Goal: Task Accomplishment & Management: Manage account settings

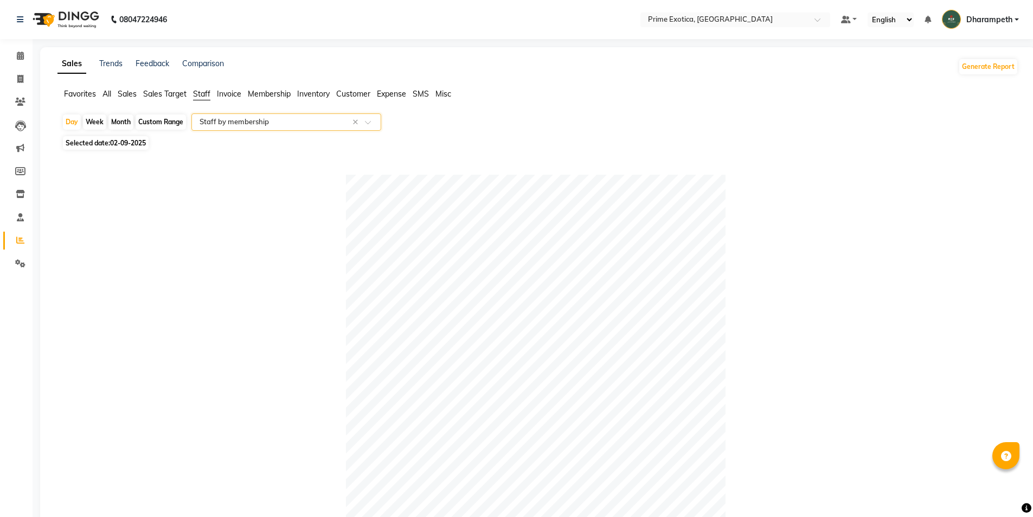
select select "filtered_report"
select select "pdf"
click at [18, 195] on icon at bounding box center [20, 194] width 9 height 8
select select
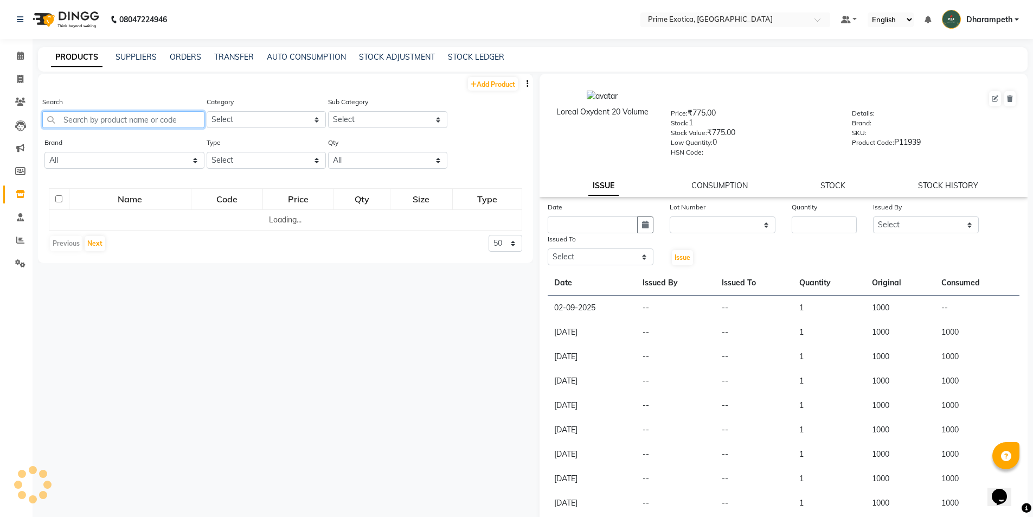
click at [148, 118] on input "text" at bounding box center [123, 119] width 162 height 17
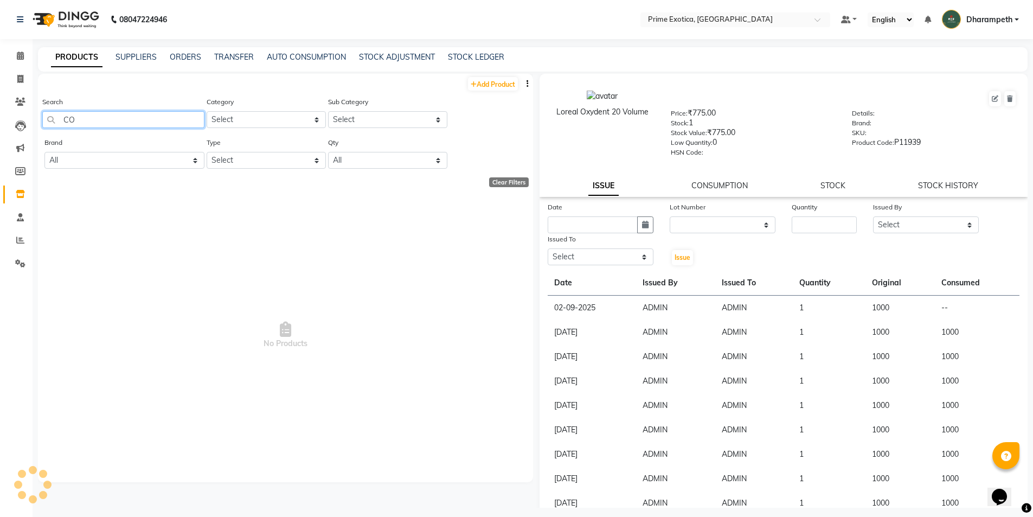
type input "C"
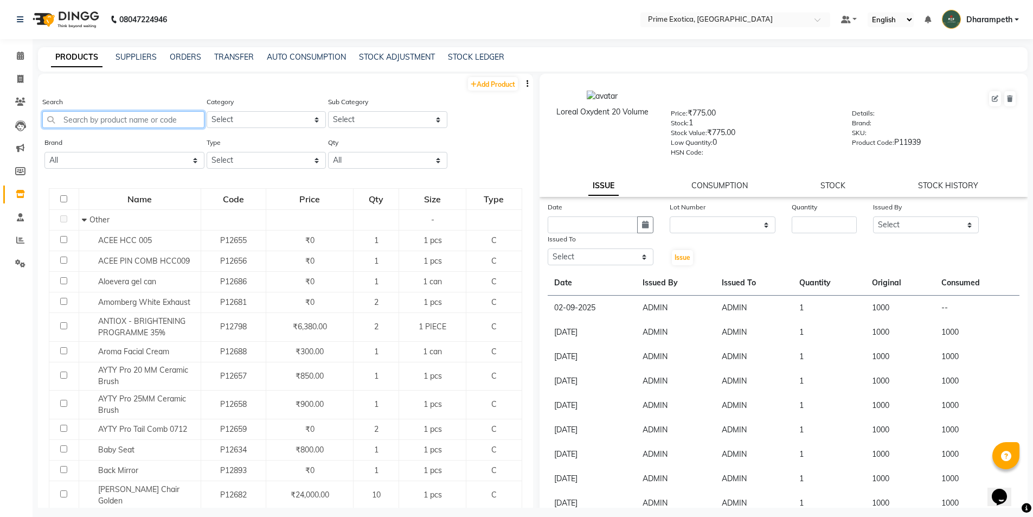
type input "N"
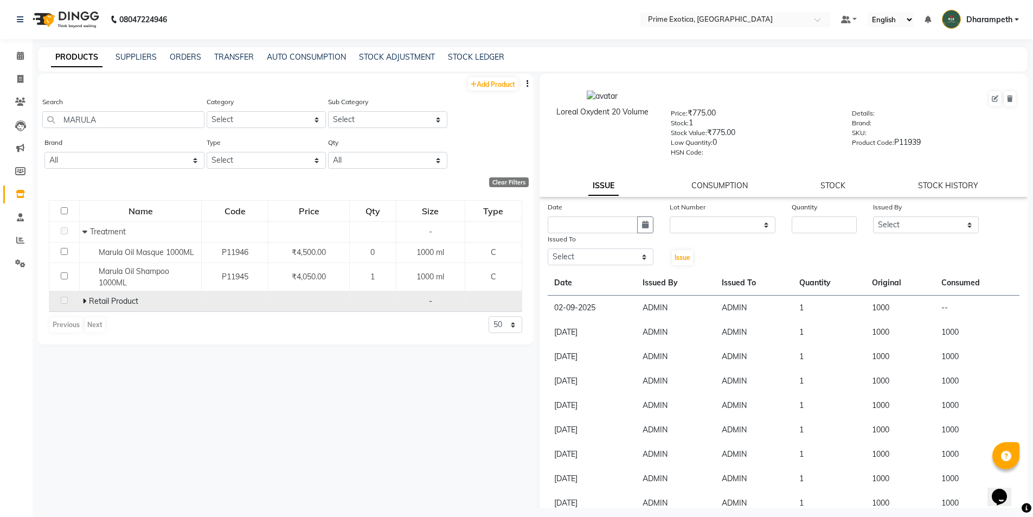
click at [81, 300] on td "Retail Product" at bounding box center [141, 301] width 122 height 21
click at [87, 299] on span at bounding box center [85, 301] width 7 height 10
click at [120, 121] on input "MARULA" at bounding box center [123, 119] width 162 height 17
type input "M"
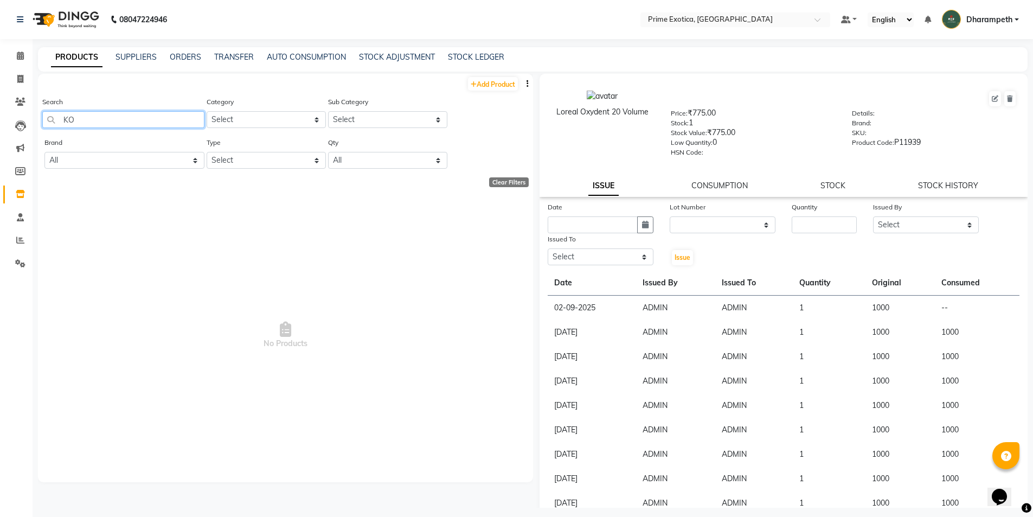
type input "K"
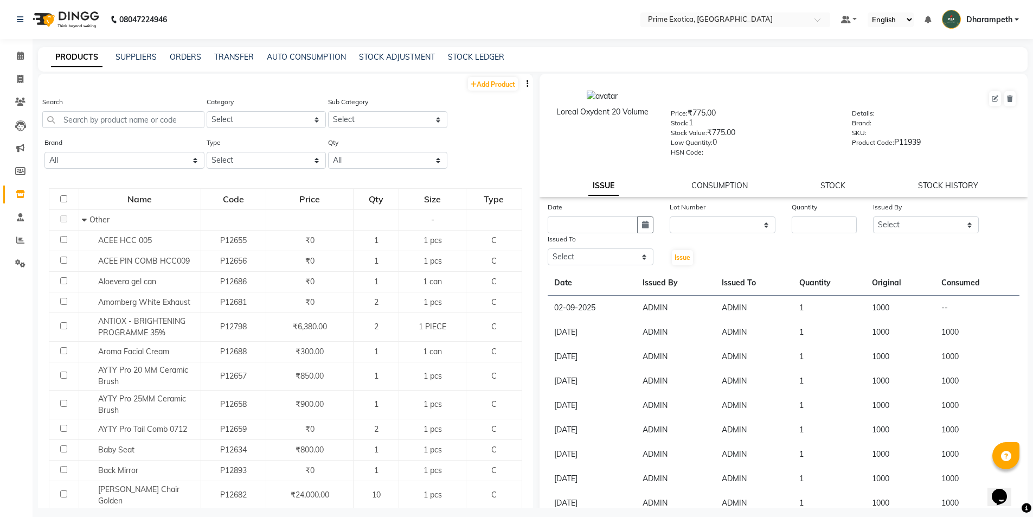
click at [27, 68] on li "Invoice" at bounding box center [16, 79] width 33 height 23
click at [22, 75] on icon at bounding box center [20, 79] width 6 height 8
select select "5380"
select select "service"
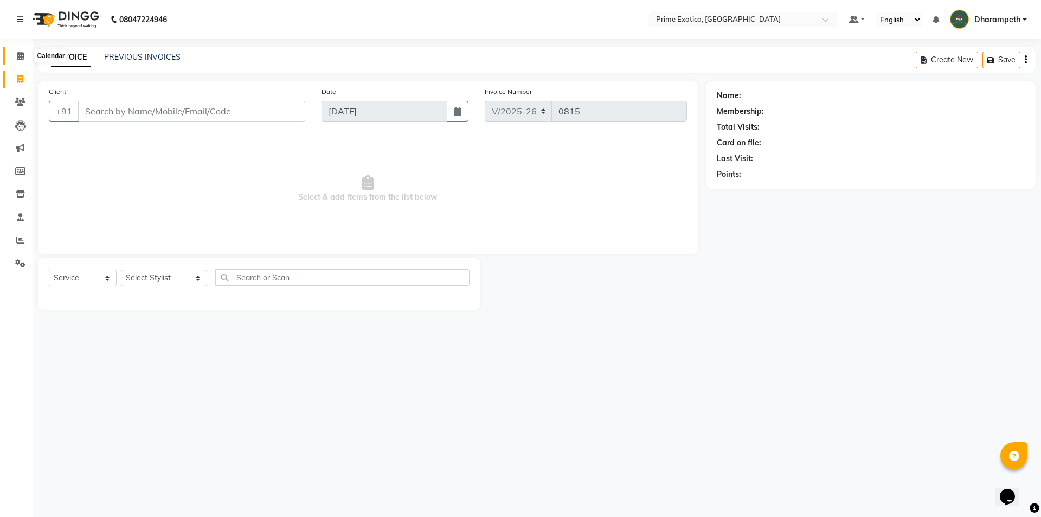
click at [21, 52] on icon at bounding box center [20, 56] width 7 height 8
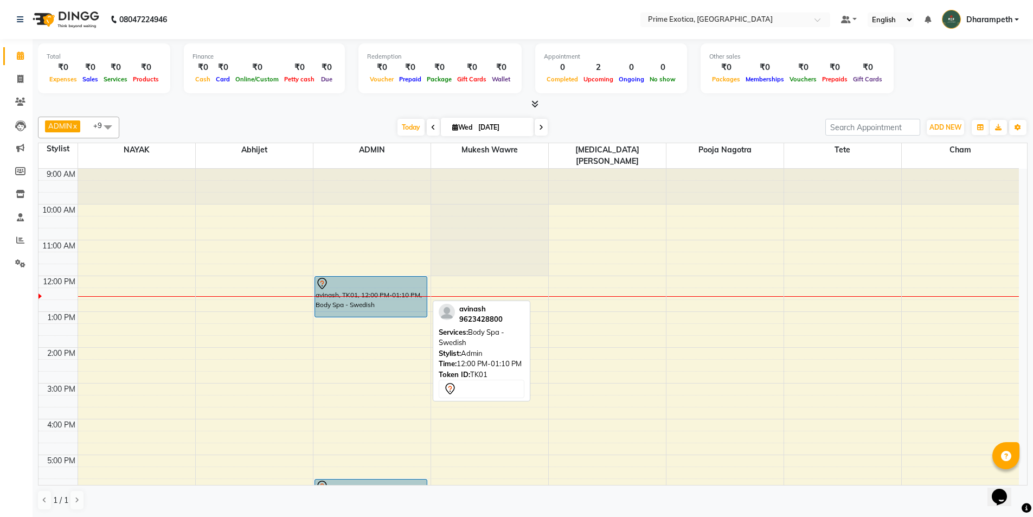
click at [424, 302] on div "avinash, TK01, 12:00 PM-01:10 PM, Body Spa - Swedish" at bounding box center [371, 297] width 112 height 40
select select "7"
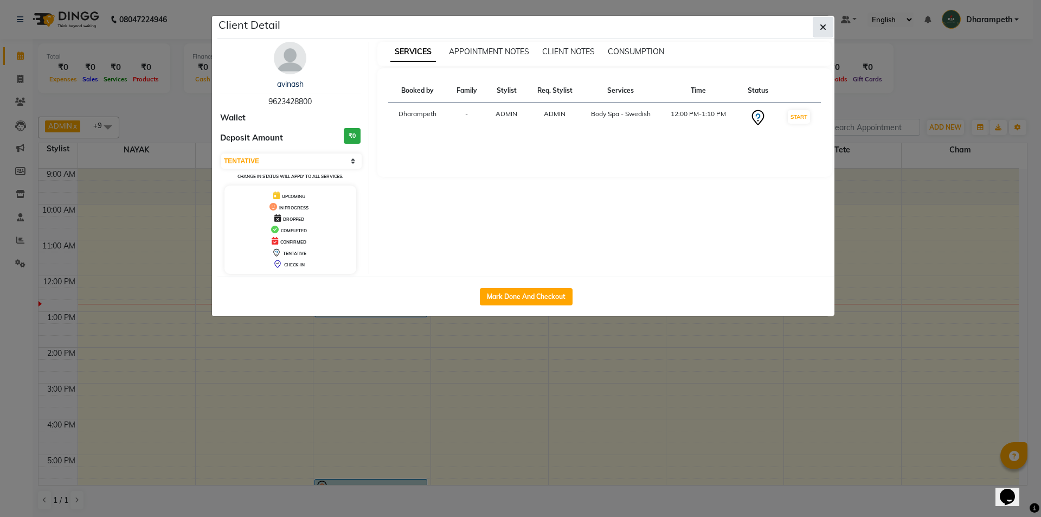
click at [813, 25] on button "button" at bounding box center [823, 27] width 21 height 21
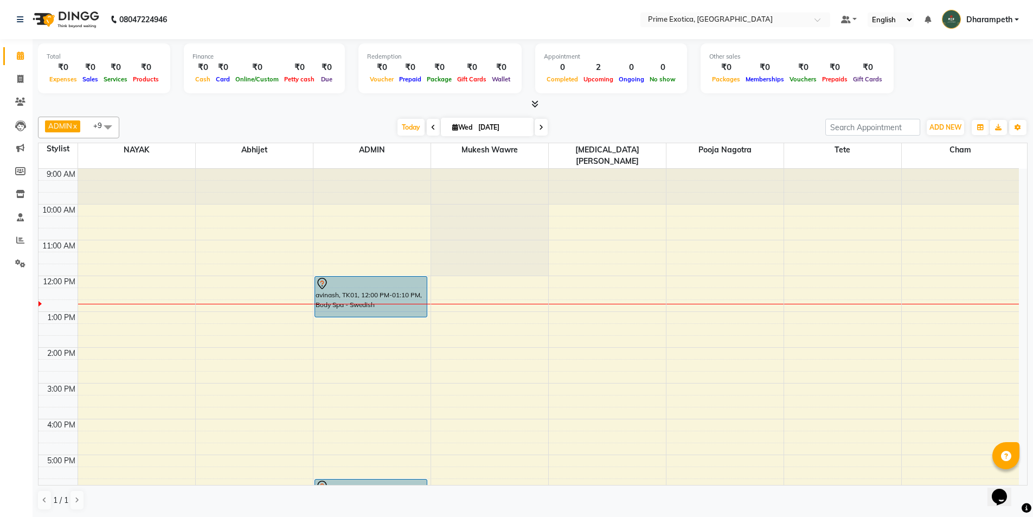
click at [19, 182] on li "Members" at bounding box center [16, 171] width 33 height 23
click at [17, 195] on icon at bounding box center [20, 194] width 9 height 8
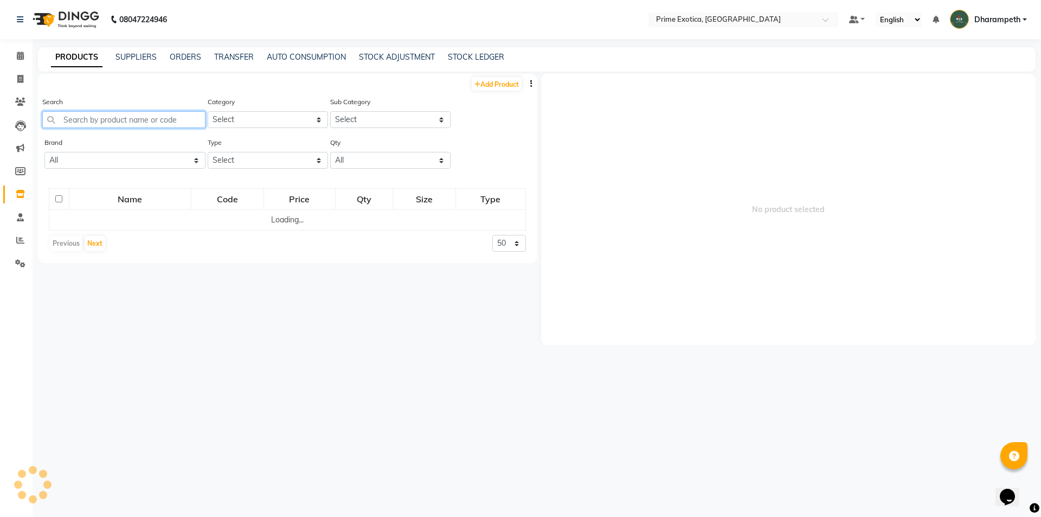
click at [162, 127] on input "text" at bounding box center [123, 119] width 163 height 17
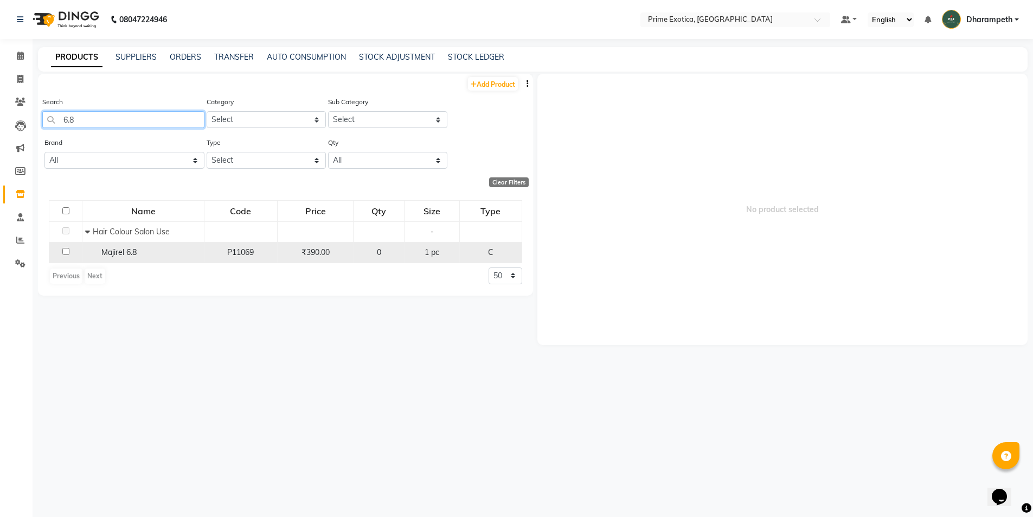
type input "6.8"
click at [69, 252] on input "checkbox" at bounding box center [65, 251] width 7 height 7
checkbox input "true"
select select
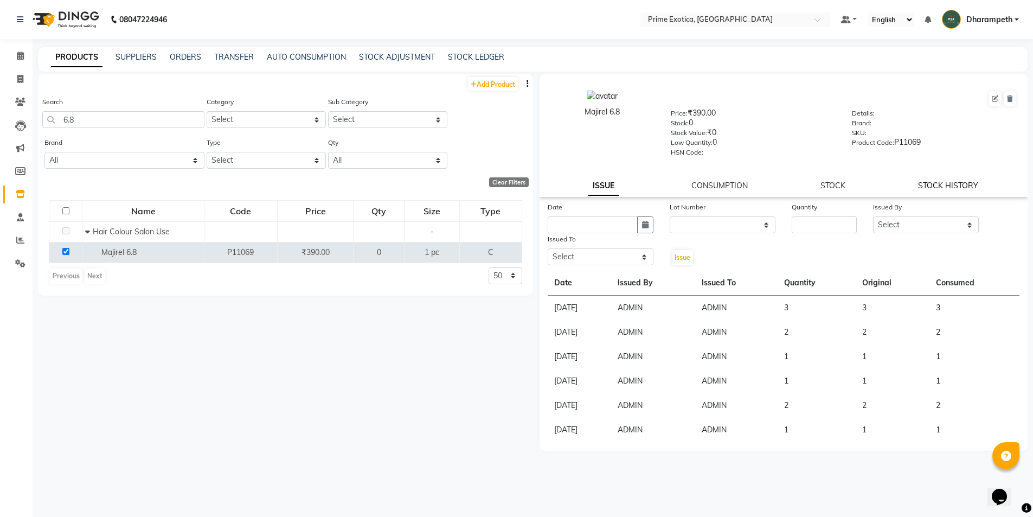
click at [945, 185] on link "STOCK HISTORY" at bounding box center [948, 186] width 60 height 10
select select "all"
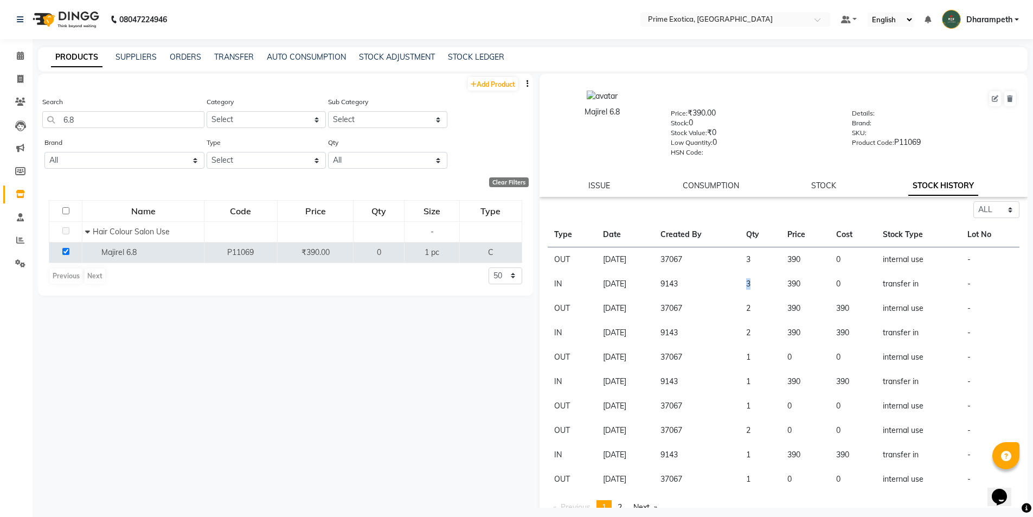
drag, startPoint x: 757, startPoint y: 286, endPoint x: 765, endPoint y: 284, distance: 8.3
click at [765, 284] on td "3" at bounding box center [760, 284] width 41 height 24
drag, startPoint x: 757, startPoint y: 261, endPoint x: 763, endPoint y: 261, distance: 5.5
click at [763, 261] on td "3" at bounding box center [760, 259] width 41 height 25
click at [466, 59] on link "STOCK LEDGER" at bounding box center [476, 57] width 56 height 10
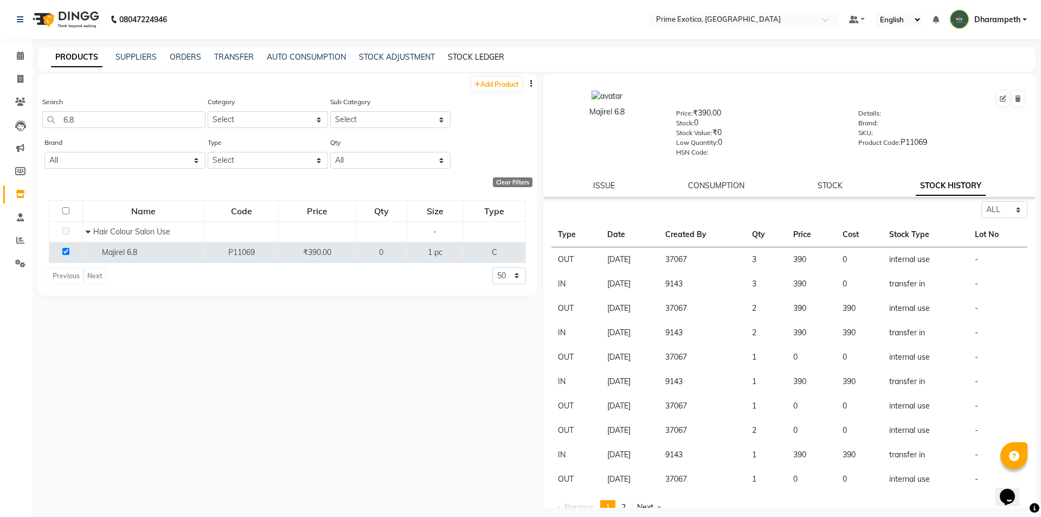
select select "all"
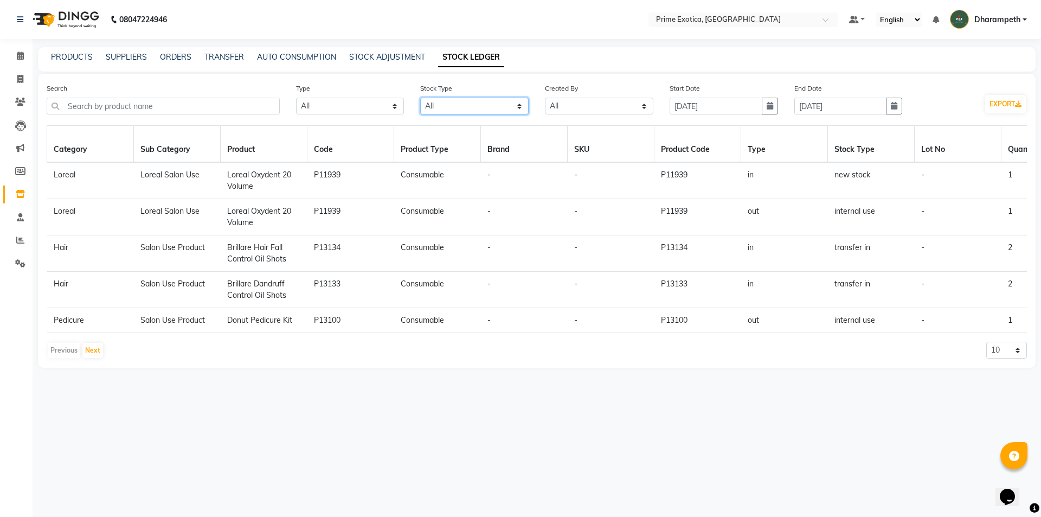
click at [490, 103] on select "Select All New Stock Adjustment Return Transfer In Other Internal Use Damaged E…" at bounding box center [474, 106] width 108 height 17
click at [420, 98] on select "Select All New Stock Adjustment Return Transfer In Other Internal Use Damaged E…" at bounding box center [474, 106] width 108 height 17
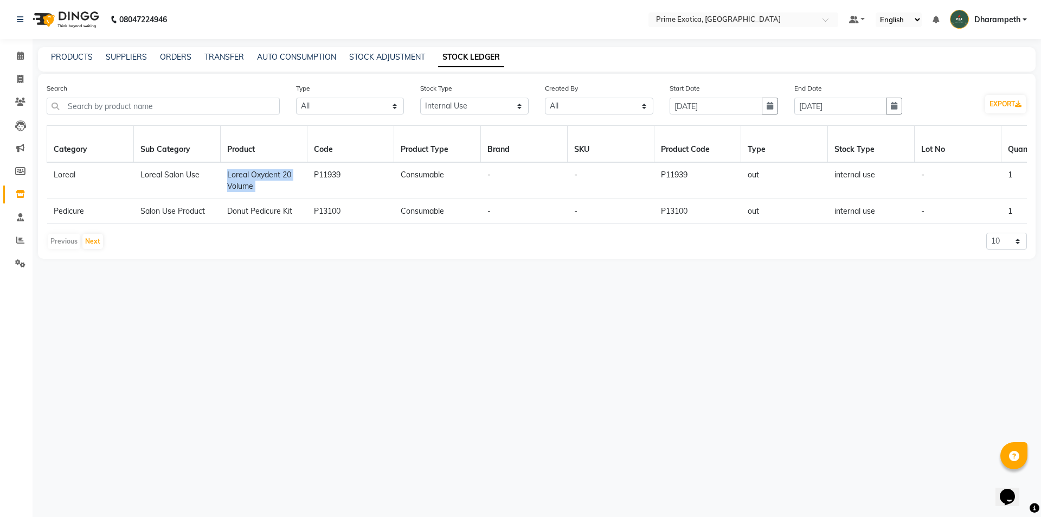
drag, startPoint x: 222, startPoint y: 171, endPoint x: 297, endPoint y: 188, distance: 76.1
click at [297, 188] on td "Loreal Oxydent 20 Volume" at bounding box center [264, 180] width 87 height 37
click at [252, 194] on td "Loreal Oxydent 20 Volume" at bounding box center [264, 180] width 87 height 37
drag, startPoint x: 222, startPoint y: 176, endPoint x: 293, endPoint y: 218, distance: 82.6
click at [293, 218] on tbody "Loreal Loreal Salon Use Loreal Oxydent 20 Volume P11939 Consumable - - P11939 o…" at bounding box center [958, 193] width 1823 height 62
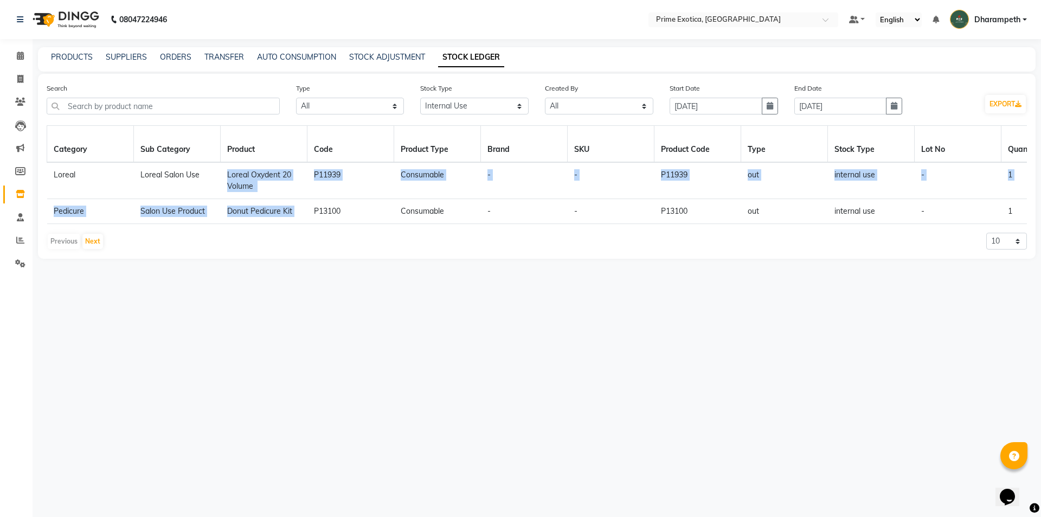
click at [283, 259] on div "Search Type Select All In Out Stock Type Select All New Stock Adjustment Return…" at bounding box center [537, 166] width 998 height 185
drag, startPoint x: 223, startPoint y: 175, endPoint x: 290, endPoint y: 195, distance: 69.2
click at [290, 195] on td "Loreal Oxydent 20 Volume" at bounding box center [264, 180] width 87 height 37
copy td "Loreal Oxydent 20 Volume"
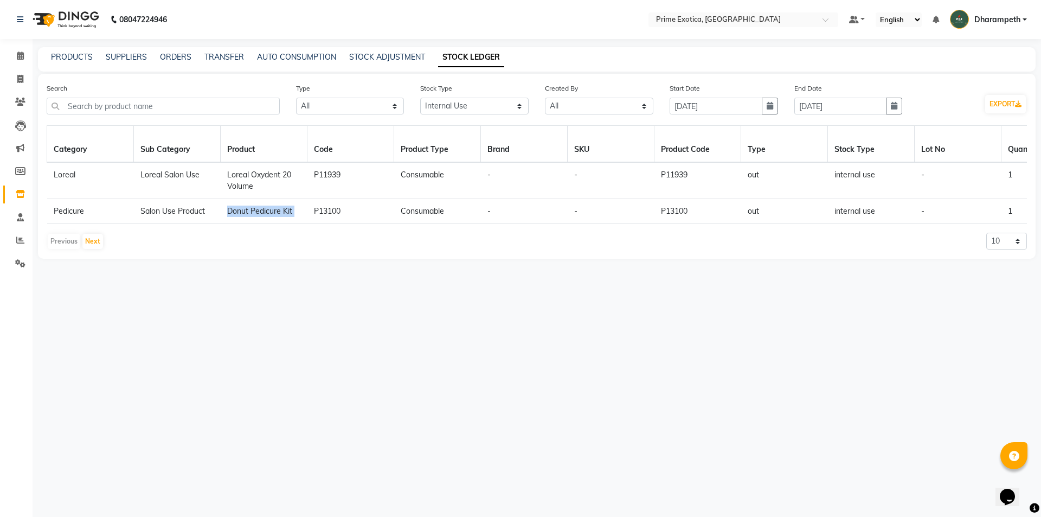
drag, startPoint x: 281, startPoint y: 209, endPoint x: 305, endPoint y: 209, distance: 23.9
click at [305, 209] on td "Donut Pedicure Kit" at bounding box center [264, 211] width 87 height 25
copy td "Donut Pedicure Kit"
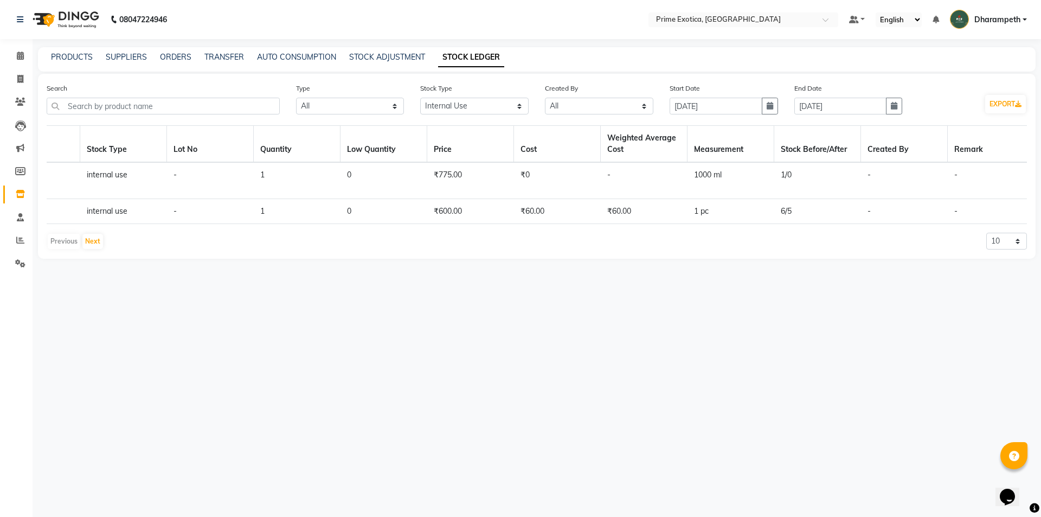
scroll to position [0, 842]
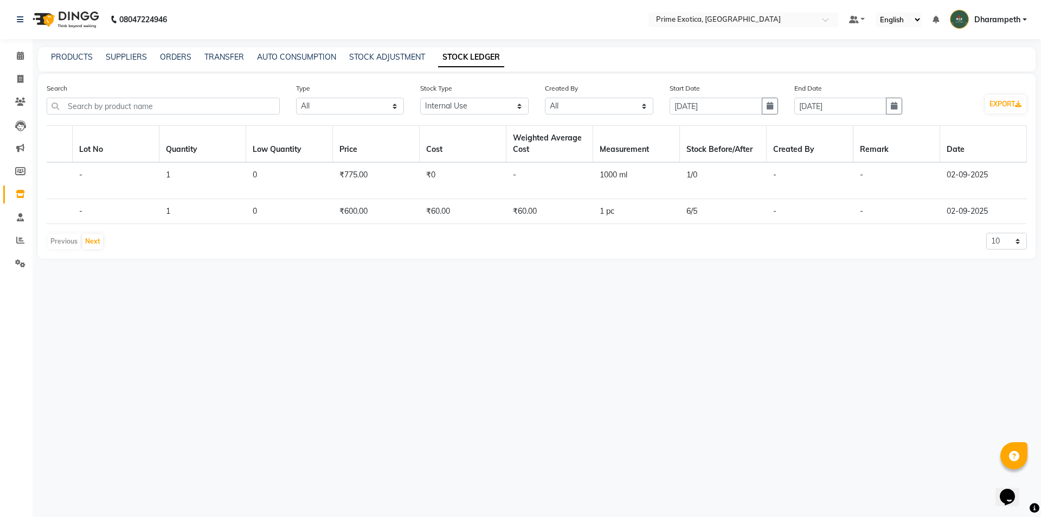
click at [546, 515] on div "08047224946 Select Location × Prime Exotica, Dharampeth Default Panel My Panel …" at bounding box center [520, 258] width 1041 height 517
click at [496, 104] on select "Select All New Stock Adjustment Return Transfer In Other Internal Use Damaged E…" at bounding box center [474, 106] width 108 height 17
select select "all"
click at [420, 98] on select "Select All New Stock Adjustment Return Transfer In Other Internal Use Damaged E…" at bounding box center [474, 106] width 108 height 17
drag, startPoint x: 521, startPoint y: 342, endPoint x: 272, endPoint y: 343, distance: 248.4
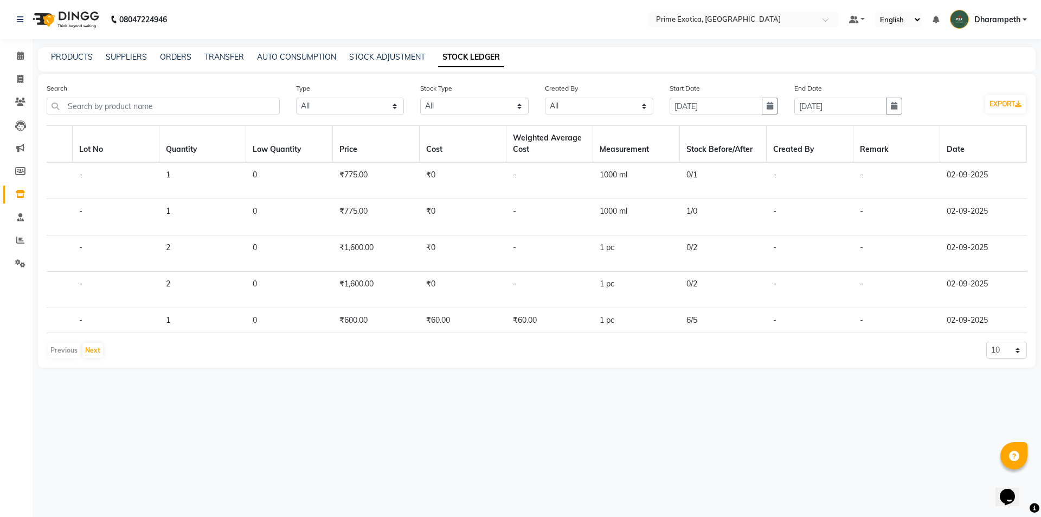
click at [250, 341] on div "Category Sub Category Product Code Product Type Brand SKU Product Code Type Sto…" at bounding box center [537, 242] width 981 height 234
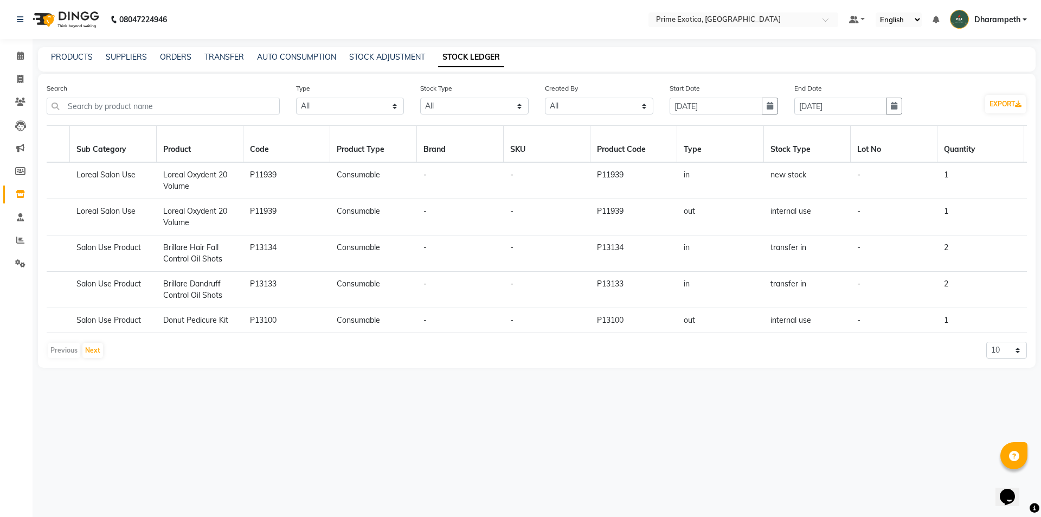
scroll to position [0, 63]
click at [225, 384] on main "PRODUCTS SUPPLIERS ORDERS TRANSFER AUTO CONSUMPTION STOCK ADJUSTMENT STOCK LEDG…" at bounding box center [537, 215] width 1009 height 337
click at [462, 409] on div "08047224946 Select Location × Prime Exotica, Dharampeth Default Panel My Panel …" at bounding box center [520, 258] width 1041 height 517
click at [462, 412] on div "08047224946 Select Location × Prime Exotica, Dharampeth Default Panel My Panel …" at bounding box center [520, 258] width 1041 height 517
click at [462, 413] on div "08047224946 Select Location × Prime Exotica, Dharampeth Default Panel My Panel …" at bounding box center [520, 258] width 1041 height 517
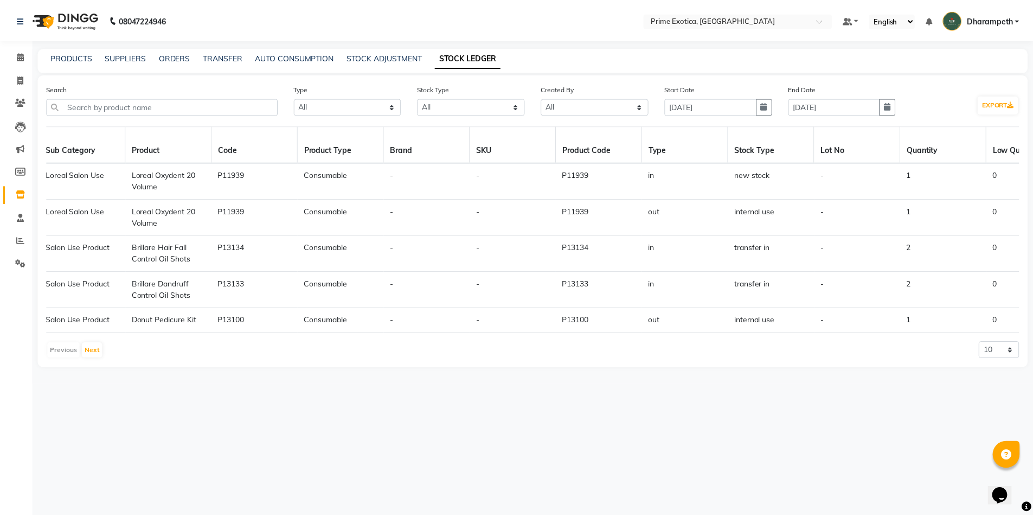
scroll to position [0, 0]
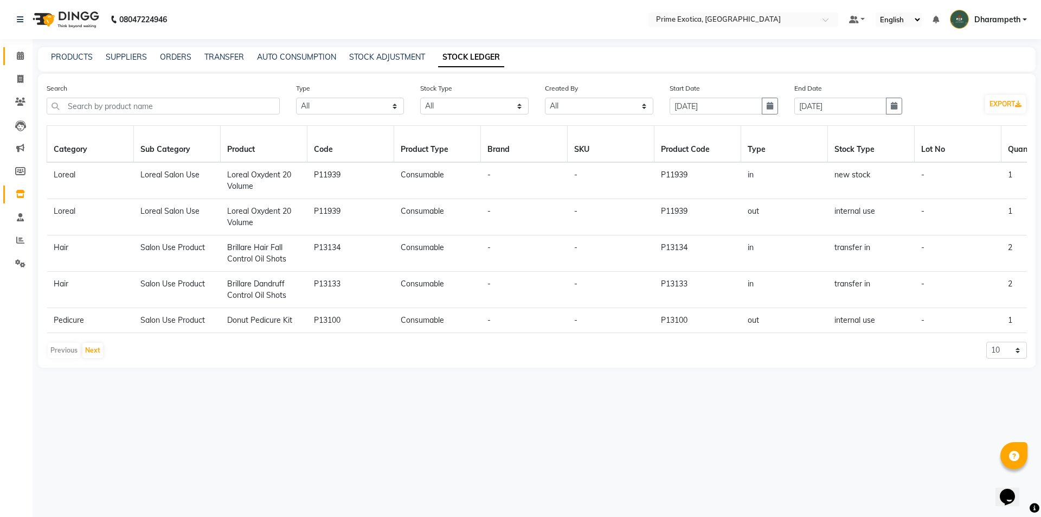
click at [7, 59] on link "Calendar" at bounding box center [16, 56] width 26 height 18
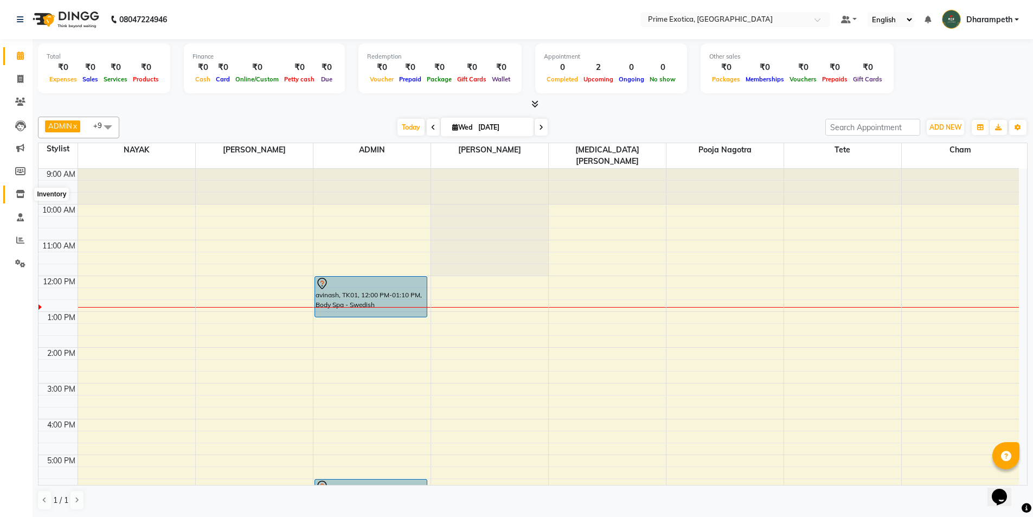
click at [13, 197] on span at bounding box center [20, 194] width 19 height 12
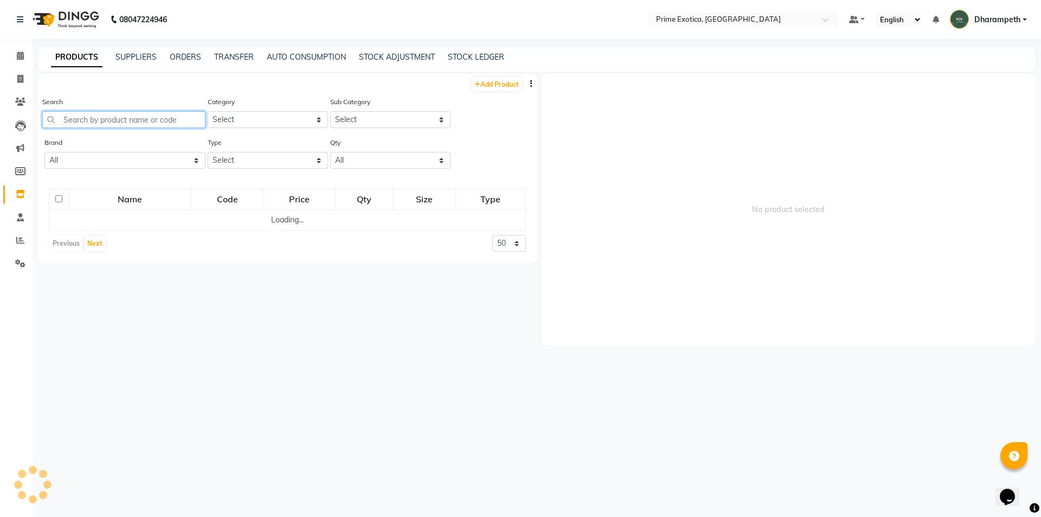
click at [121, 125] on input "text" at bounding box center [123, 119] width 163 height 17
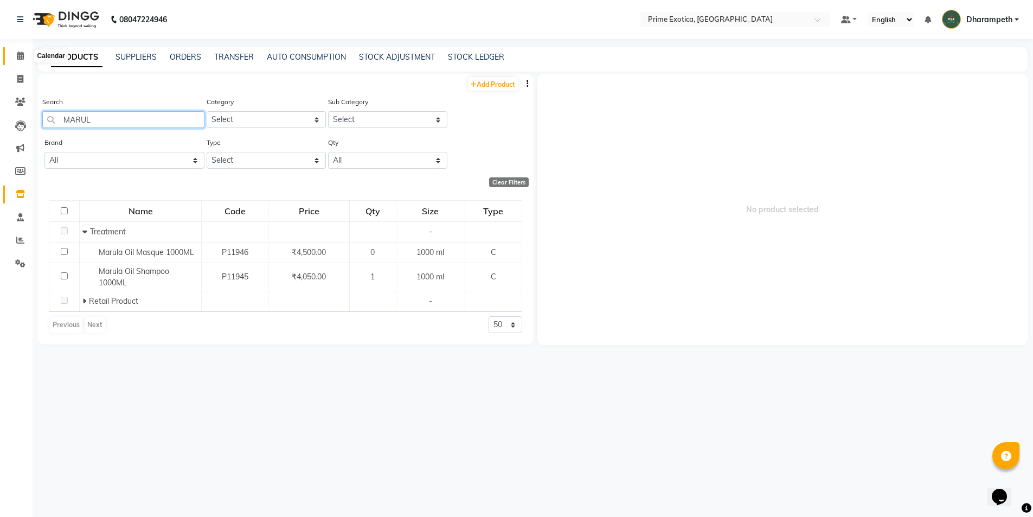
type input "MARUL"
click at [15, 52] on span at bounding box center [20, 56] width 19 height 12
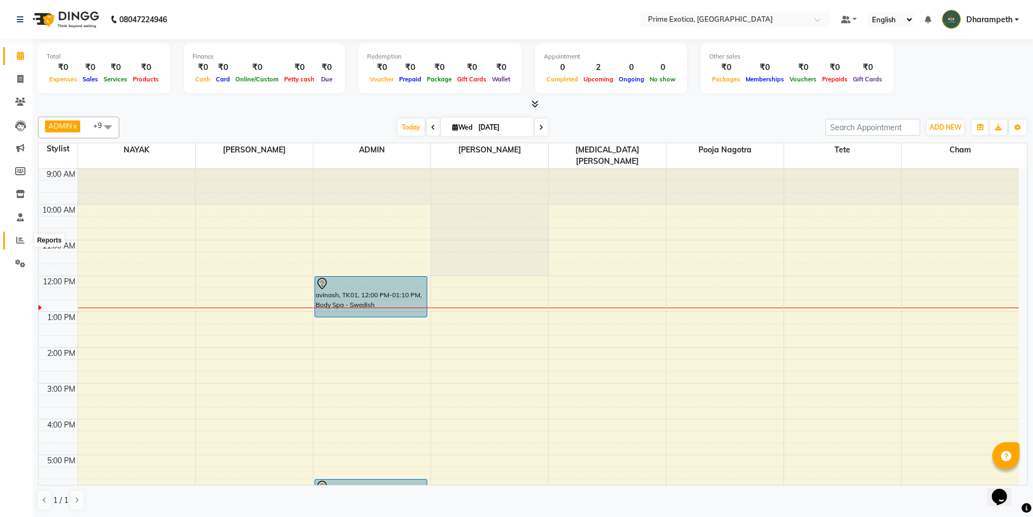
click at [12, 244] on span at bounding box center [20, 240] width 19 height 12
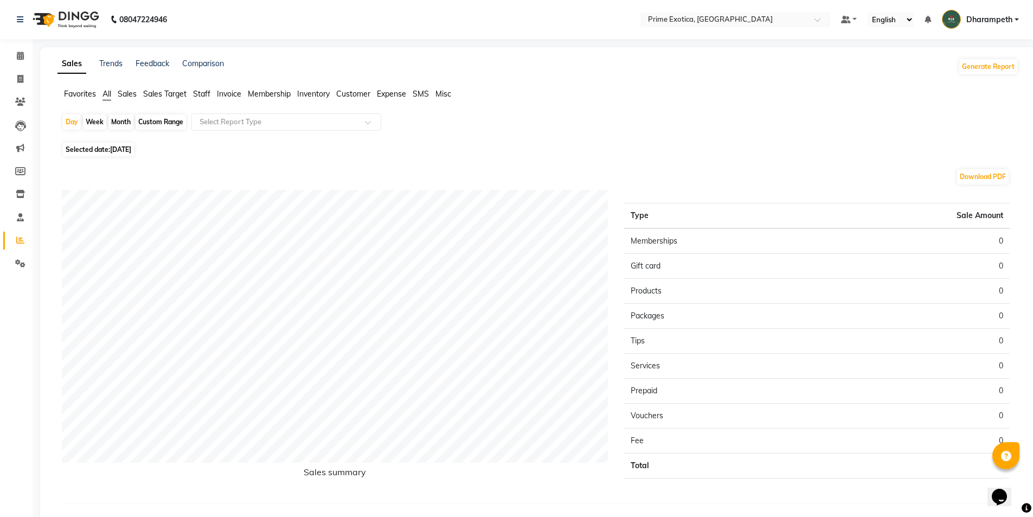
click at [201, 95] on span "Staff" at bounding box center [201, 94] width 17 height 10
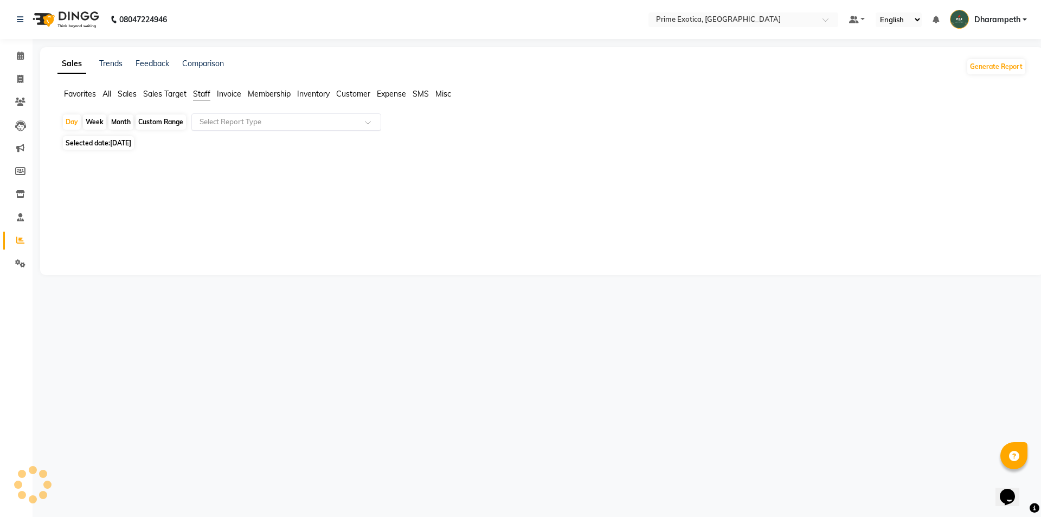
click at [231, 114] on div "Select Report Type" at bounding box center [286, 121] width 190 height 17
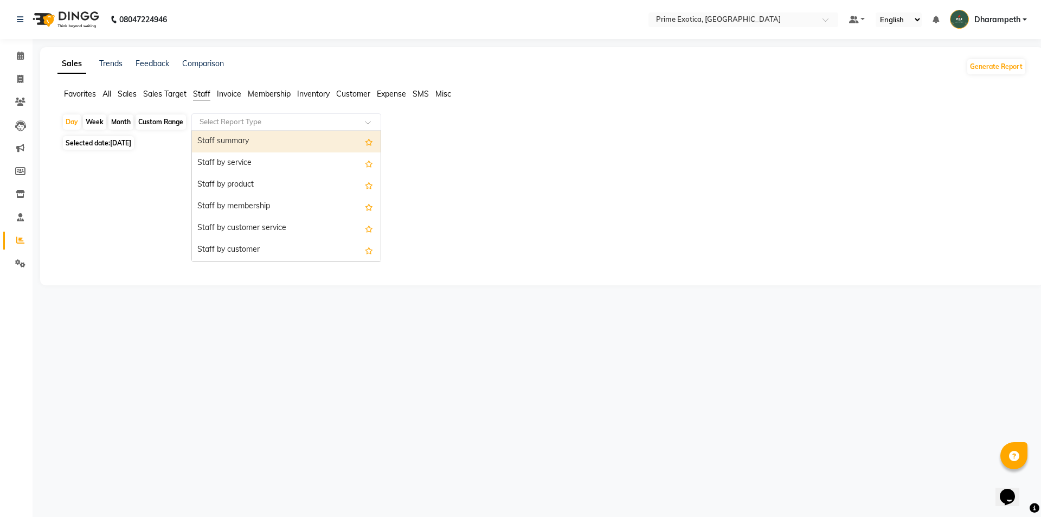
click at [103, 95] on span "All" at bounding box center [107, 94] width 9 height 10
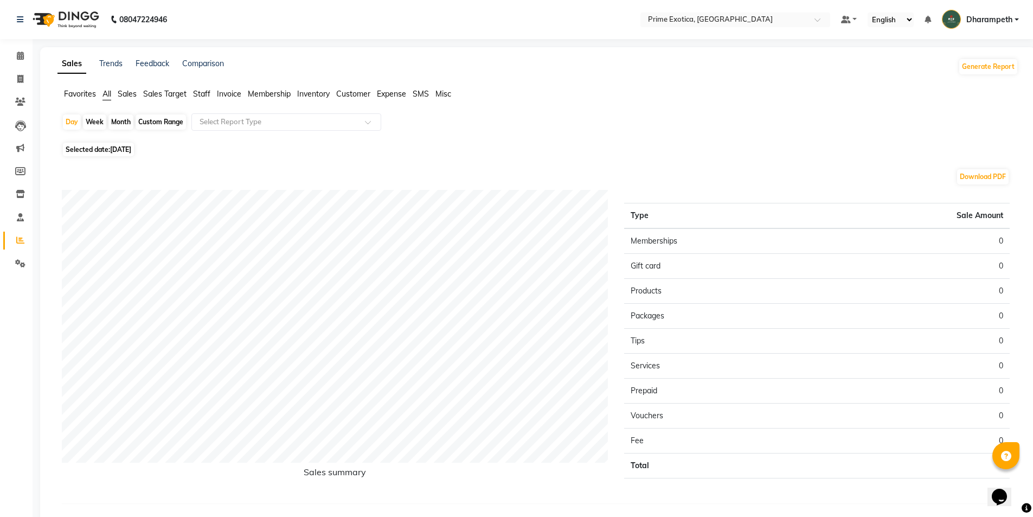
click at [108, 92] on span "All" at bounding box center [107, 94] width 9 height 10
click at [117, 151] on span "[DATE]" at bounding box center [120, 149] width 21 height 8
select select "9"
select select "2025"
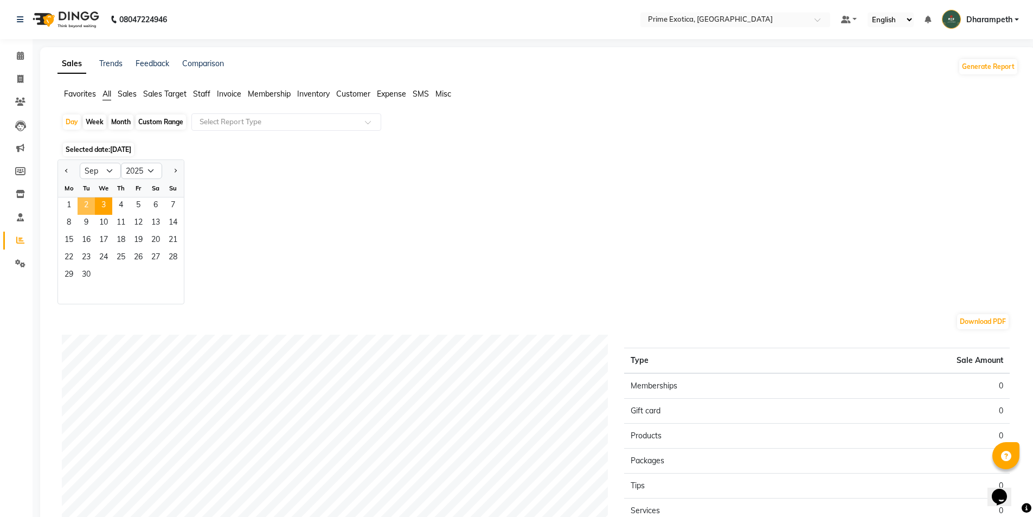
click at [82, 203] on span "2" at bounding box center [86, 205] width 17 height 17
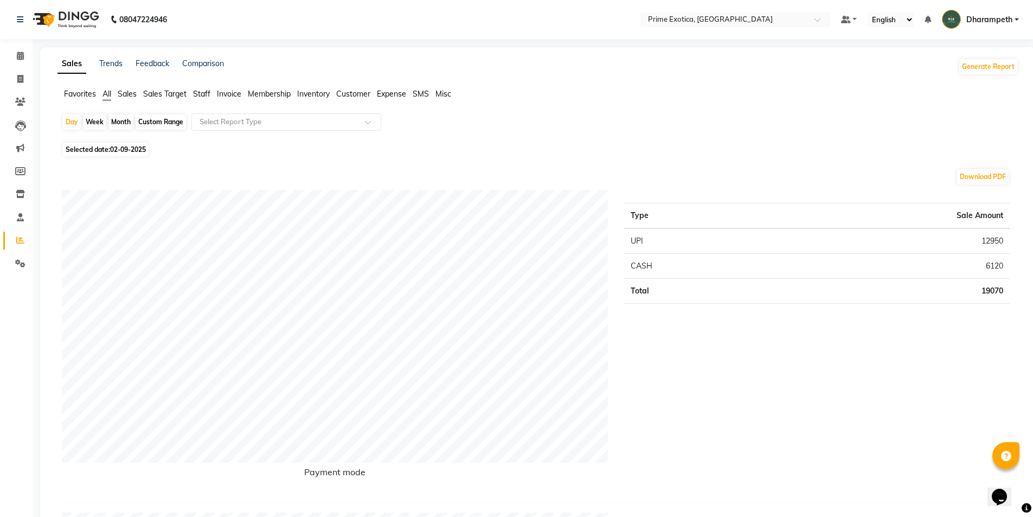
click at [191, 93] on ul "Favorites All Sales Sales Target Staff Invoice Membership Inventory Customer Ex…" at bounding box center [537, 94] width 961 height 12
click at [202, 91] on span "Staff" at bounding box center [201, 94] width 17 height 10
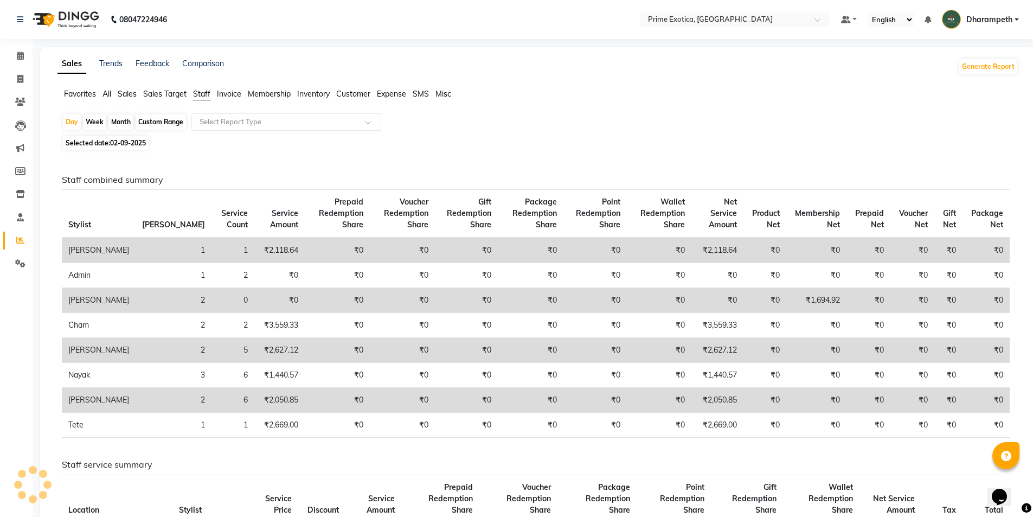
click at [250, 129] on div "Select Report Type" at bounding box center [286, 121] width 190 height 17
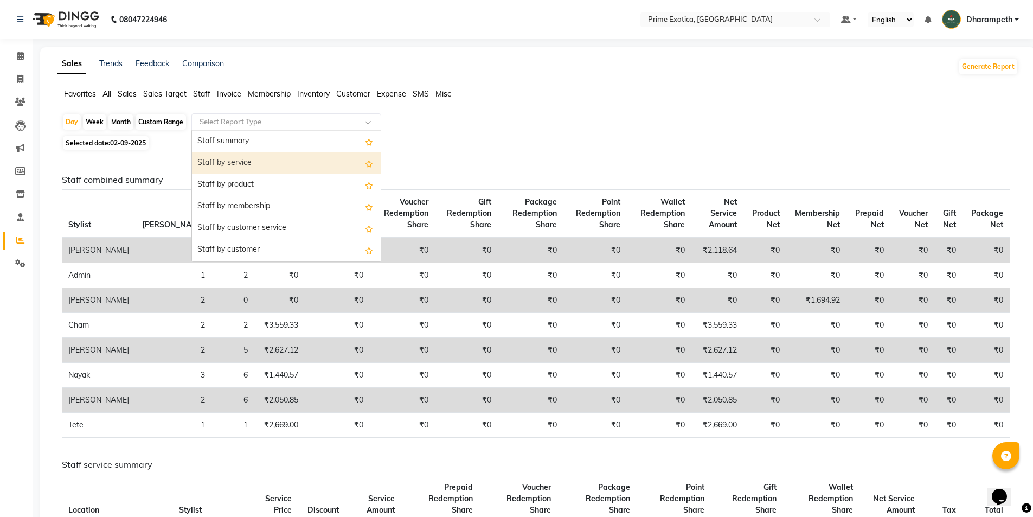
click at [250, 165] on div "Staff by service" at bounding box center [286, 163] width 189 height 22
select select "filtered_report"
select select "pdf"
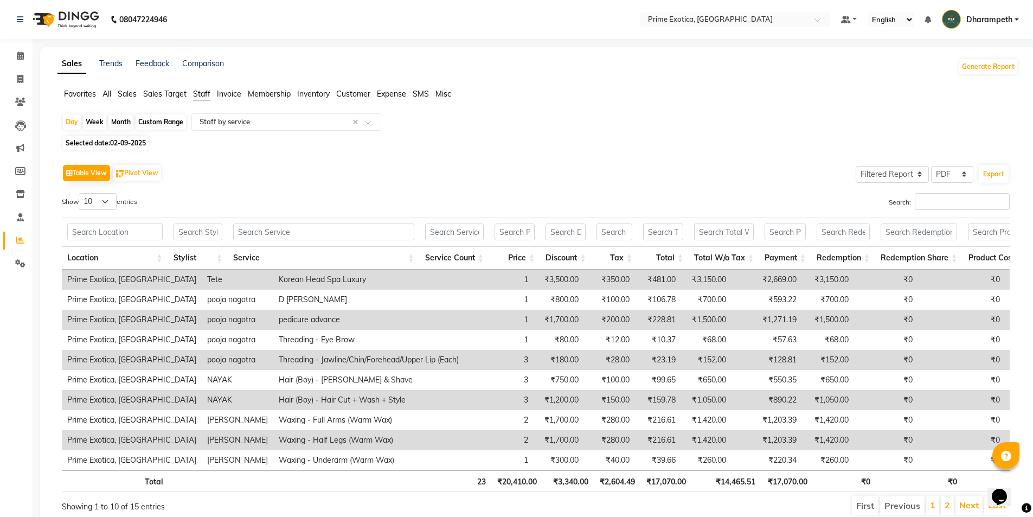
click at [111, 91] on span "All" at bounding box center [107, 94] width 9 height 10
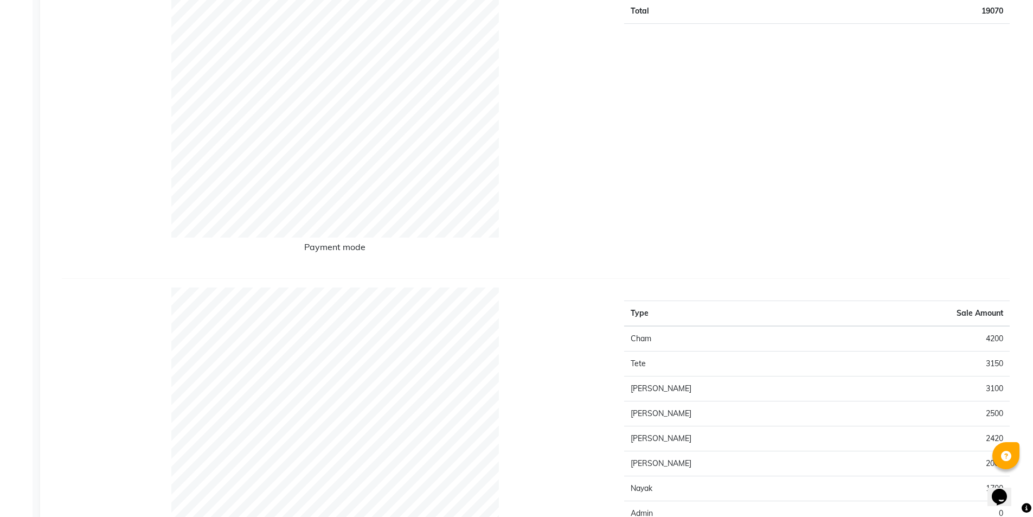
scroll to position [380, 0]
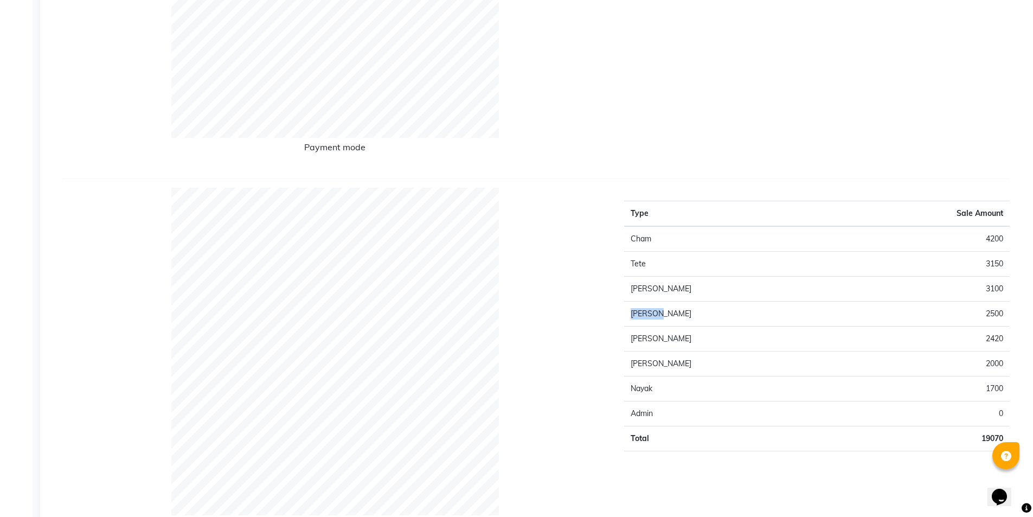
drag, startPoint x: 632, startPoint y: 313, endPoint x: 657, endPoint y: 314, distance: 25.5
click at [657, 314] on td "[PERSON_NAME]" at bounding box center [730, 314] width 213 height 25
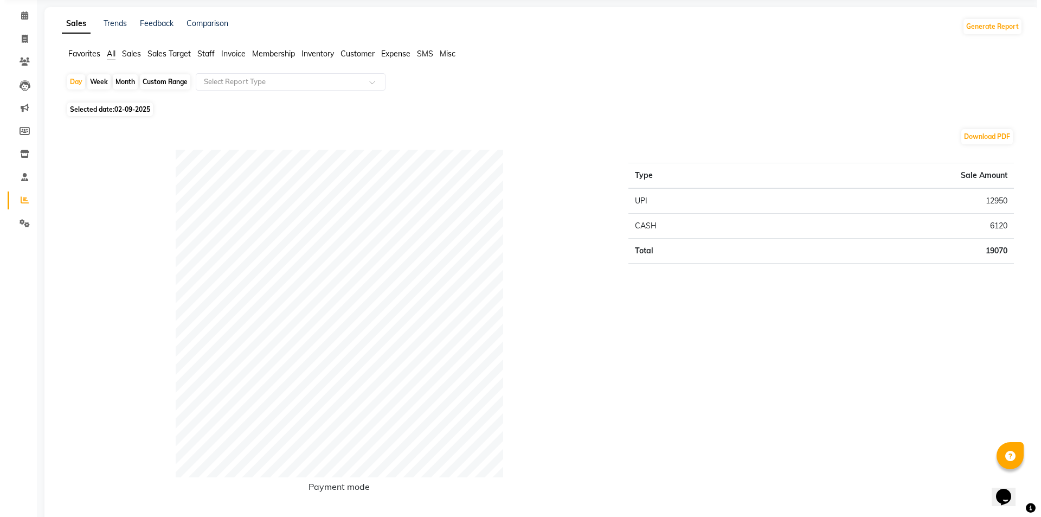
scroll to position [0, 0]
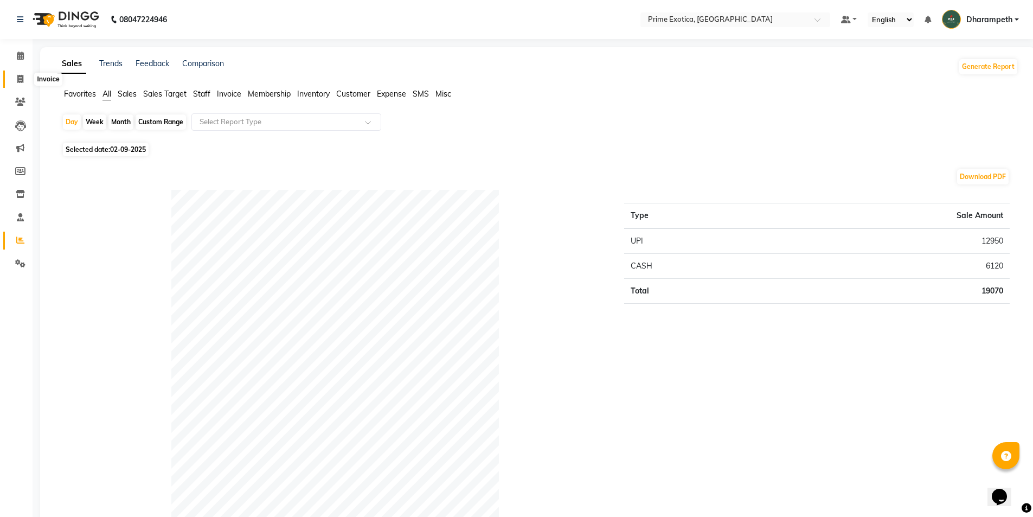
click at [11, 74] on span at bounding box center [20, 79] width 19 height 12
select select "service"
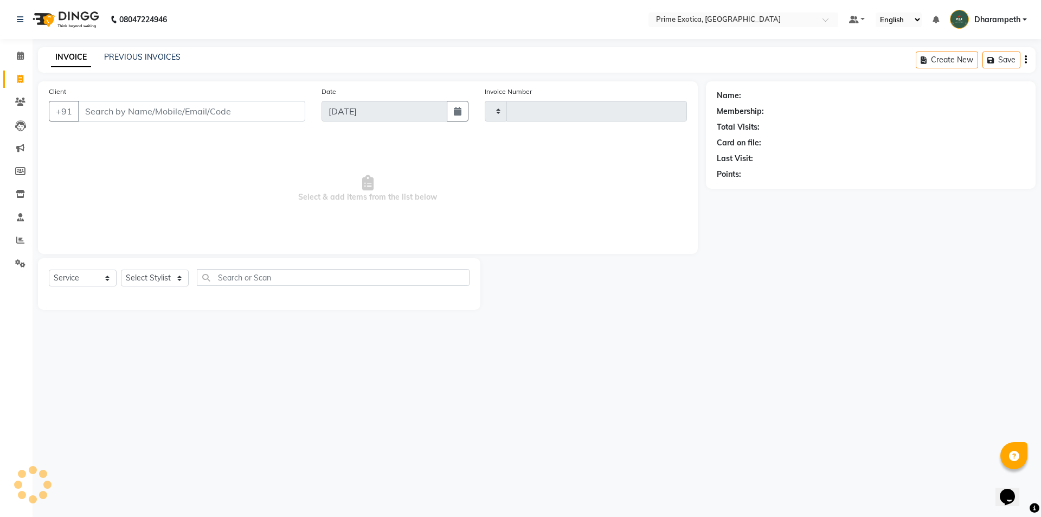
type input "0815"
select select "5380"
click at [110, 119] on input "Client" at bounding box center [191, 111] width 227 height 21
type input "9340119208"
click at [308, 101] on div "Client +91 9340119208 Add Client" at bounding box center [177, 108] width 273 height 44
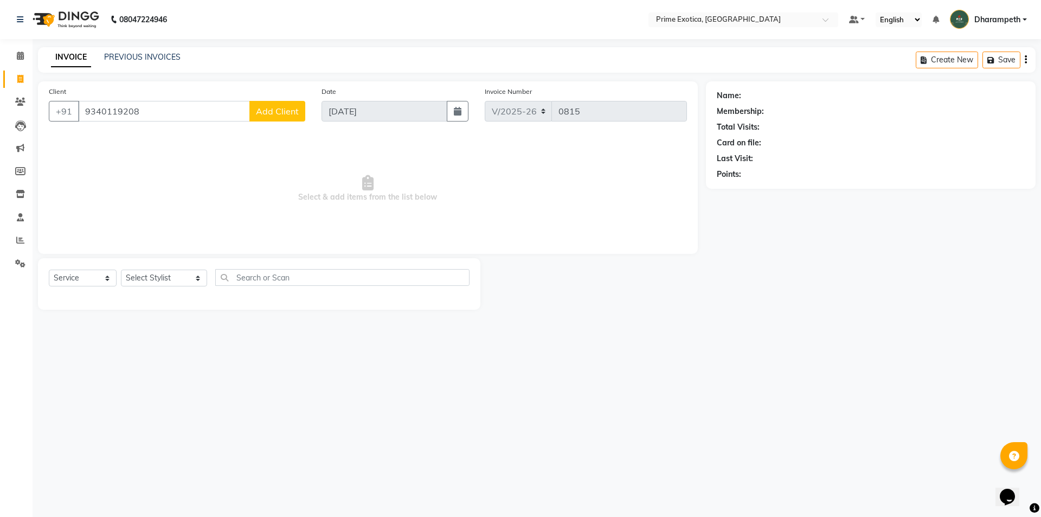
click at [295, 110] on span "Add Client" at bounding box center [277, 111] width 43 height 11
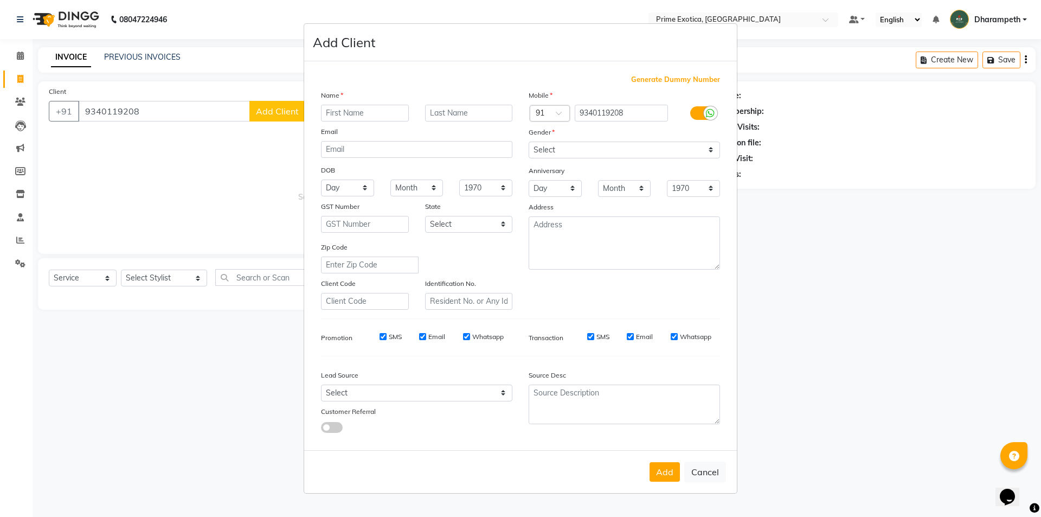
type input "E"
type input "RAVI"
click at [595, 145] on select "Select Male Female Other Prefer Not To Say" at bounding box center [624, 150] width 191 height 17
select select "male"
click at [529, 142] on select "Select Male Female Other Prefer Not To Say" at bounding box center [624, 150] width 191 height 17
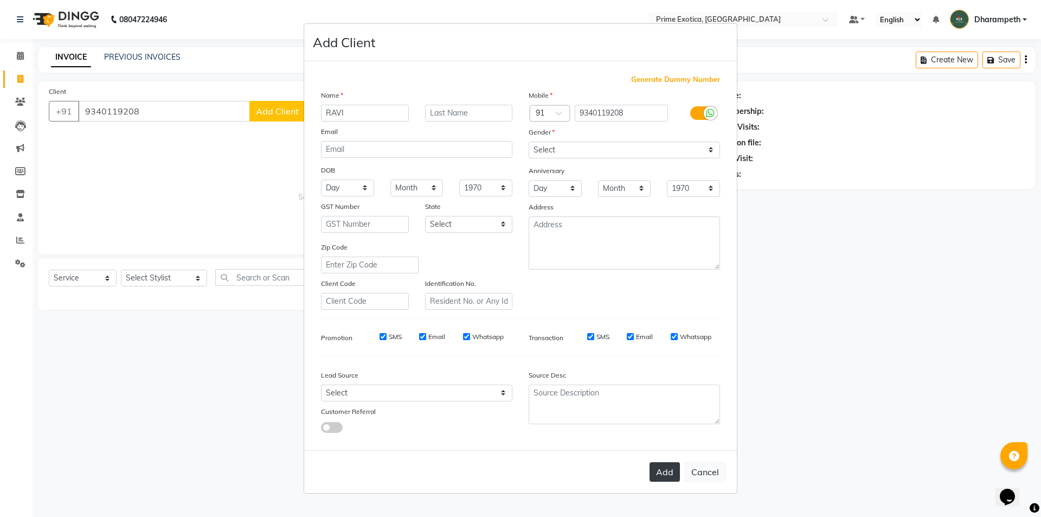
click at [668, 471] on button "Add" at bounding box center [665, 472] width 30 height 20
select select
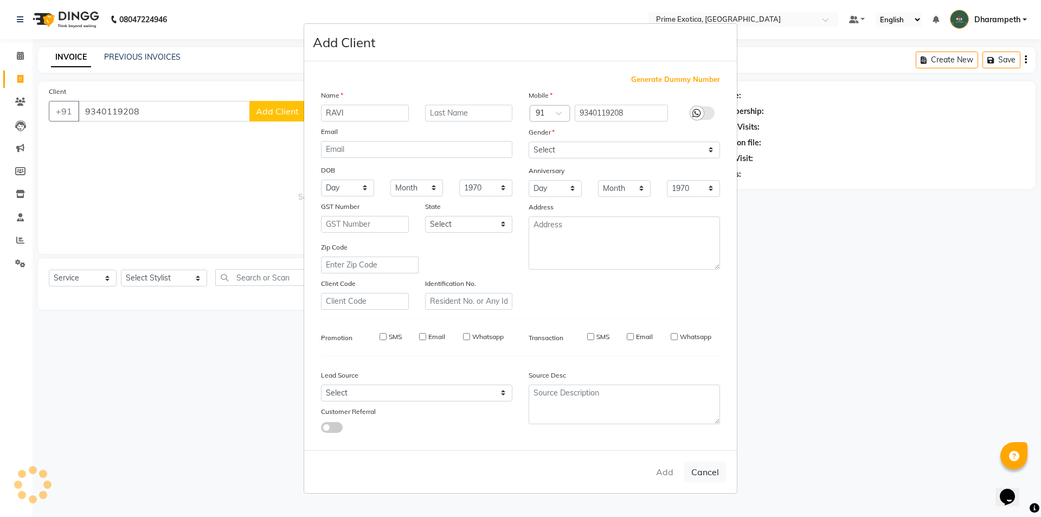
select select
checkbox input "false"
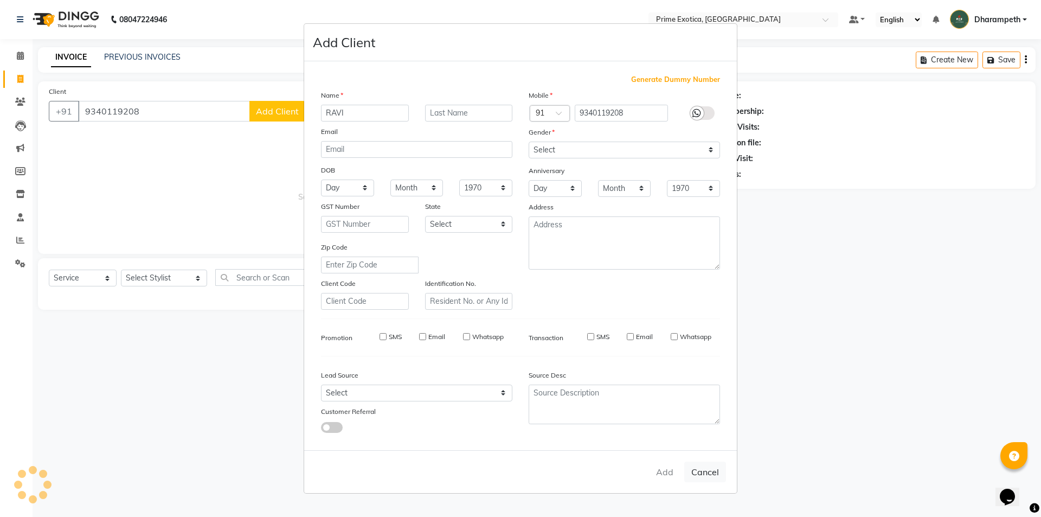
checkbox input "false"
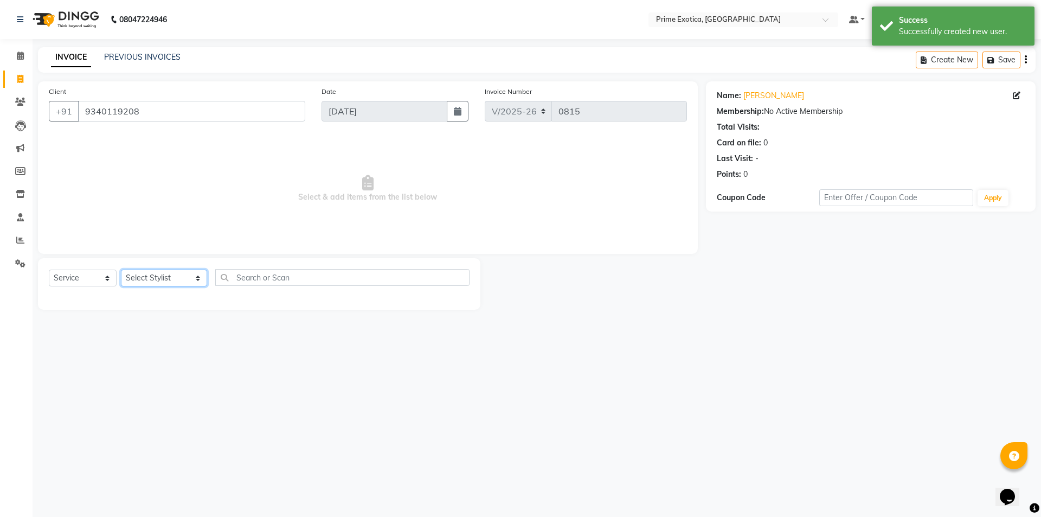
click at [159, 283] on select "Select Stylist Abhijet ADMIN ANGELA S JOHN cham Darshan Gaikwad Kashish Mukesh …" at bounding box center [164, 278] width 86 height 17
select select "84212"
click at [121, 270] on select "Select Stylist Abhijet ADMIN ANGELA S JOHN cham Darshan Gaikwad Kashish Mukesh …" at bounding box center [164, 278] width 86 height 17
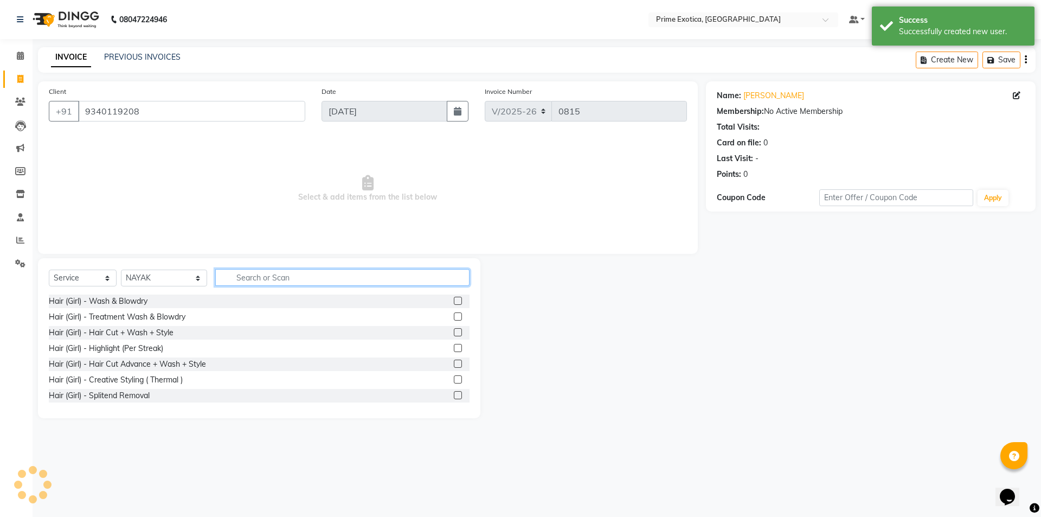
click at [218, 273] on input "text" at bounding box center [342, 277] width 254 height 17
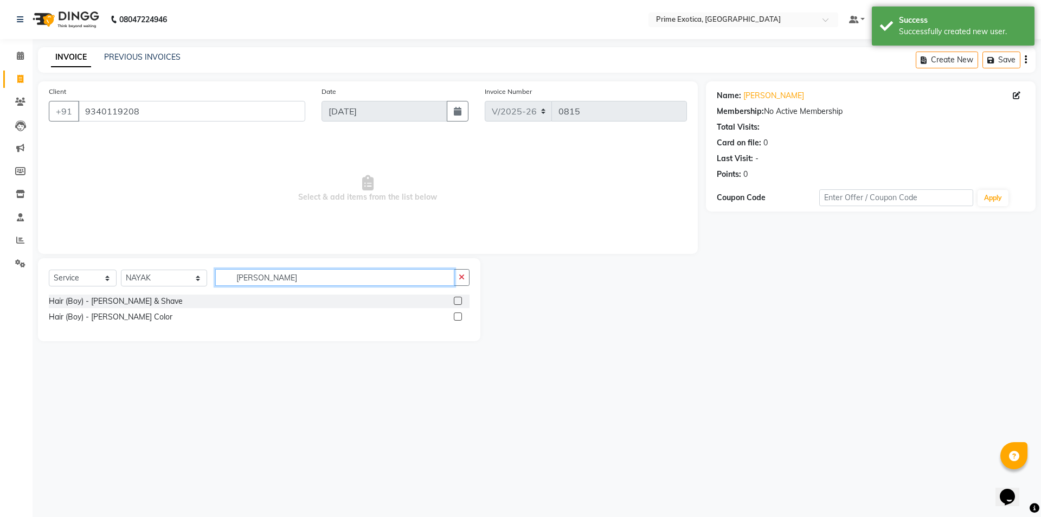
type input "BEARD"
click at [458, 302] on label at bounding box center [458, 301] width 8 height 8
click at [458, 302] on input "checkbox" at bounding box center [457, 301] width 7 height 7
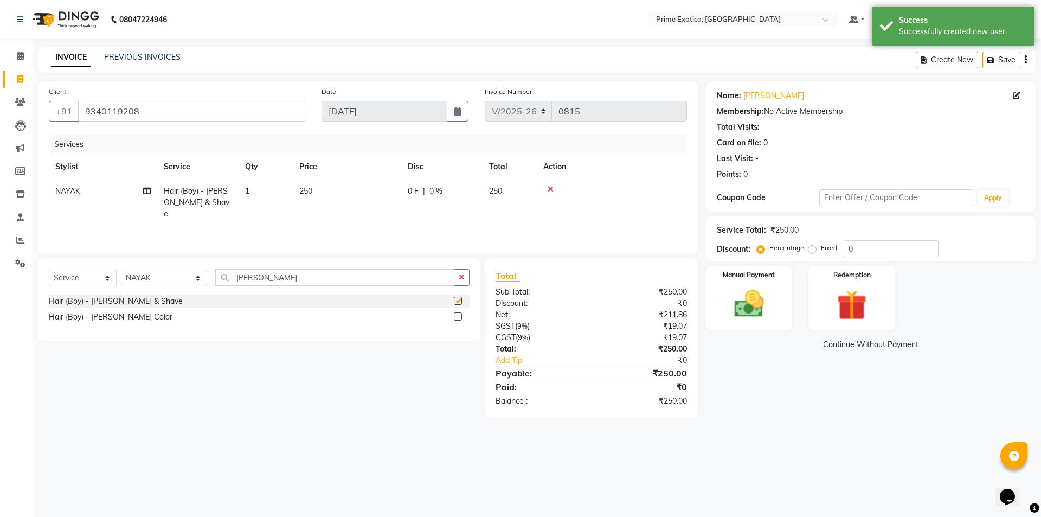
checkbox input "false"
click at [536, 209] on td "250" at bounding box center [510, 202] width 54 height 47
select select "84212"
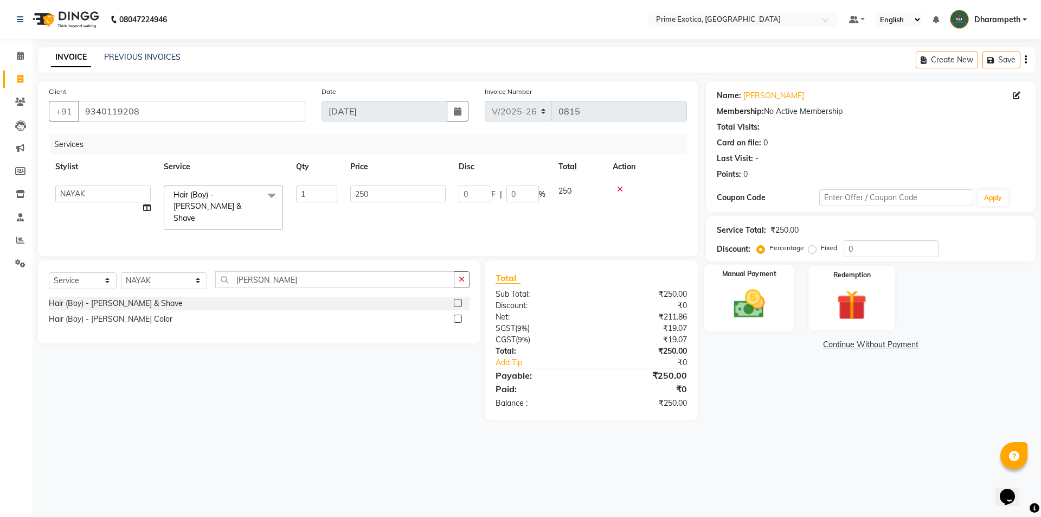
click at [759, 304] on img at bounding box center [749, 304] width 50 height 36
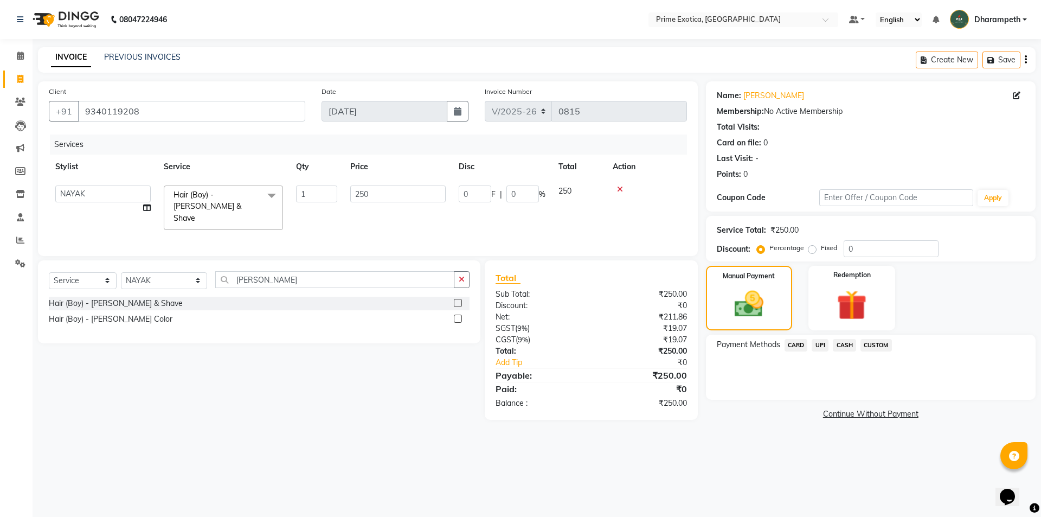
click at [823, 348] on span "UPI" at bounding box center [820, 345] width 17 height 12
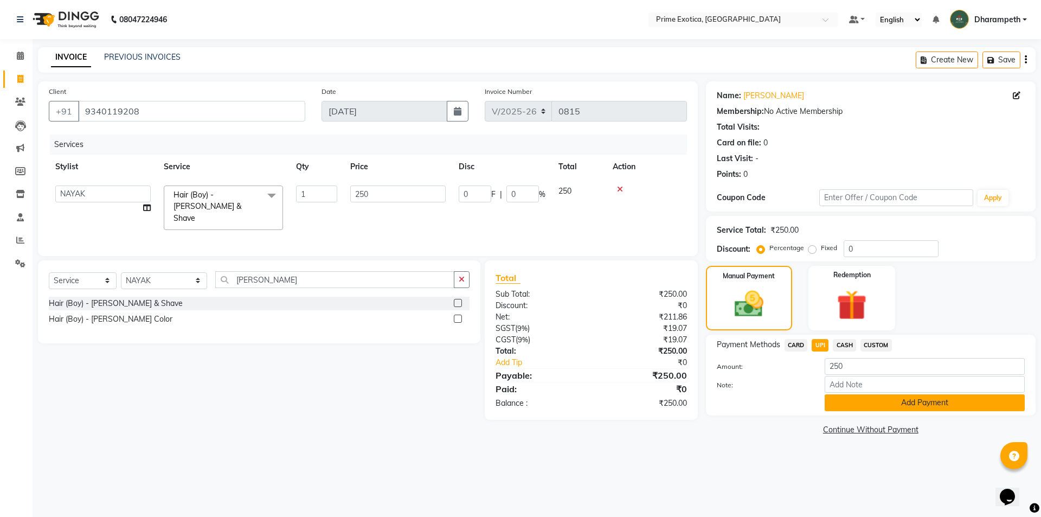
click at [851, 400] on button "Add Payment" at bounding box center [925, 402] width 200 height 17
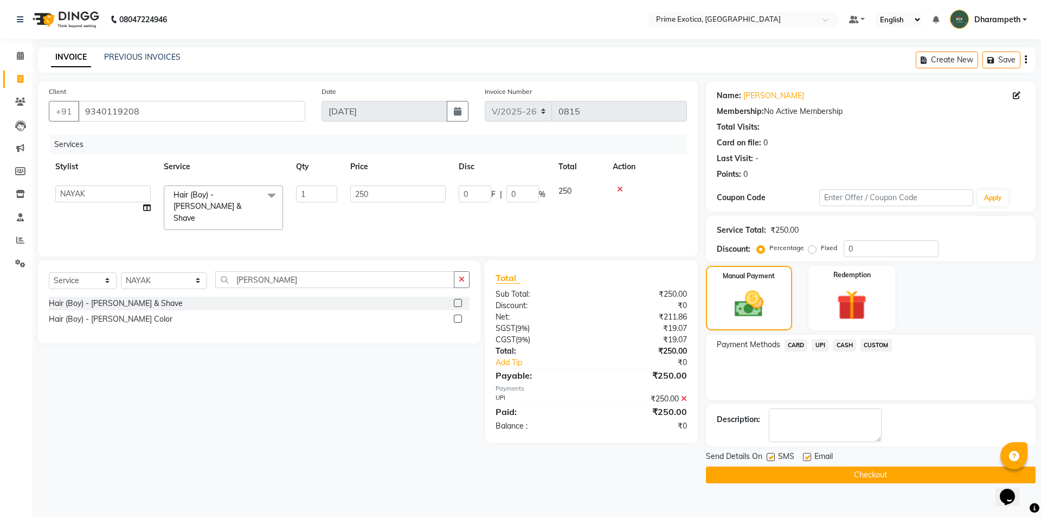
click at [865, 471] on button "Checkout" at bounding box center [871, 474] width 330 height 17
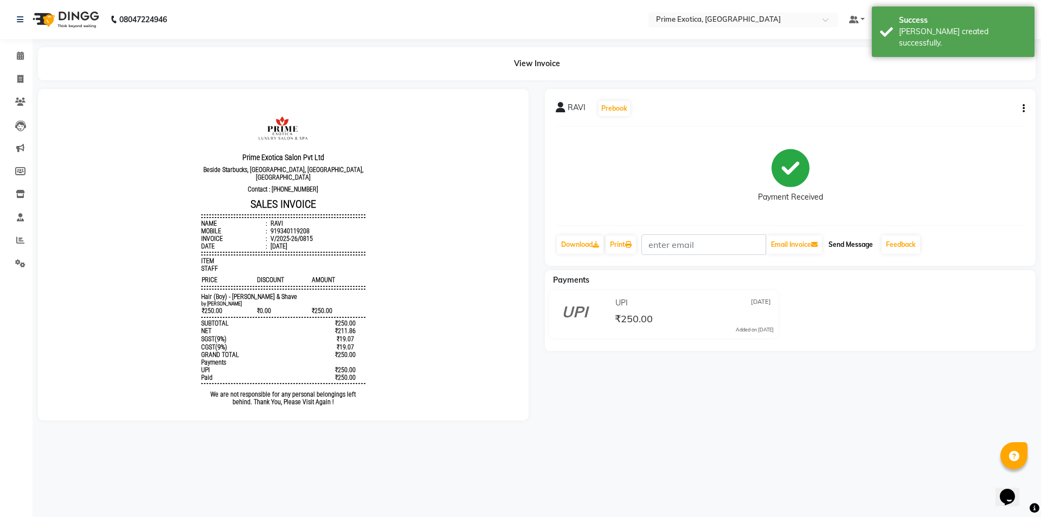
click at [846, 241] on button "Send Message" at bounding box center [850, 244] width 53 height 18
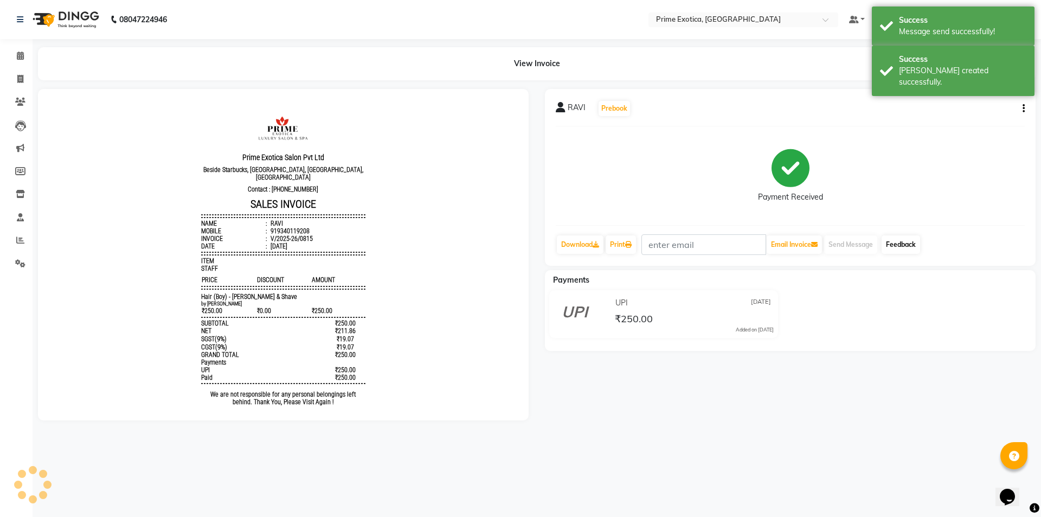
click at [894, 244] on link "Feedback" at bounding box center [901, 244] width 39 height 18
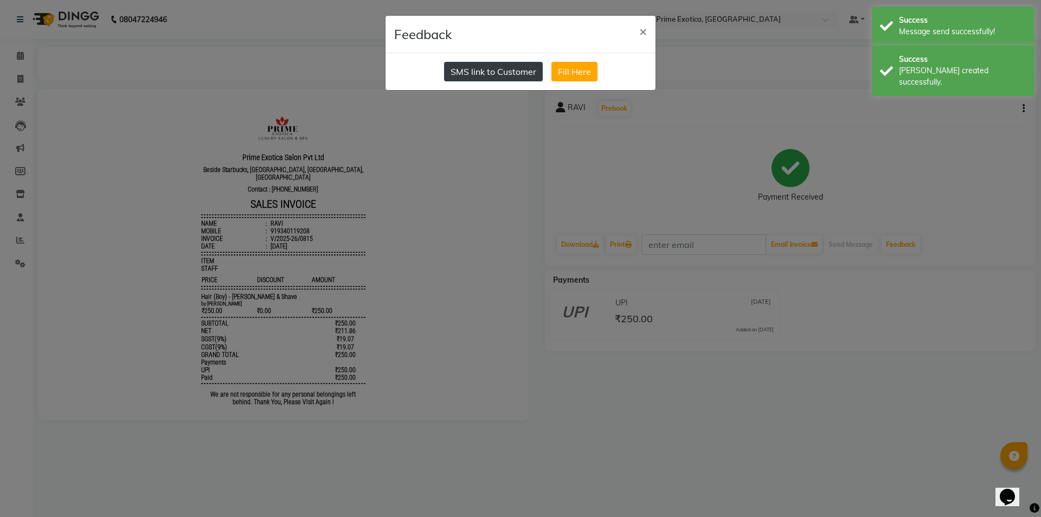
click at [500, 67] on button "SMS link to Customer" at bounding box center [493, 72] width 99 height 20
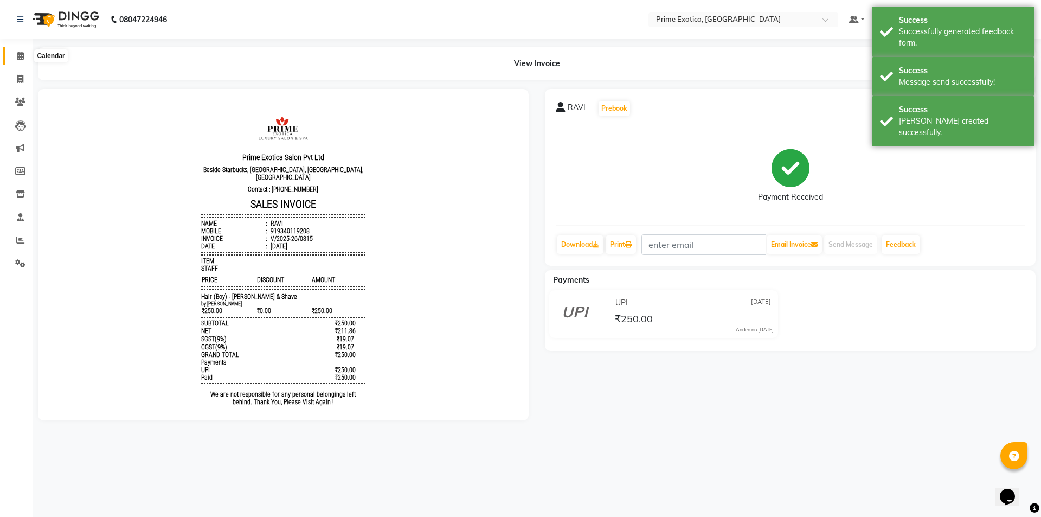
click at [18, 55] on icon at bounding box center [20, 56] width 7 height 8
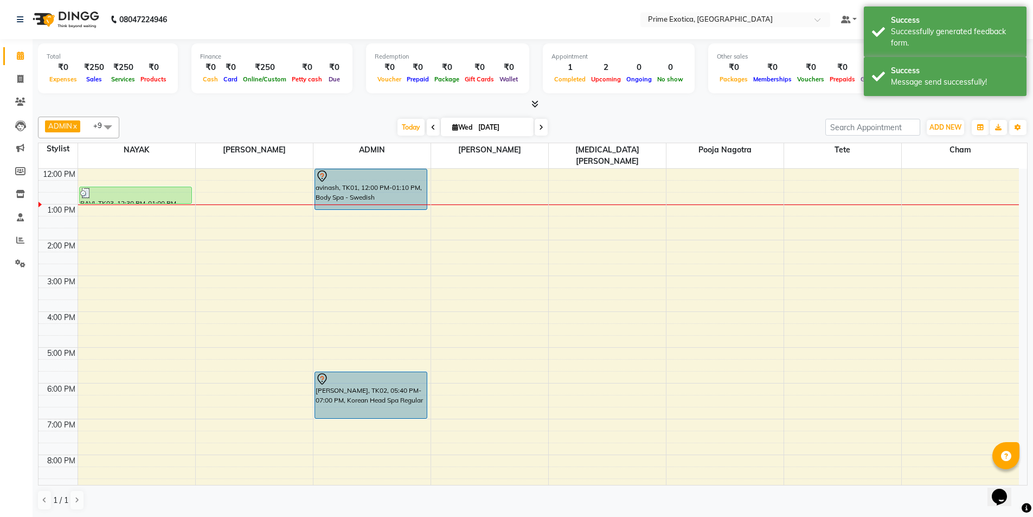
scroll to position [108, 0]
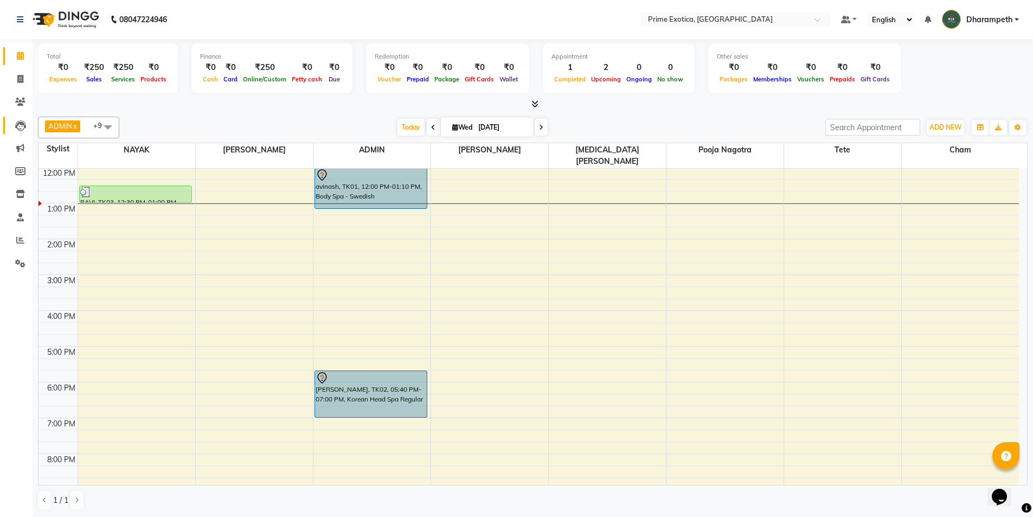
click at [17, 118] on link "Leads" at bounding box center [16, 126] width 26 height 18
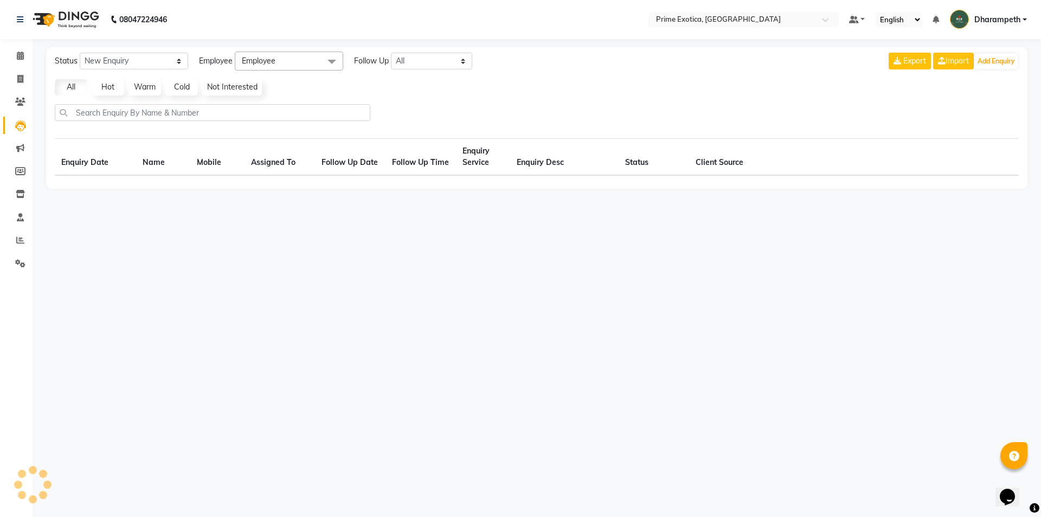
select select "10"
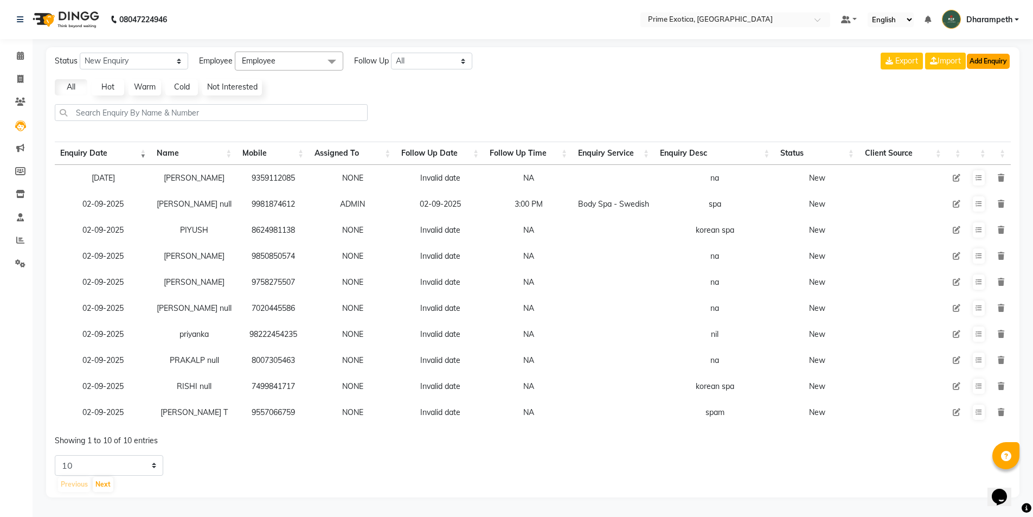
click at [993, 59] on button "Add Enquiry" at bounding box center [988, 61] width 43 height 15
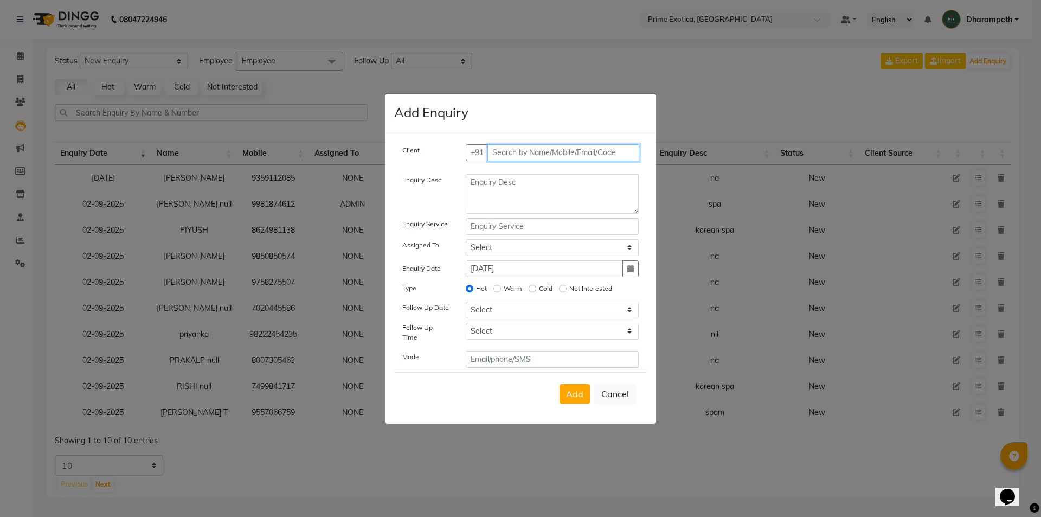
click at [507, 157] on input "text" at bounding box center [564, 152] width 152 height 17
type input "9140225056"
click at [621, 150] on button "Add Client" at bounding box center [616, 152] width 45 height 17
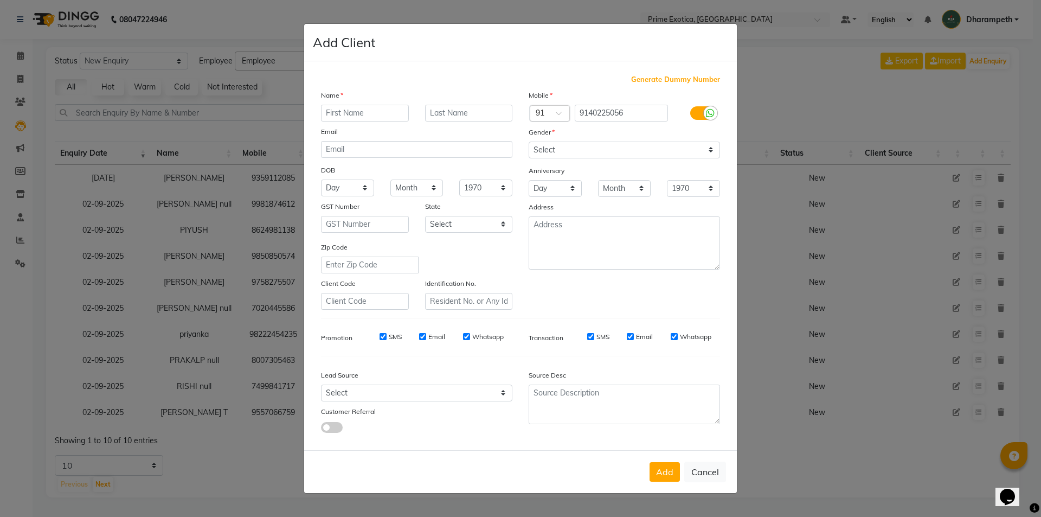
click at [361, 117] on input "text" at bounding box center [365, 113] width 88 height 17
click at [357, 111] on input "AMIT KNUMAR" at bounding box center [365, 113] width 88 height 17
type input "AMIT KUMAR"
drag, startPoint x: 592, startPoint y: 152, endPoint x: 590, endPoint y: 158, distance: 6.1
click at [592, 152] on select "Select Male Female Other Prefer Not To Say" at bounding box center [624, 150] width 191 height 17
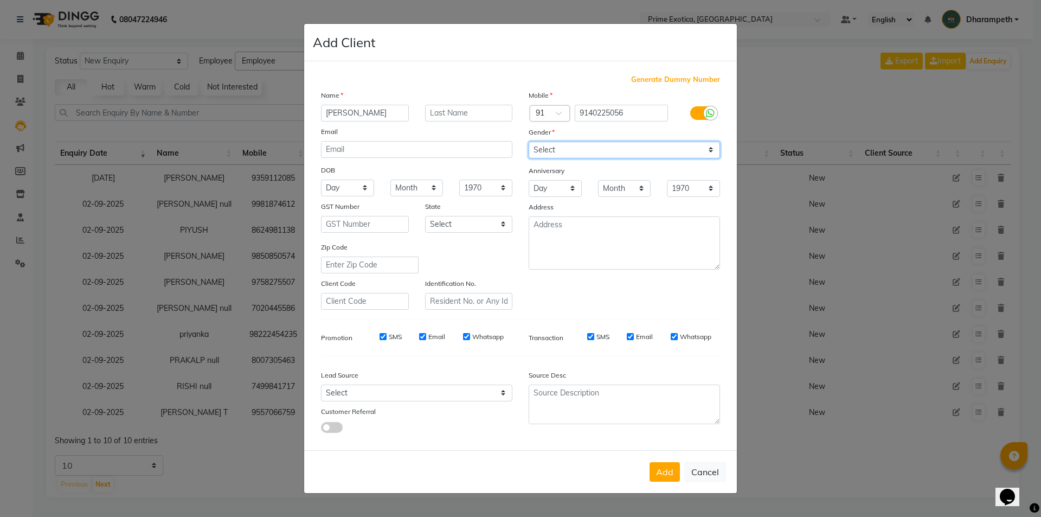
select select "male"
click at [529, 142] on select "Select Male Female Other Prefer Not To Say" at bounding box center [624, 150] width 191 height 17
drag, startPoint x: 655, startPoint y: 471, endPoint x: 661, endPoint y: 457, distance: 15.3
click at [656, 471] on button "Add" at bounding box center [665, 472] width 30 height 20
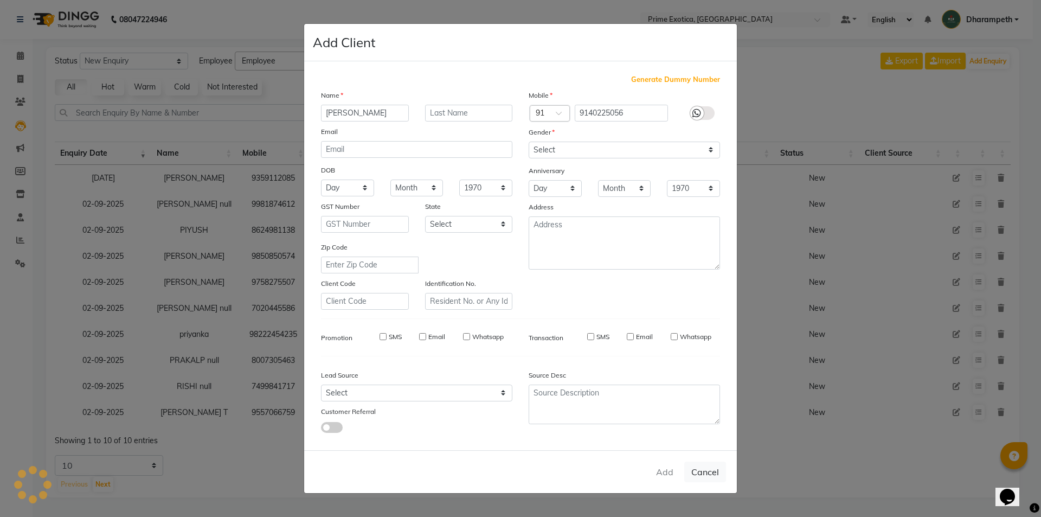
select select
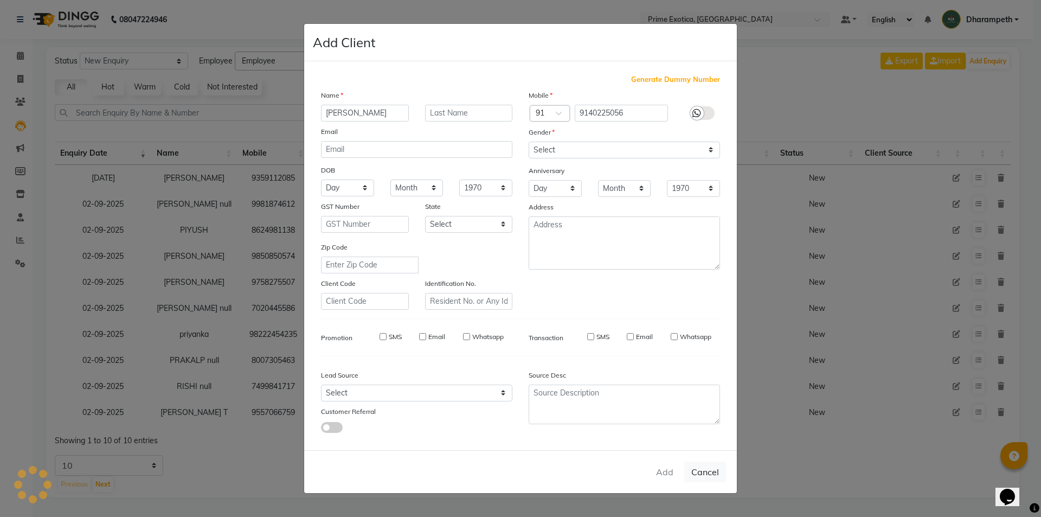
select select
checkbox input "false"
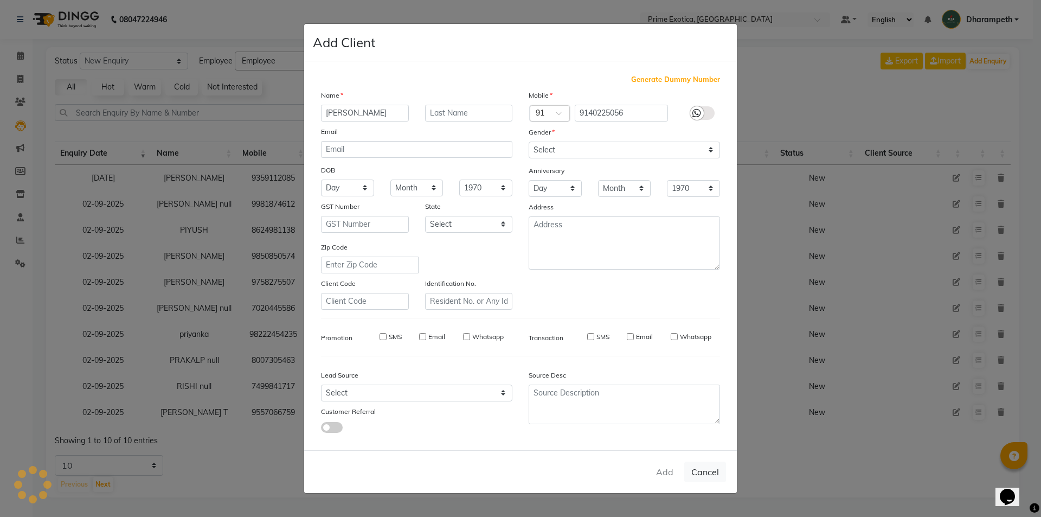
checkbox input "false"
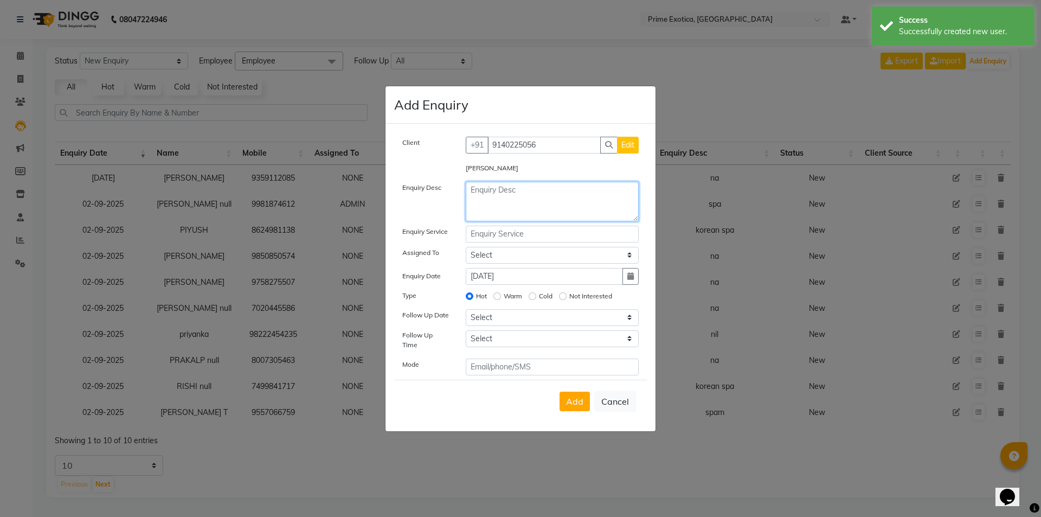
click at [508, 189] on textarea at bounding box center [553, 202] width 174 height 40
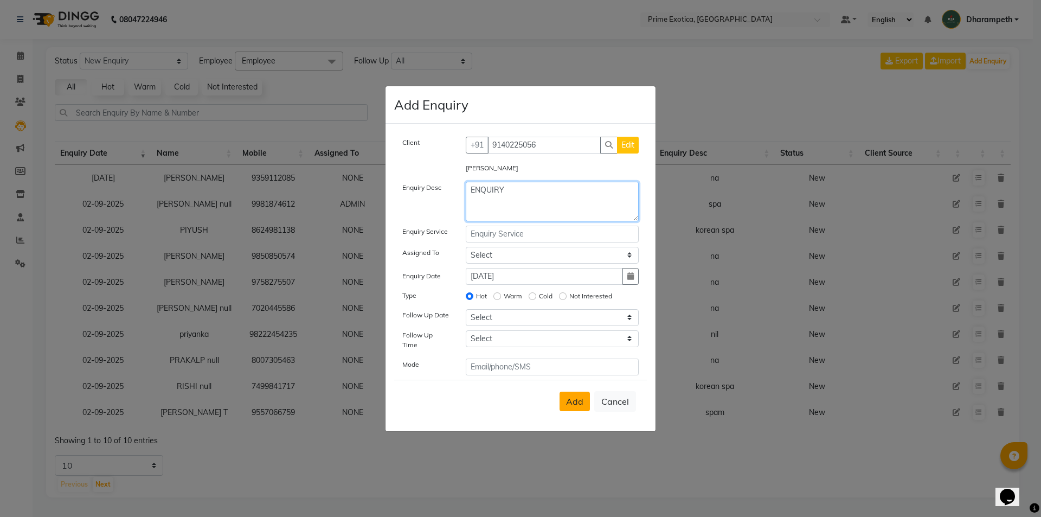
type textarea "ENQUIRY"
click at [573, 401] on span "Add" at bounding box center [574, 401] width 17 height 11
select select
radio input "false"
select select
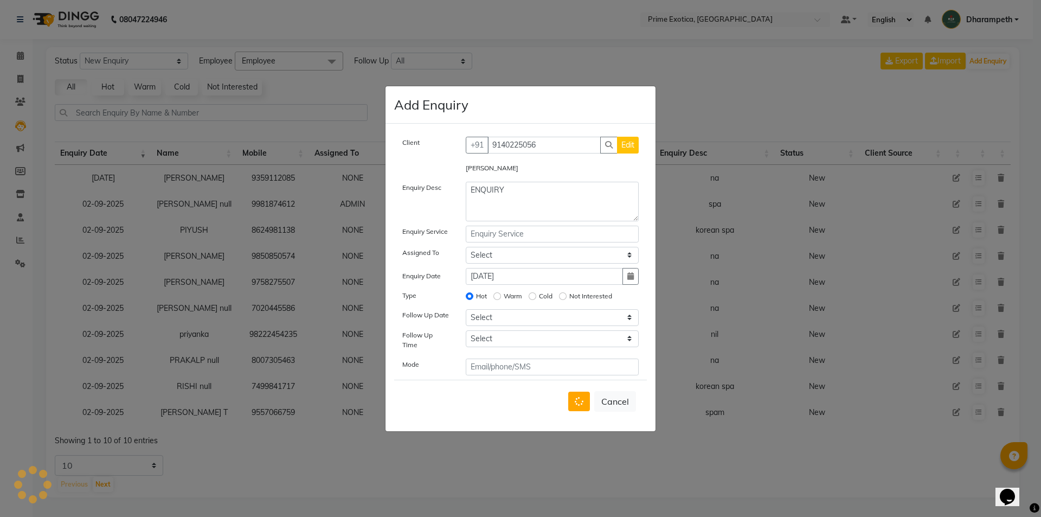
select select
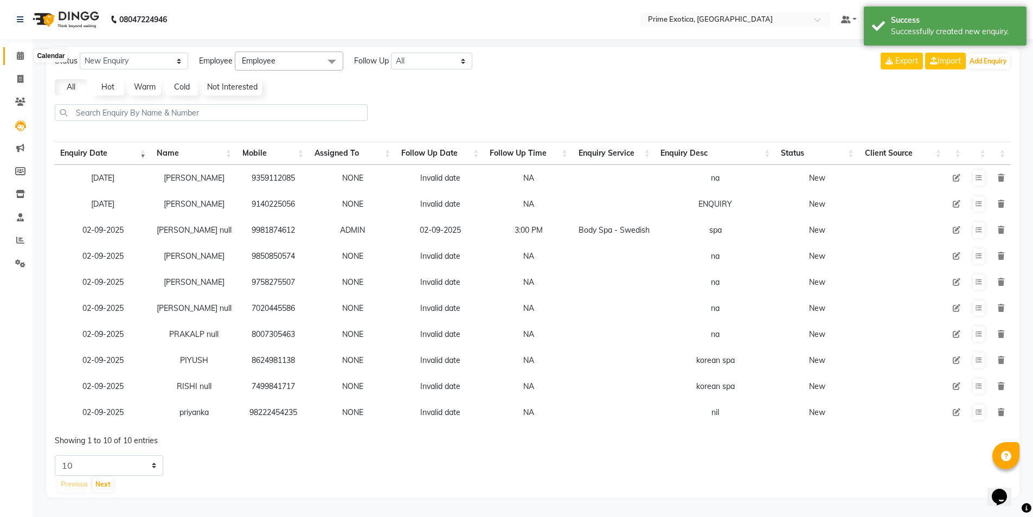
click at [21, 58] on icon at bounding box center [20, 56] width 7 height 8
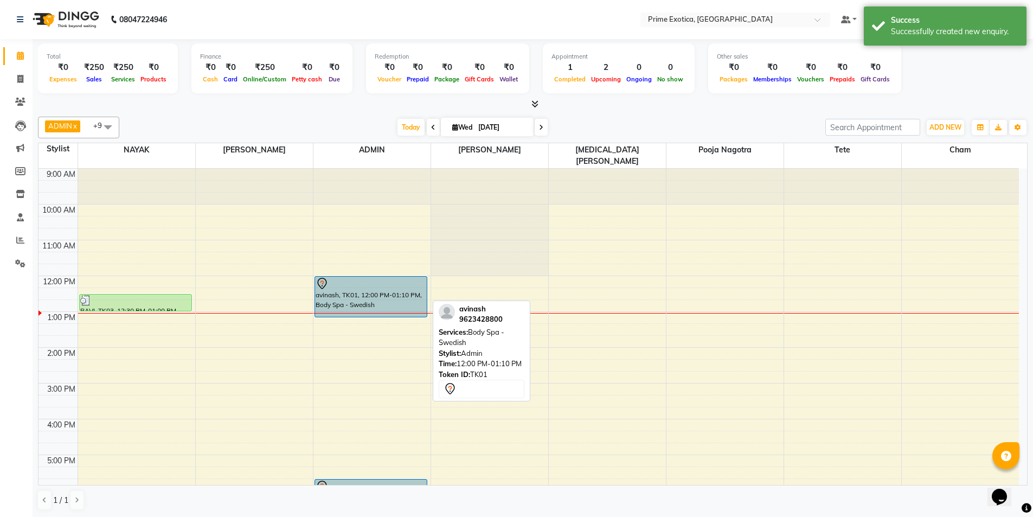
click at [337, 283] on div "avinash, TK01, 12:00 PM-01:10 PM, Body Spa - Swedish" at bounding box center [371, 297] width 112 height 40
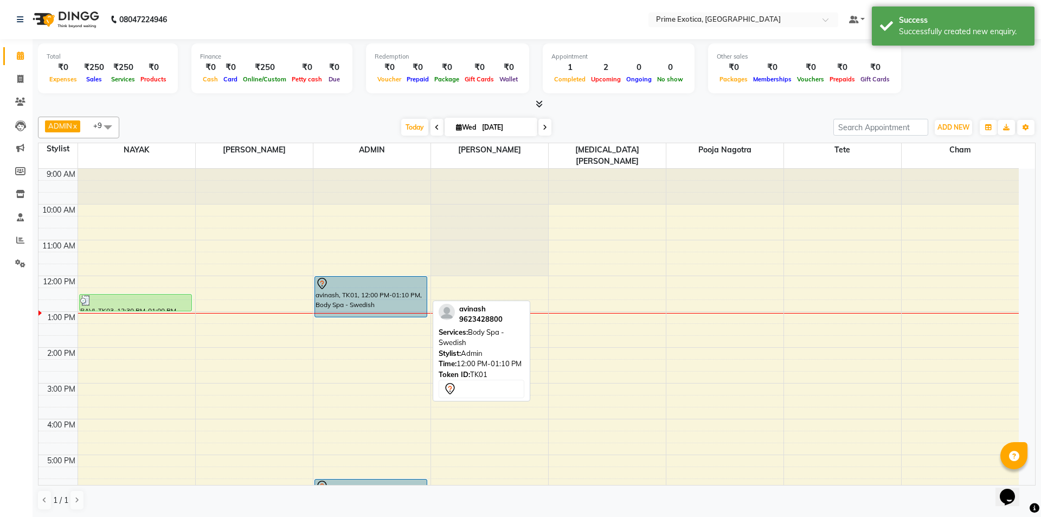
select select "7"
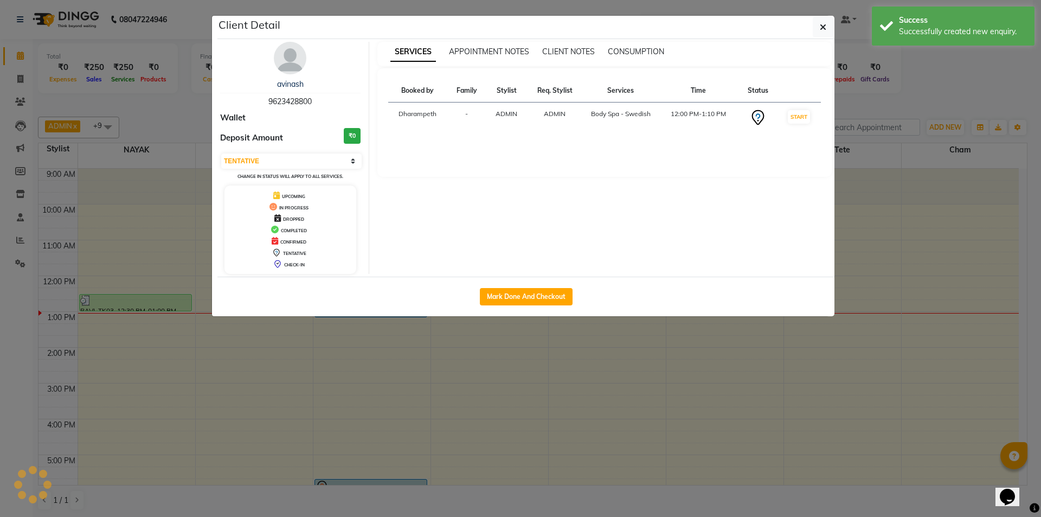
copy span "9623428800"
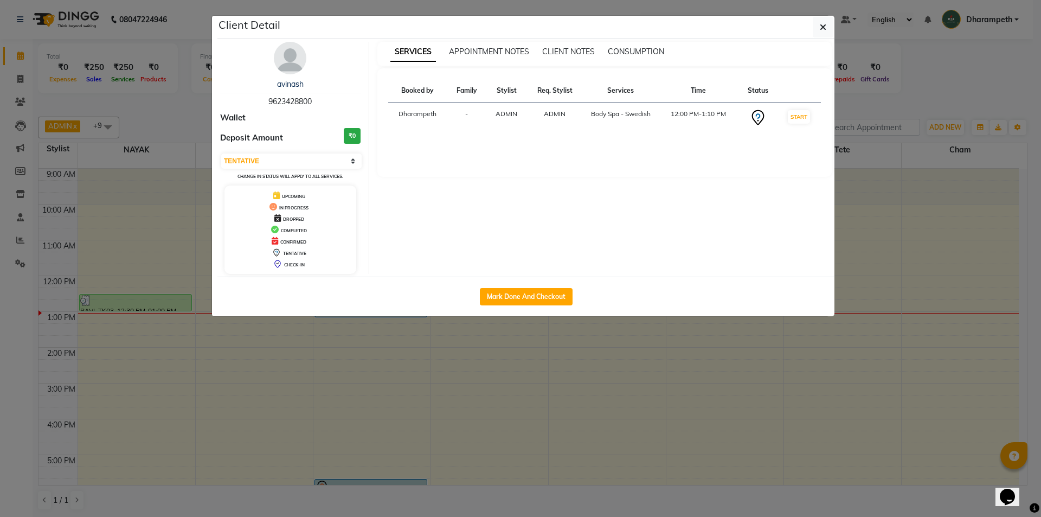
drag, startPoint x: 267, startPoint y: 99, endPoint x: 323, endPoint y: 101, distance: 55.4
click at [323, 101] on div "avinash 9623428800" at bounding box center [290, 93] width 140 height 29
click at [818, 26] on button "button" at bounding box center [823, 27] width 21 height 21
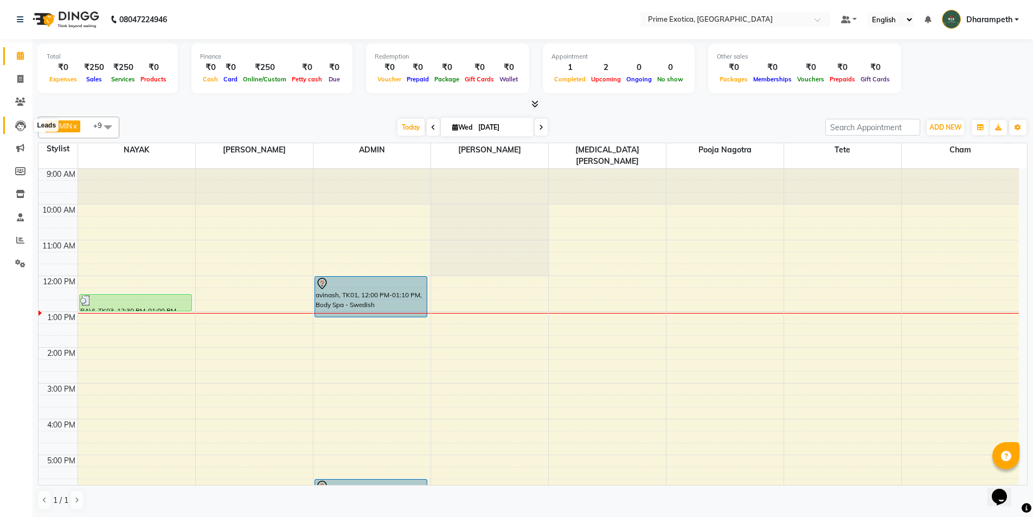
click at [14, 126] on span at bounding box center [20, 125] width 19 height 12
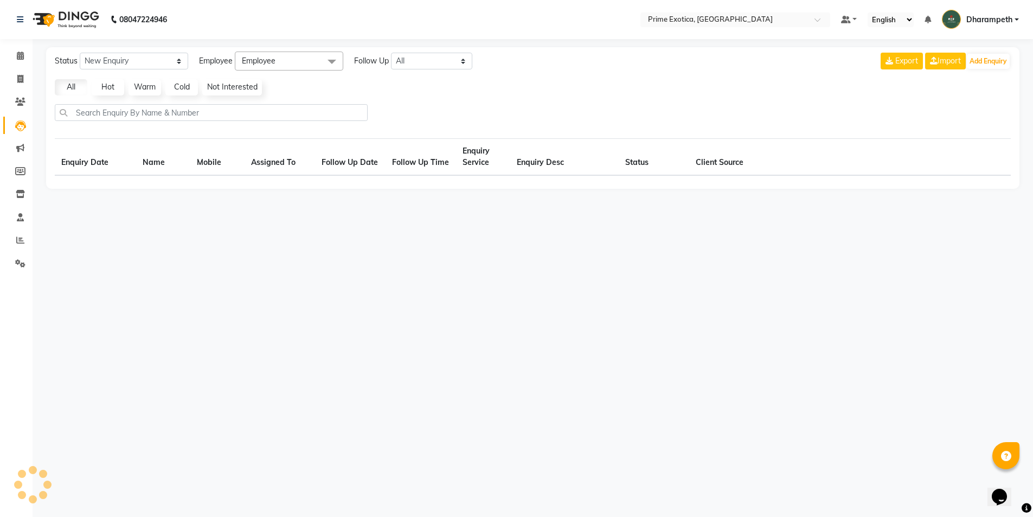
select select "10"
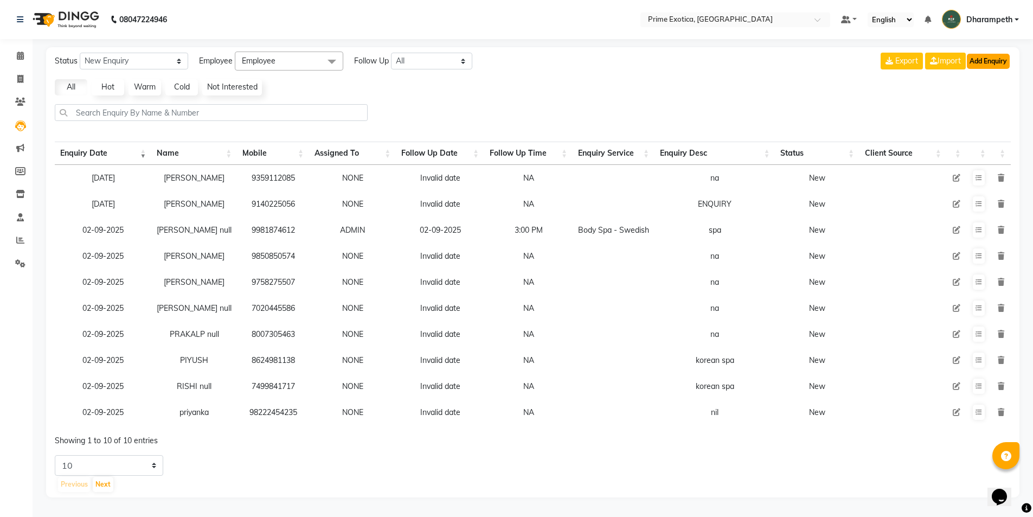
click at [988, 68] on button "Add Enquiry" at bounding box center [988, 61] width 43 height 15
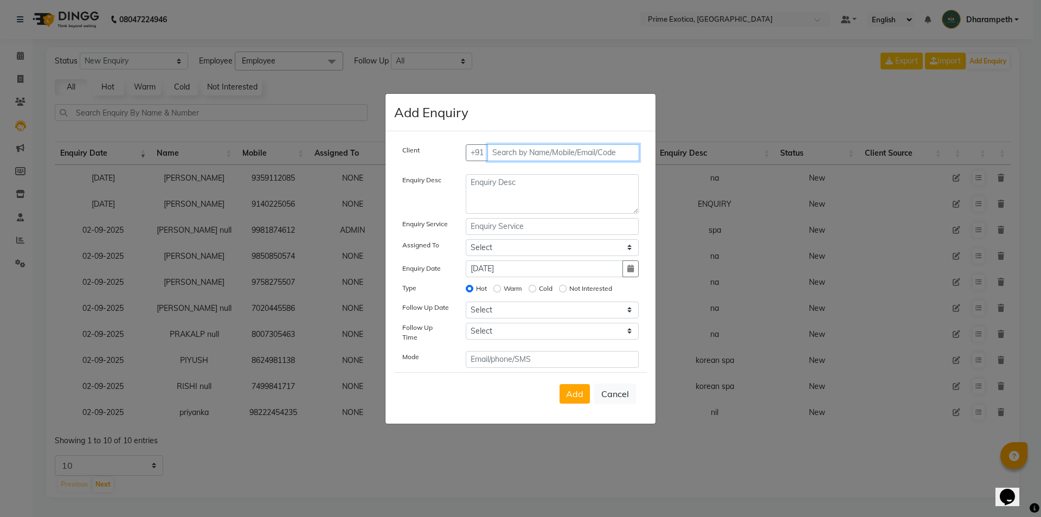
click at [532, 149] on input "text" at bounding box center [564, 152] width 152 height 17
paste input "9623428800"
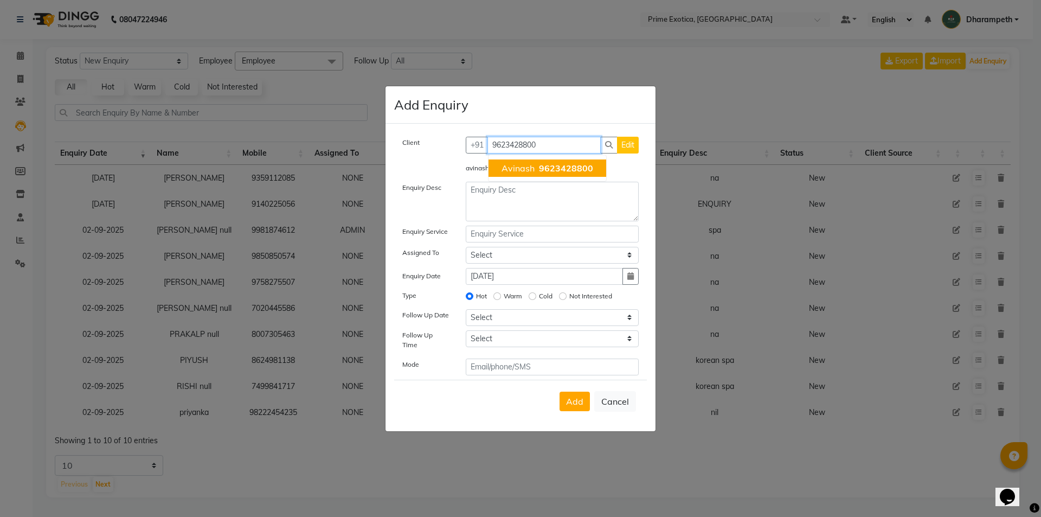
click at [520, 163] on button "avinash 9623428800" at bounding box center [548, 167] width 118 height 17
type input "9623428800"
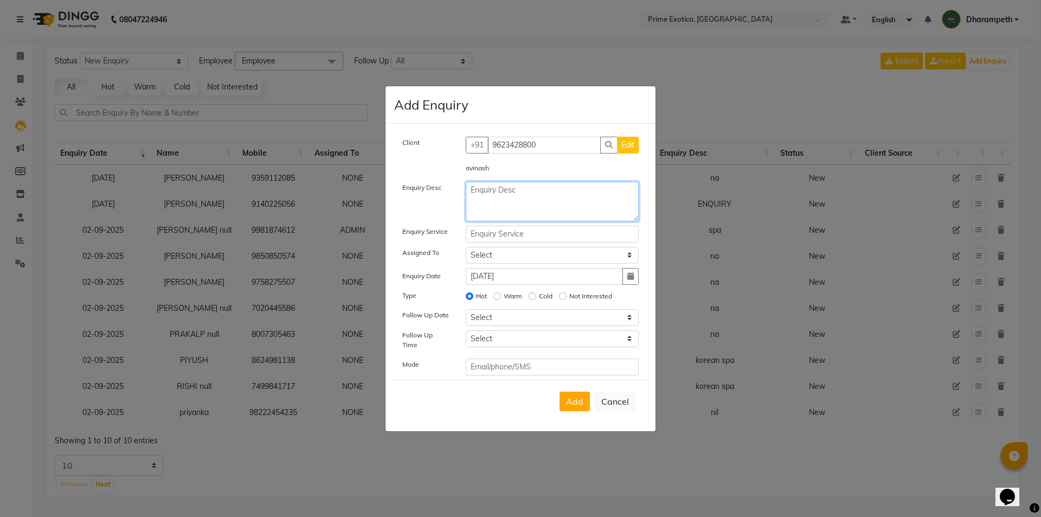
click at [514, 203] on textarea at bounding box center [553, 202] width 174 height 40
type textarea "NA"
click at [577, 400] on span "Add" at bounding box center [574, 401] width 17 height 11
select select
radio input "false"
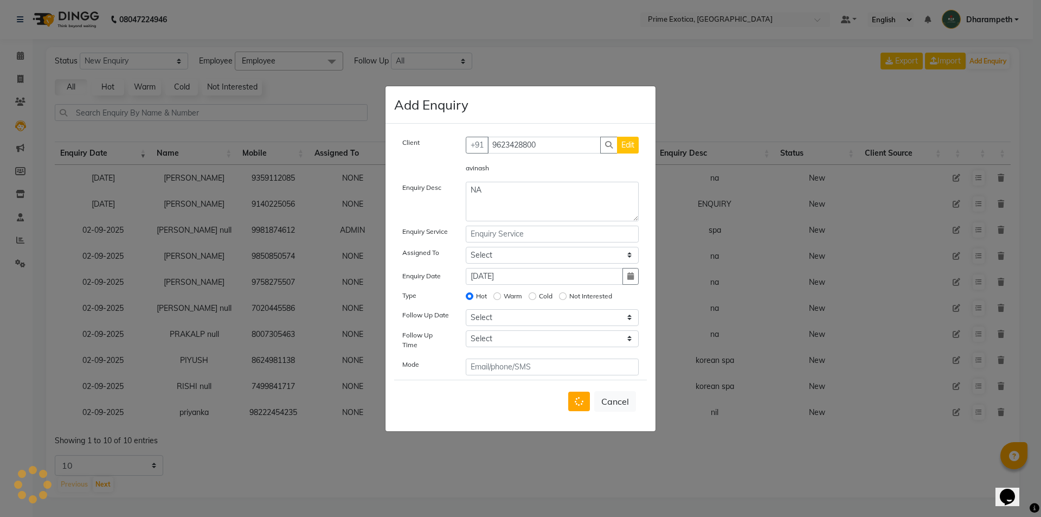
select select
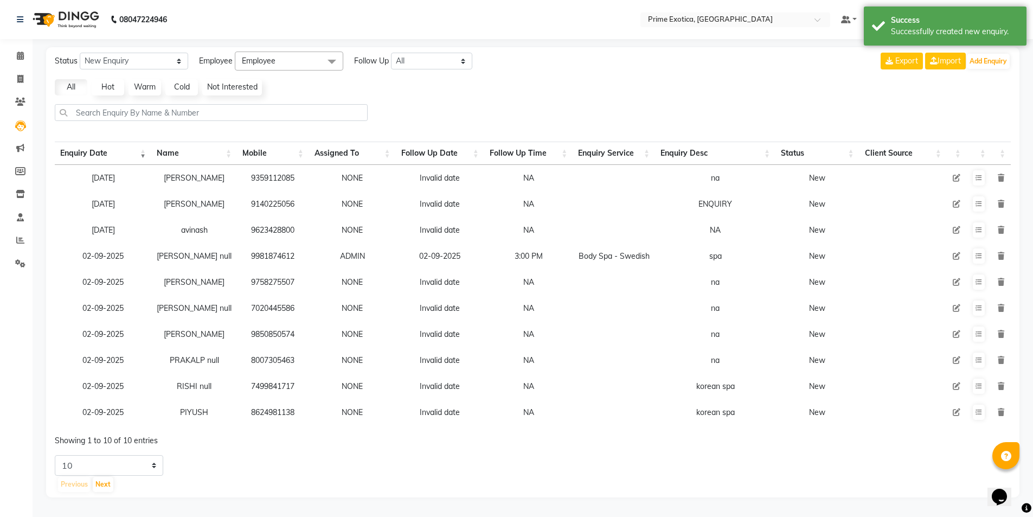
copy tr "8624981138"
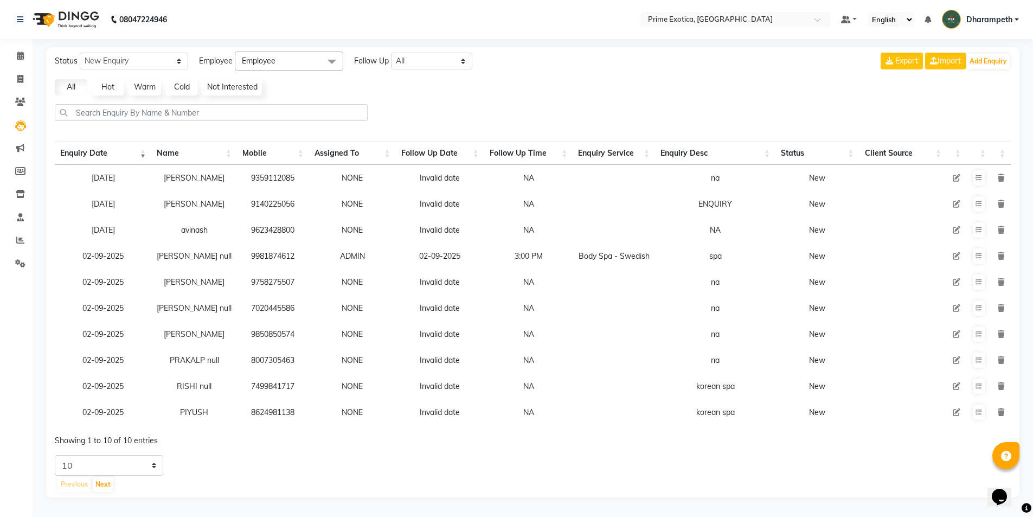
drag, startPoint x: 224, startPoint y: 417, endPoint x: 298, endPoint y: 417, distance: 73.8
click at [298, 417] on tr "02-09-2025 PIYUSH 8624981138 NONE Invalid date NA korean spa New" at bounding box center [533, 412] width 956 height 26
click at [20, 76] on icon at bounding box center [20, 79] width 6 height 8
select select "5380"
select select "service"
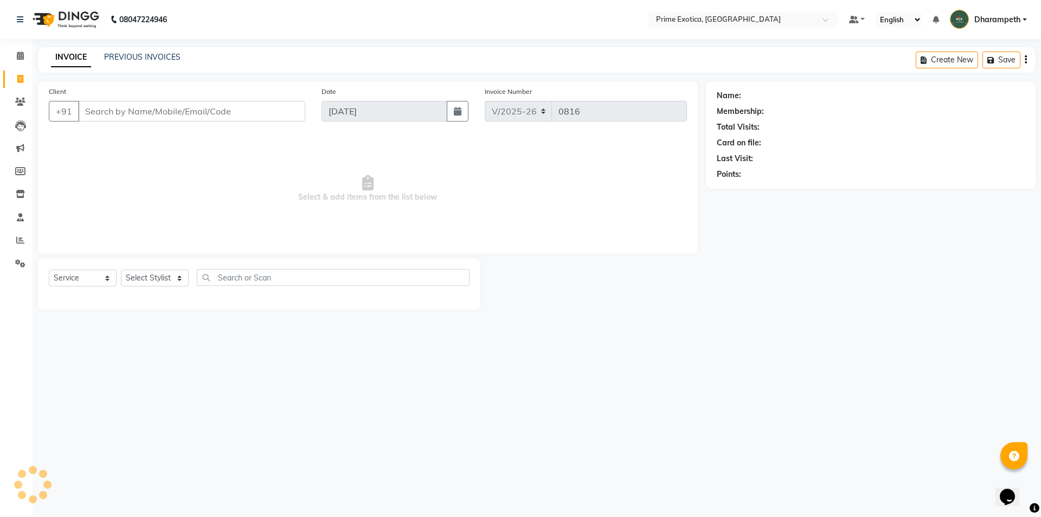
click at [116, 113] on input "Client" at bounding box center [191, 111] width 227 height 21
click at [121, 137] on span "PIYUSH" at bounding box center [106, 136] width 31 height 11
click at [150, 114] on input "8624981138" at bounding box center [191, 111] width 227 height 21
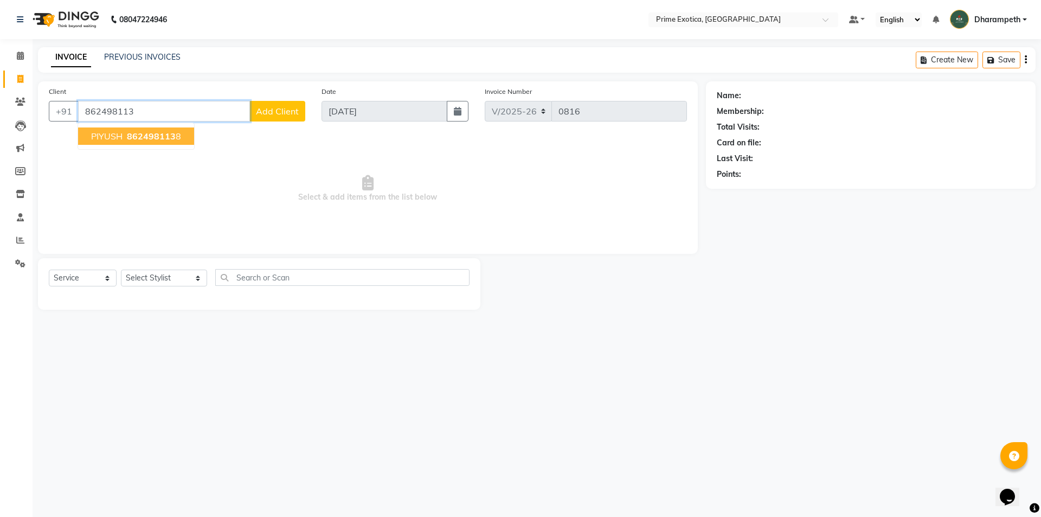
click at [139, 134] on span "862498113" at bounding box center [151, 136] width 49 height 11
type input "8624981138"
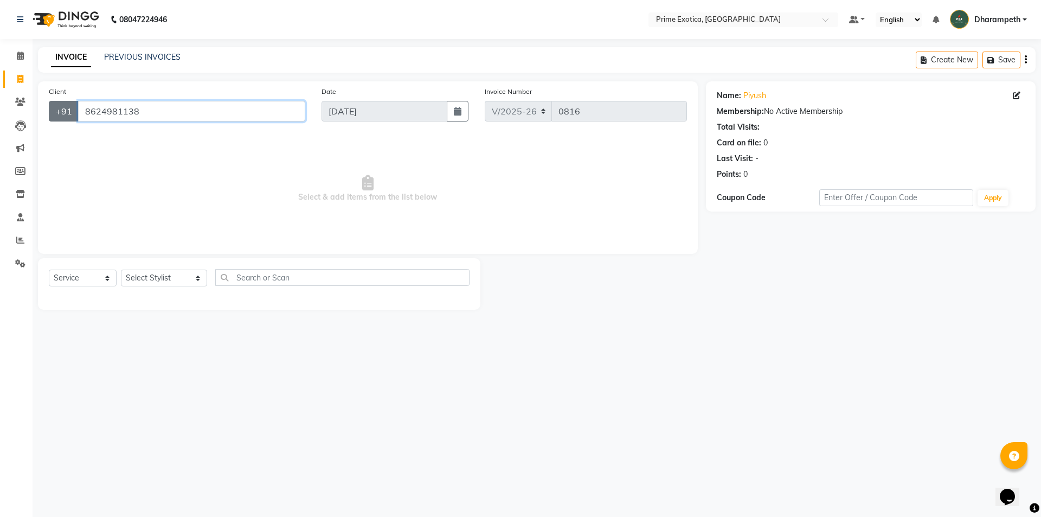
drag, startPoint x: 161, startPoint y: 103, endPoint x: 72, endPoint y: 112, distance: 89.4
click at [72, 112] on div "+91 8624981138" at bounding box center [177, 111] width 257 height 21
click at [26, 61] on span at bounding box center [20, 56] width 19 height 12
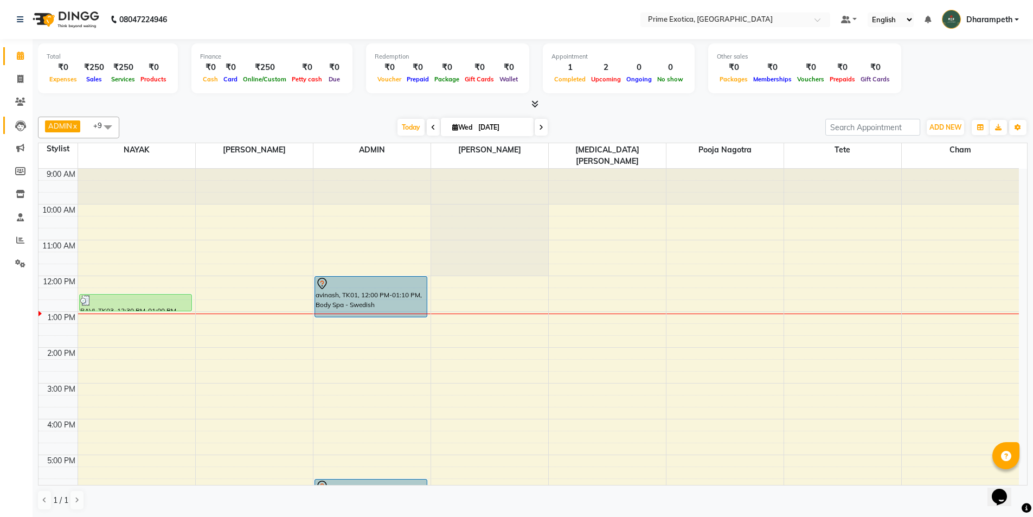
click at [16, 132] on link "Leads" at bounding box center [16, 126] width 26 height 18
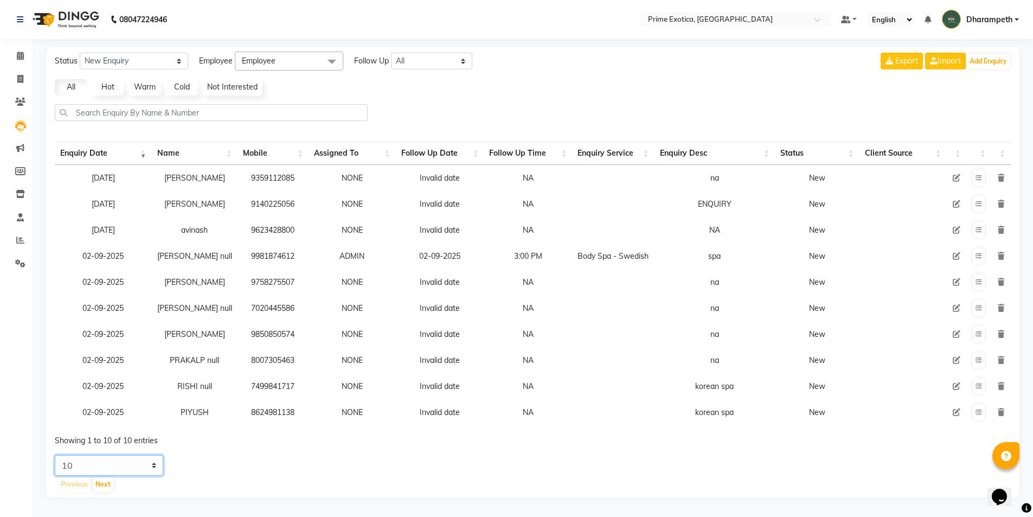
click at [119, 466] on select "5 10 20 50" at bounding box center [109, 465] width 108 height 21
select select "50"
click at [55, 463] on select "5 10 20 50" at bounding box center [109, 465] width 108 height 21
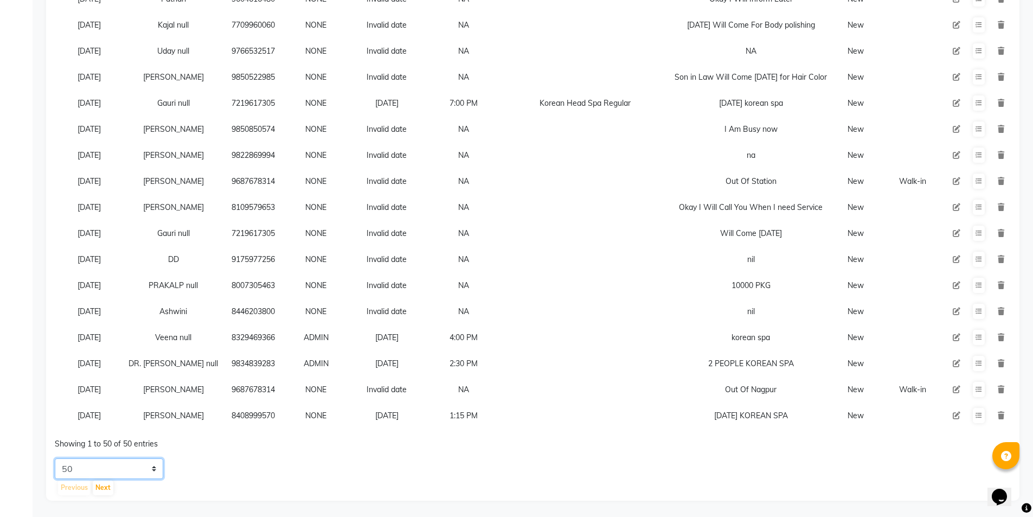
scroll to position [1046, 0]
click at [102, 490] on button "Next" at bounding box center [103, 487] width 21 height 15
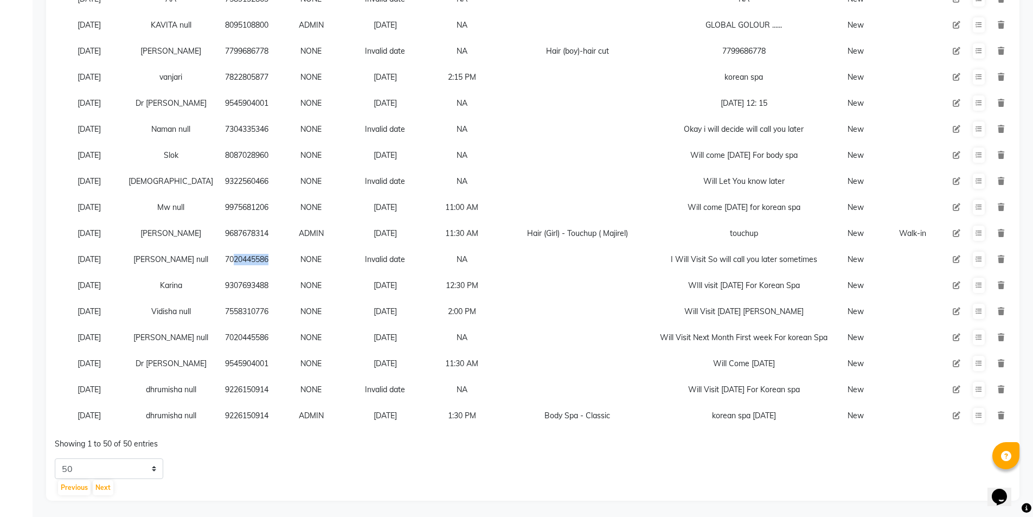
drag, startPoint x: 203, startPoint y: 250, endPoint x: 267, endPoint y: 253, distance: 64.6
click at [267, 253] on tr "23-08-2025 vanshika null 7020445586 NONE Invalid date NA I Will Visit So will c…" at bounding box center [533, 259] width 956 height 26
click at [591, 303] on td at bounding box center [578, 311] width 155 height 26
click at [106, 491] on button "Next" at bounding box center [103, 487] width 21 height 15
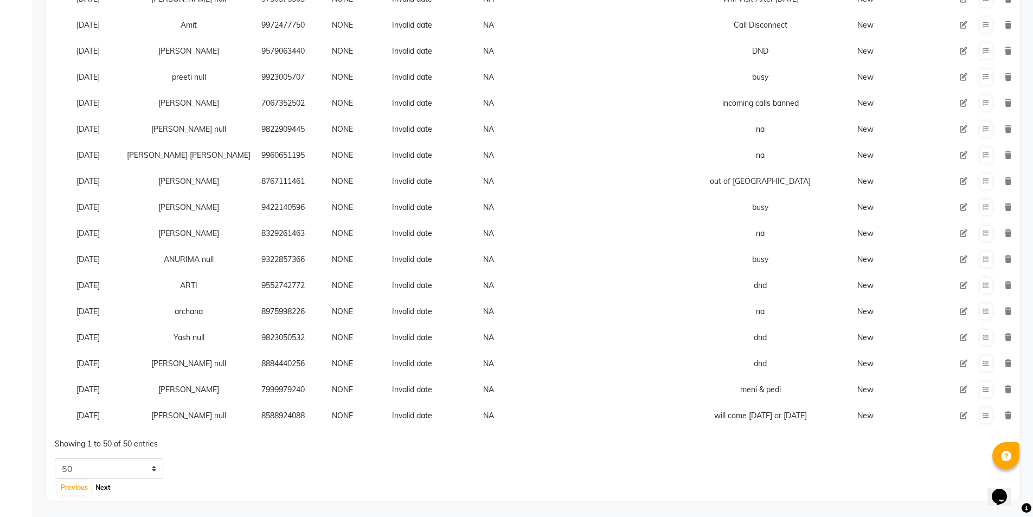
click at [98, 490] on button "Next" at bounding box center [103, 487] width 21 height 15
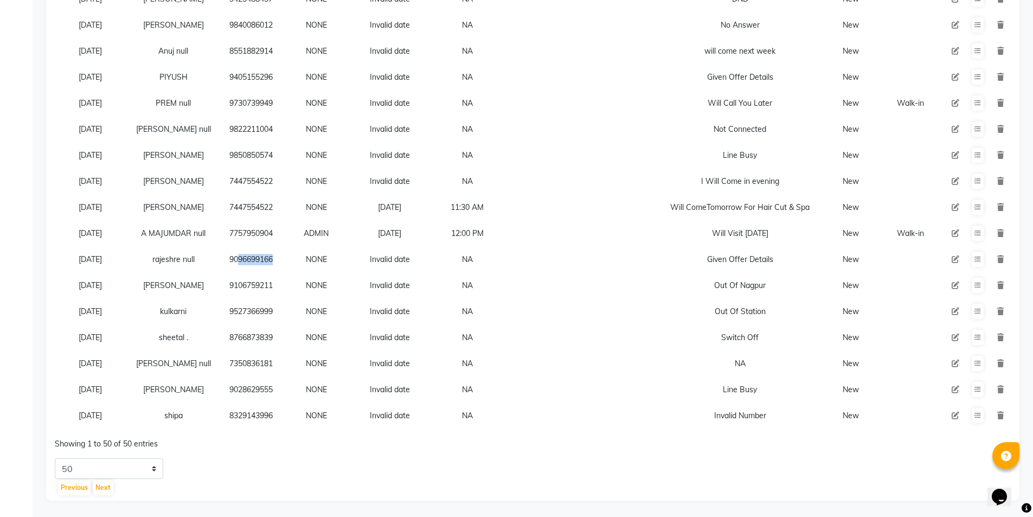
drag, startPoint x: 223, startPoint y: 254, endPoint x: 290, endPoint y: 254, distance: 66.2
click at [290, 254] on tr "08-08-2025 rajeshre null 9096699166 NONE Invalid date NA Given Offer Details New" at bounding box center [533, 259] width 956 height 26
copy td "9096699166"
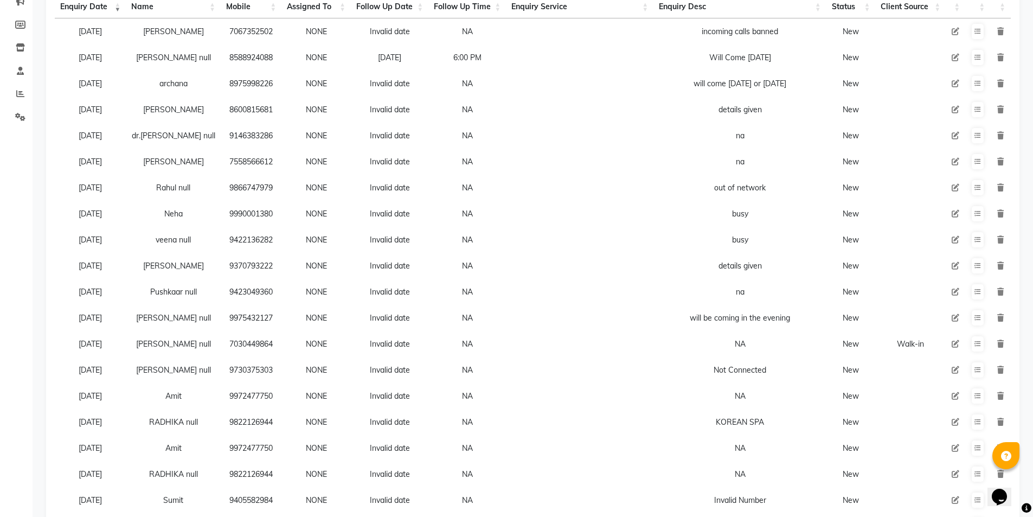
scroll to position [0, 0]
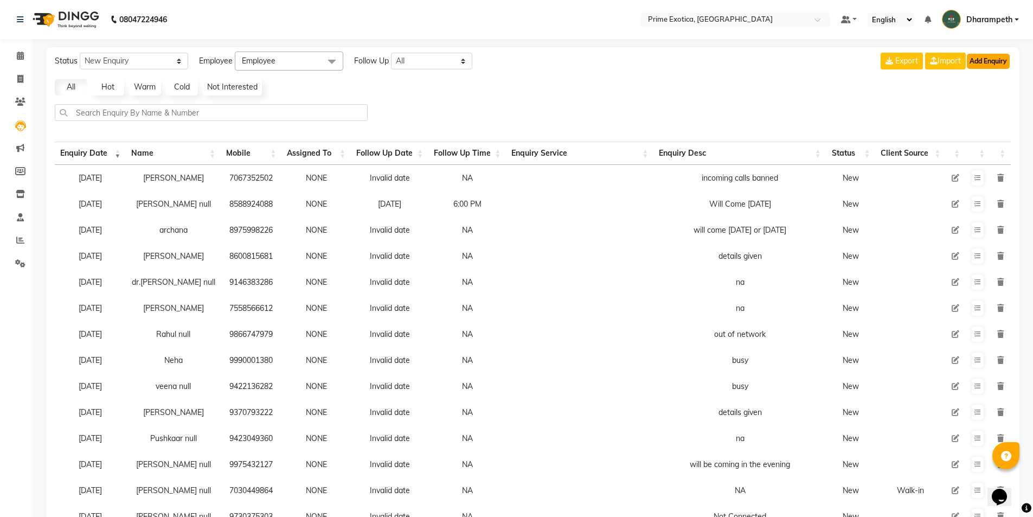
click at [996, 61] on button "Add Enquiry" at bounding box center [988, 61] width 43 height 15
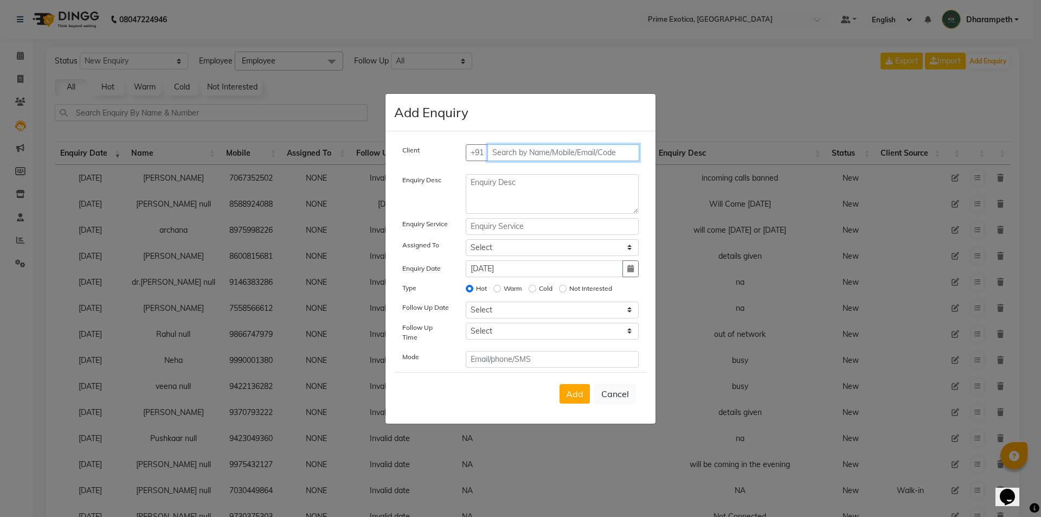
click at [518, 161] on input "text" at bounding box center [564, 152] width 152 height 17
paste input "9096699166"
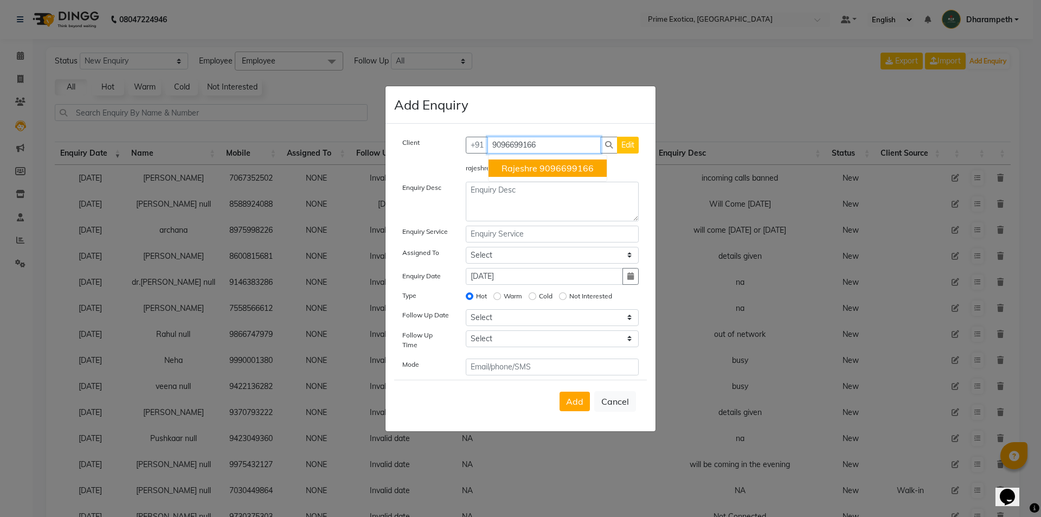
click at [533, 170] on span "rajeshre" at bounding box center [520, 168] width 36 height 11
type input "9096699166"
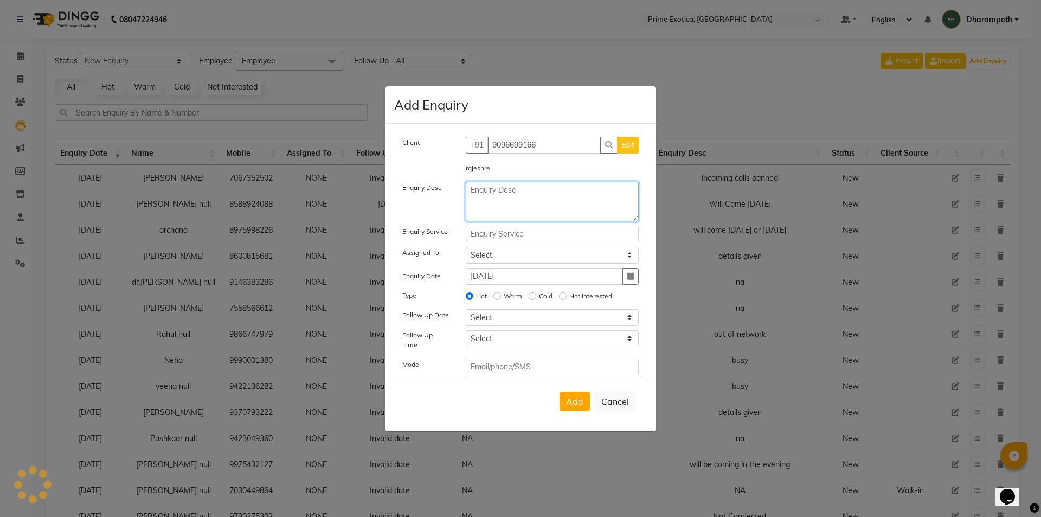
click at [513, 201] on textarea at bounding box center [553, 202] width 174 height 40
type textarea "NI"
click at [568, 401] on span "Add" at bounding box center [574, 401] width 17 height 11
select select
radio input "false"
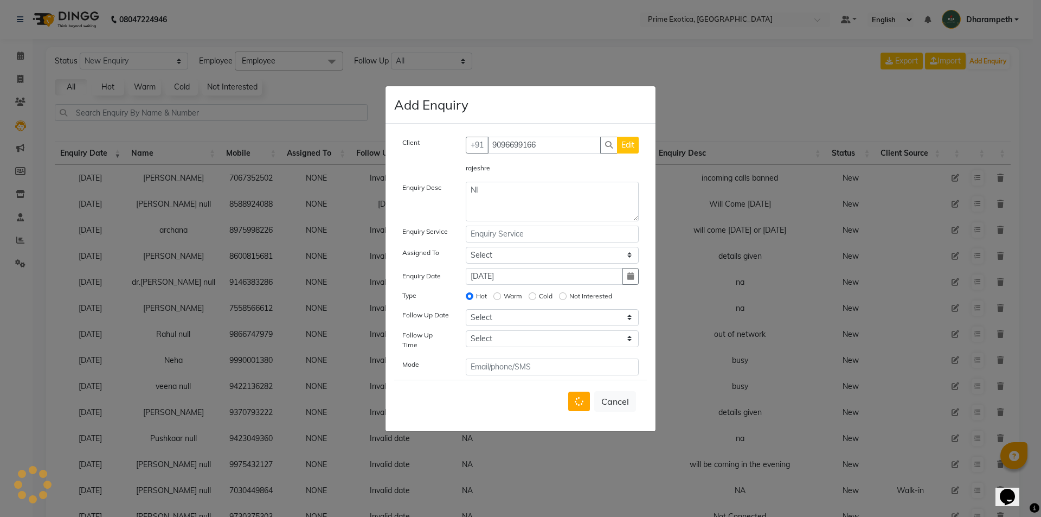
select select
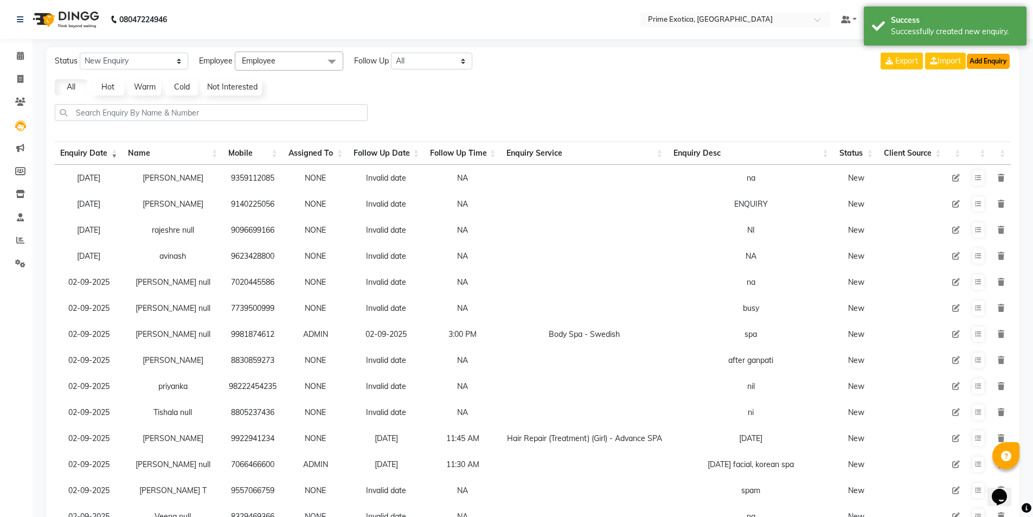
click at [977, 67] on button "Add Enquiry" at bounding box center [988, 61] width 43 height 15
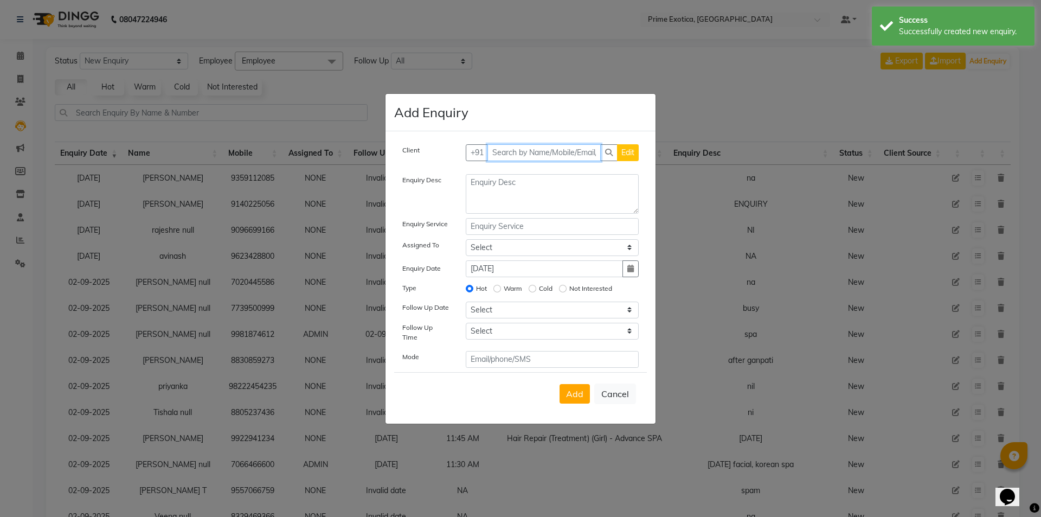
click at [505, 155] on input "text" at bounding box center [545, 152] width 114 height 17
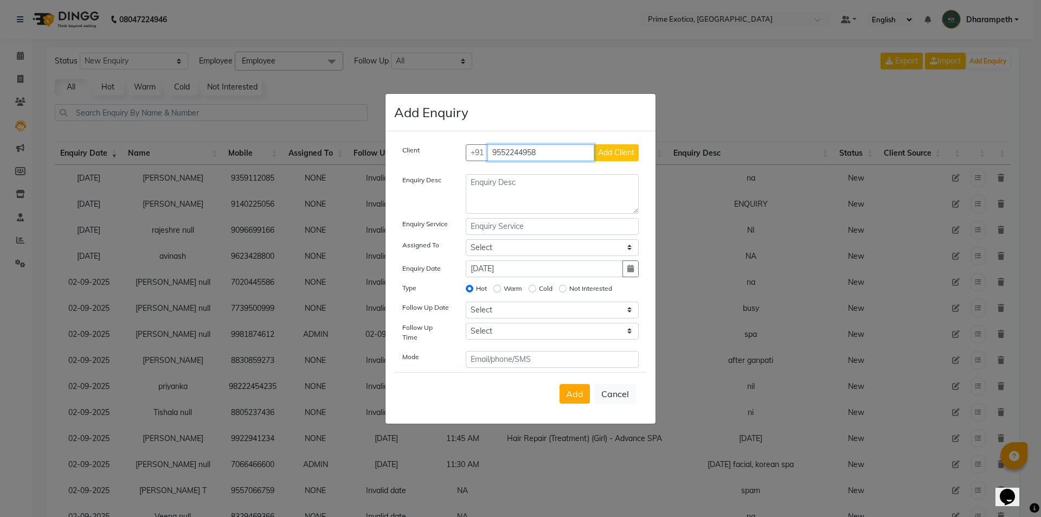
type input "9552244958"
click at [615, 154] on span "Add Client" at bounding box center [616, 153] width 36 height 10
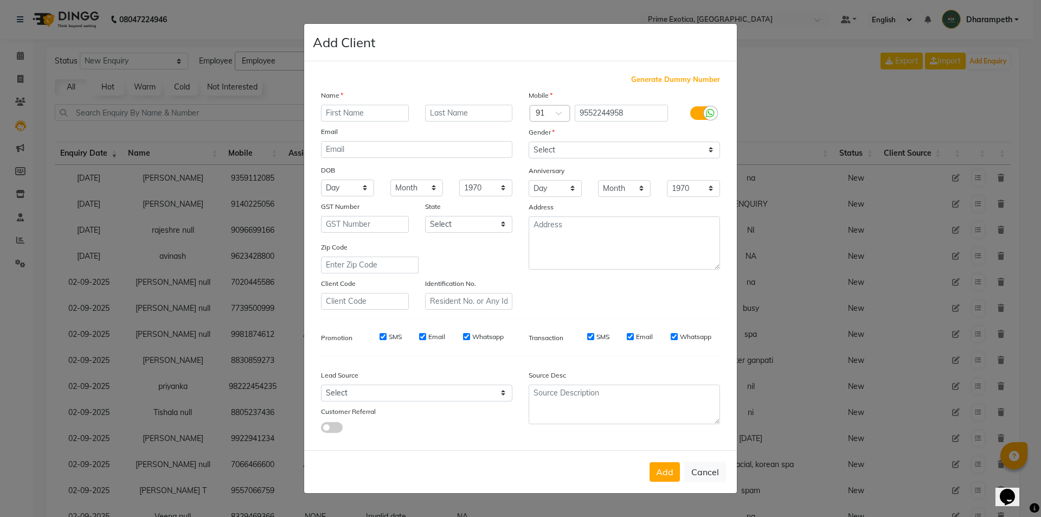
click at [363, 116] on input "text" at bounding box center [365, 113] width 88 height 17
type input "M"
type input "[PERSON_NAME]"
click at [598, 148] on select "Select Male Female Other Prefer Not To Say" at bounding box center [624, 150] width 191 height 17
select select "[DEMOGRAPHIC_DATA]"
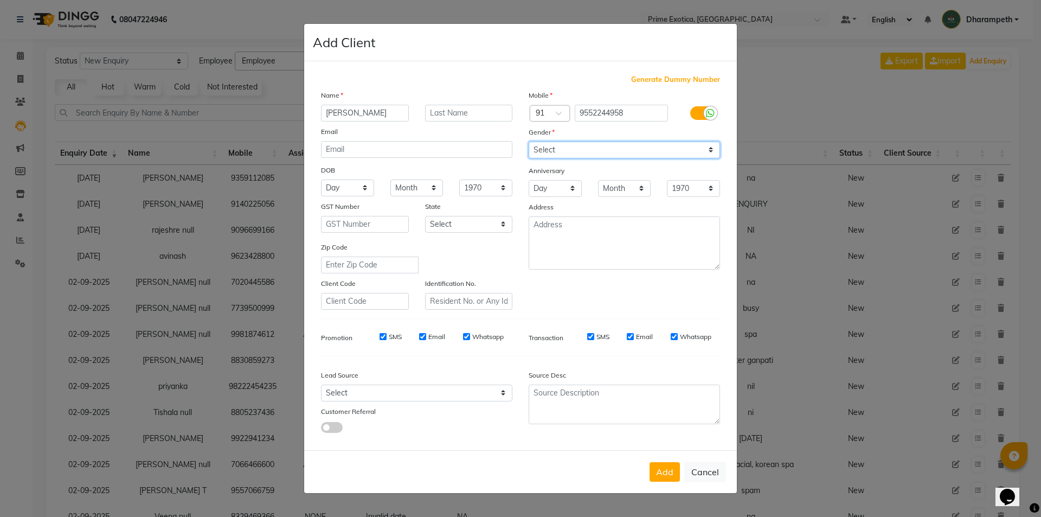
click at [529, 142] on select "Select Male Female Other Prefer Not To Say" at bounding box center [624, 150] width 191 height 17
click at [667, 467] on button "Add" at bounding box center [665, 472] width 30 height 20
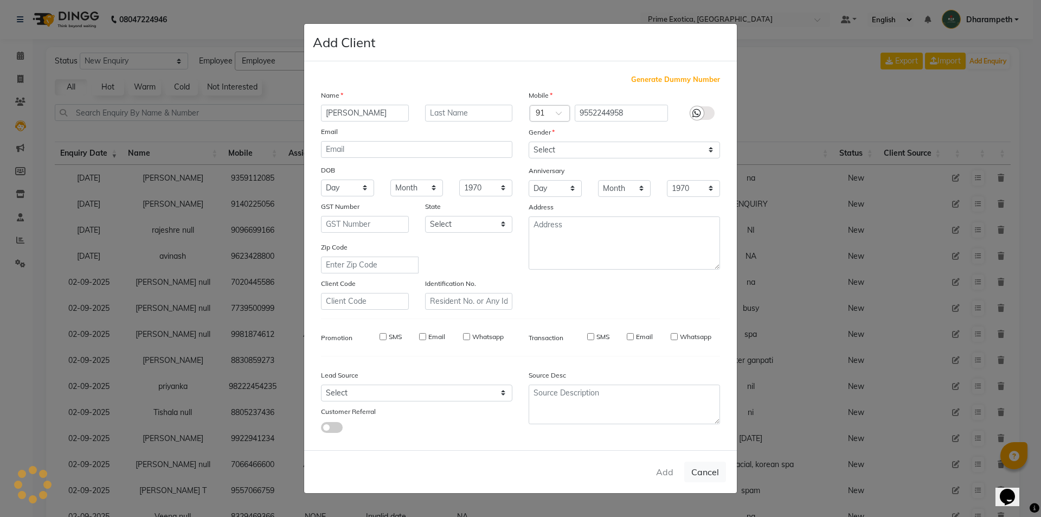
select select
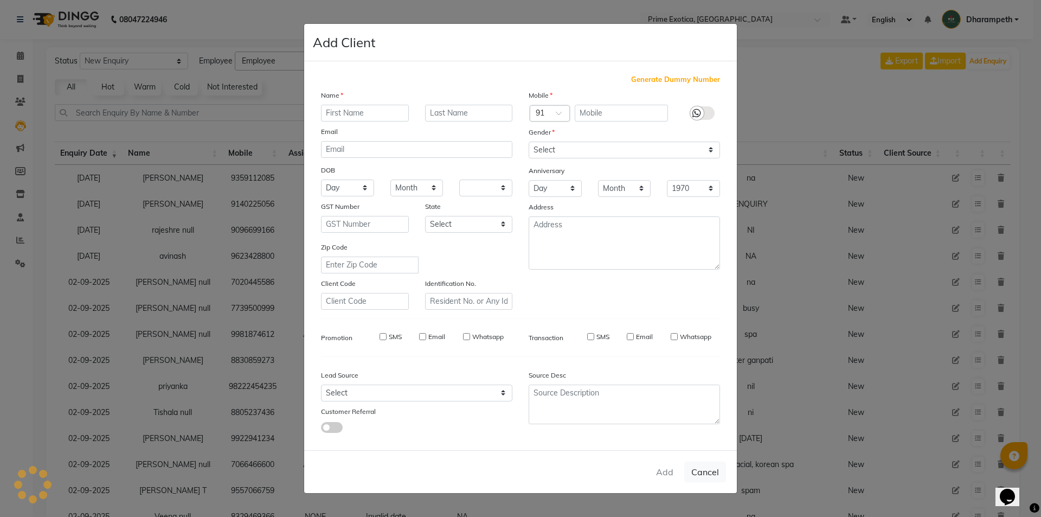
select select
checkbox input "false"
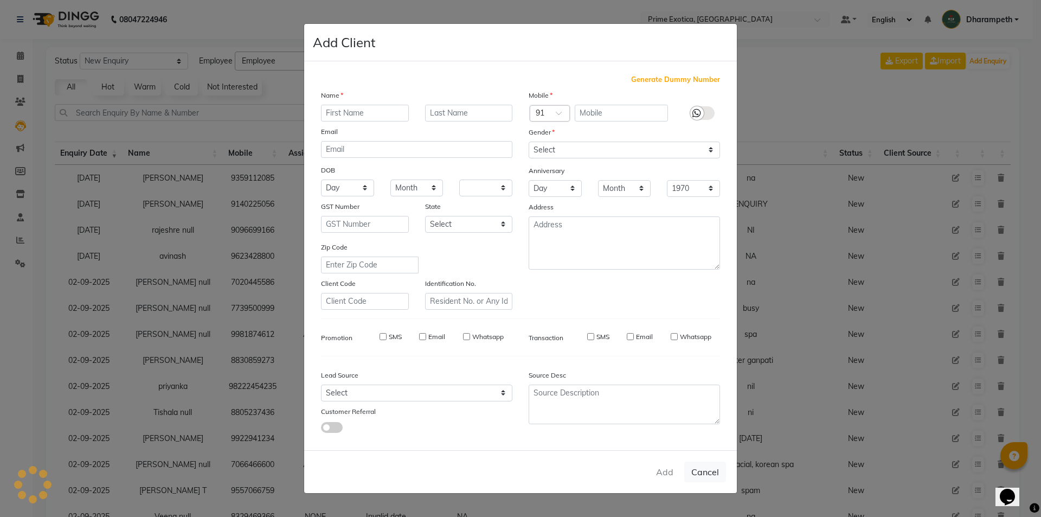
checkbox input "false"
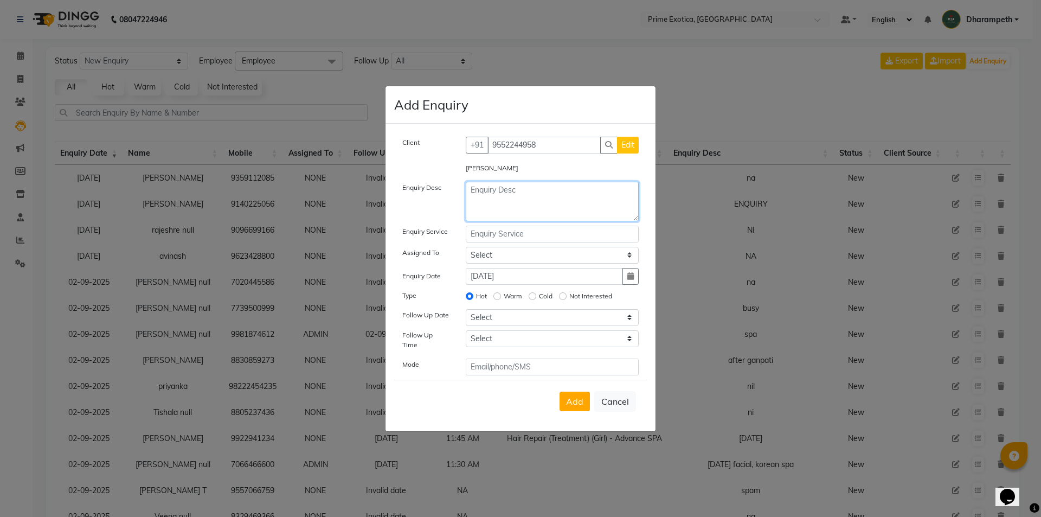
click at [509, 200] on textarea at bounding box center [553, 202] width 174 height 40
type textarea "TODAY FOR SHOOT"
click at [577, 398] on span "Add" at bounding box center [574, 401] width 17 height 11
select select
radio input "false"
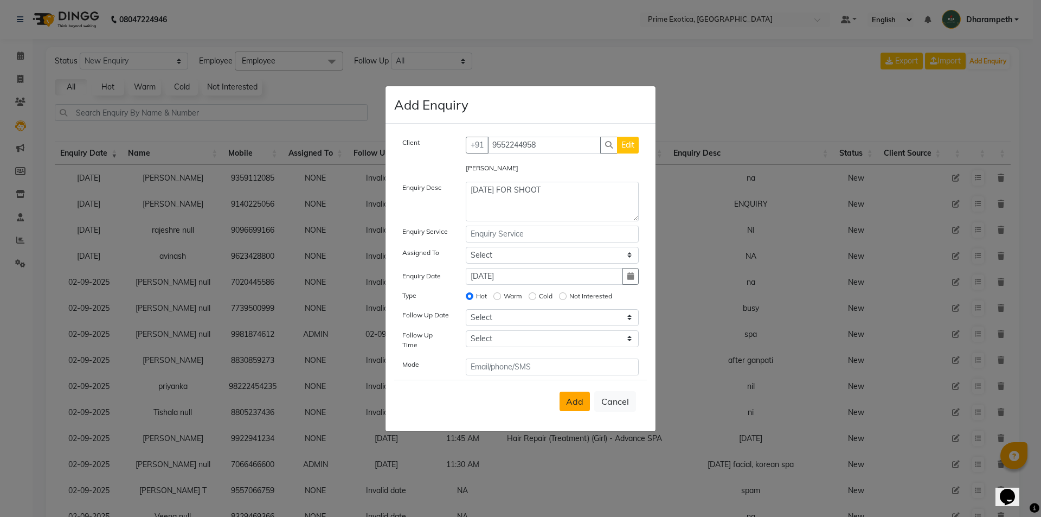
select select
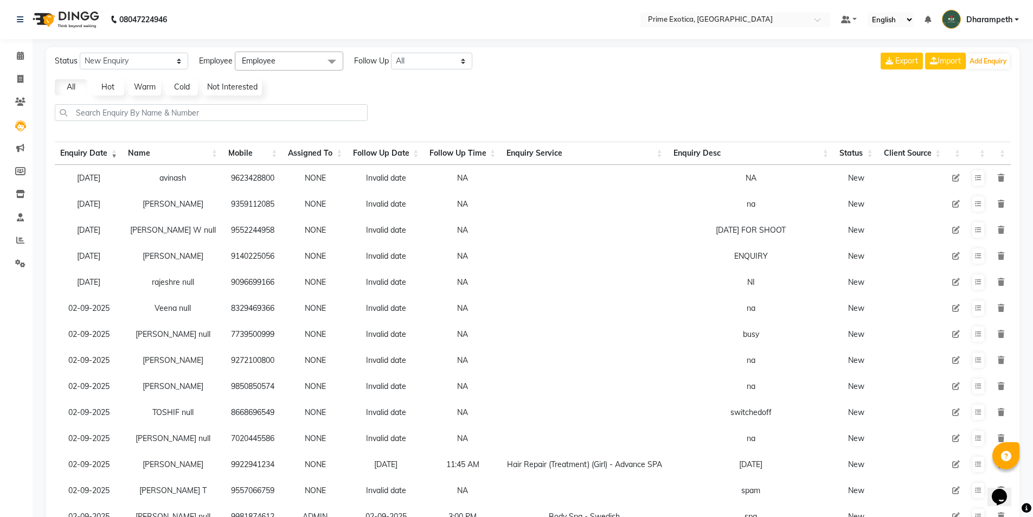
drag, startPoint x: 215, startPoint y: 234, endPoint x: 265, endPoint y: 241, distance: 50.3
click at [265, 241] on td "9552244958" at bounding box center [253, 230] width 60 height 26
click at [271, 233] on td "9552244958" at bounding box center [253, 230] width 60 height 26
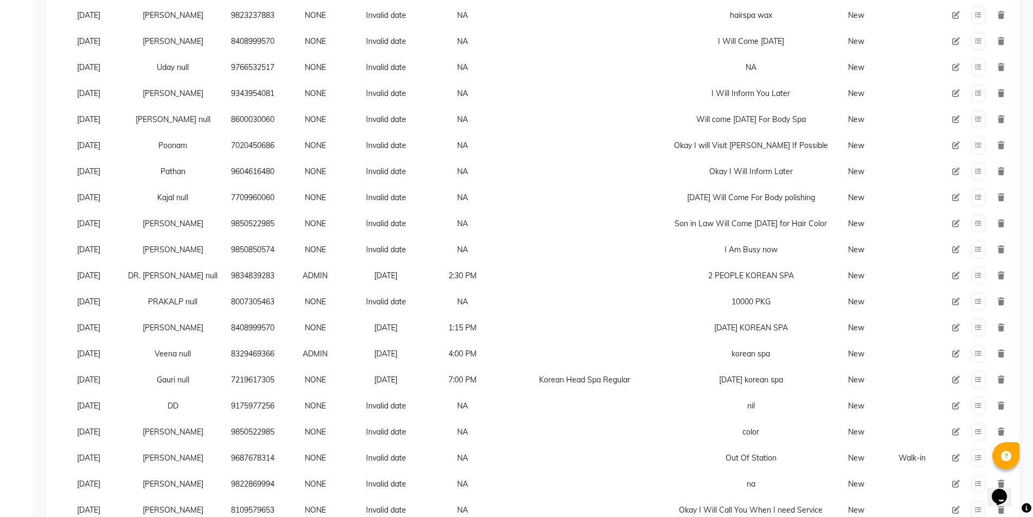
scroll to position [1046, 0]
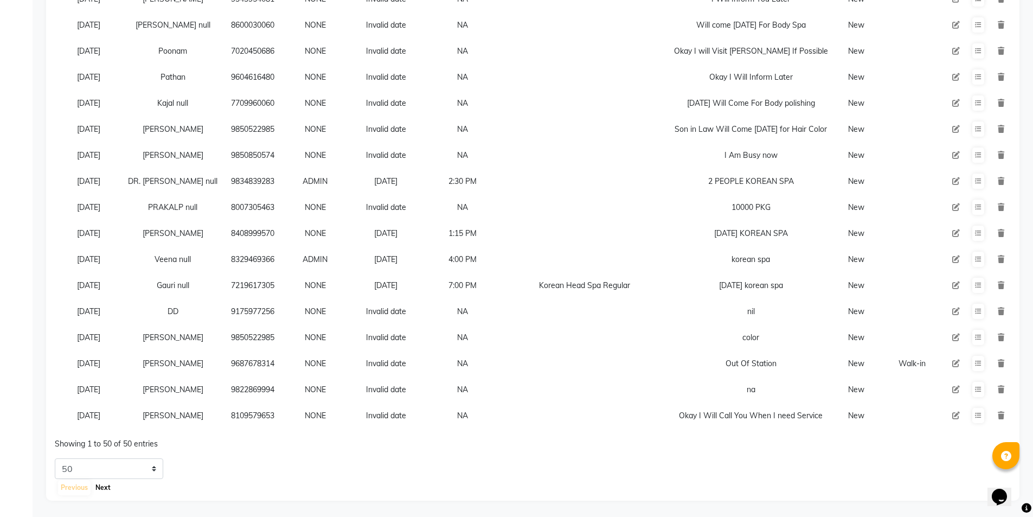
click at [105, 488] on button "Next" at bounding box center [103, 487] width 21 height 15
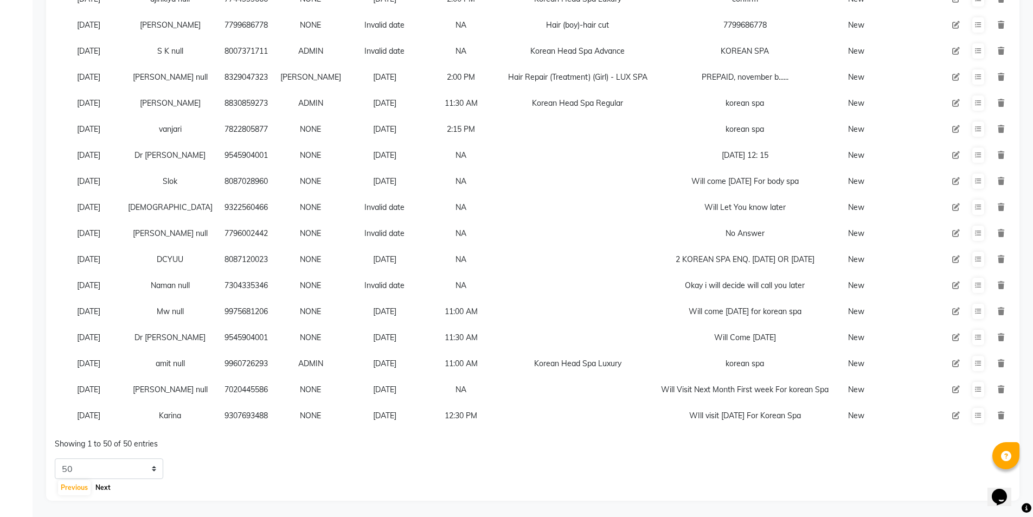
click at [111, 488] on button "Next" at bounding box center [103, 487] width 21 height 15
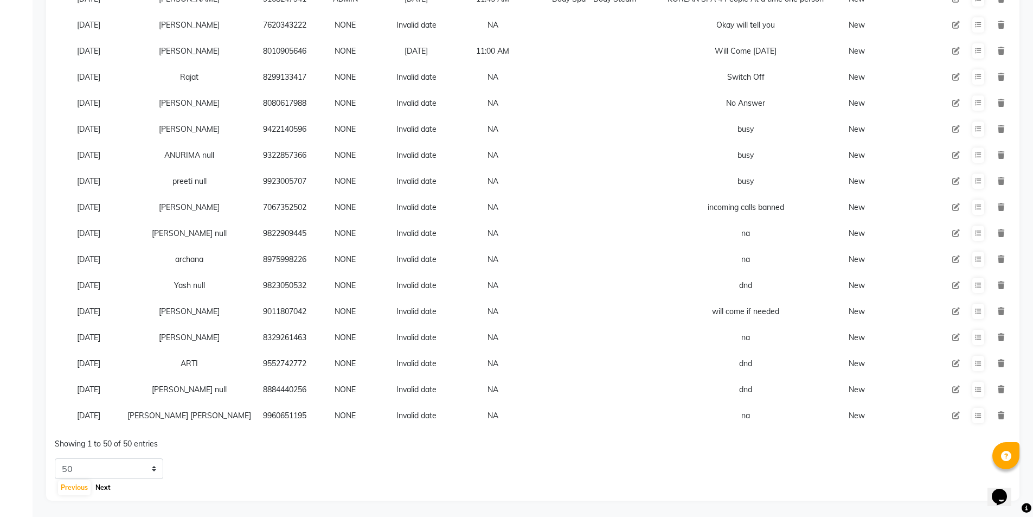
click at [106, 488] on button "Next" at bounding box center [103, 487] width 21 height 15
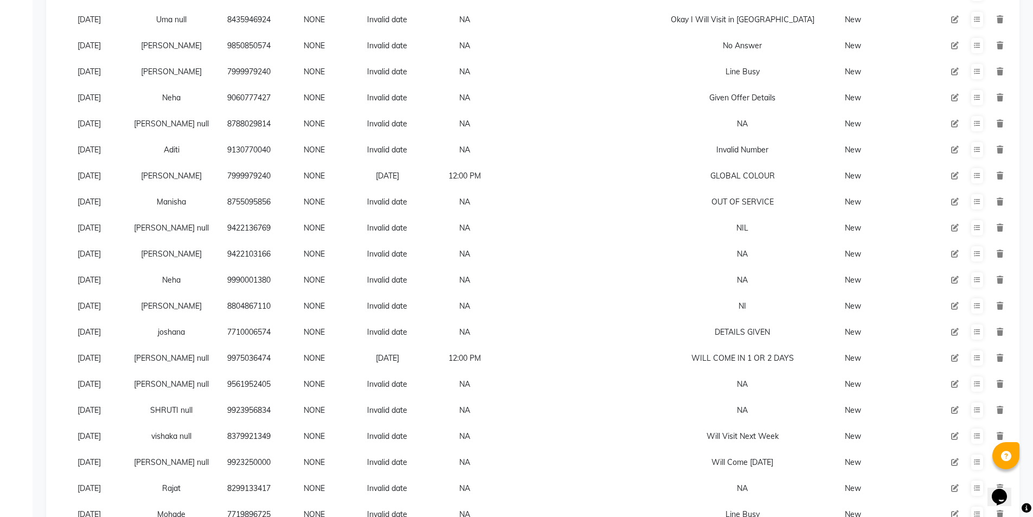
scroll to position [558, 0]
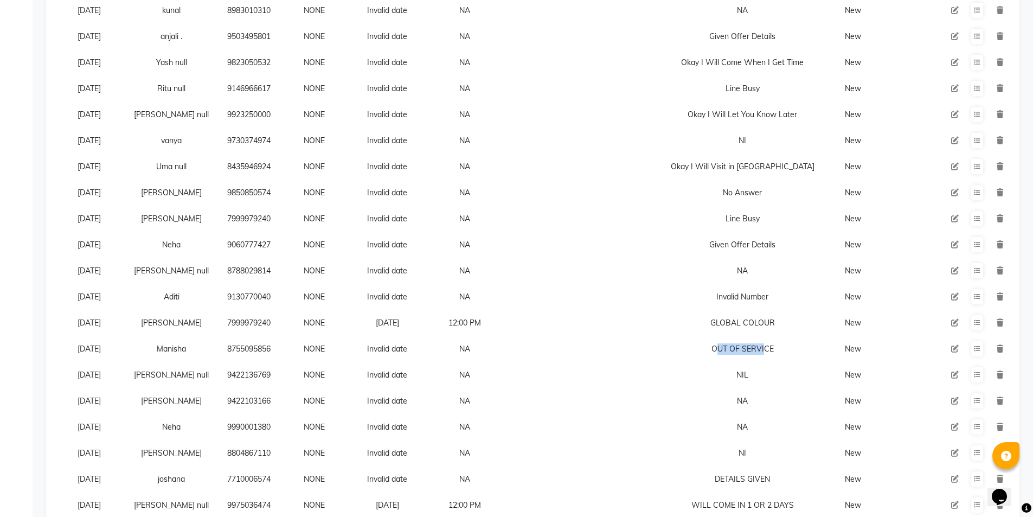
drag, startPoint x: 709, startPoint y: 349, endPoint x: 759, endPoint y: 347, distance: 49.9
click at [759, 347] on div "OUT OF SERVICE" at bounding box center [743, 348] width 164 height 11
click at [631, 353] on td at bounding box center [579, 349] width 152 height 26
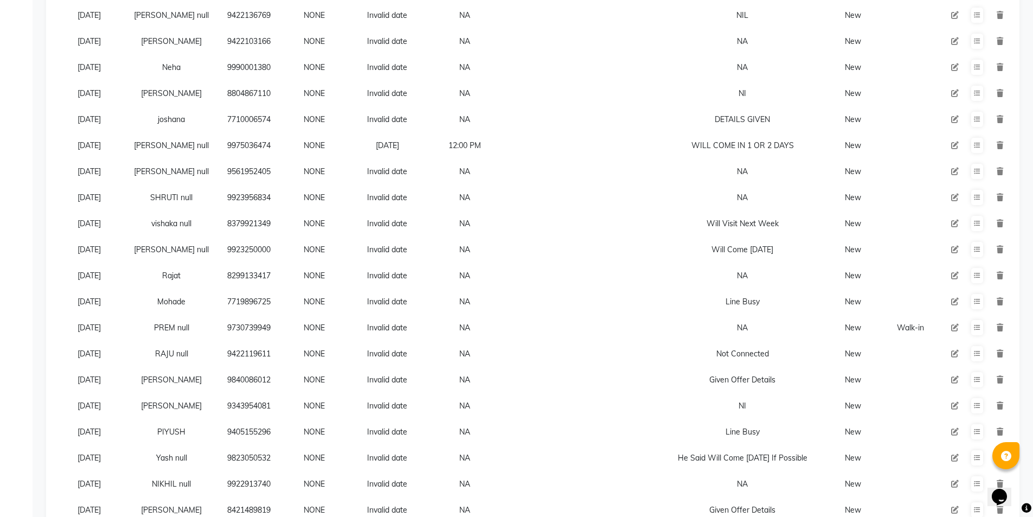
scroll to position [1046, 0]
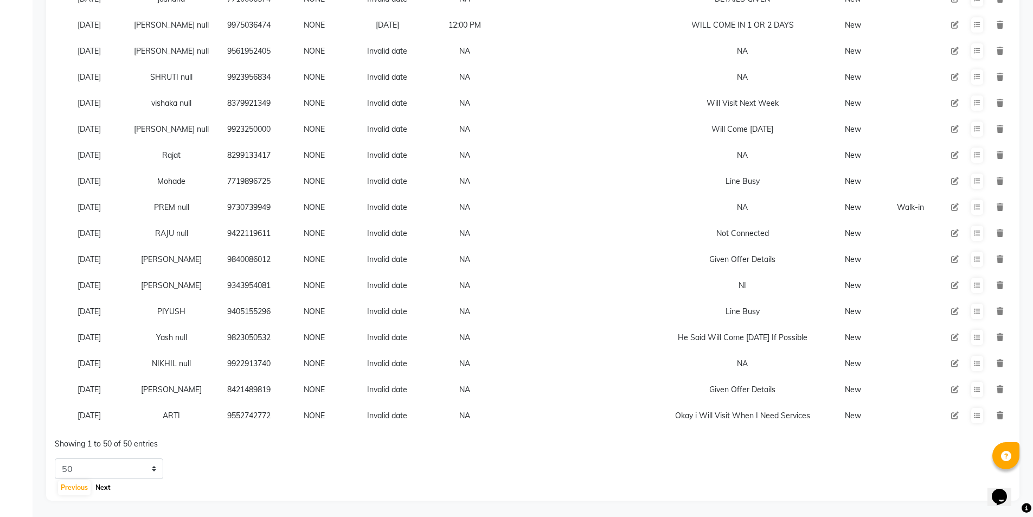
click at [102, 490] on button "Next" at bounding box center [103, 487] width 21 height 15
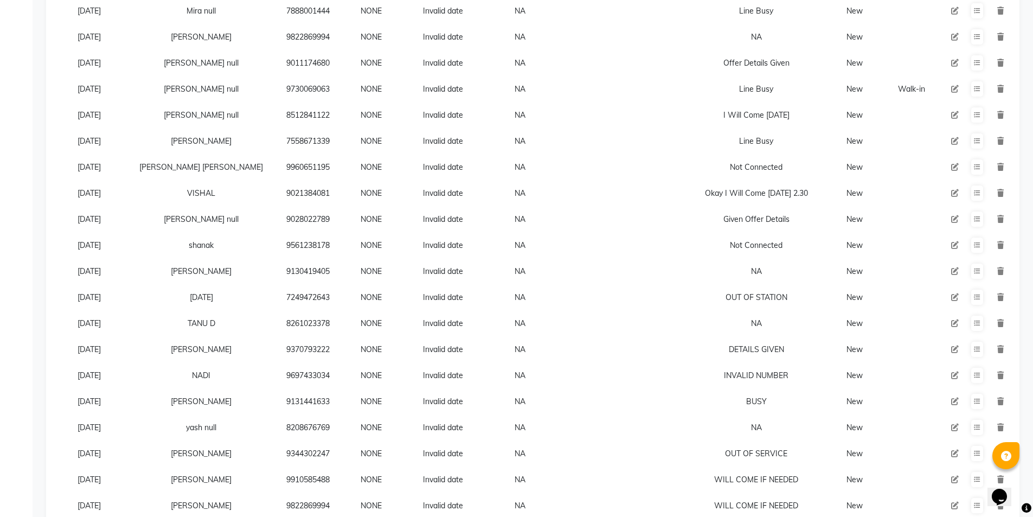
scroll to position [287, 0]
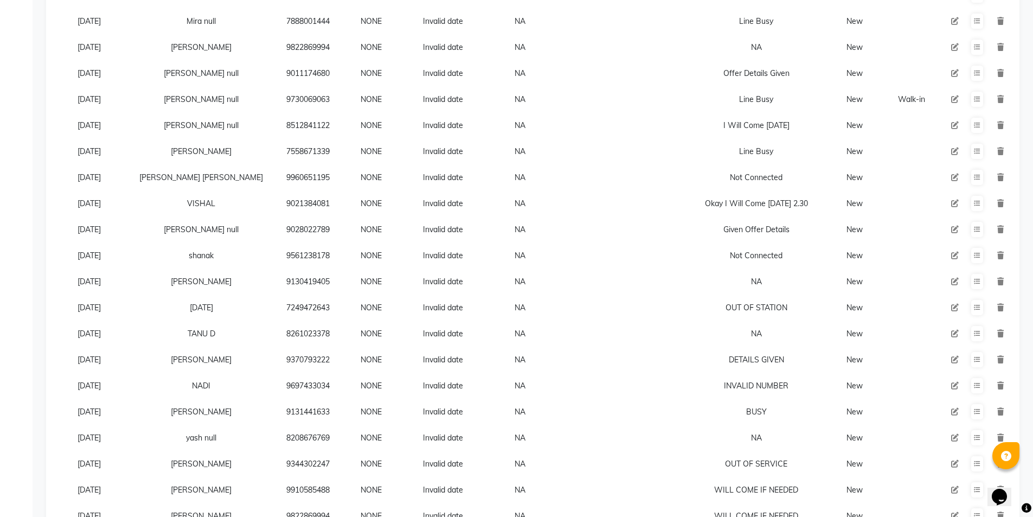
drag, startPoint x: 216, startPoint y: 121, endPoint x: 273, endPoint y: 124, distance: 57.6
click at [274, 124] on tr "31-07-2025 SHAMIKA null 8512841122 NONE Invalid date NA I Will Come 2 Week Late…" at bounding box center [533, 125] width 956 height 26
copy tr "8512841122"
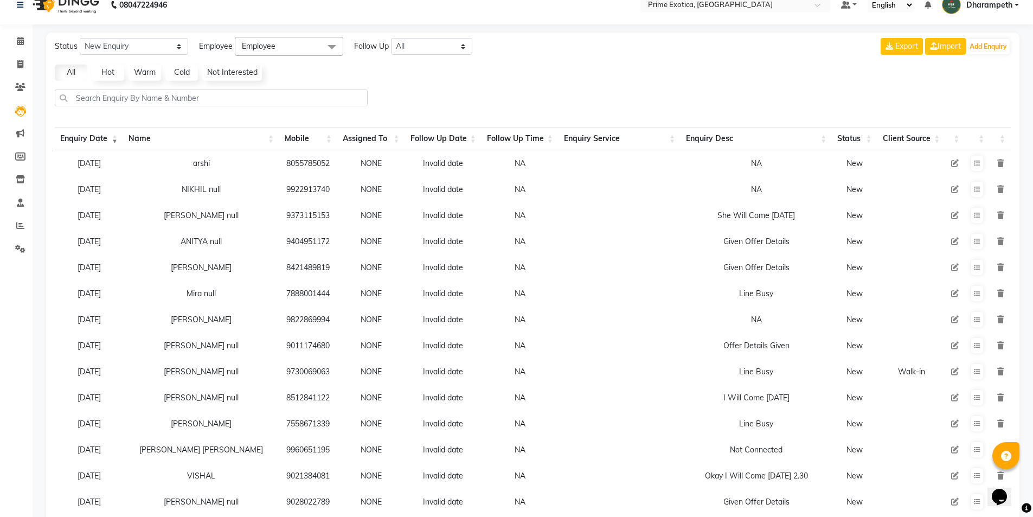
scroll to position [0, 0]
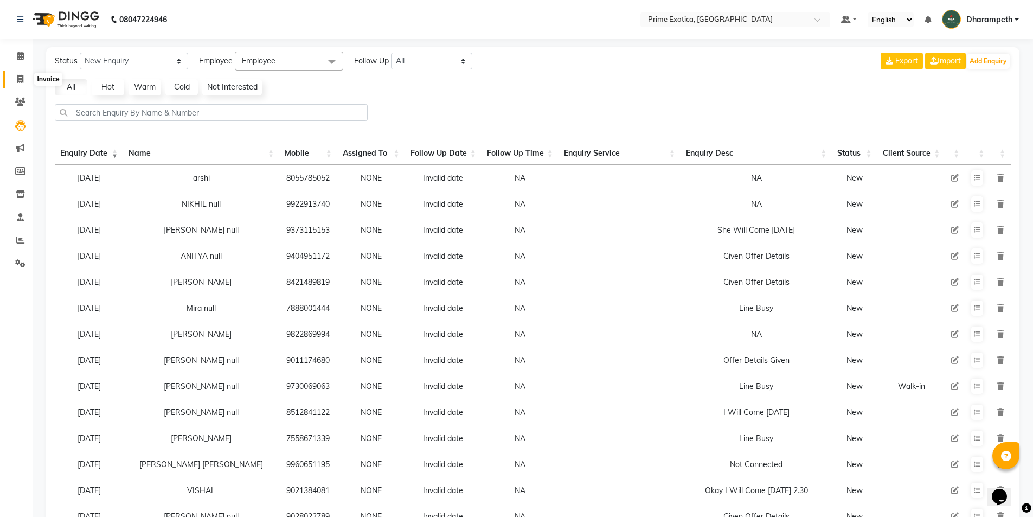
click at [18, 77] on icon at bounding box center [20, 79] width 6 height 8
select select "service"
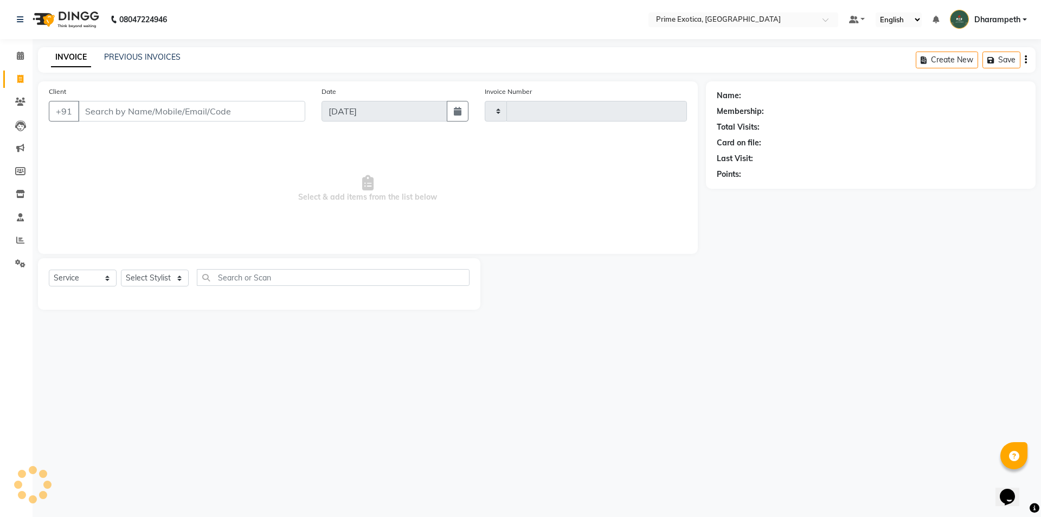
type input "0816"
select select "5380"
click at [135, 103] on input "Client" at bounding box center [191, 111] width 227 height 21
click at [132, 108] on input "Client" at bounding box center [191, 111] width 227 height 21
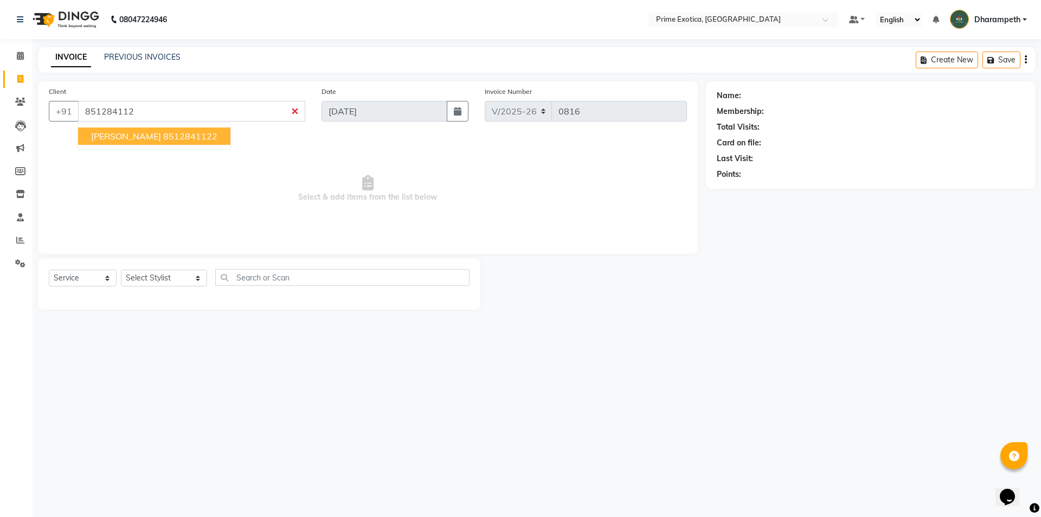
click at [165, 139] on ngb-highlight "8512841122" at bounding box center [190, 136] width 54 height 11
type input "8512841122"
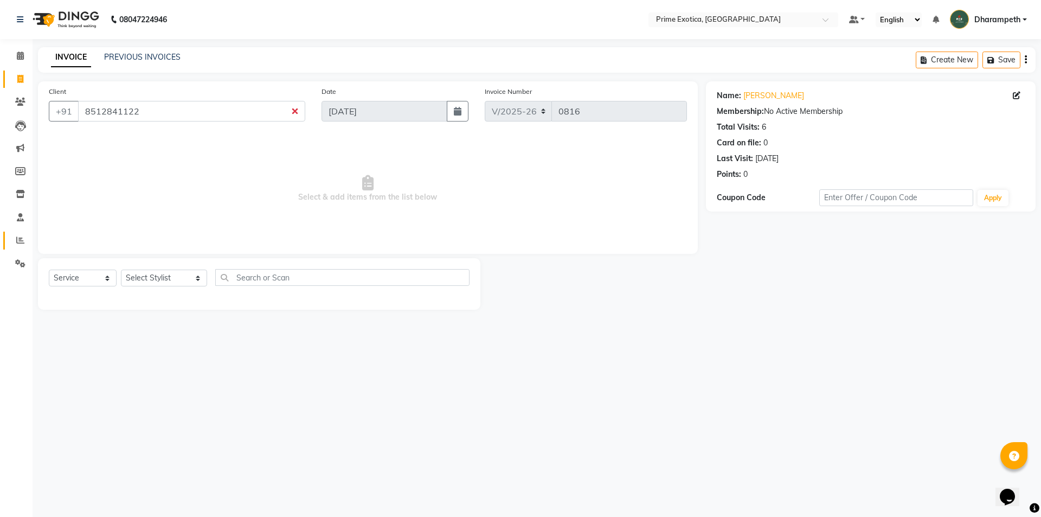
click at [8, 240] on link "Reports" at bounding box center [16, 241] width 26 height 18
click at [768, 266] on div "Name: Shamika Membership: No Active Membership Total Visits: 6 Card on file: 0 …" at bounding box center [875, 195] width 338 height 228
drag, startPoint x: 84, startPoint y: 111, endPoint x: 187, endPoint y: 111, distance: 103.1
click at [187, 111] on input "8512841122" at bounding box center [191, 111] width 227 height 21
click at [16, 123] on icon at bounding box center [20, 125] width 11 height 11
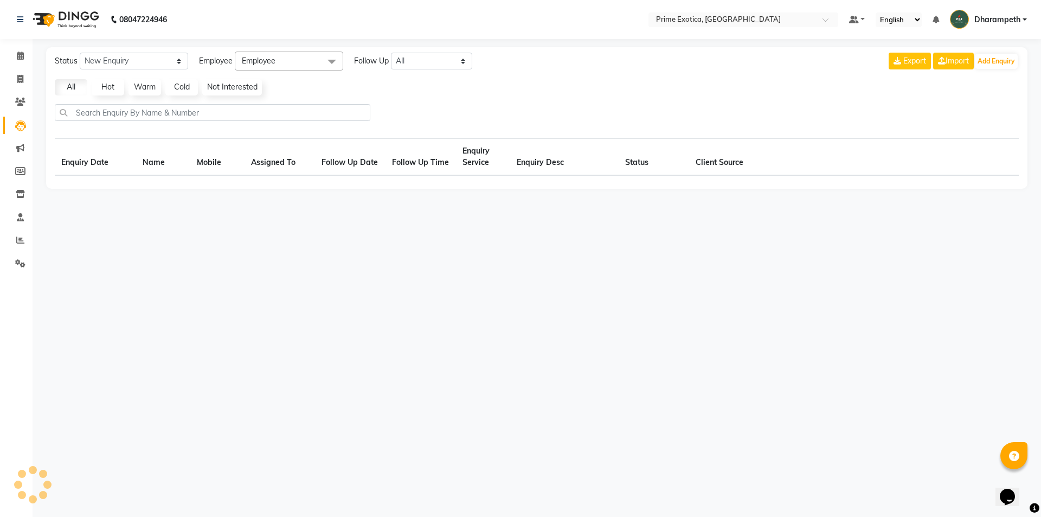
select select "10"
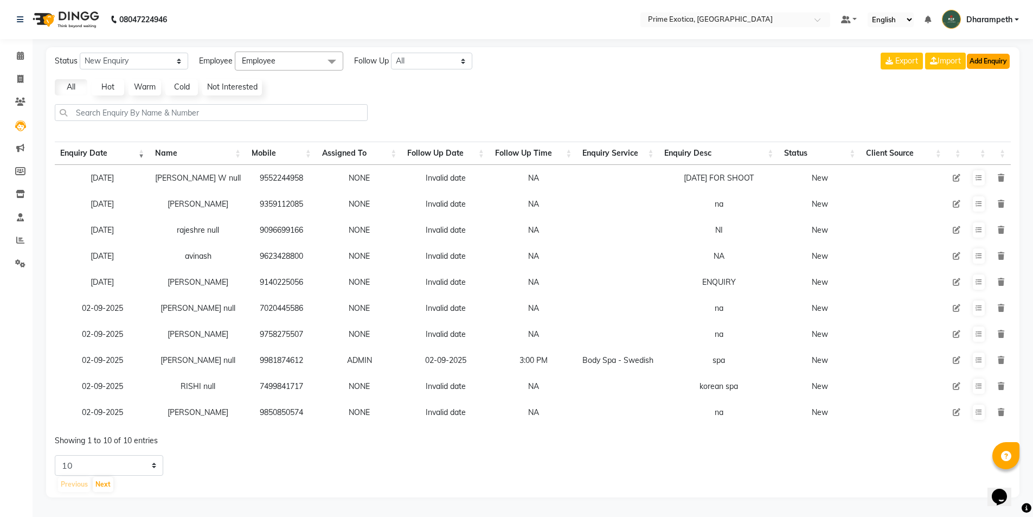
click at [988, 61] on button "Add Enquiry" at bounding box center [988, 61] width 43 height 15
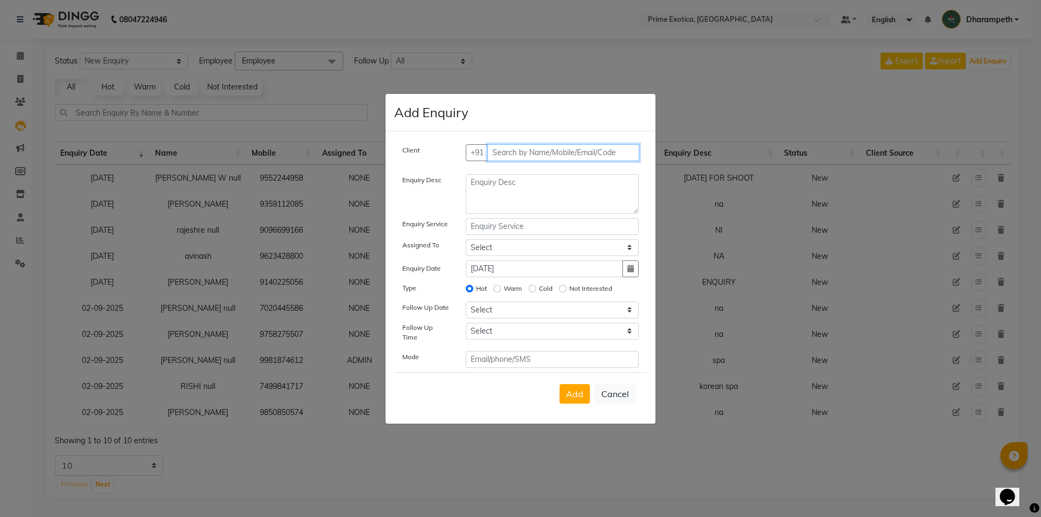
click at [532, 156] on input "text" at bounding box center [564, 152] width 152 height 17
paste input "8512841122"
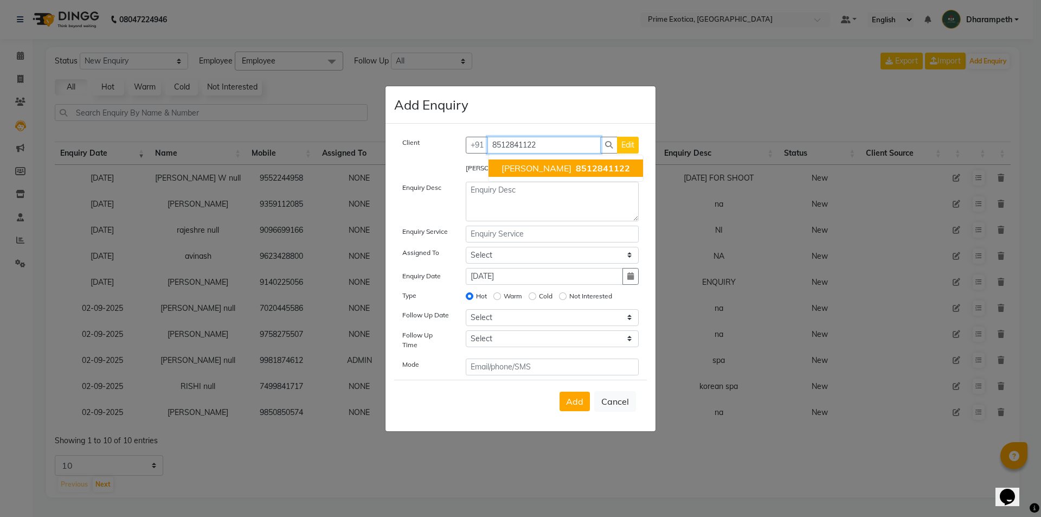
click at [576, 174] on span "8512841122" at bounding box center [603, 168] width 54 height 11
type input "8512841122"
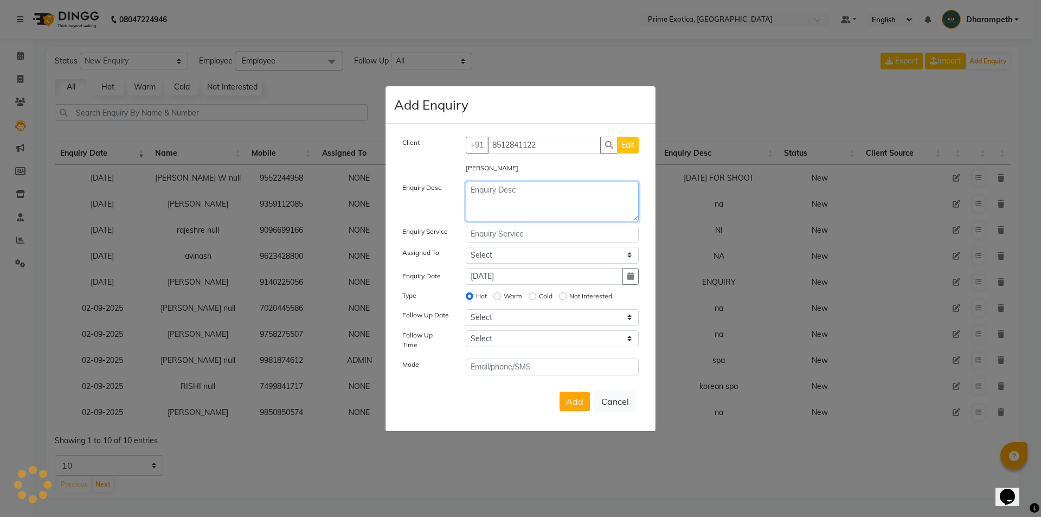
click at [540, 194] on textarea at bounding box center [553, 202] width 174 height 40
type textarea "NI"
click at [585, 399] on button "Add" at bounding box center [575, 402] width 30 height 20
select select
radio input "false"
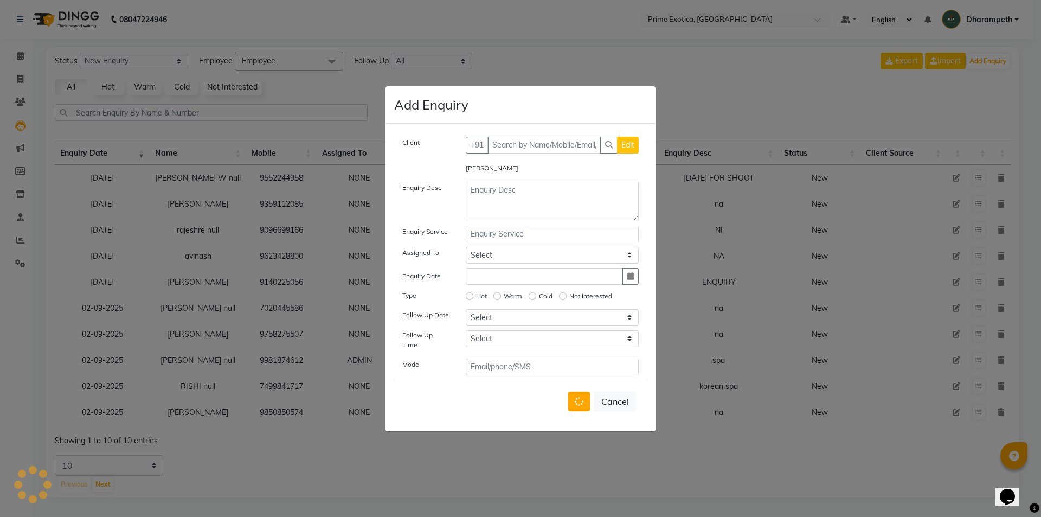
select select
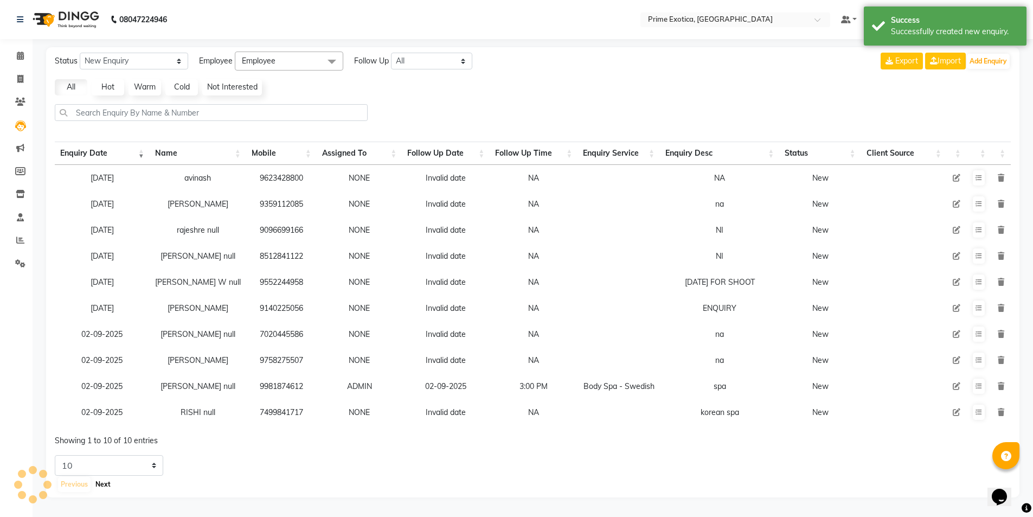
click at [93, 490] on button "Next" at bounding box center [103, 484] width 21 height 15
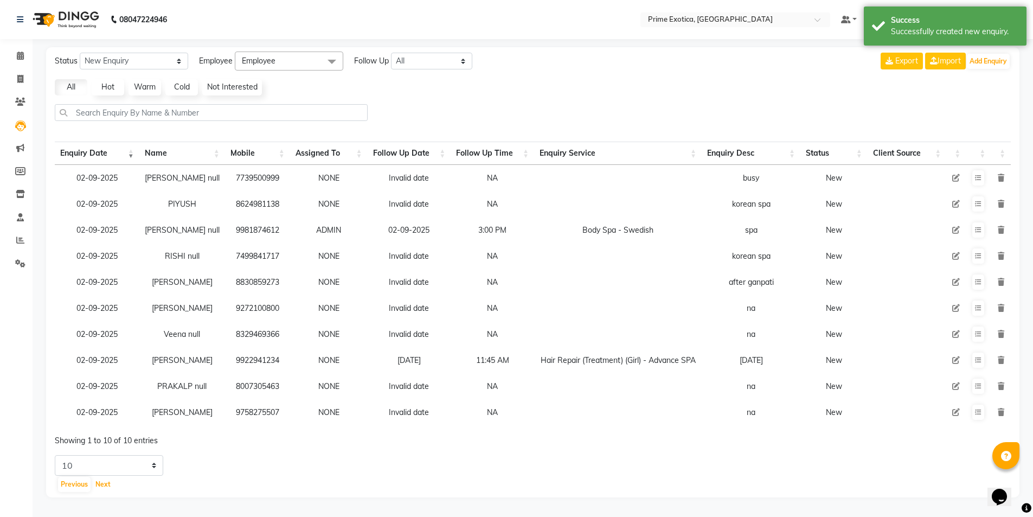
scroll to position [5, 0]
click at [101, 482] on button "Next" at bounding box center [103, 484] width 21 height 15
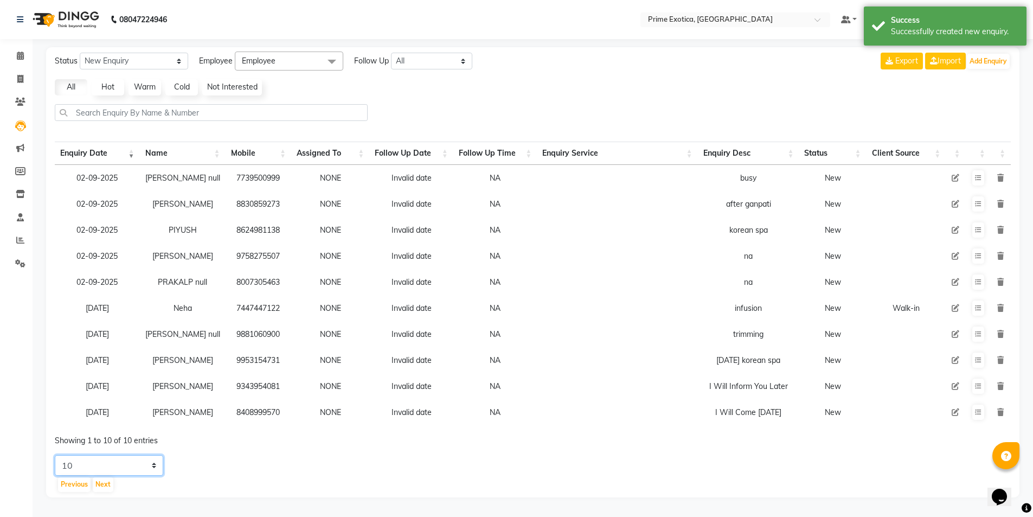
click at [107, 468] on select "5 10 20 50" at bounding box center [109, 465] width 108 height 21
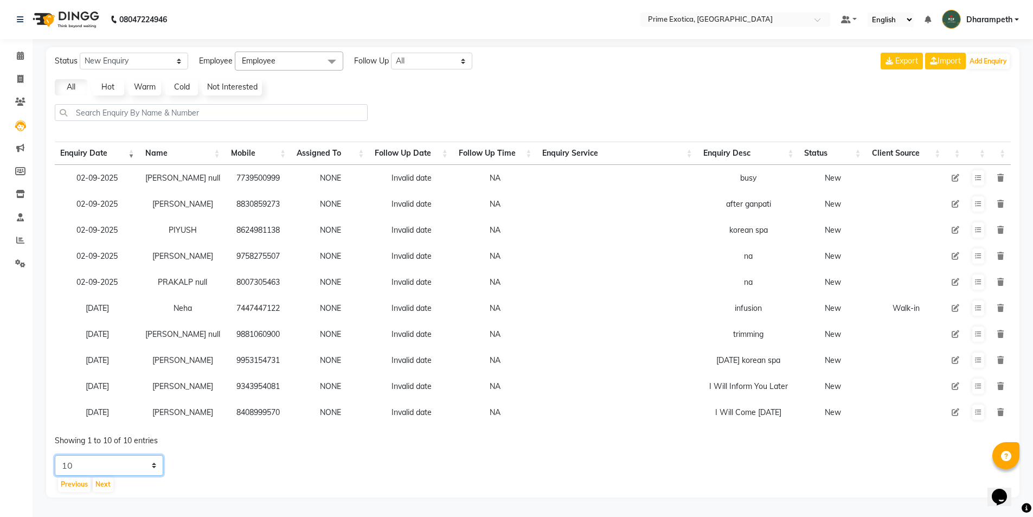
select select "50"
click at [55, 463] on select "5 10 20 50" at bounding box center [109, 465] width 108 height 21
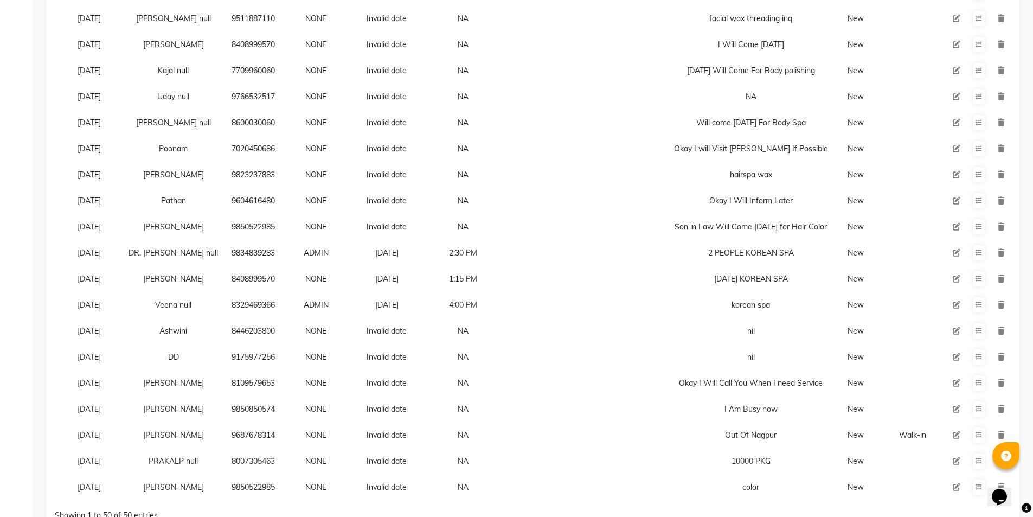
scroll to position [1046, 0]
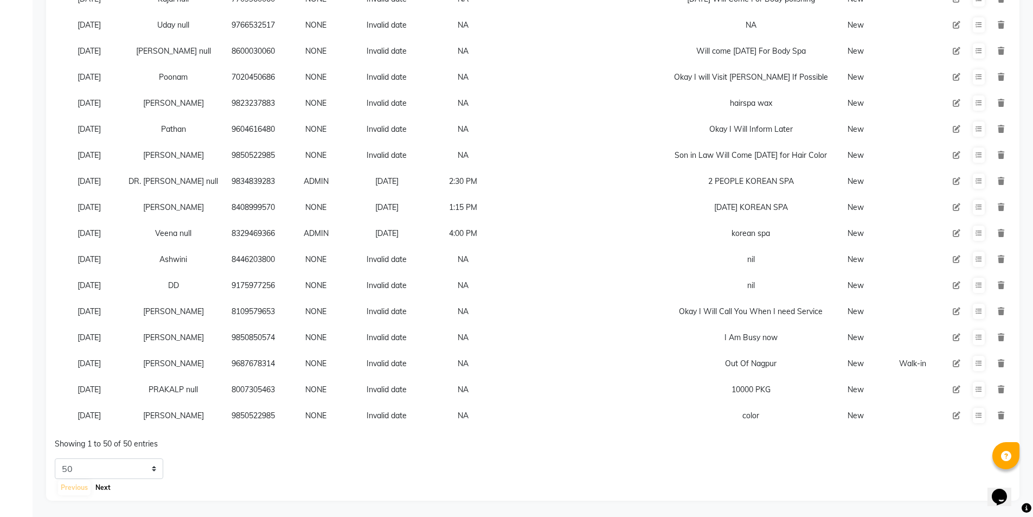
click at [105, 484] on button "Next" at bounding box center [103, 487] width 21 height 15
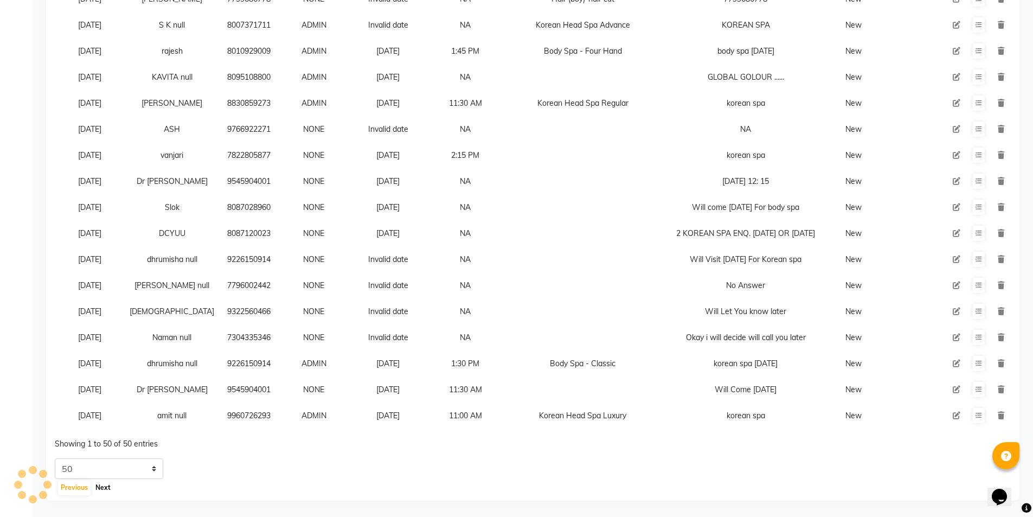
click at [105, 484] on button "Next" at bounding box center [103, 487] width 21 height 15
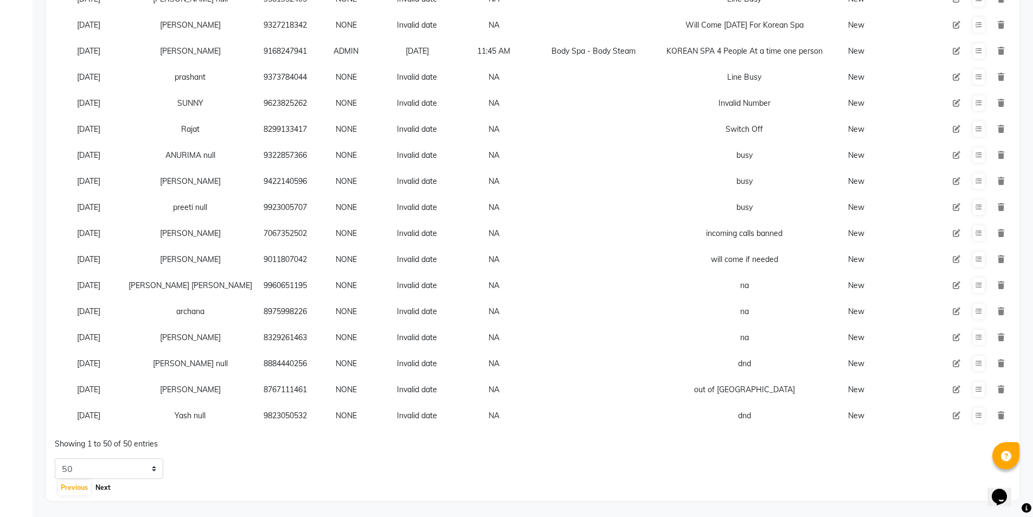
click at [105, 484] on button "Next" at bounding box center [103, 487] width 21 height 15
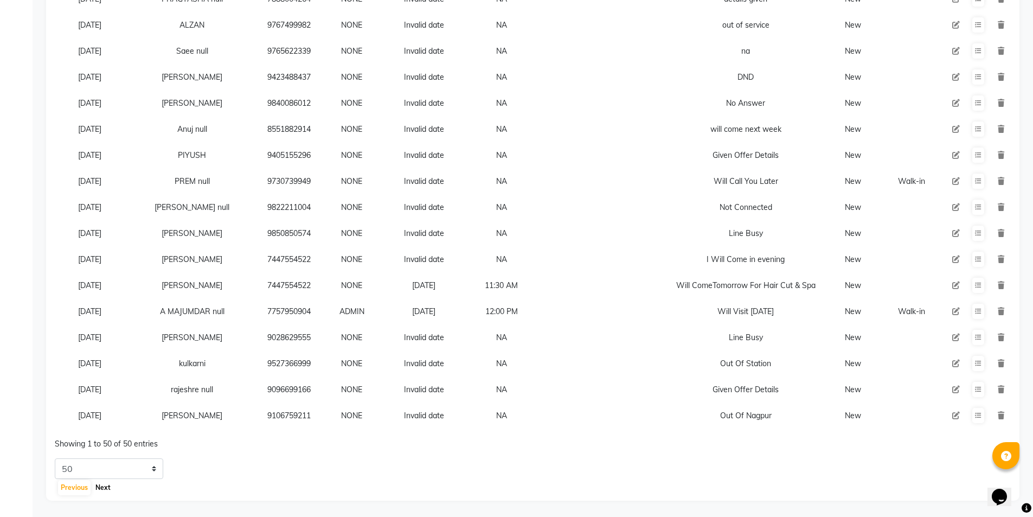
click at [105, 484] on button "Next" at bounding box center [103, 487] width 21 height 15
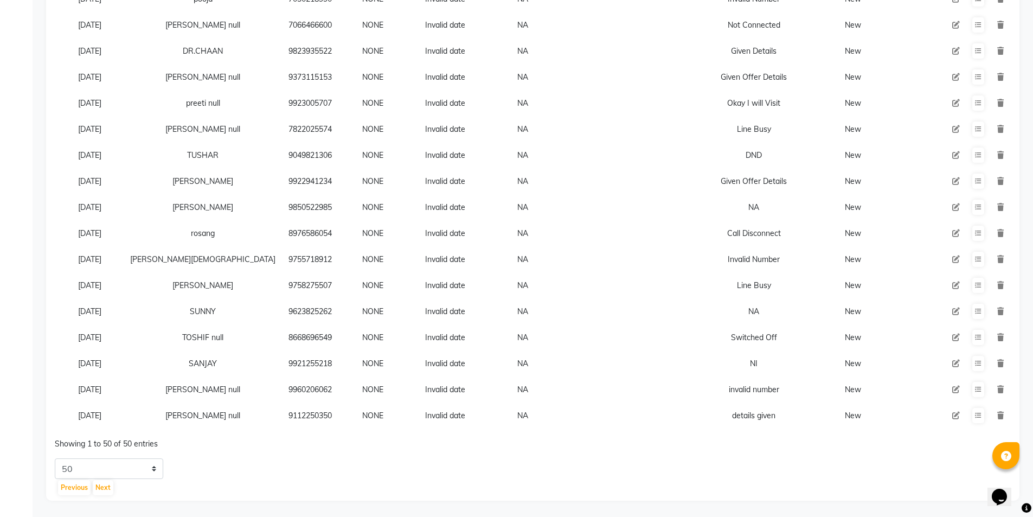
drag, startPoint x: 216, startPoint y: 406, endPoint x: 280, endPoint y: 408, distance: 64.6
click at [280, 408] on tr "27-07-2025 VIDHI null 9112250350 NONE Invalid date NA details given New" at bounding box center [533, 415] width 956 height 26
copy tr "9112250350"
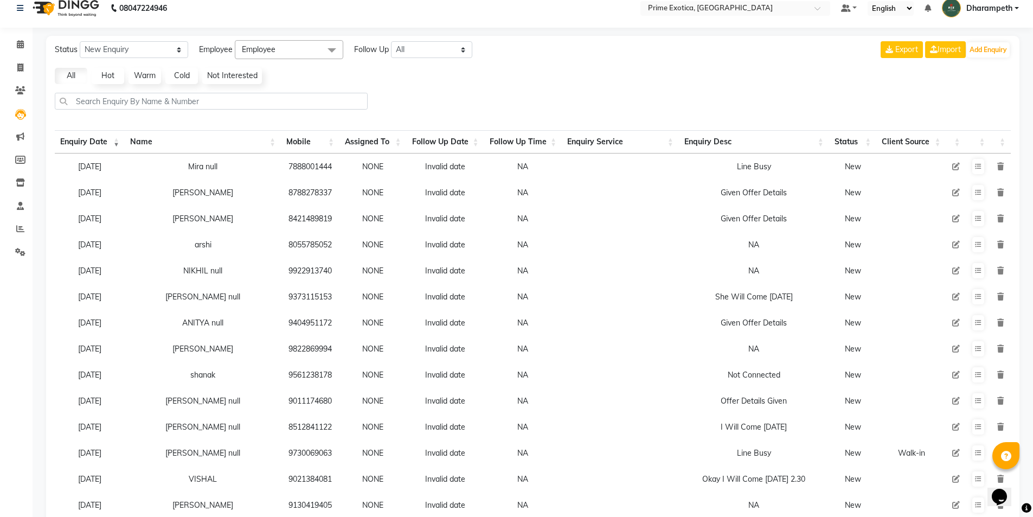
scroll to position [0, 0]
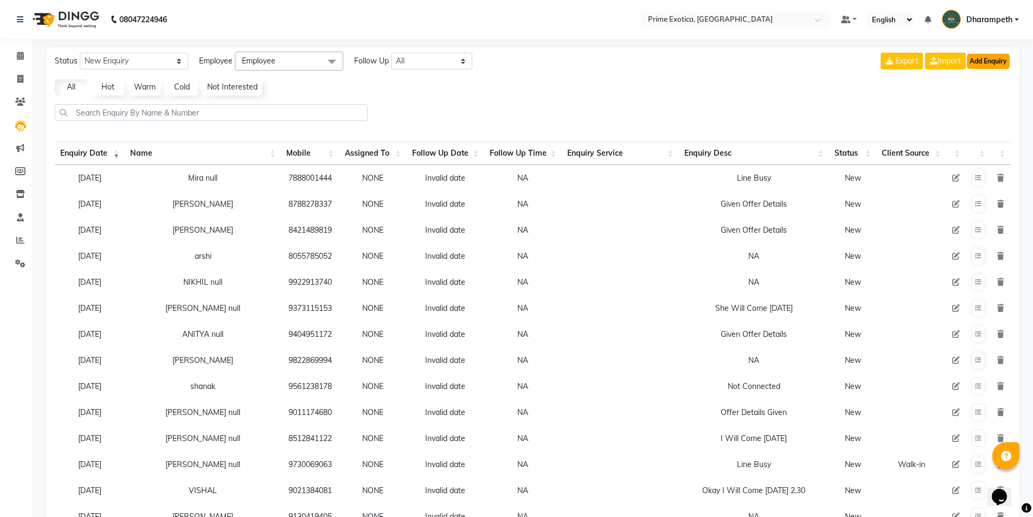
click at [997, 66] on button "Add Enquiry" at bounding box center [988, 61] width 43 height 15
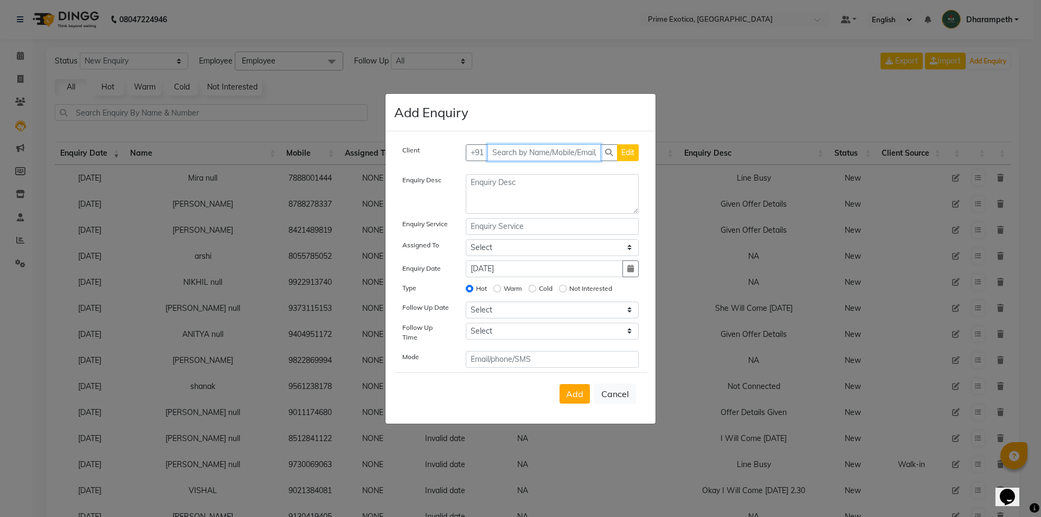
click at [587, 158] on input "text" at bounding box center [545, 152] width 114 height 17
paste input "9112250350"
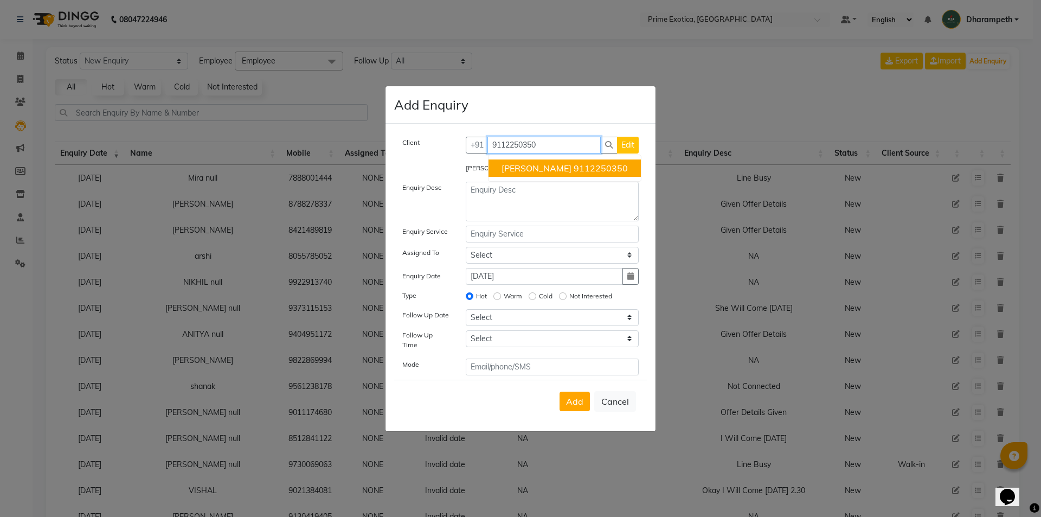
click at [523, 171] on span "[PERSON_NAME]" at bounding box center [537, 168] width 70 height 11
type input "9112250350"
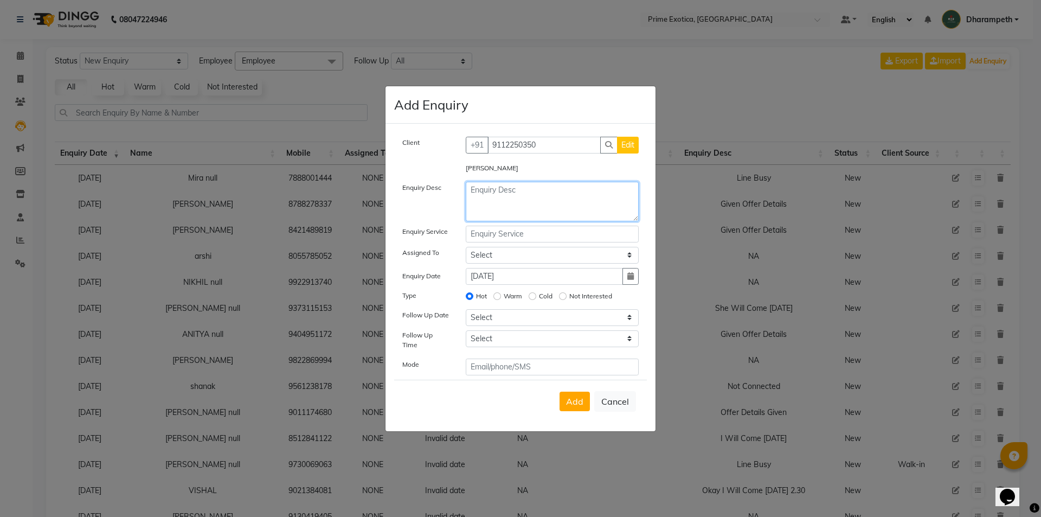
click at [508, 190] on textarea at bounding box center [553, 202] width 174 height 40
type textarea "K"
type textarea "5 P.M HAIRSPA"
click at [578, 397] on span "Add" at bounding box center [574, 401] width 17 height 11
select select
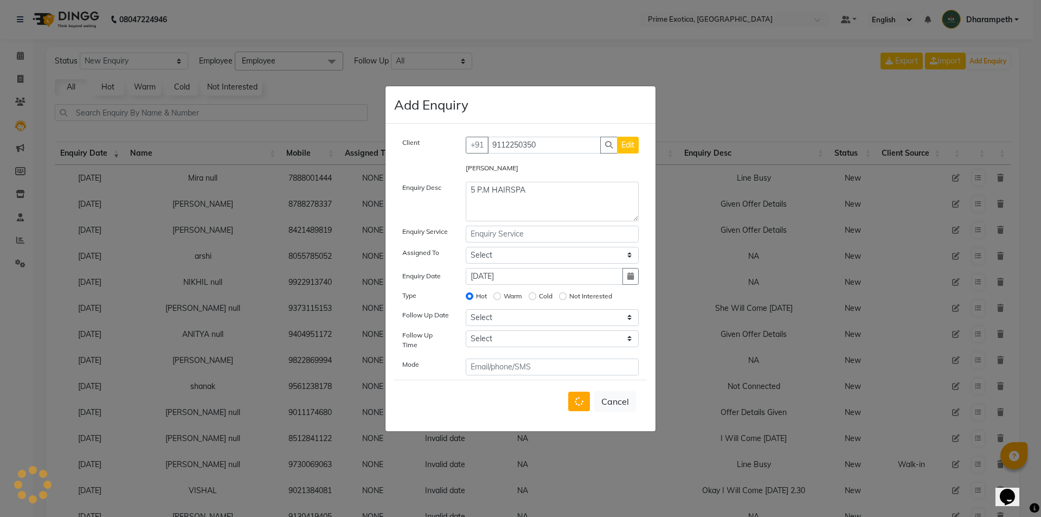
radio input "false"
select select
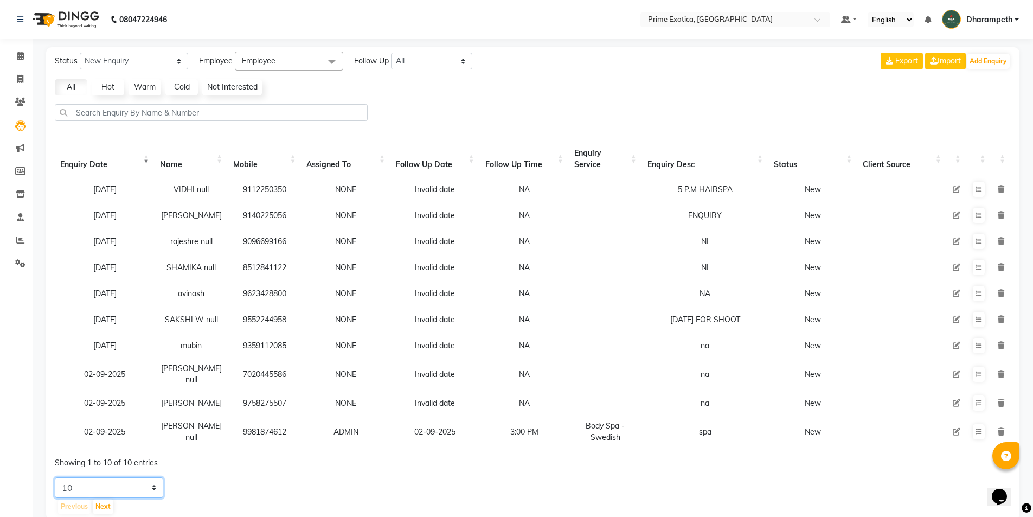
click at [136, 494] on select "5 10 20 50" at bounding box center [109, 504] width 108 height 21
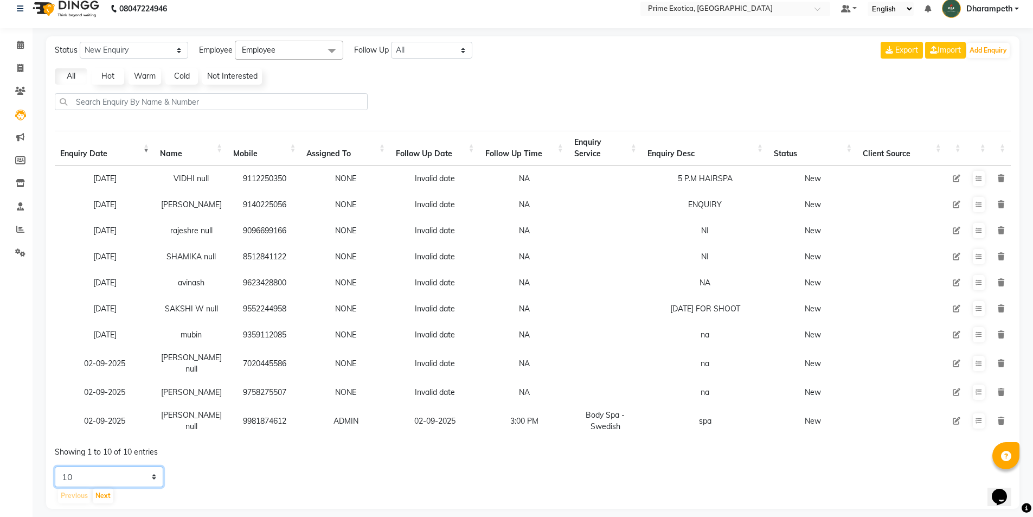
scroll to position [27, 0]
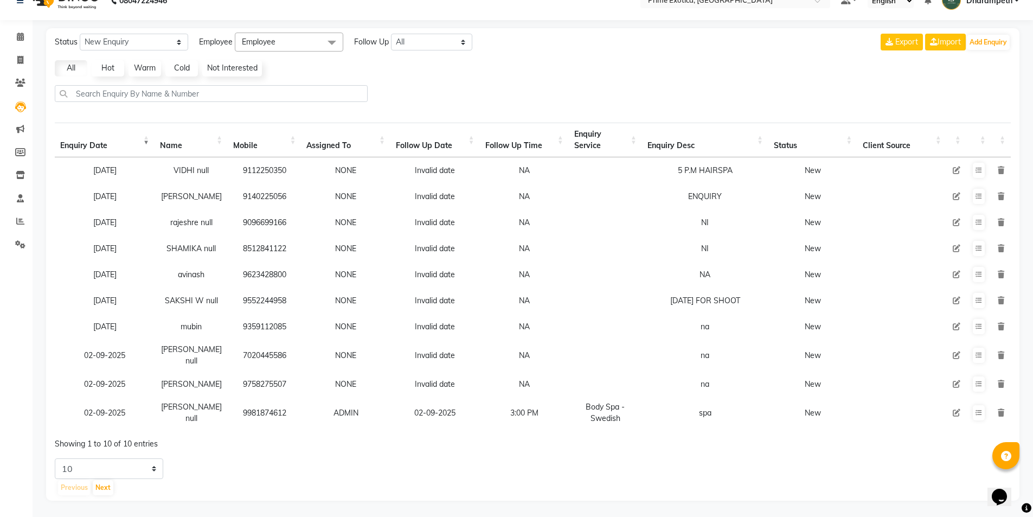
click at [112, 456] on div "Status New Enquiry Open Enquiry Converted Enquiry All All New Open Converted Em…" at bounding box center [533, 264] width 974 height 489
click at [118, 468] on select "5 10 20 50" at bounding box center [109, 476] width 108 height 21
select select "50"
click at [55, 466] on select "5 10 20 50" at bounding box center [109, 476] width 108 height 21
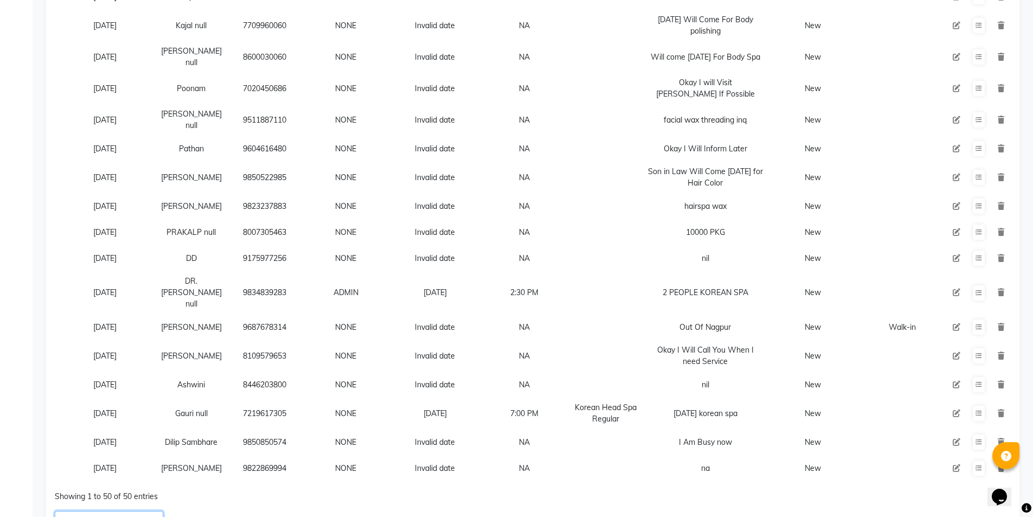
scroll to position [1112, 0]
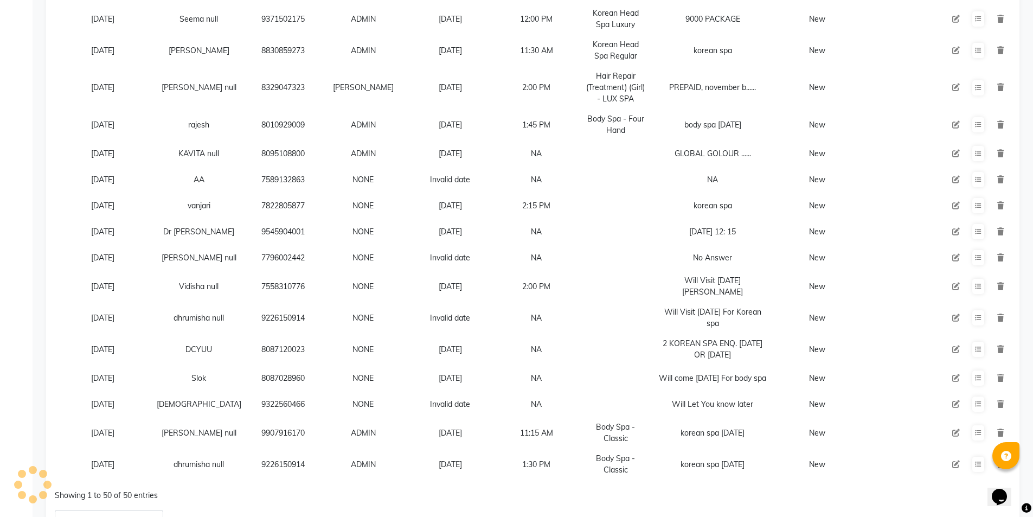
click at [107, 489] on div "Showing 1 to 50 of 50 entries" at bounding box center [249, 492] width 389 height 18
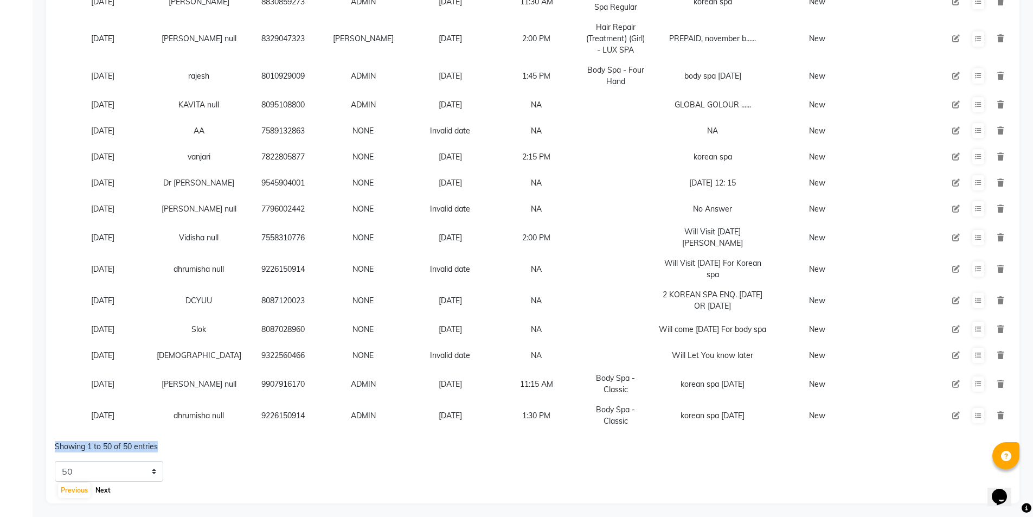
click at [103, 494] on button "Next" at bounding box center [103, 490] width 21 height 15
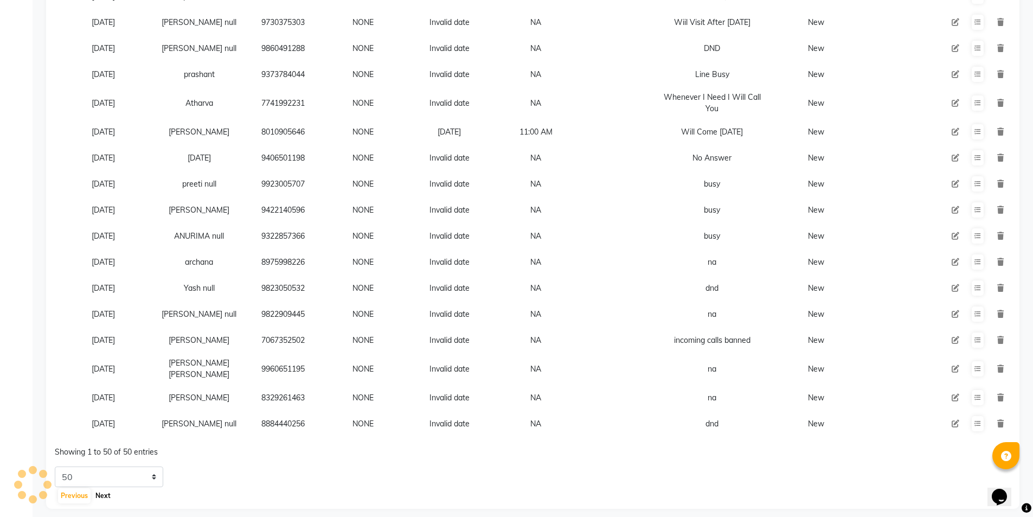
click at [103, 493] on button "Next" at bounding box center [103, 495] width 21 height 15
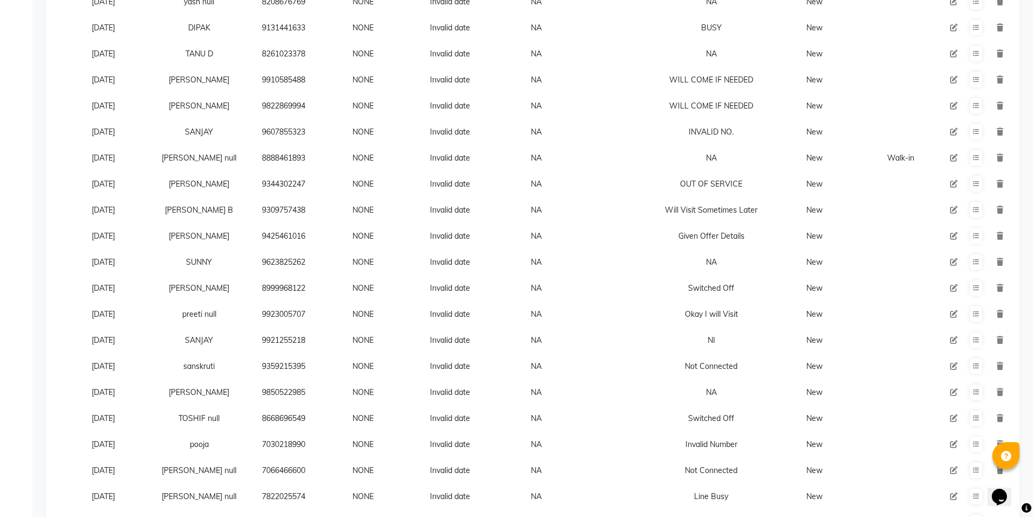
scroll to position [743, 0]
drag, startPoint x: 241, startPoint y: 309, endPoint x: 316, endPoint y: 310, distance: 74.3
click at [316, 310] on tr "28-07-2025 preeti null 9923005707 NONE Invalid date NA Okay I will Visit New" at bounding box center [533, 316] width 956 height 26
copy td "9923005707"
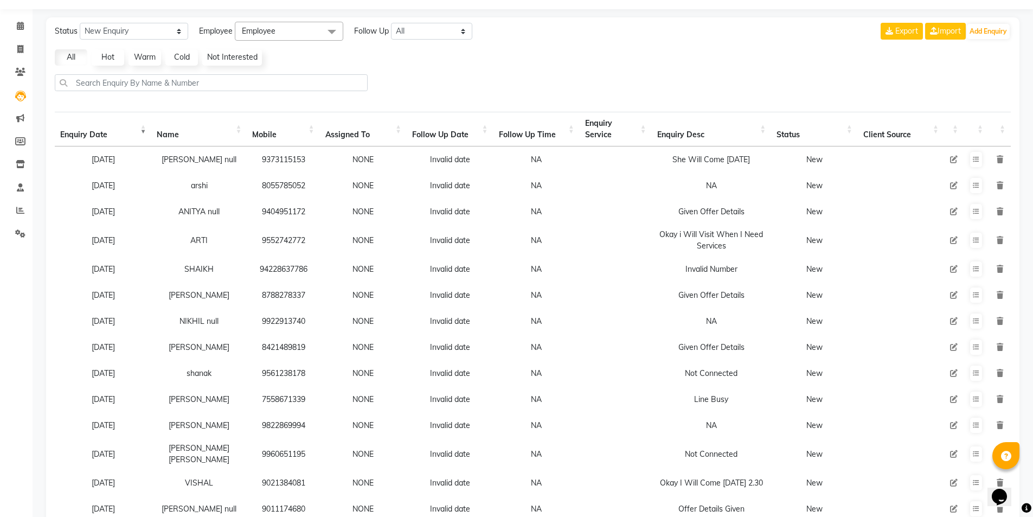
scroll to position [0, 0]
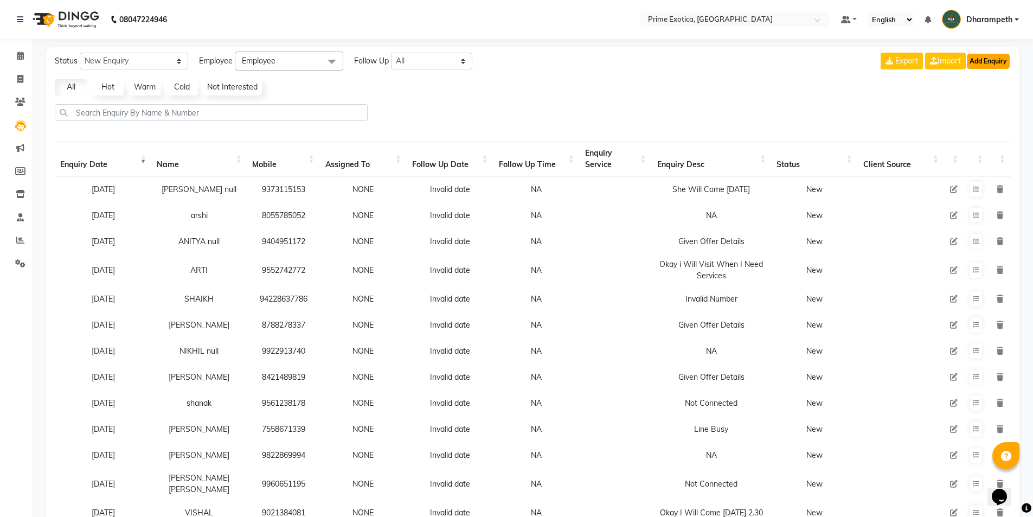
click at [990, 65] on button "Add Enquiry" at bounding box center [988, 61] width 43 height 15
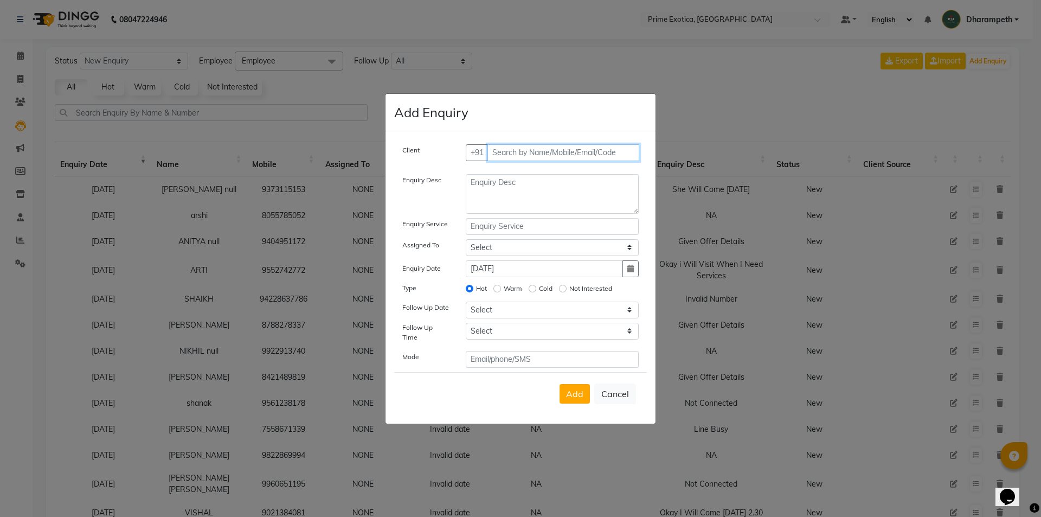
click at [516, 159] on input "text" at bounding box center [564, 152] width 152 height 17
paste input "9923005707"
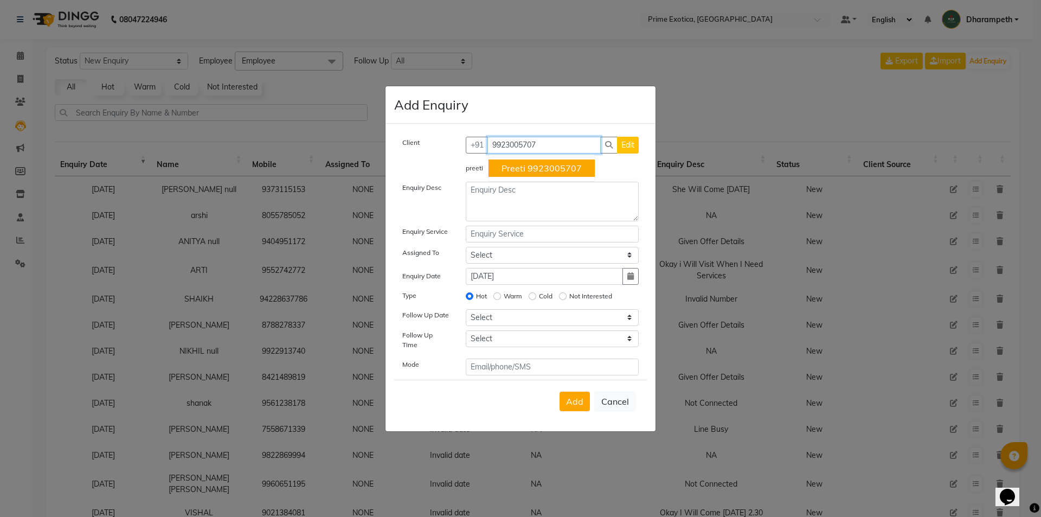
click at [530, 172] on ngb-highlight "9923005707" at bounding box center [555, 168] width 54 height 11
type input "9923005707"
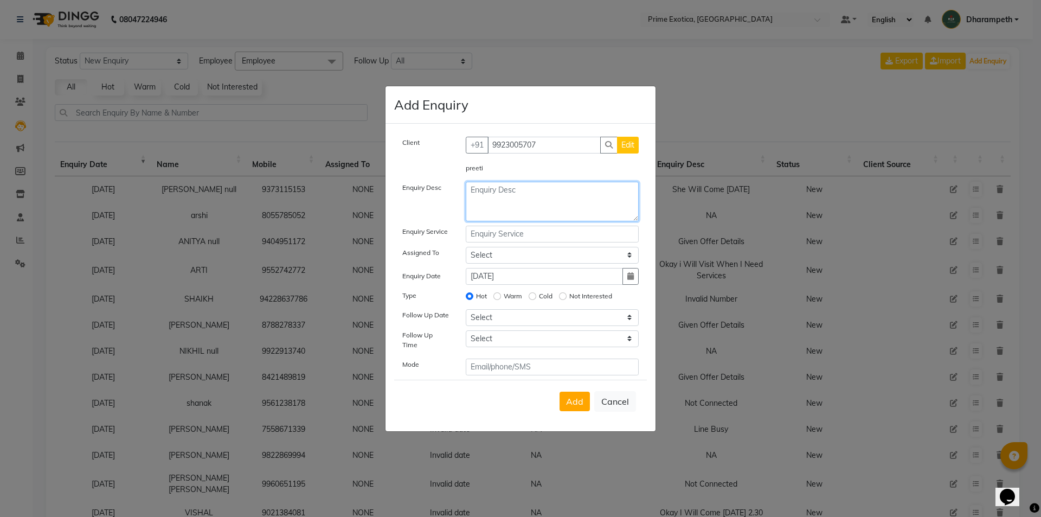
click at [490, 207] on textarea at bounding box center [553, 202] width 174 height 40
type textarea "H"
type textarea "treatment in oct"
click at [516, 247] on div "Client +91 9923005707 Edit preeti Enquiry Desc treatment in oct Enquiry Service…" at bounding box center [520, 256] width 253 height 239
click at [509, 263] on select "Select AB Abhijet ADMIN ajay vikram lakshane AKSHAY RAJENDRRA MANKAR ANGELA S J…" at bounding box center [553, 255] width 174 height 17
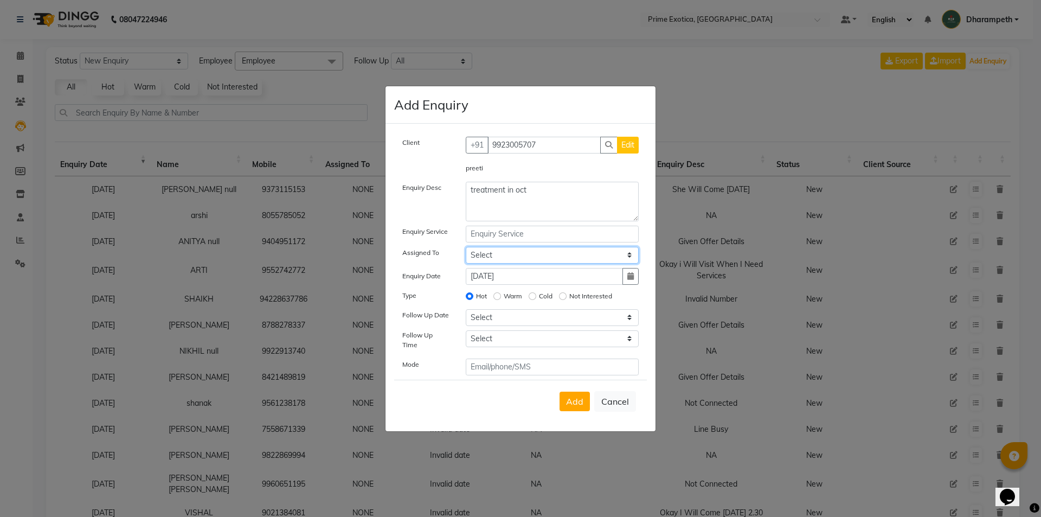
select select "37067"
click at [466, 250] on select "Select AB Abhijet ADMIN ajay vikram lakshane AKSHAY RAJENDRRA MANKAR ANGELA S J…" at bounding box center [553, 255] width 174 height 17
click at [495, 242] on input "text" at bounding box center [553, 234] width 174 height 17
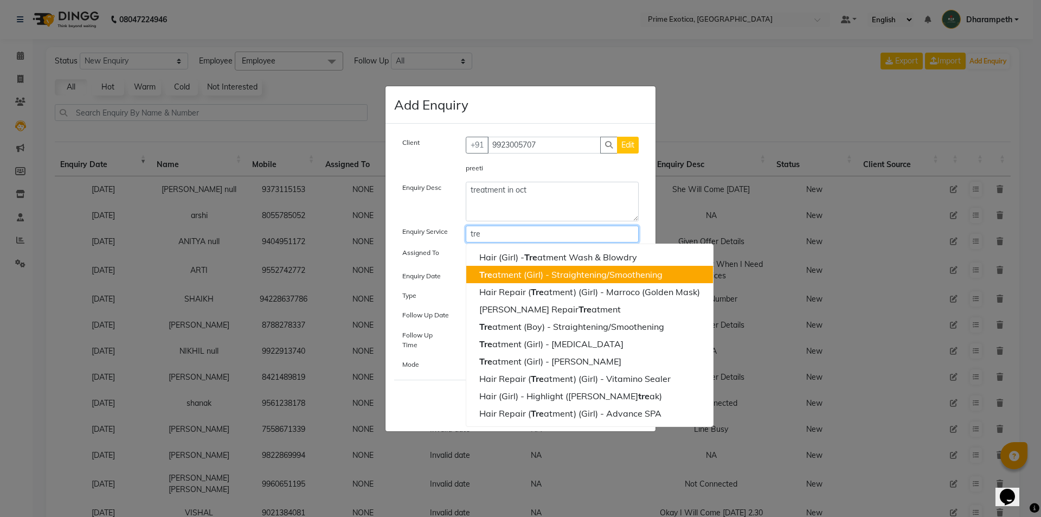
click at [536, 278] on ngb-highlight "Tre atment (Girl) - Straightening/Smoothening" at bounding box center [570, 274] width 183 height 11
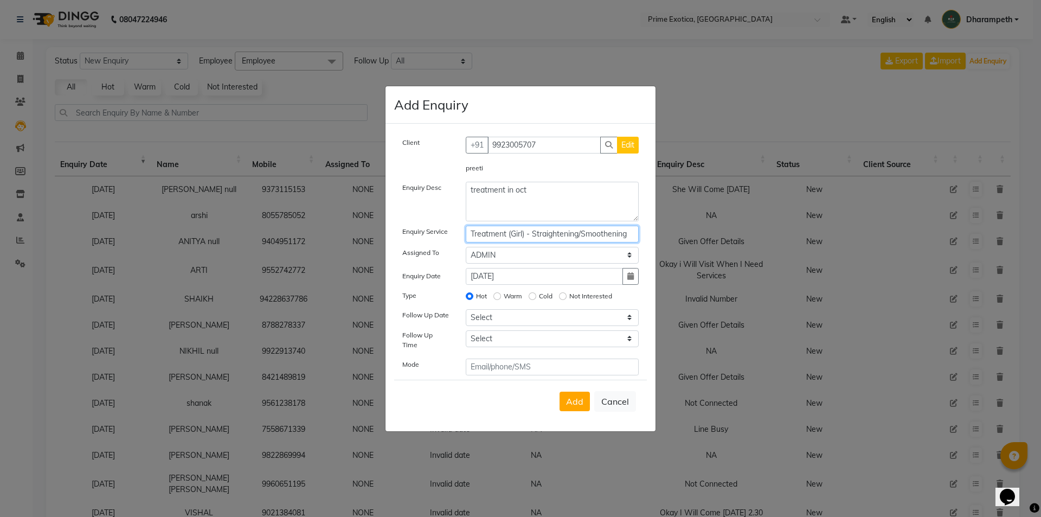
type input "Treatment (Girl) - Straightening/Smoothening"
click at [495, 321] on select "Select Today Tomorrow In 2 days (Friday) In 3 days (Saturday) In 4 days (Sunday…" at bounding box center [553, 317] width 174 height 17
select select "2025-10-03"
click at [466, 312] on select "Select Today Tomorrow In 2 days (Friday) In 3 days (Saturday) In 4 days (Sunday…" at bounding box center [553, 317] width 174 height 17
click at [581, 399] on span "Add" at bounding box center [574, 401] width 17 height 11
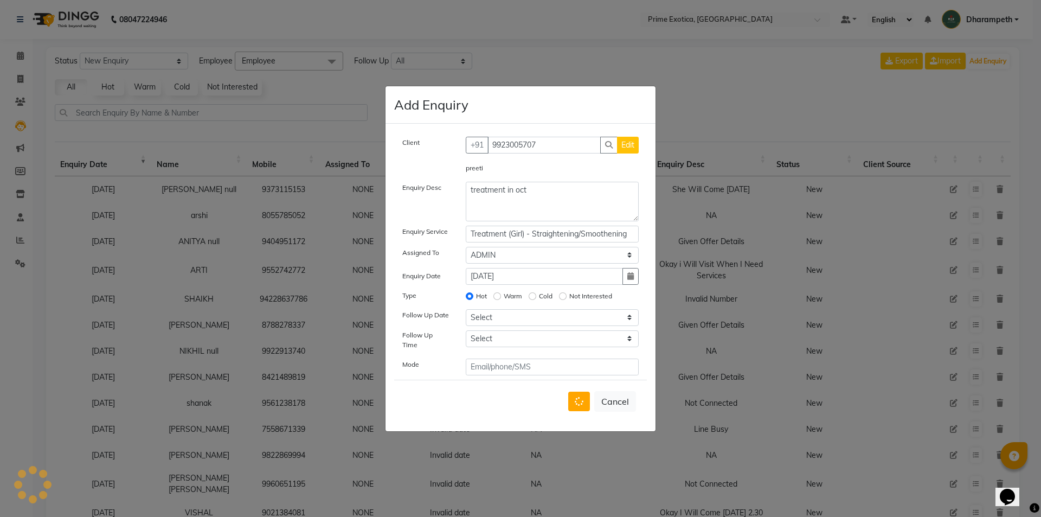
select select
radio input "false"
select select
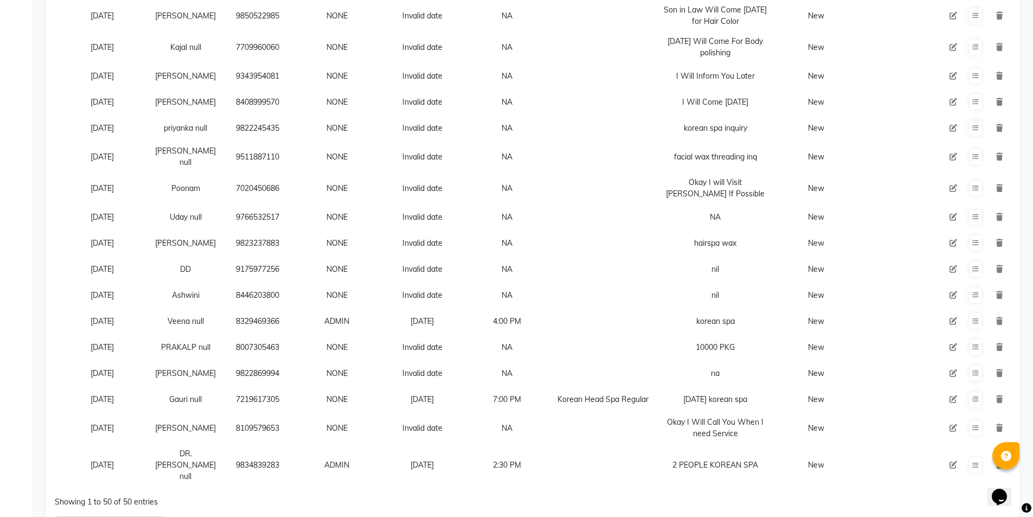
scroll to position [1101, 0]
click at [143, 516] on select "5 10 20 50" at bounding box center [109, 526] width 108 height 21
click at [111, 516] on select "5 10 20 50" at bounding box center [109, 526] width 108 height 21
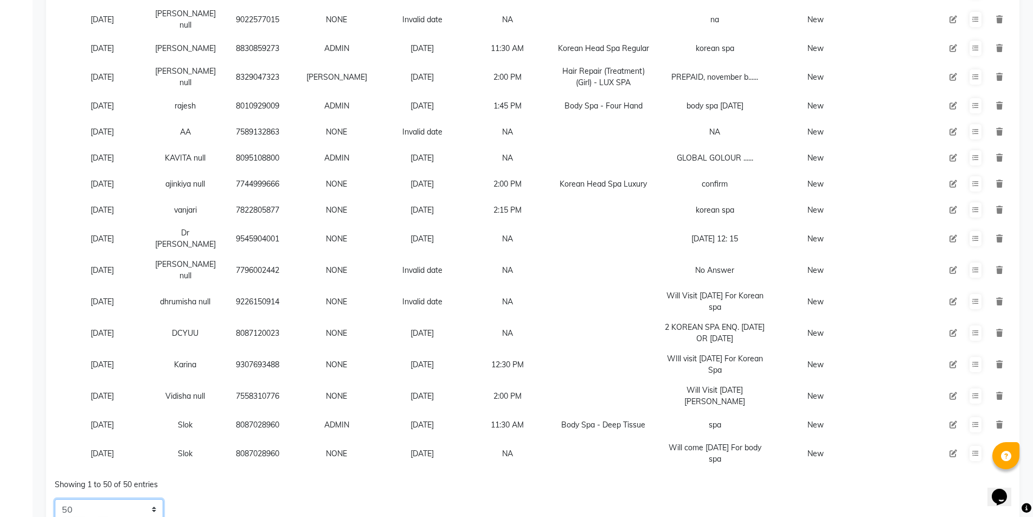
click at [99, 499] on select "5 10 20 50" at bounding box center [109, 509] width 108 height 21
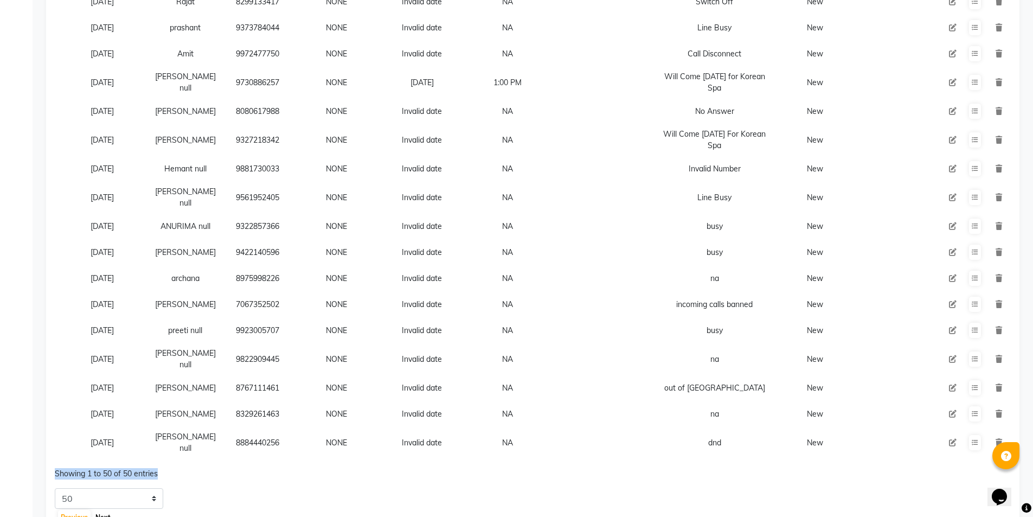
click at [101, 510] on button "Next" at bounding box center [103, 517] width 21 height 15
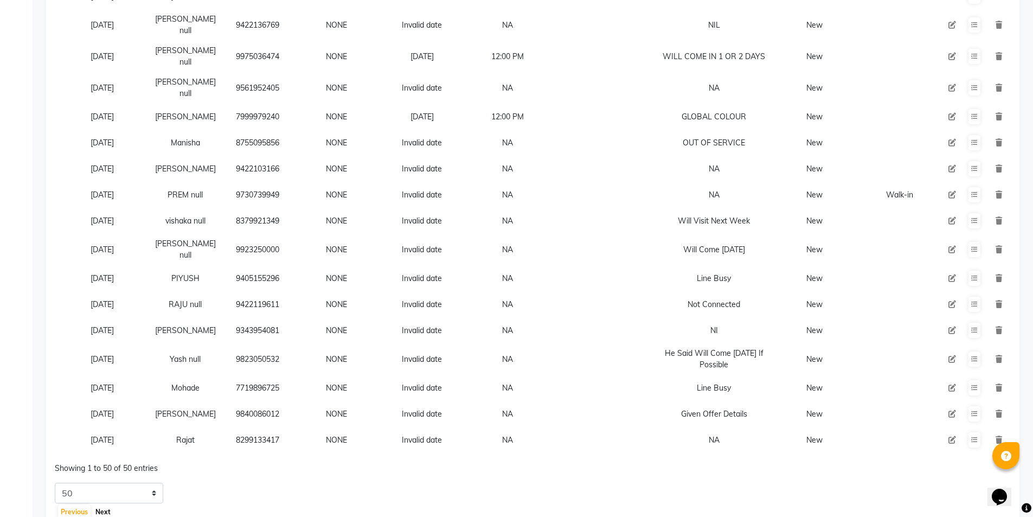
click at [98, 504] on button "Next" at bounding box center [103, 511] width 21 height 15
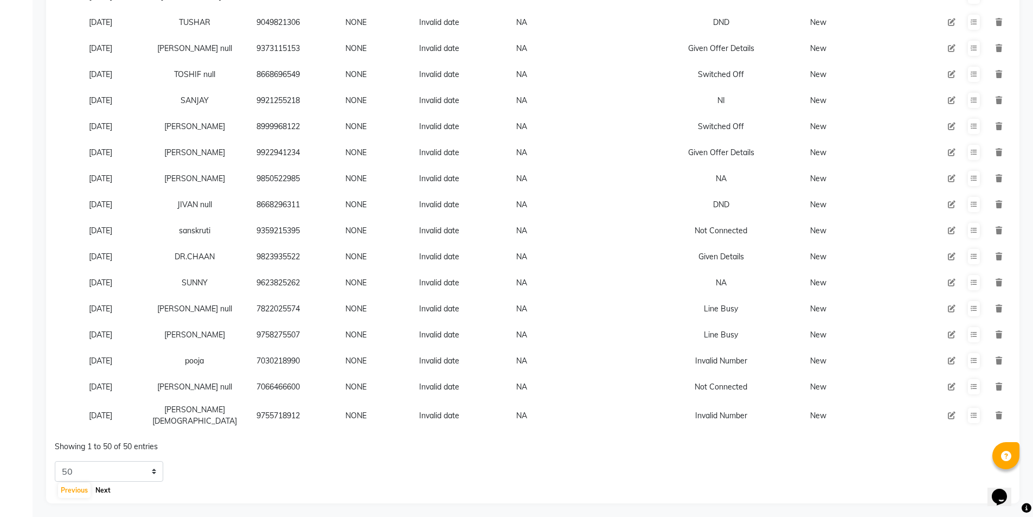
click at [98, 488] on button "Next" at bounding box center [103, 490] width 21 height 15
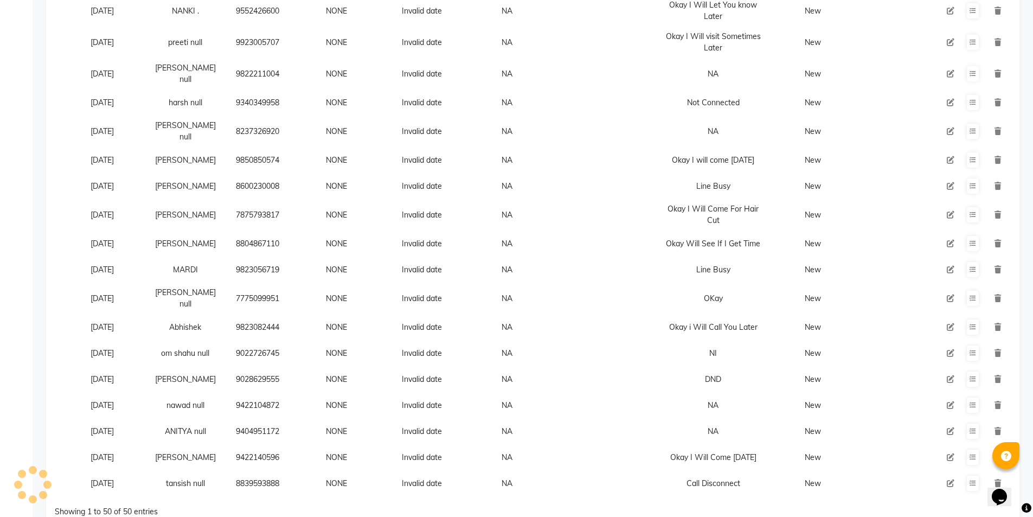
scroll to position [1073, 0]
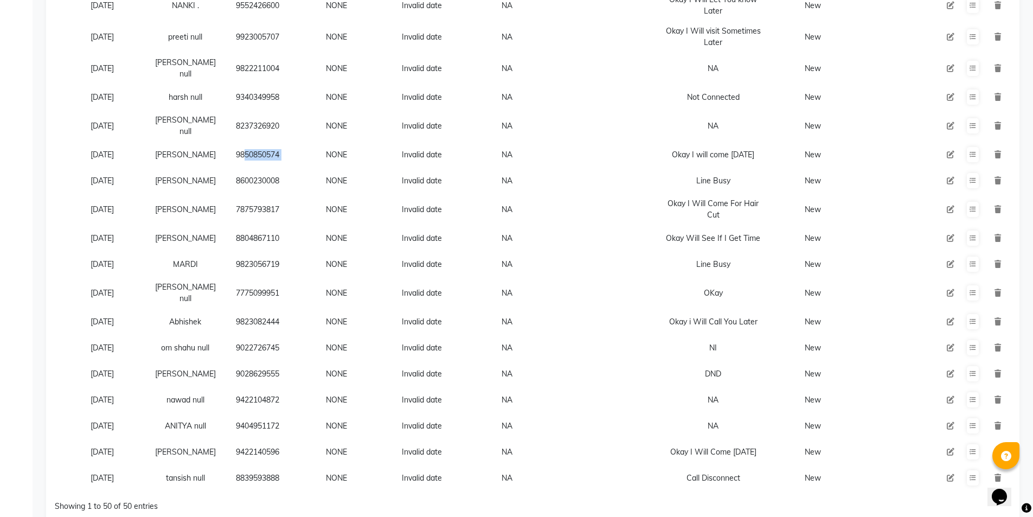
drag, startPoint x: 225, startPoint y: 92, endPoint x: 298, endPoint y: 99, distance: 73.6
click at [298, 142] on tr "13-07-2025 Dilip Sambhare 9850850574 NONE Invalid date NA Okay I will come Toda…" at bounding box center [533, 155] width 956 height 26
copy td "9850850574"
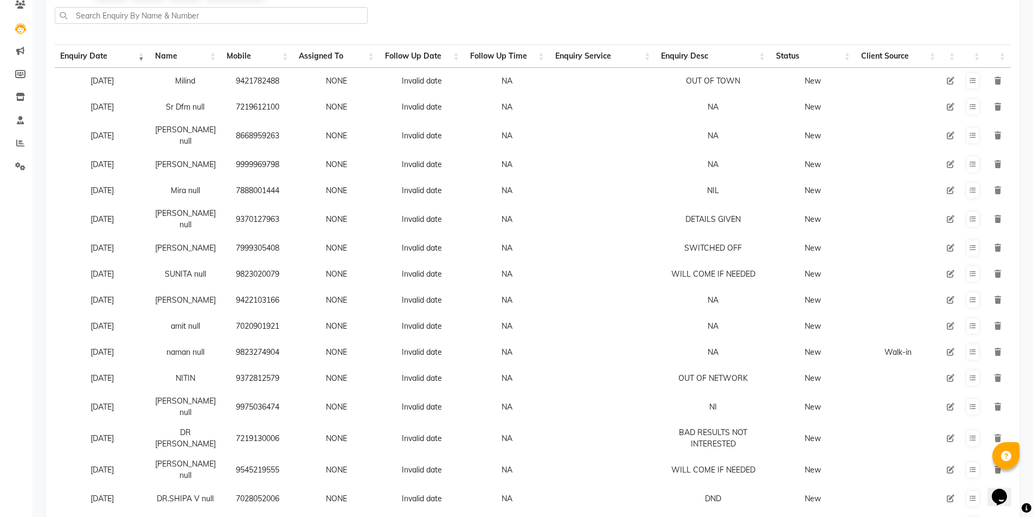
scroll to position [0, 0]
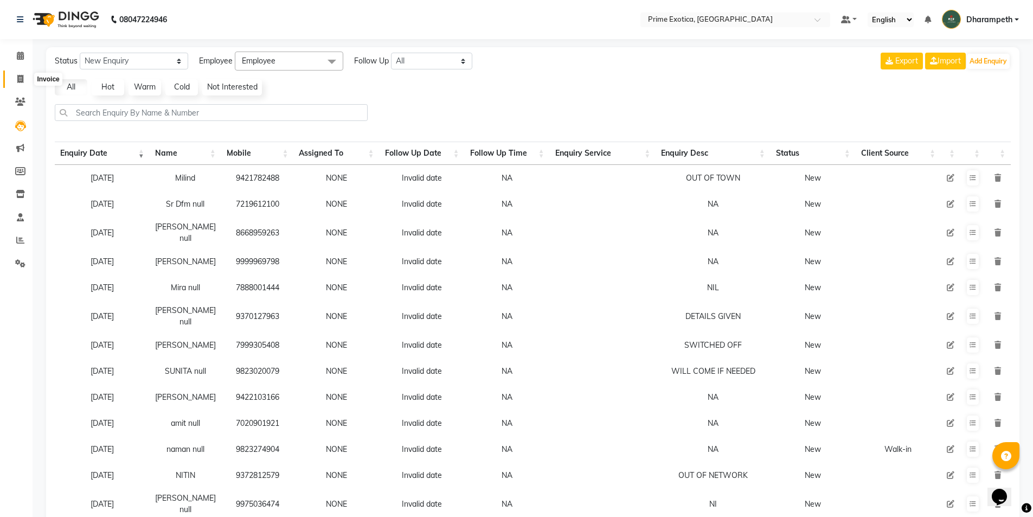
click at [18, 80] on icon at bounding box center [20, 79] width 6 height 8
select select "service"
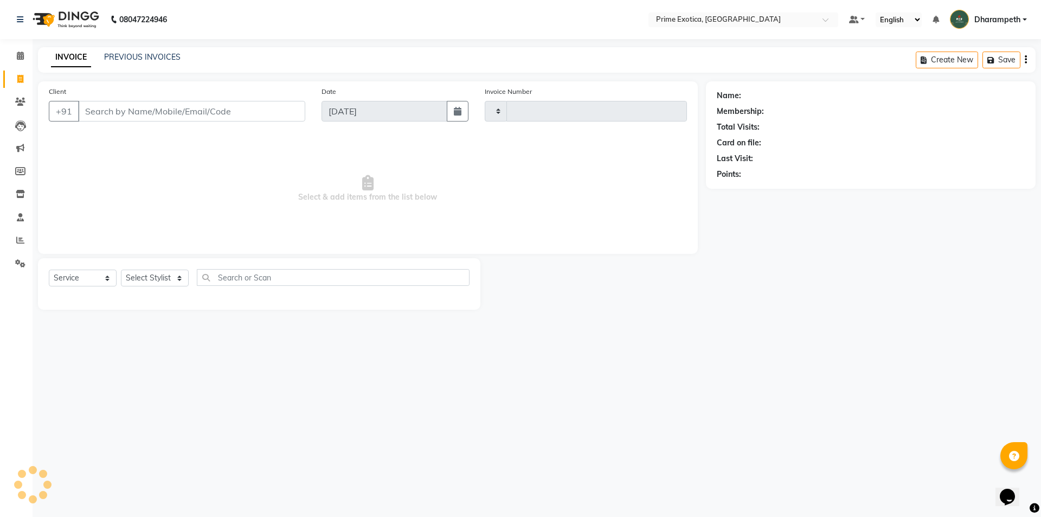
type input "0816"
select select "5380"
click at [125, 110] on input "Client" at bounding box center [191, 111] width 227 height 21
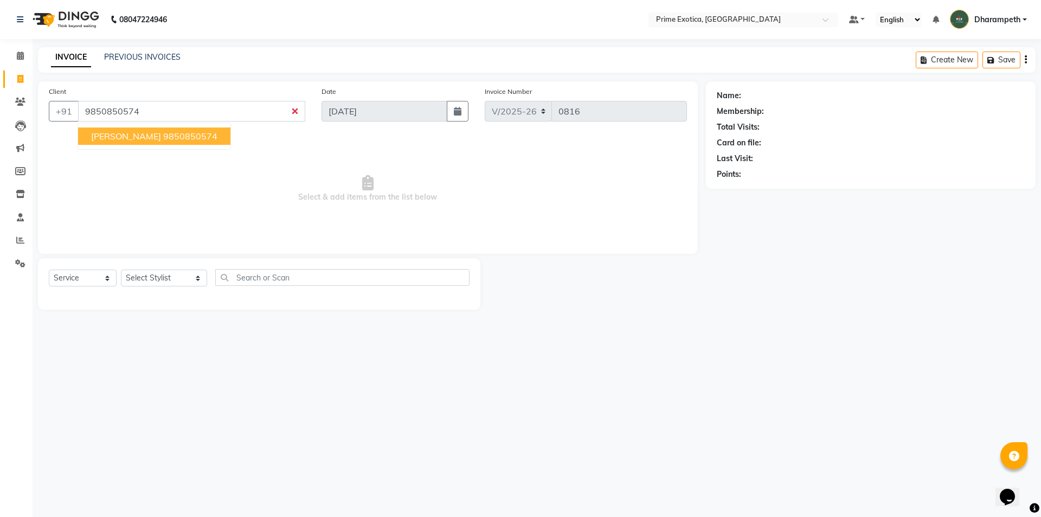
click at [190, 104] on input "9850850574" at bounding box center [191, 111] width 227 height 21
click at [168, 111] on input "9850850574" at bounding box center [191, 111] width 227 height 21
type input "9850850574"
click at [166, 134] on span "985085057" at bounding box center [189, 136] width 49 height 11
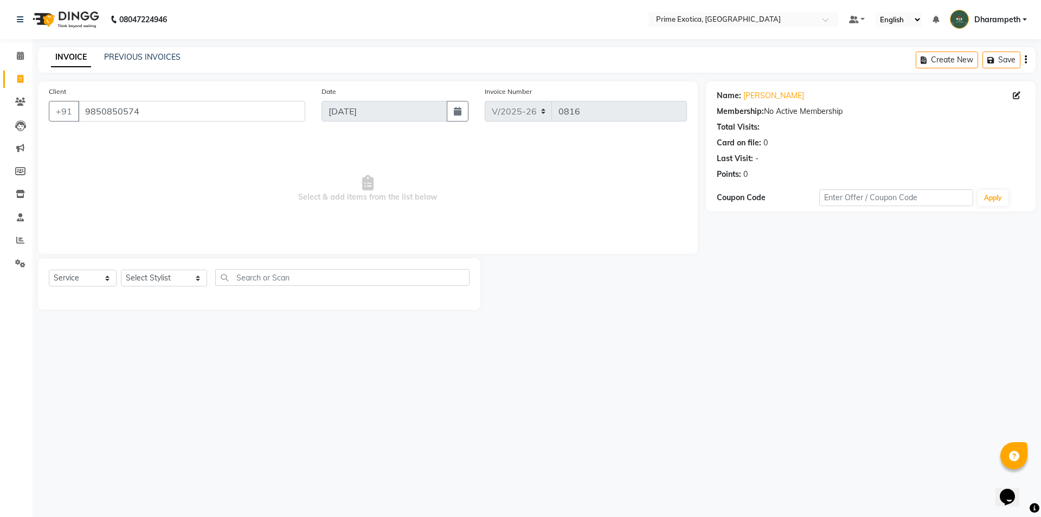
drag, startPoint x: 244, startPoint y: 99, endPoint x: 160, endPoint y: 98, distance: 83.5
click at [235, 99] on div "Client +91 9850850574" at bounding box center [177, 108] width 273 height 44
drag, startPoint x: 139, startPoint y: 111, endPoint x: 86, endPoint y: 117, distance: 54.0
click at [86, 117] on input "9850850574" at bounding box center [191, 111] width 227 height 21
click at [17, 123] on icon at bounding box center [20, 125] width 11 height 11
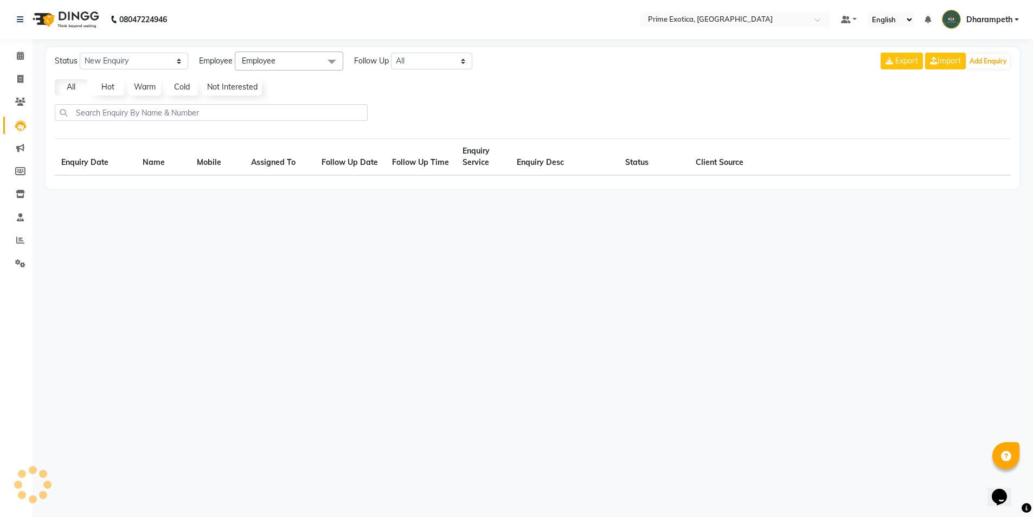
select select "10"
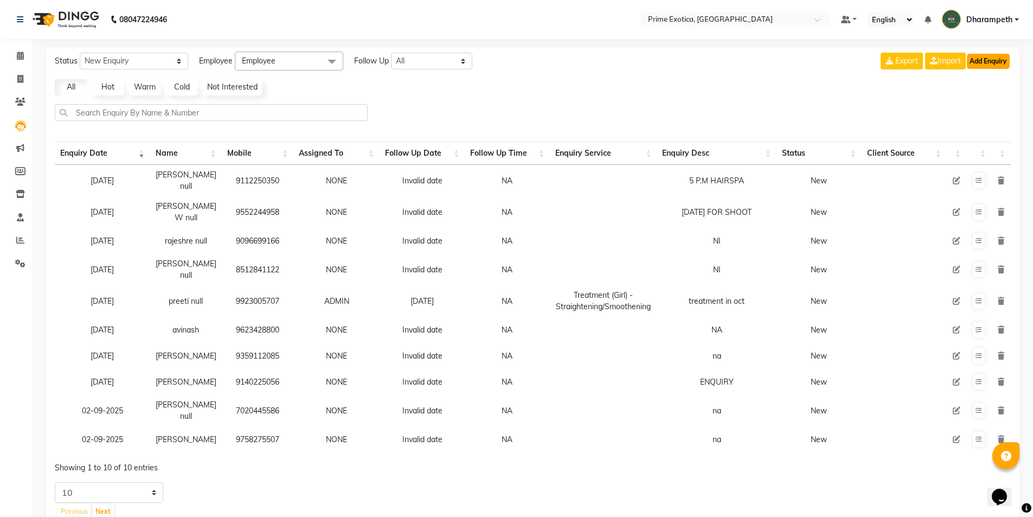
click at [988, 62] on button "Add Enquiry" at bounding box center [988, 61] width 43 height 15
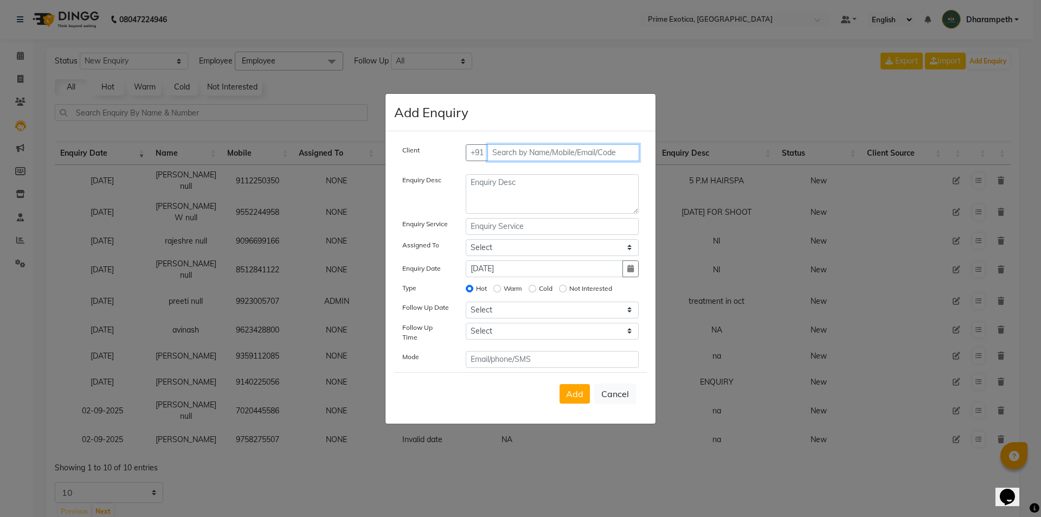
click at [539, 153] on input "text" at bounding box center [564, 152] width 152 height 17
paste input "9850850574"
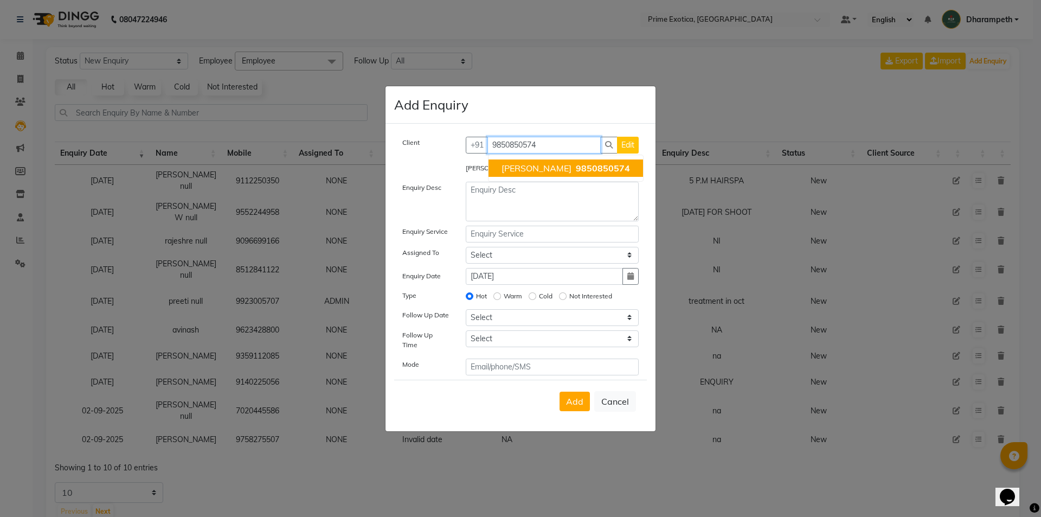
click at [536, 171] on span "Dilip Sambhare" at bounding box center [537, 168] width 70 height 11
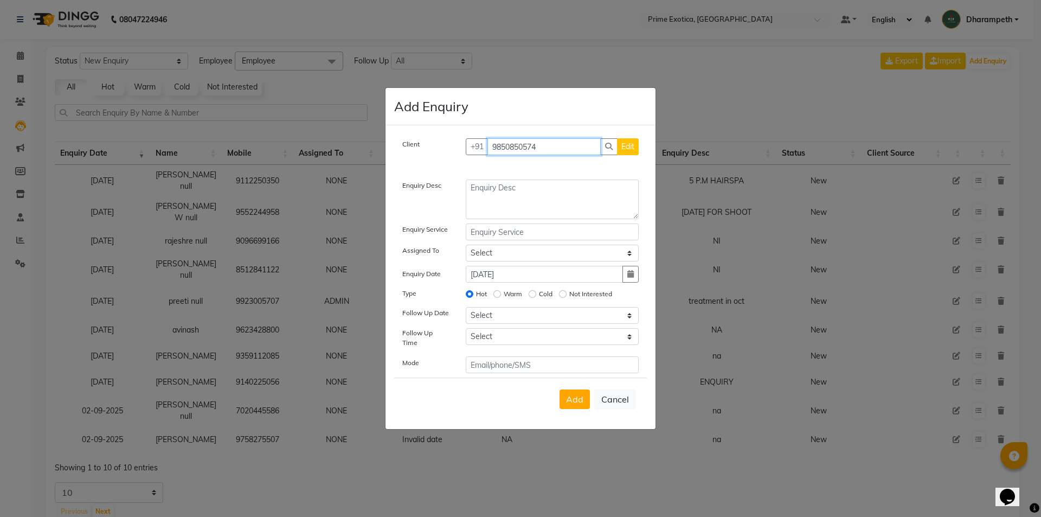
type input "9850850574"
click at [528, 207] on textarea at bounding box center [553, 200] width 174 height 40
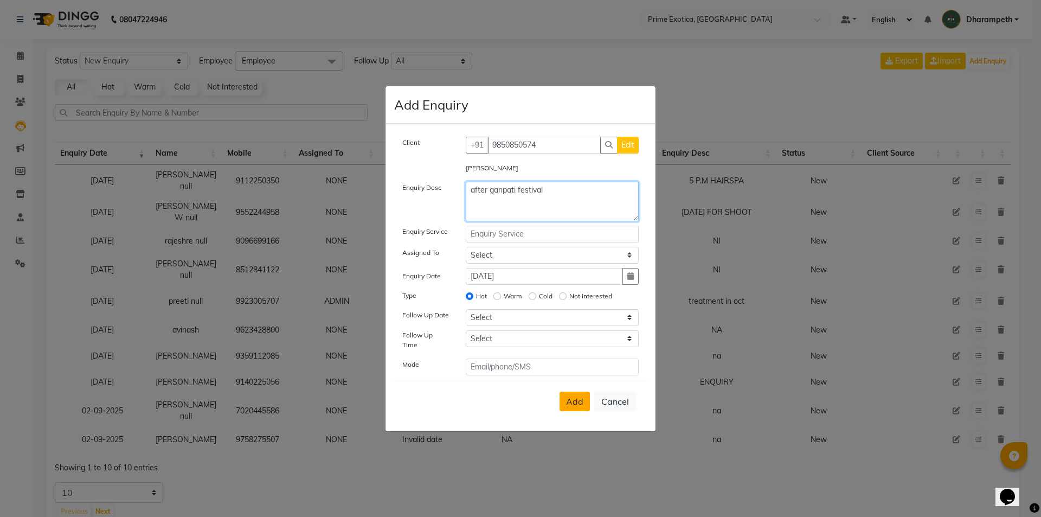
type textarea "after ganpati festival"
click at [571, 400] on span "Add" at bounding box center [574, 401] width 17 height 11
select select
radio input "false"
select select
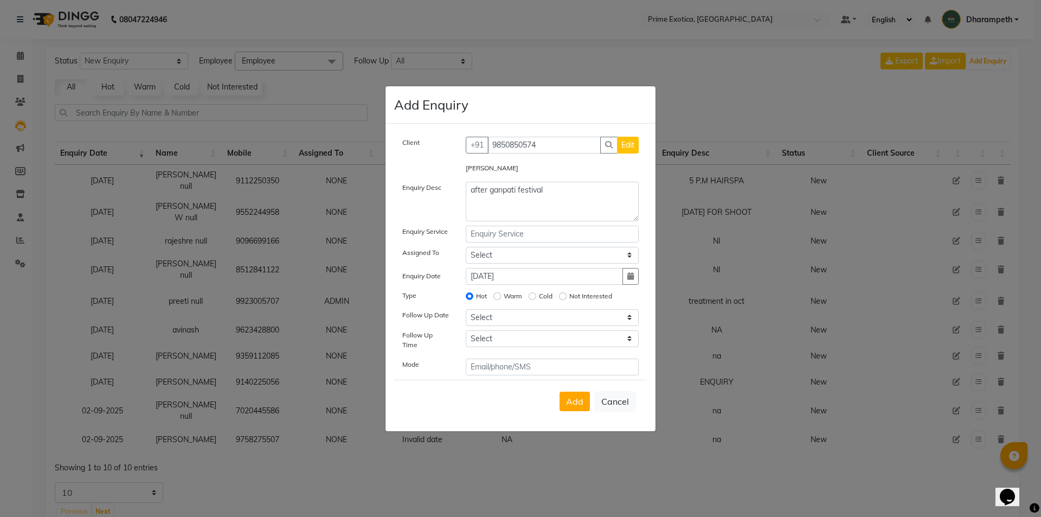
select select
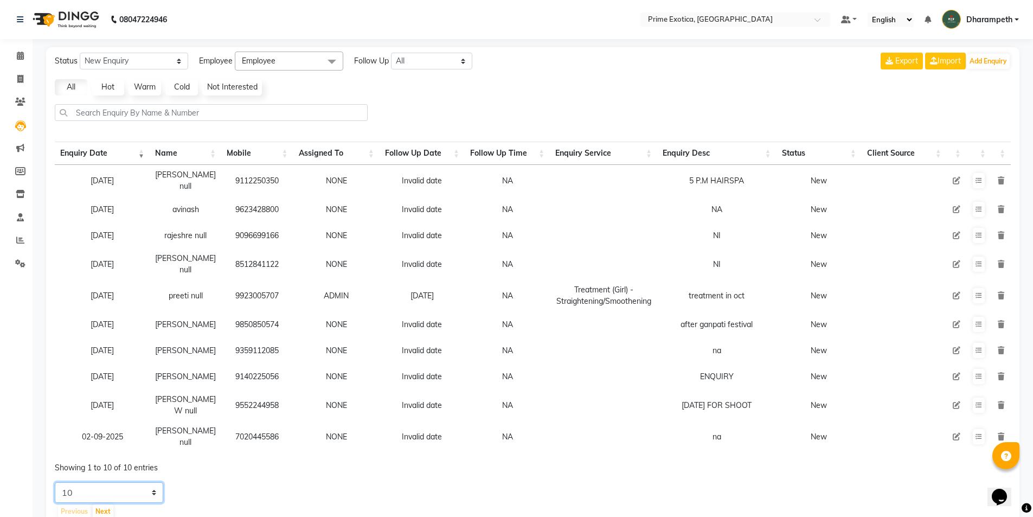
click at [137, 484] on select "5 10 20 50" at bounding box center [109, 492] width 108 height 21
select select "50"
click at [55, 482] on select "5 10 20 50" at bounding box center [109, 492] width 108 height 21
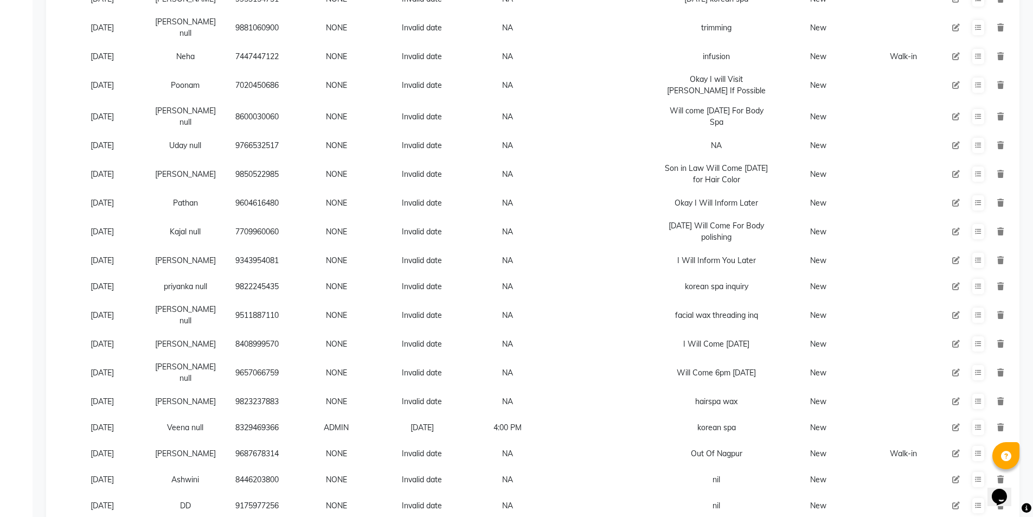
scroll to position [1095, 0]
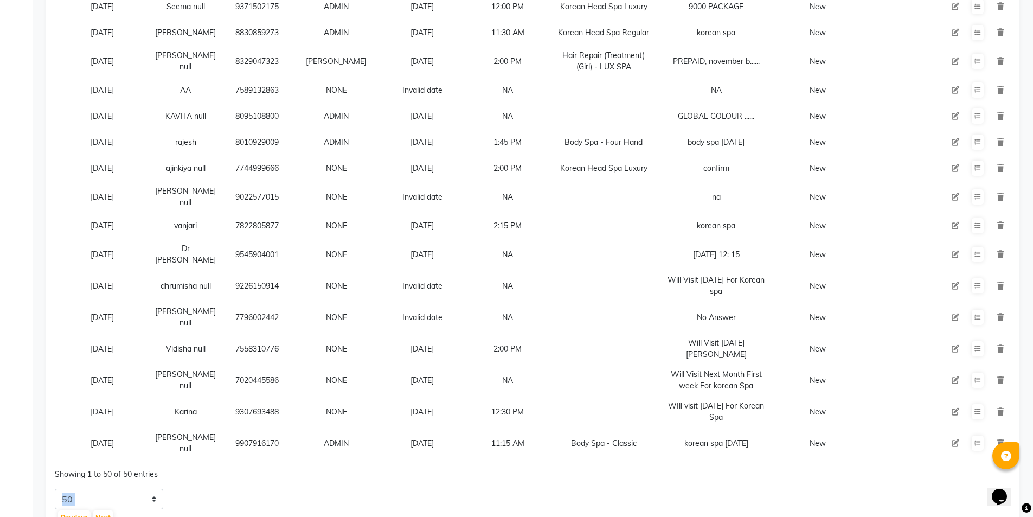
scroll to position [1128, 0]
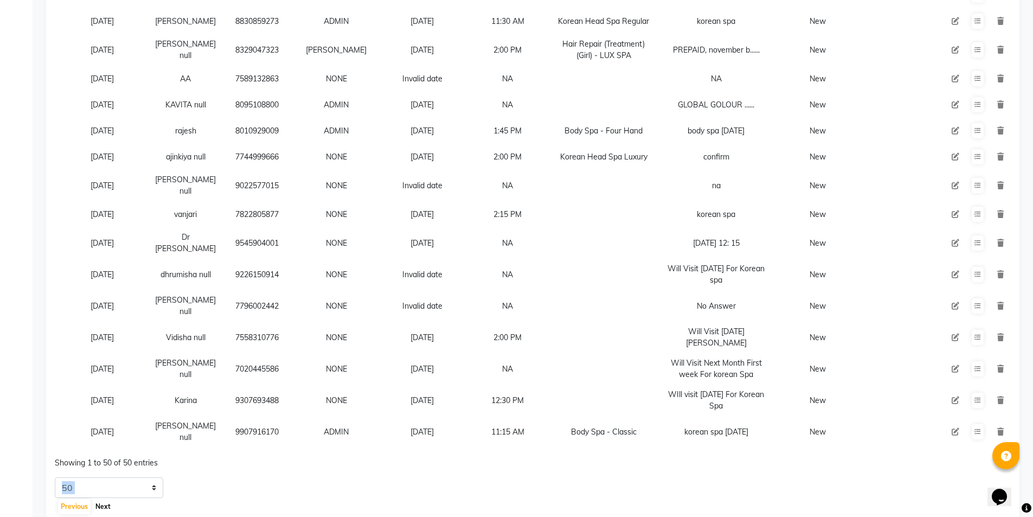
click at [105, 499] on button "Next" at bounding box center [103, 506] width 21 height 15
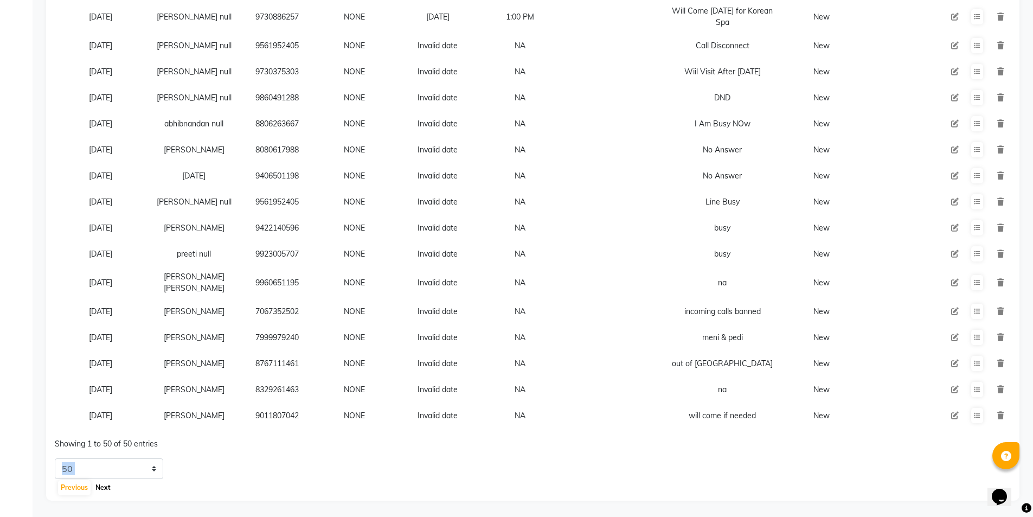
click at [105, 491] on button "Next" at bounding box center [103, 487] width 21 height 15
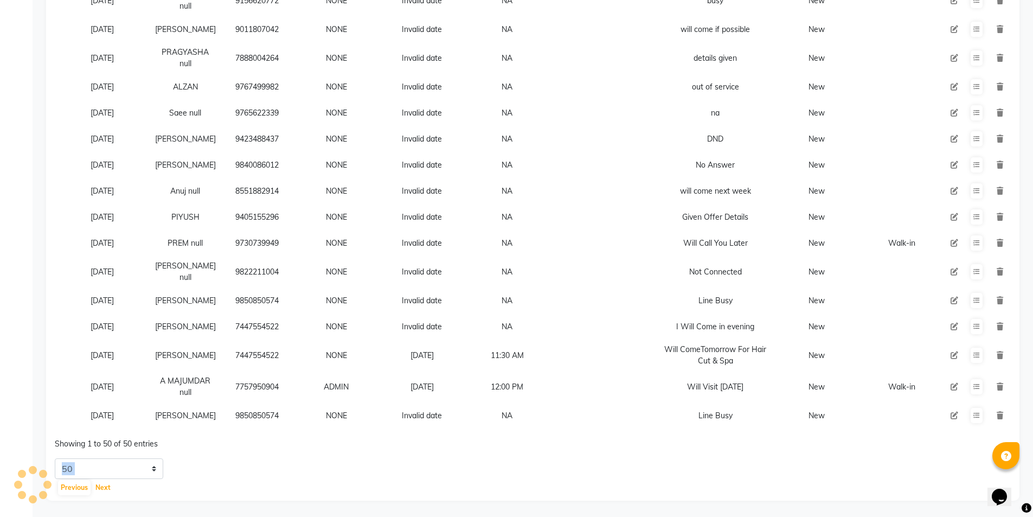
scroll to position [1079, 0]
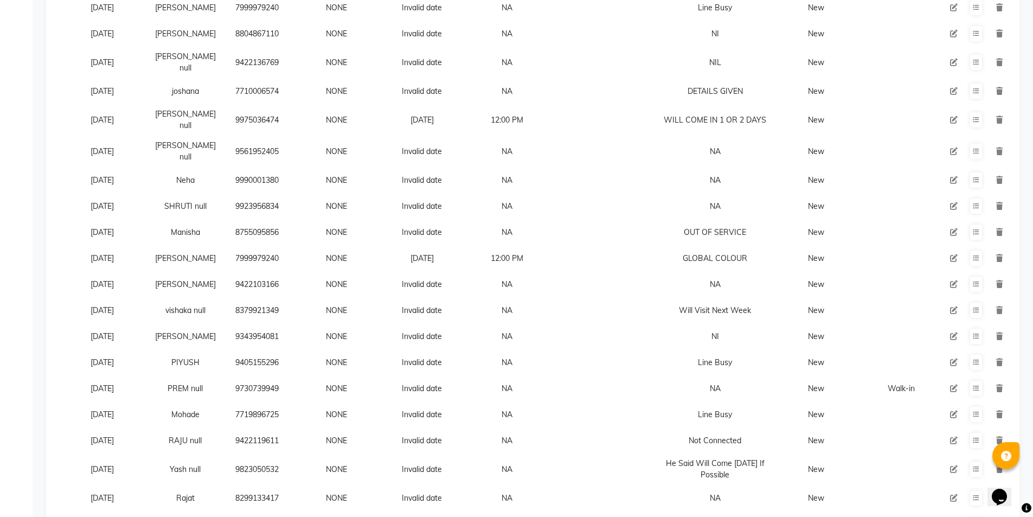
scroll to position [987, 0]
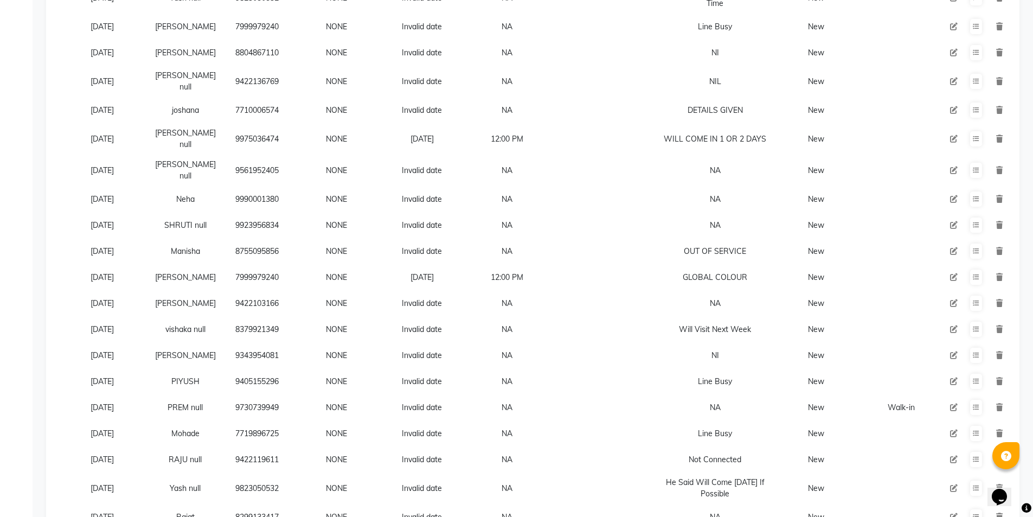
drag, startPoint x: 224, startPoint y: 112, endPoint x: 285, endPoint y: 111, distance: 61.3
click at [285, 123] on td "9975036474" at bounding box center [257, 138] width 72 height 31
copy td "9975036474"
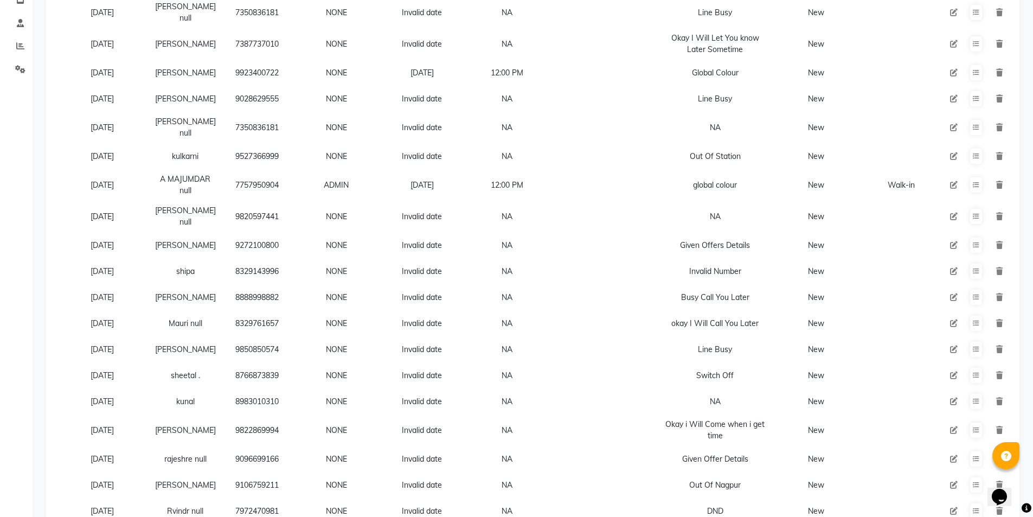
scroll to position [0, 0]
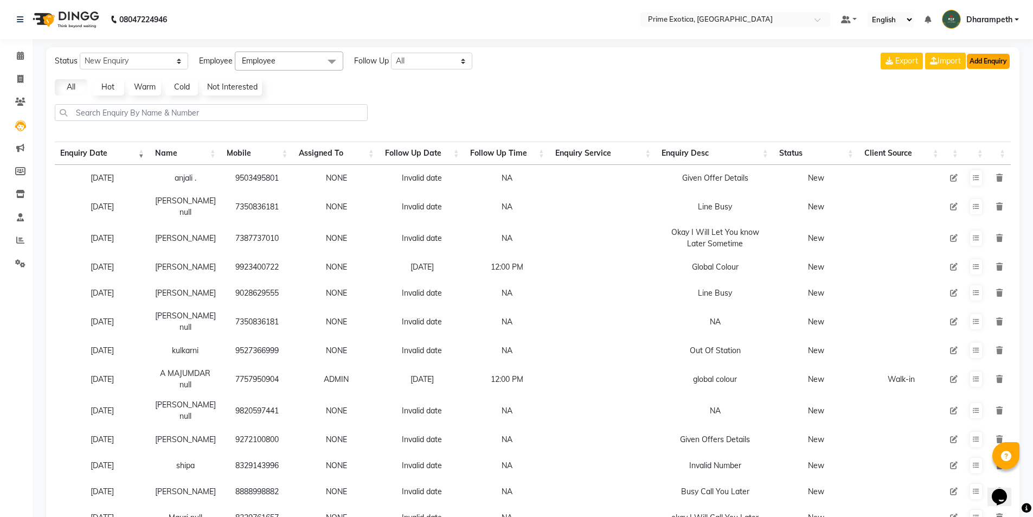
click at [990, 62] on button "Add Enquiry" at bounding box center [988, 61] width 43 height 15
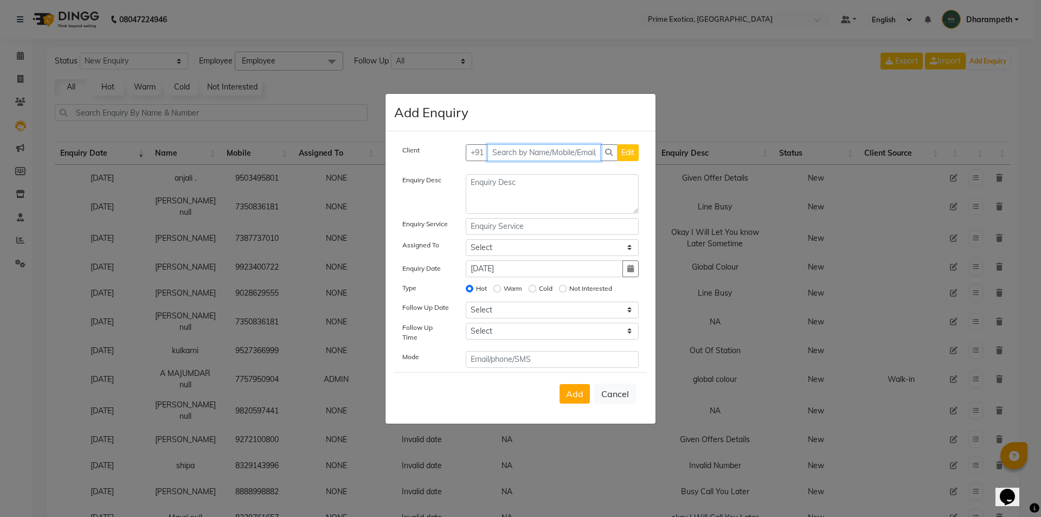
click at [521, 154] on input "text" at bounding box center [545, 152] width 114 height 17
paste input "9975036474"
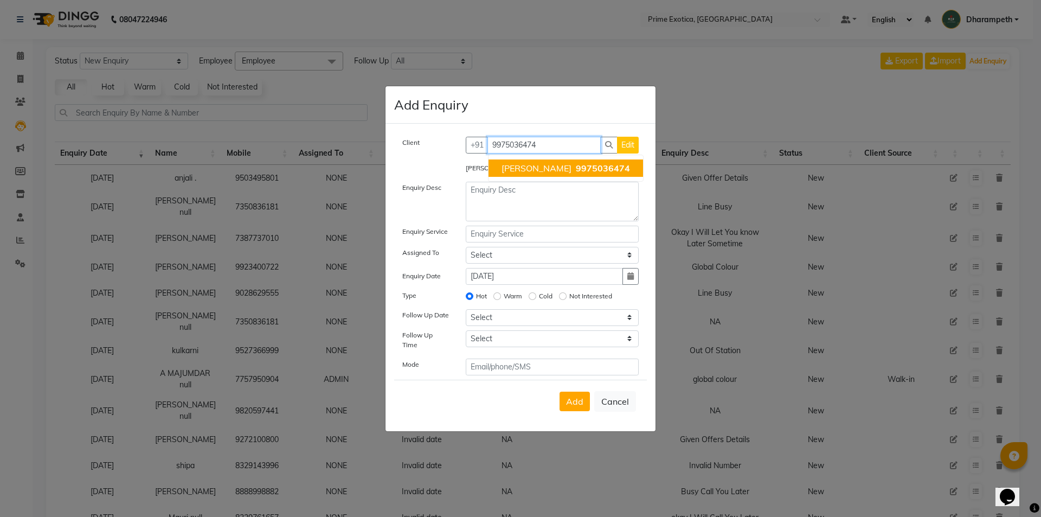
click at [532, 177] on button "KRISHNALI 9975036474" at bounding box center [566, 167] width 155 height 17
type input "9975036474"
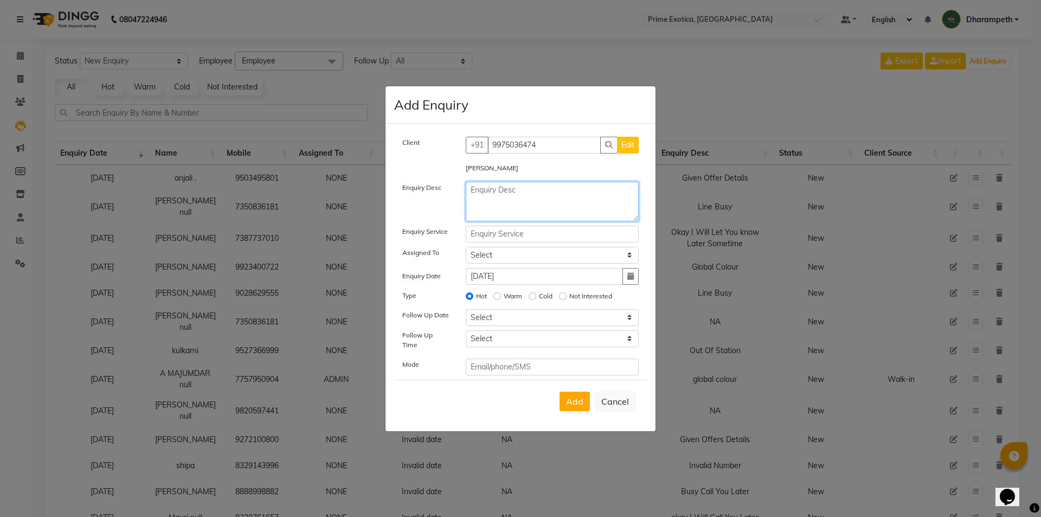
click at [519, 218] on textarea at bounding box center [553, 202] width 174 height 40
type textarea "will come in 1/2 days"
click at [580, 396] on span "Add" at bounding box center [574, 401] width 17 height 11
select select
radio input "false"
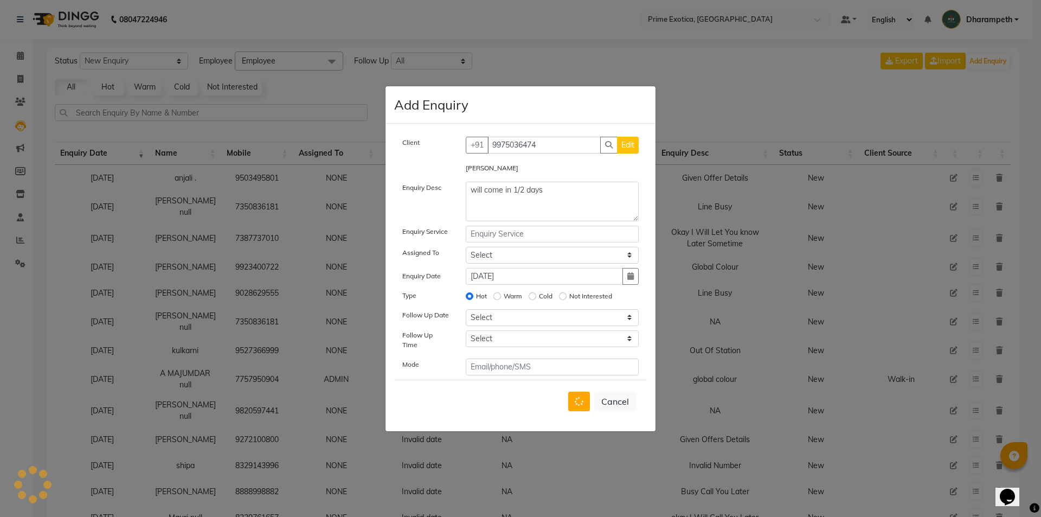
select select
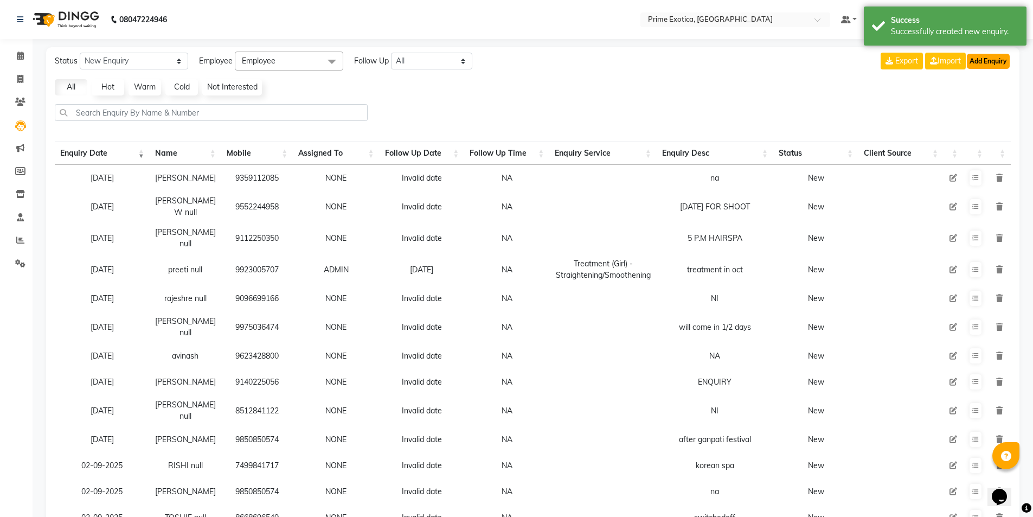
click at [987, 67] on button "Add Enquiry" at bounding box center [988, 61] width 43 height 15
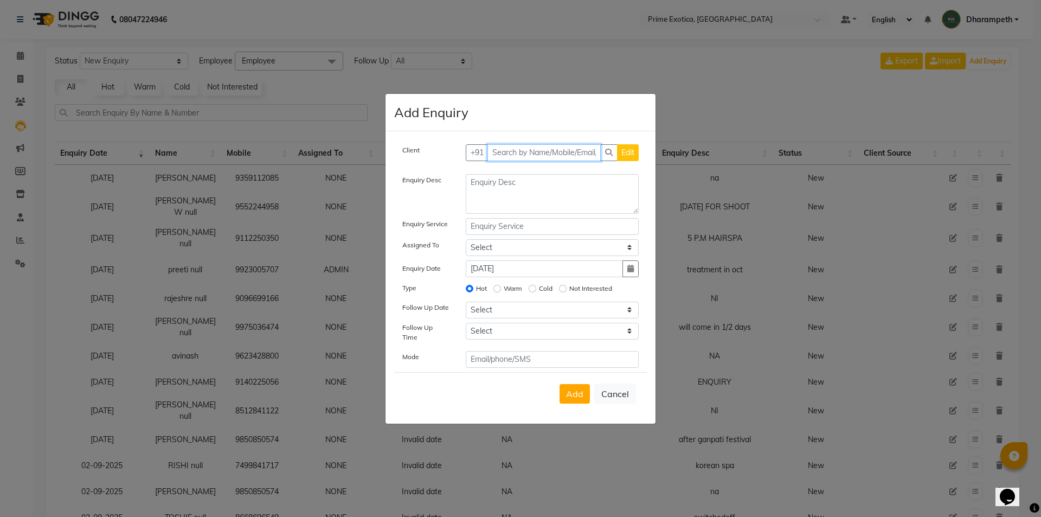
click at [530, 153] on input "text" at bounding box center [545, 152] width 114 height 17
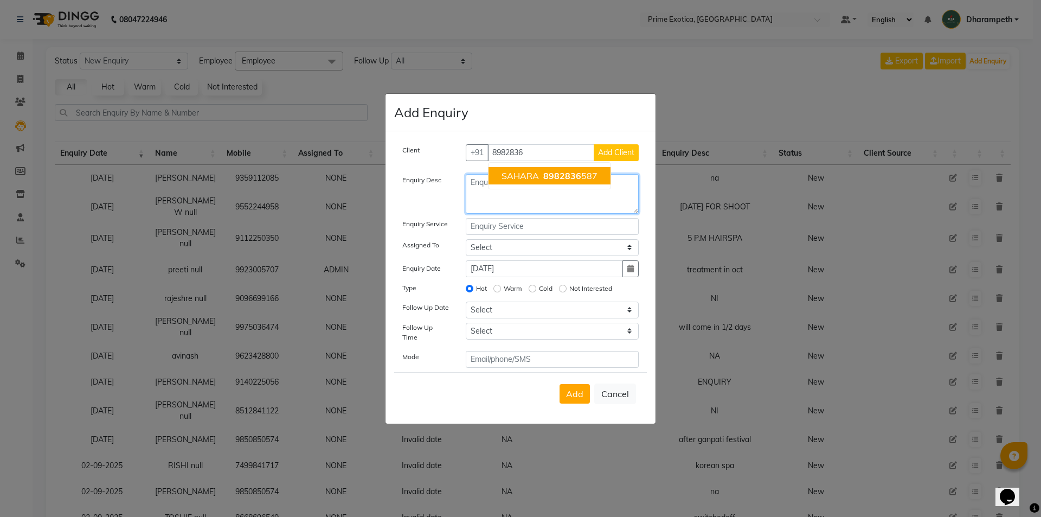
click at [507, 193] on textarea at bounding box center [553, 194] width 174 height 40
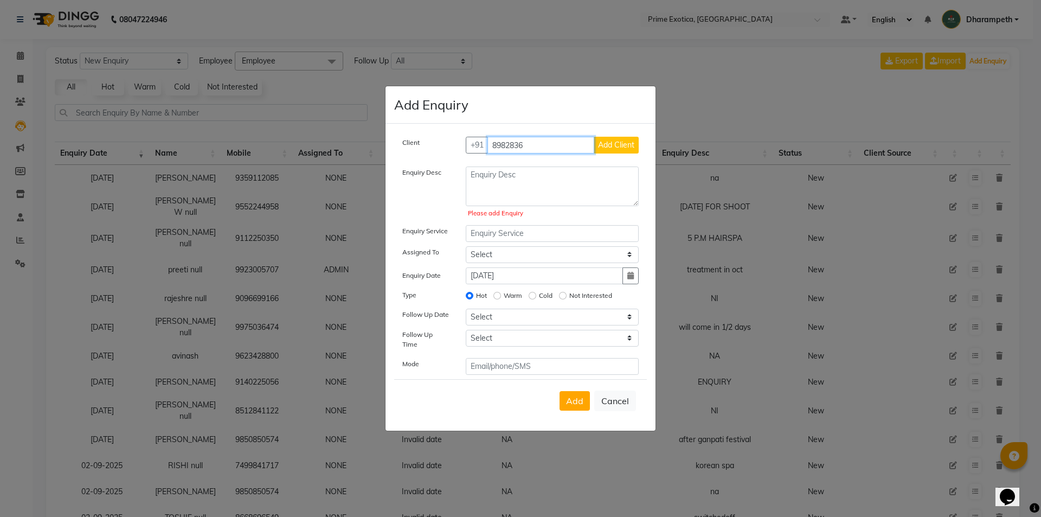
click at [529, 154] on input "8982836" at bounding box center [541, 145] width 107 height 17
click at [533, 171] on span "SAHARA" at bounding box center [520, 168] width 37 height 11
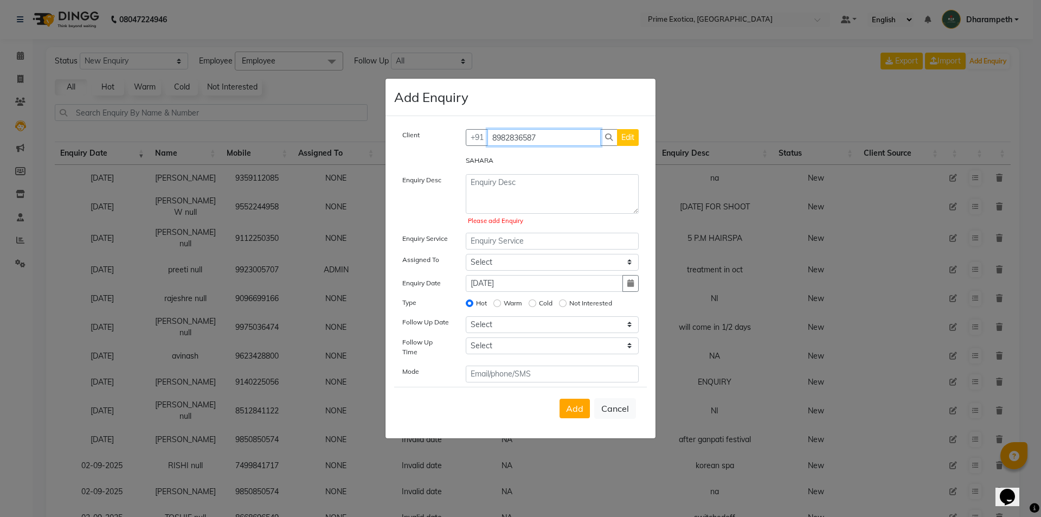
type input "8982836587"
click at [510, 207] on textarea at bounding box center [553, 194] width 174 height 40
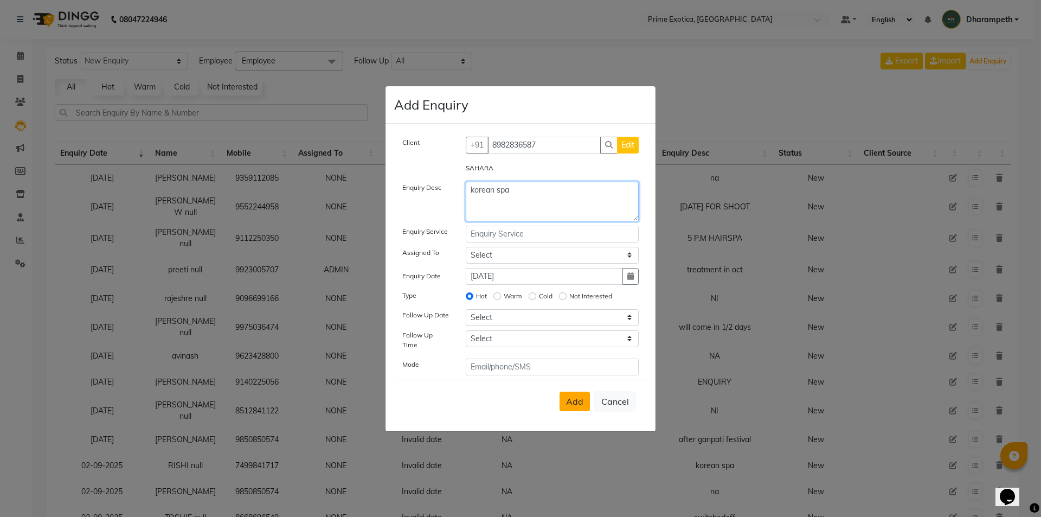
type textarea "korean spa"
click at [572, 392] on button "Add" at bounding box center [575, 402] width 30 height 20
select select
radio input "false"
select select
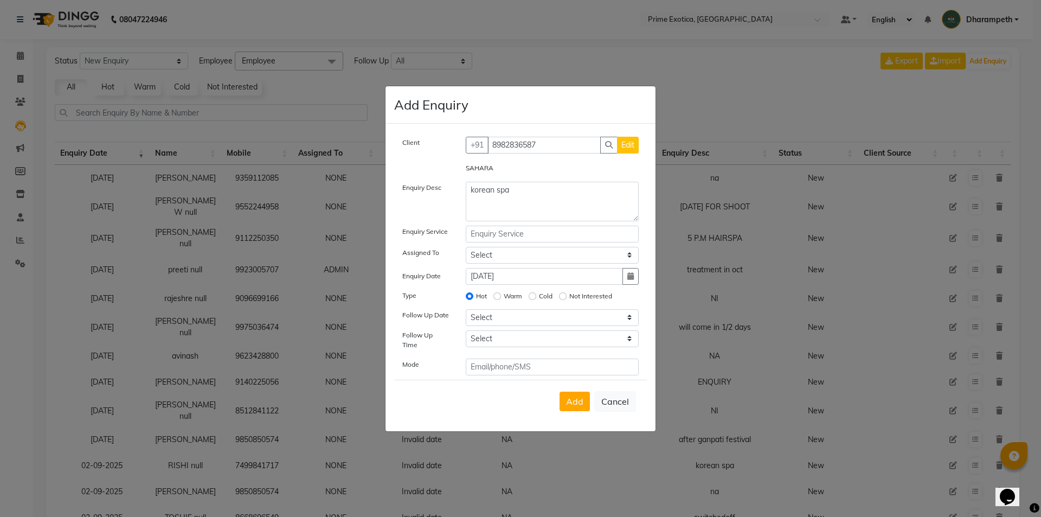
select select
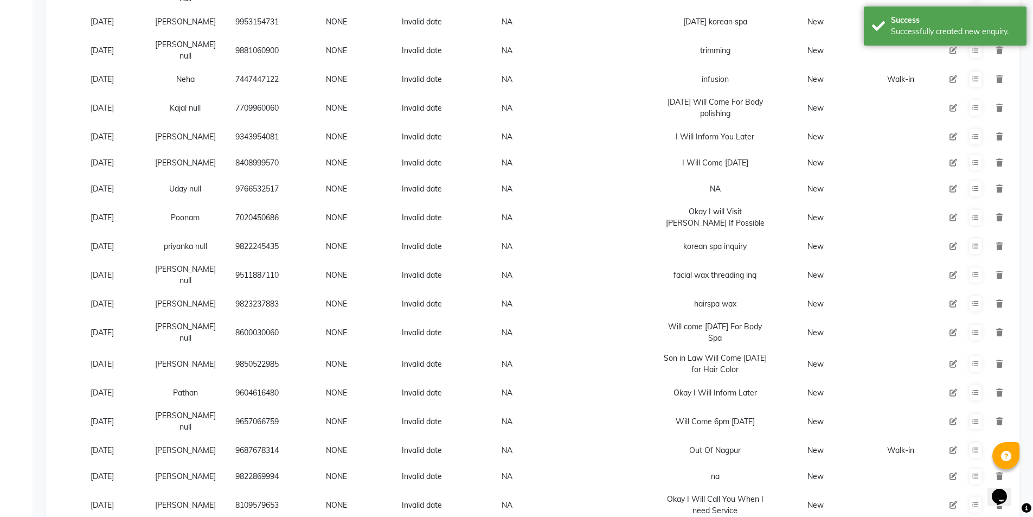
scroll to position [1101, 0]
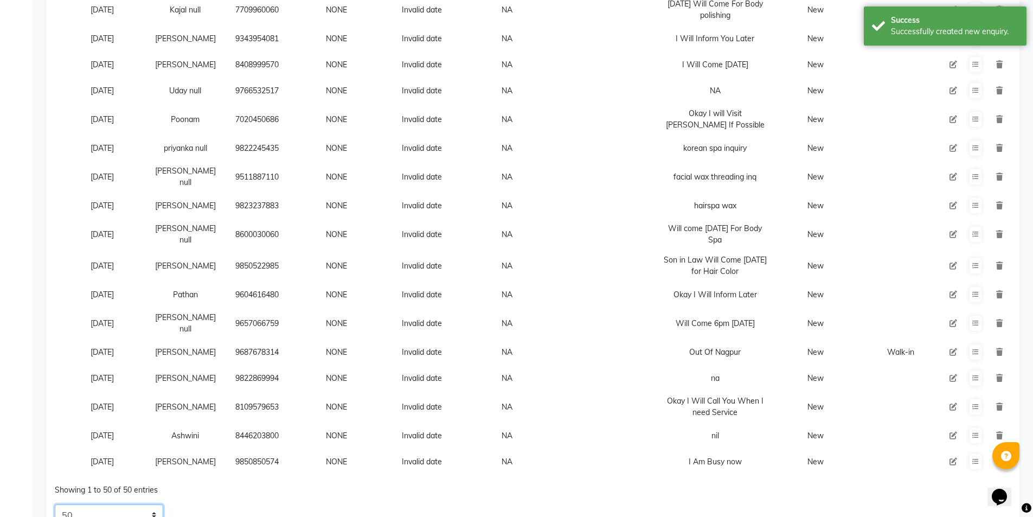
click at [107, 504] on select "5 10 20 50" at bounding box center [109, 514] width 108 height 21
click at [86, 504] on select "5 10 20 50" at bounding box center [109, 514] width 108 height 21
select select "10"
click at [55, 504] on select "5 10 20 50" at bounding box center [109, 514] width 108 height 21
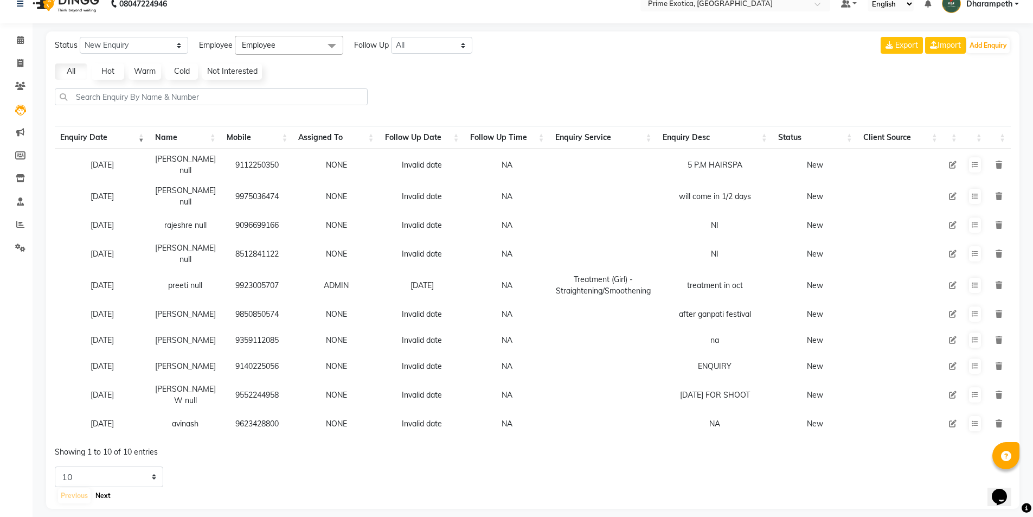
click at [94, 488] on button "Next" at bounding box center [103, 495] width 21 height 15
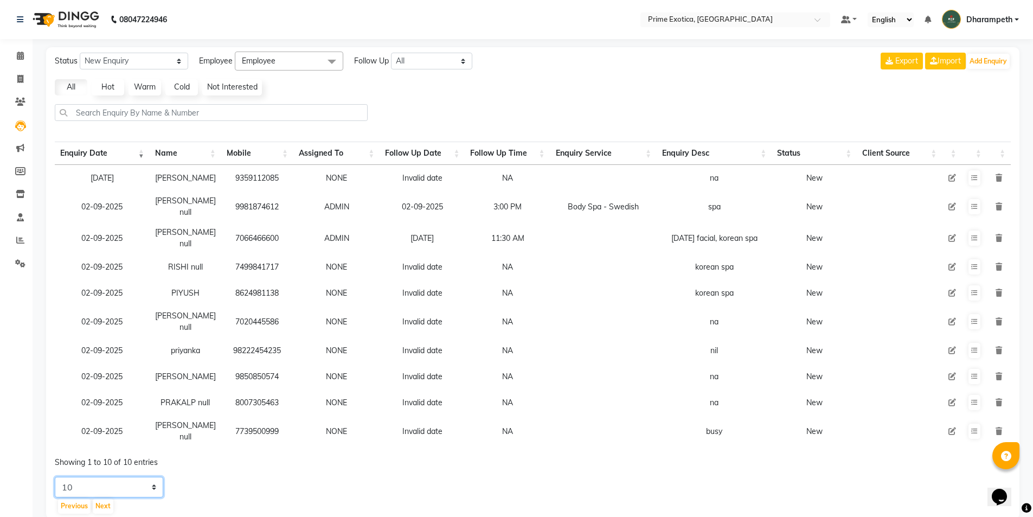
click at [110, 477] on select "5 10 20 50" at bounding box center [109, 487] width 108 height 21
click at [54, 431] on div "Enquiry Date Name Mobile Assigned To Follow Up Date Follow Up Time Enquiry Serv…" at bounding box center [533, 294] width 973 height 312
click at [72, 498] on button "Previous" at bounding box center [74, 505] width 33 height 15
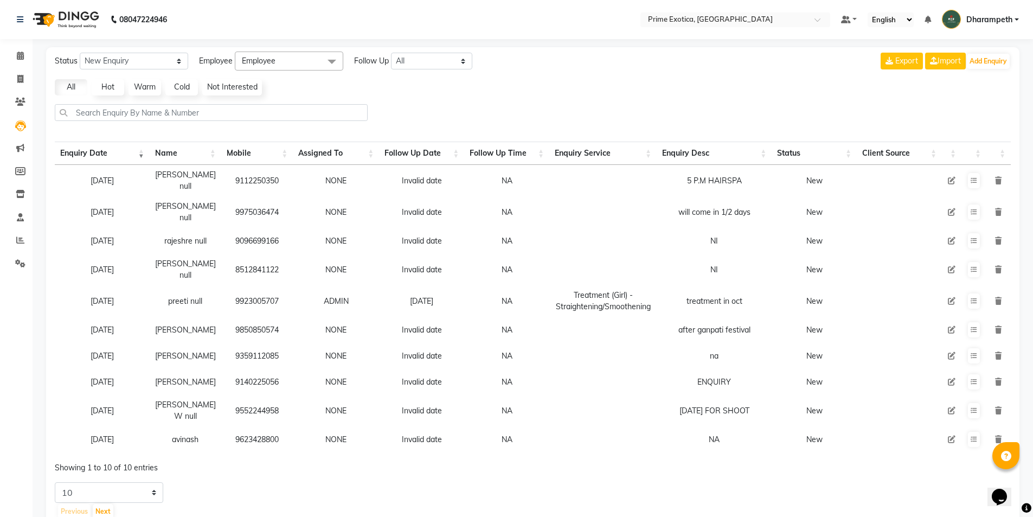
click at [24, 46] on li "Calendar" at bounding box center [16, 55] width 33 height 23
click at [16, 238] on icon at bounding box center [20, 240] width 8 height 8
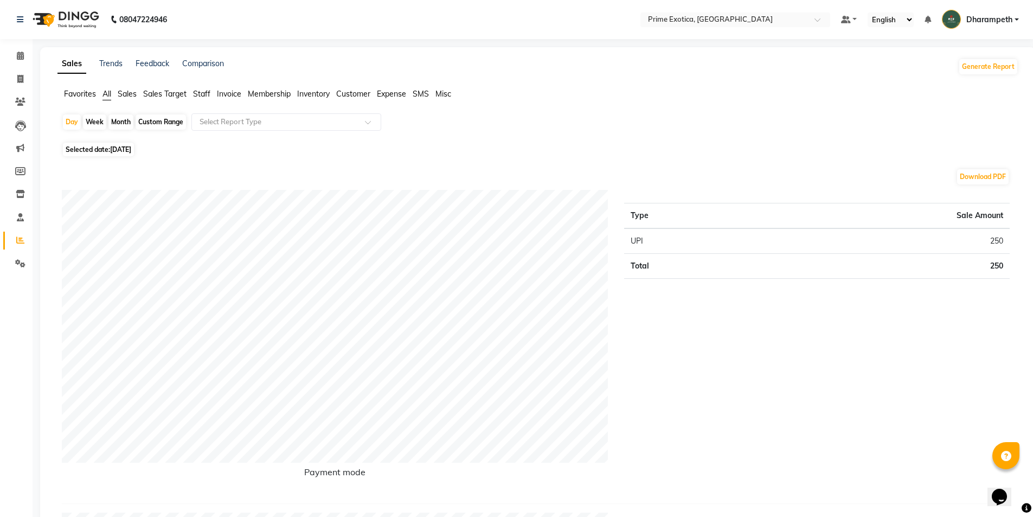
click at [119, 114] on div "Month" at bounding box center [120, 121] width 25 height 15
select select "9"
select select "2025"
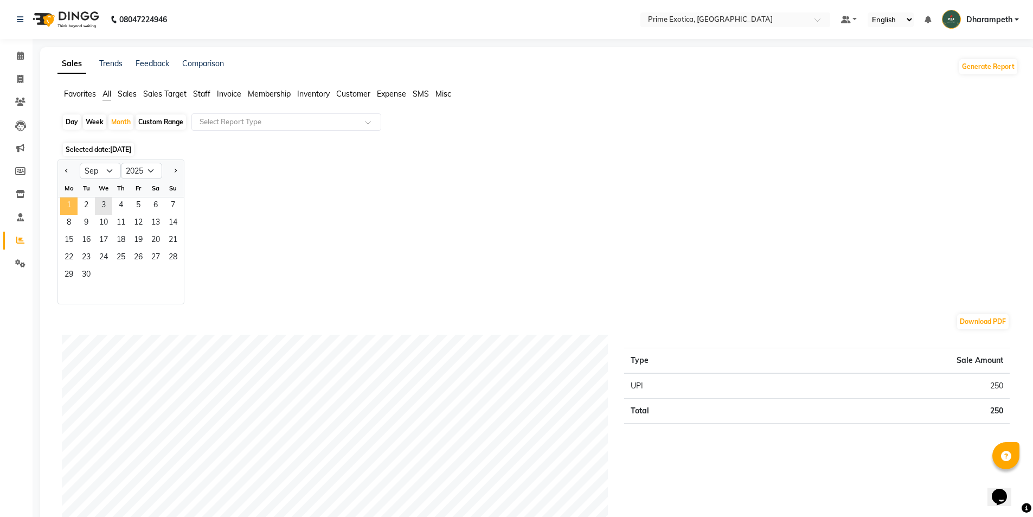
click at [69, 213] on span "1" at bounding box center [68, 205] width 17 height 17
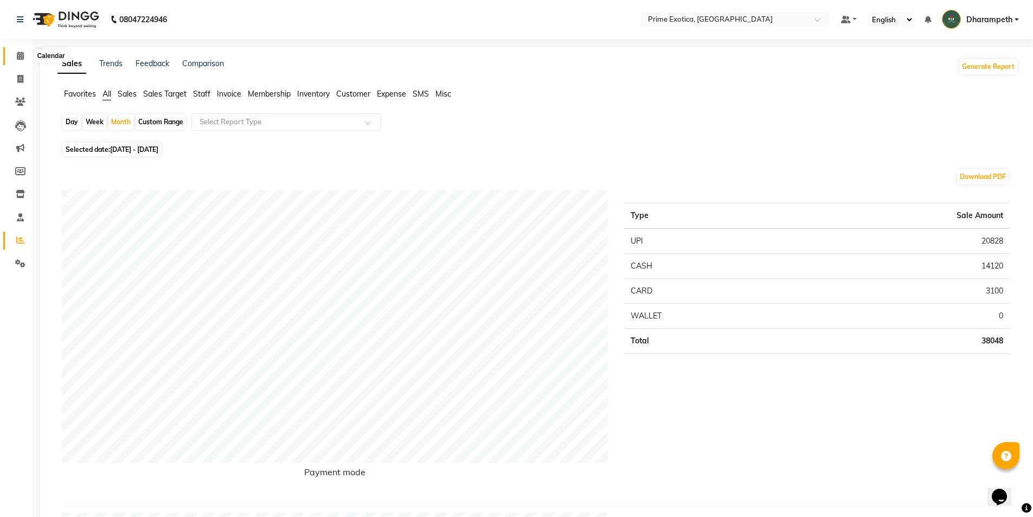
click at [18, 50] on span at bounding box center [20, 56] width 19 height 12
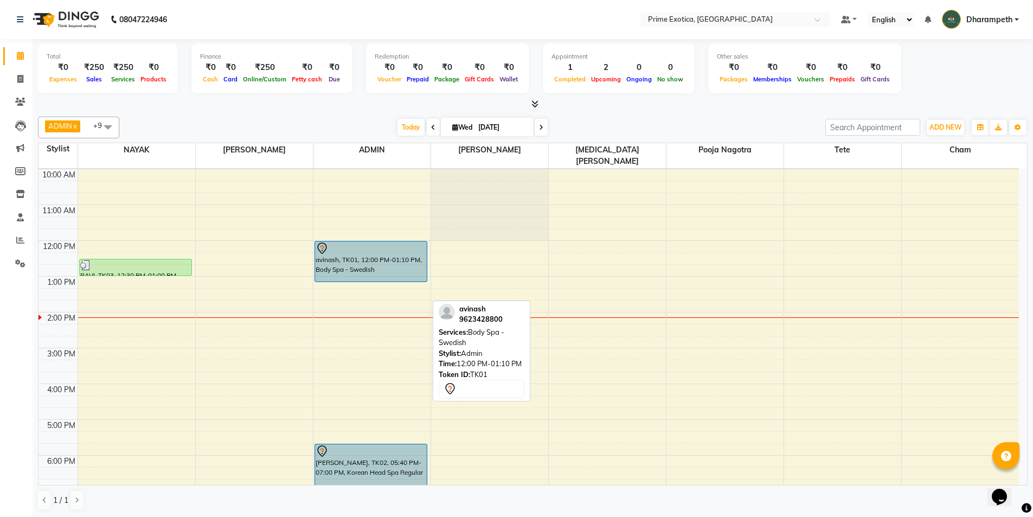
scroll to position [54, 0]
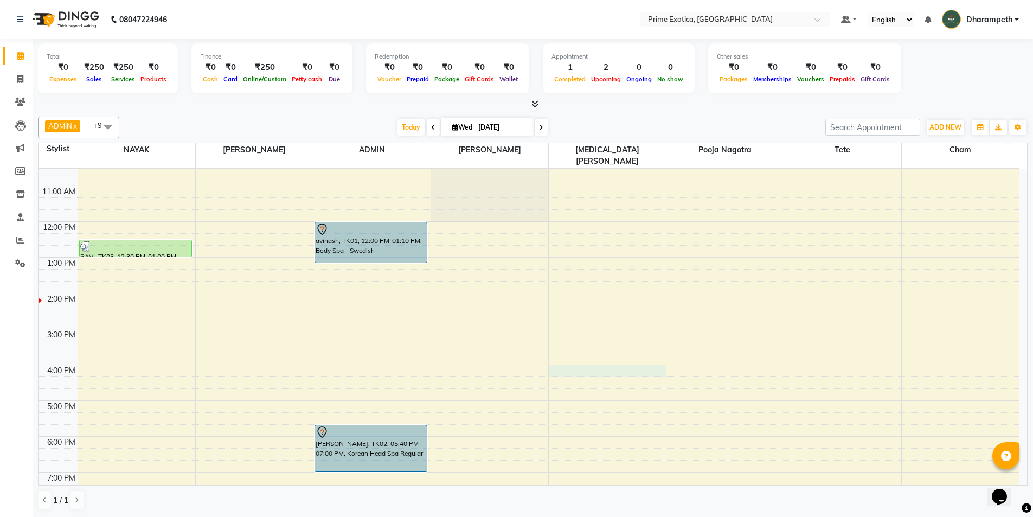
click at [581, 363] on div "9:00 AM 10:00 AM 11:00 AM 12:00 PM 1:00 PM 2:00 PM 3:00 PM 4:00 PM 5:00 PM 6:00…" at bounding box center [529, 364] width 981 height 501
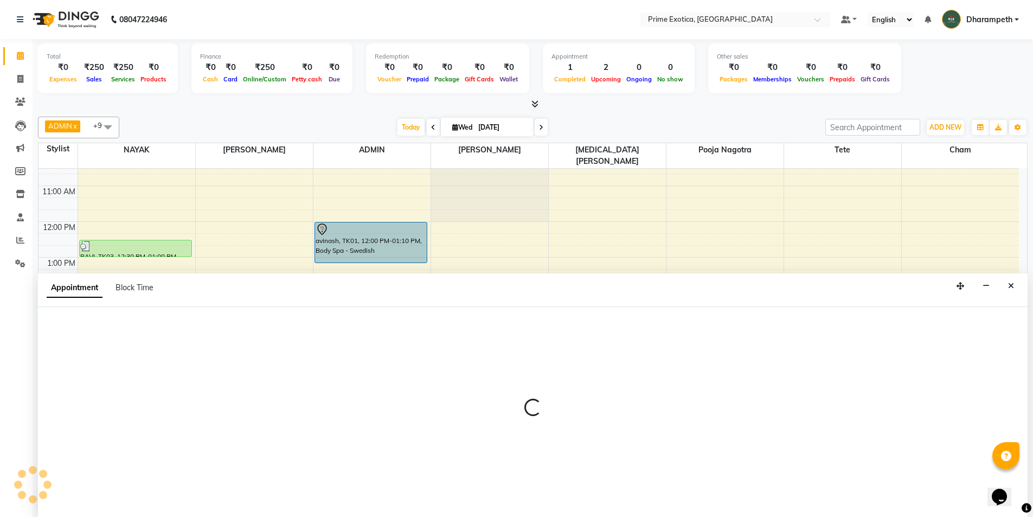
scroll to position [1, 0]
select select "80928"
select select "960"
select select "tentative"
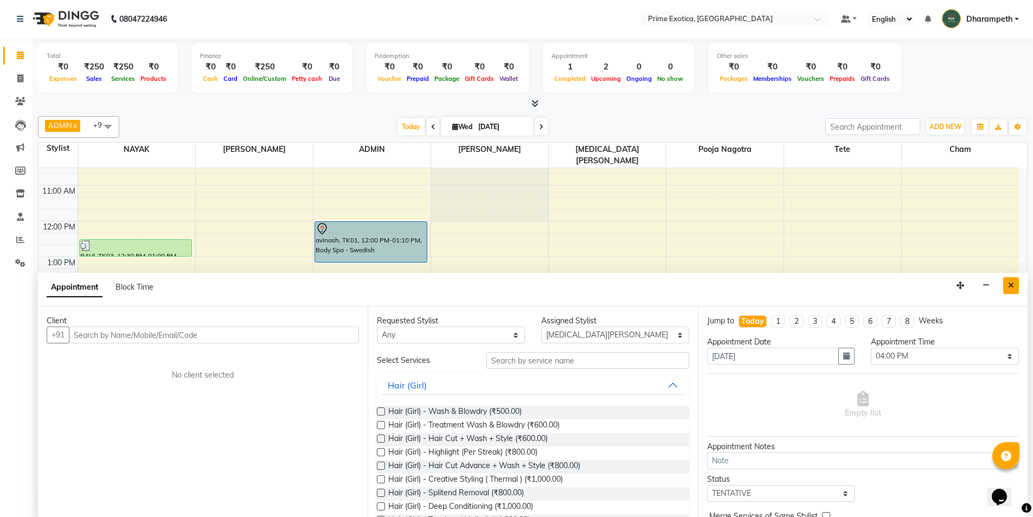
click at [1012, 282] on icon "Close" at bounding box center [1011, 286] width 6 height 8
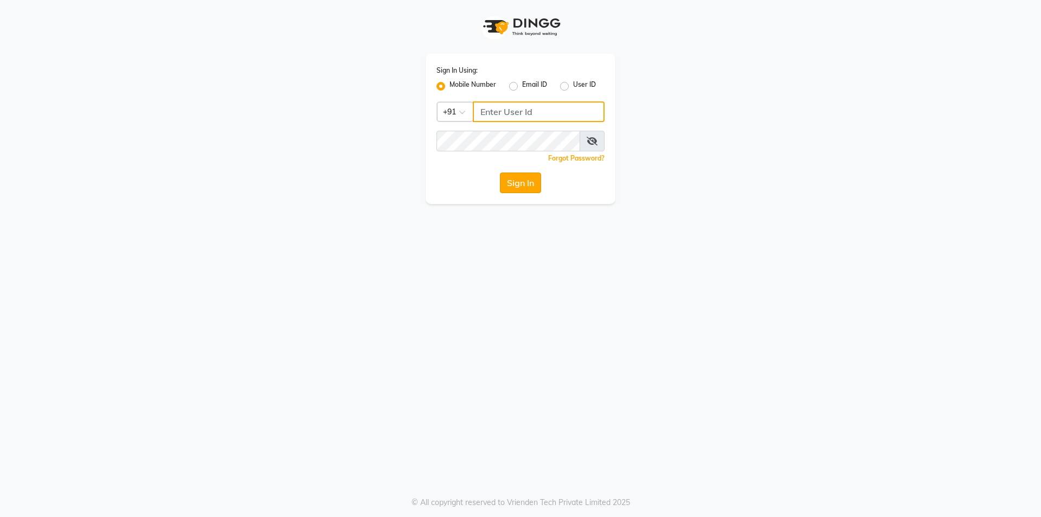
type input "77759935071"
click at [525, 191] on button "Sign In" at bounding box center [520, 182] width 41 height 21
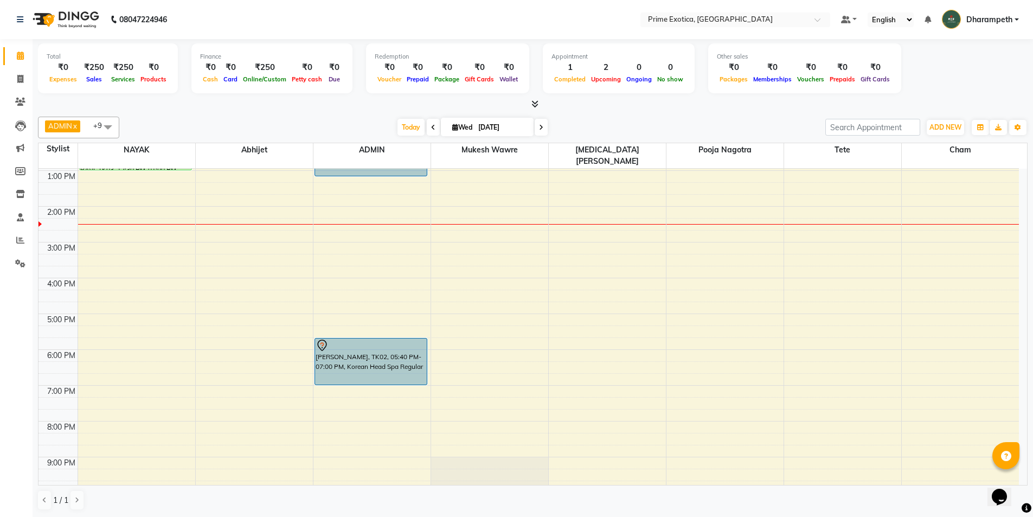
scroll to position [173, 0]
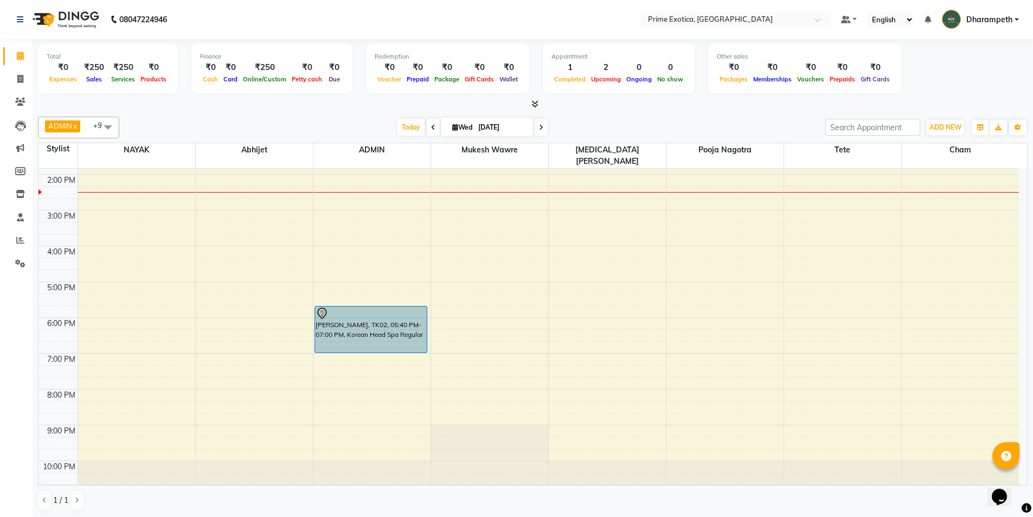
click at [355, 261] on div "9:00 AM 10:00 AM 11:00 AM 12:00 PM 1:00 PM 2:00 PM 3:00 PM 4:00 PM 5:00 PM 6:00…" at bounding box center [529, 246] width 981 height 501
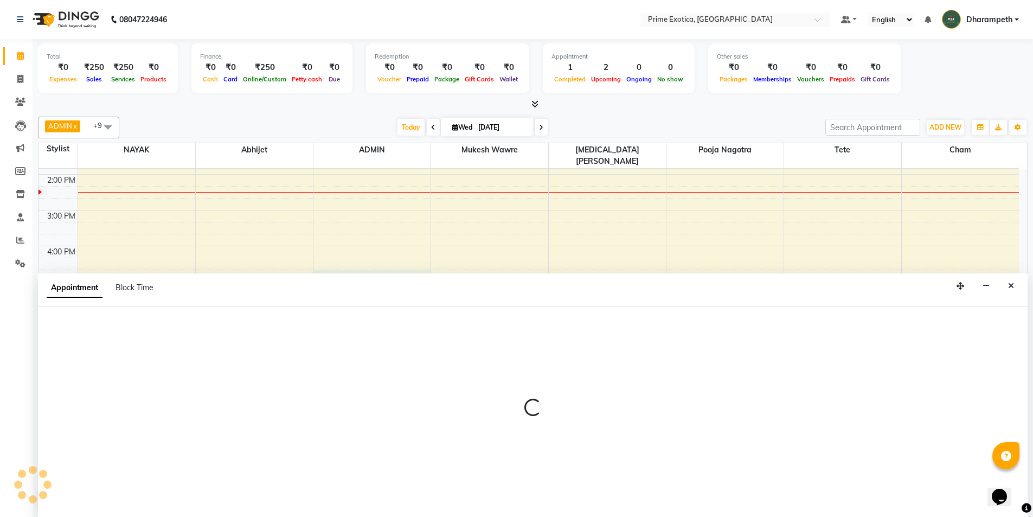
scroll to position [1, 0]
select select "37067"
select select "tentative"
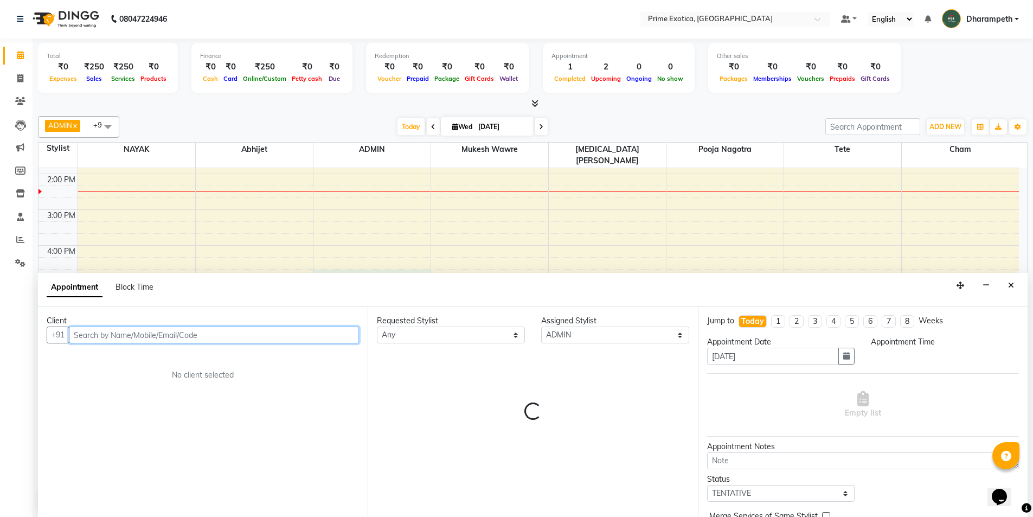
select select "1005"
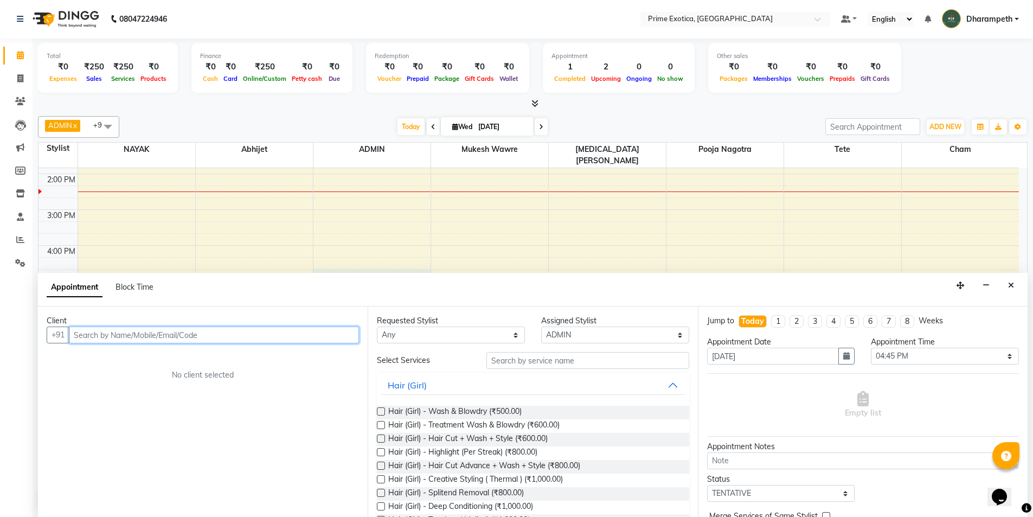
click at [318, 338] on input "text" at bounding box center [214, 335] width 290 height 17
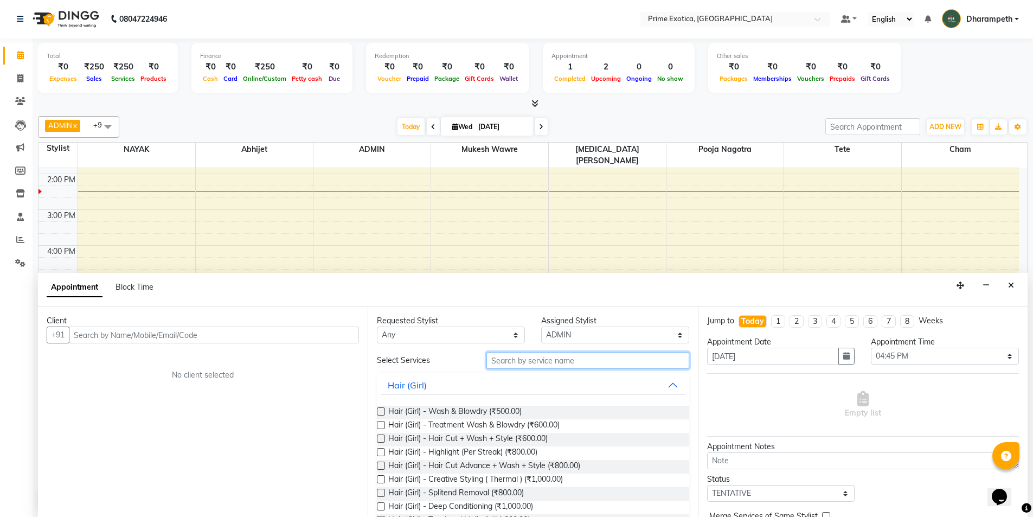
click at [511, 362] on input "text" at bounding box center [588, 360] width 203 height 17
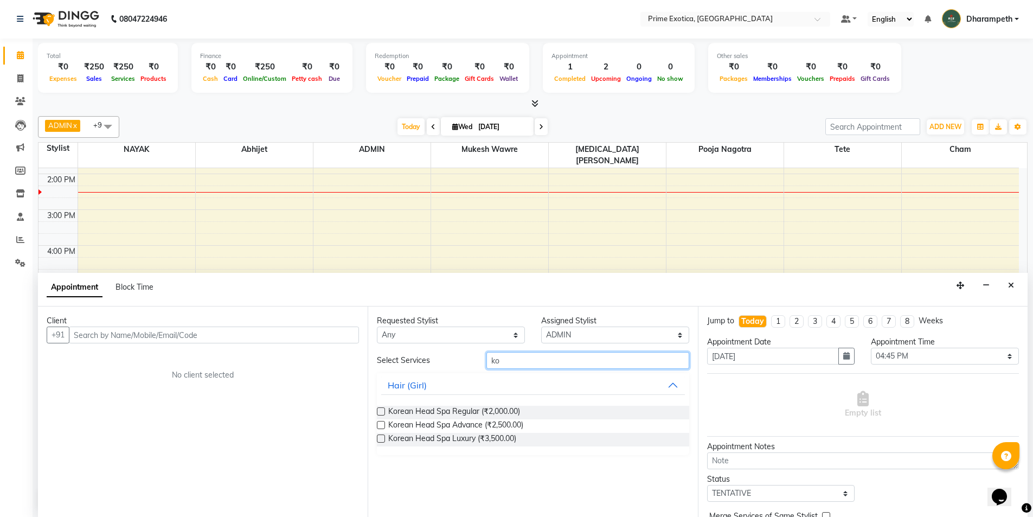
type input "ko"
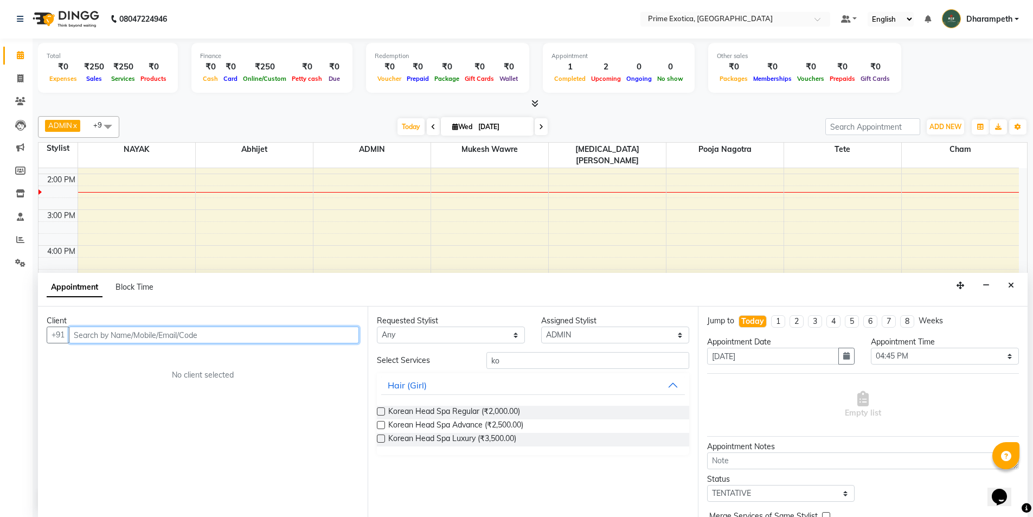
click at [242, 336] on input "text" at bounding box center [214, 335] width 290 height 17
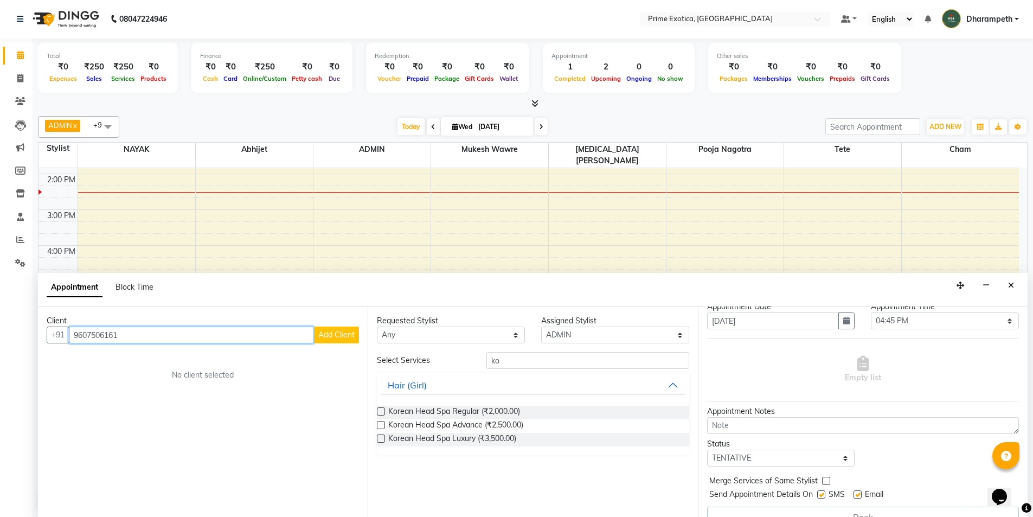
scroll to position [54, 0]
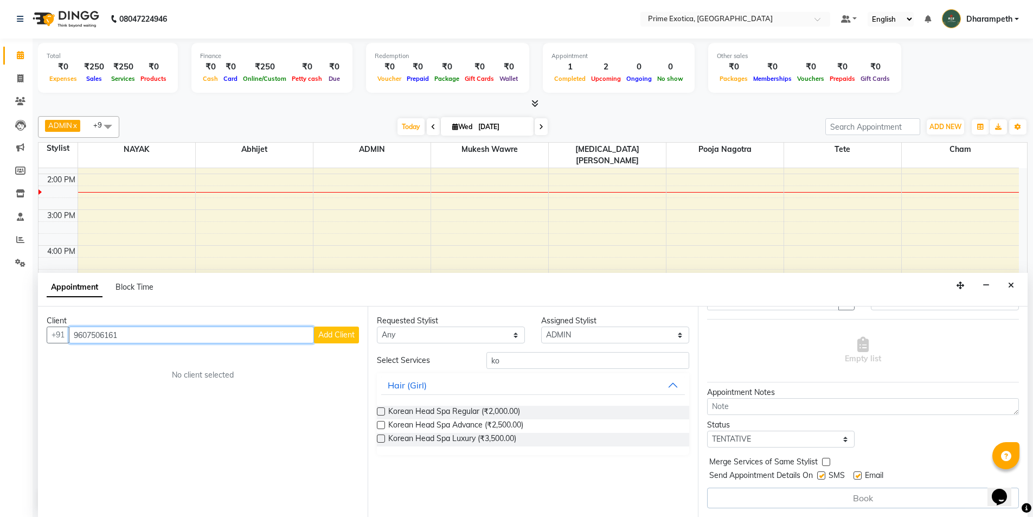
type input "9607506161"
click at [479, 383] on button "Hair (Girl)" at bounding box center [532, 385] width 303 height 20
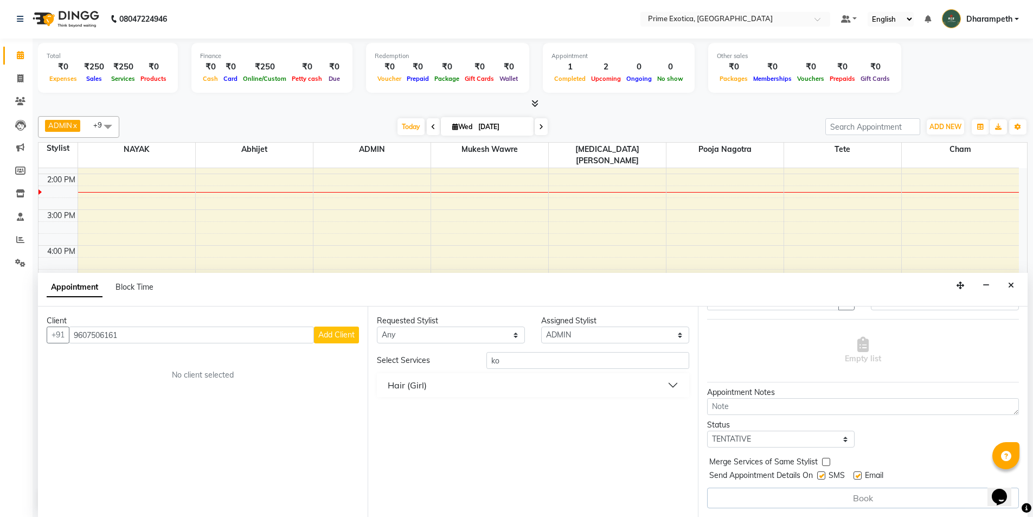
click at [479, 383] on button "Hair (Girl)" at bounding box center [532, 385] width 303 height 20
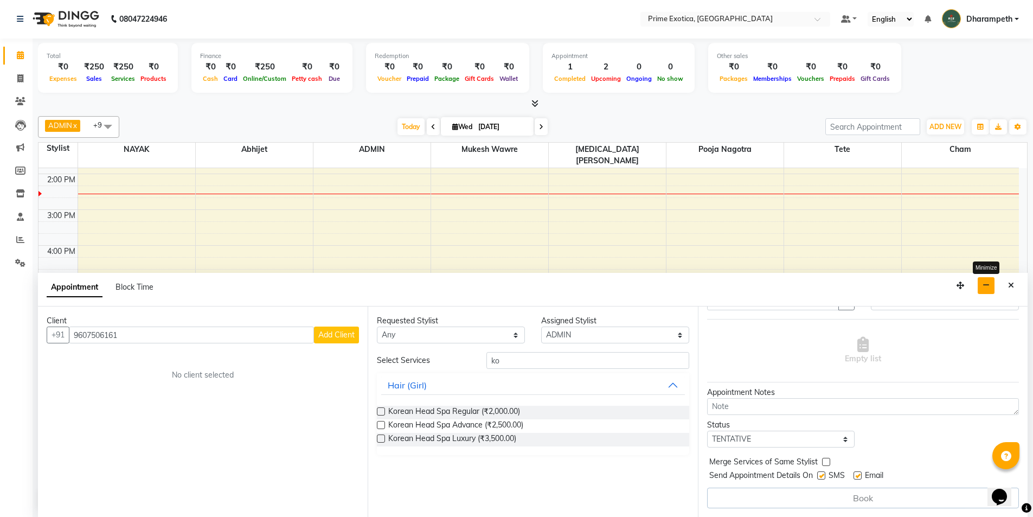
click at [990, 286] on icon "button" at bounding box center [986, 286] width 7 height 8
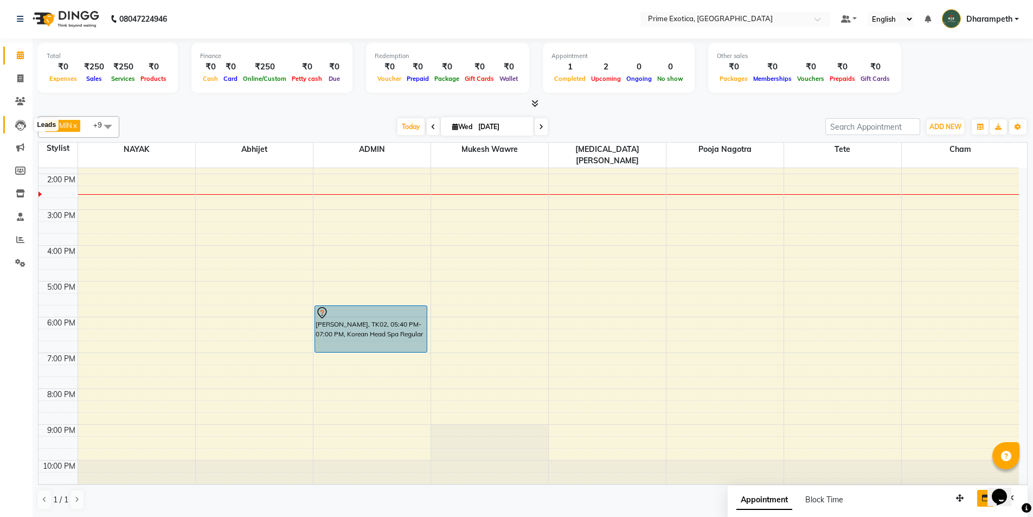
click at [16, 125] on icon at bounding box center [20, 125] width 11 height 11
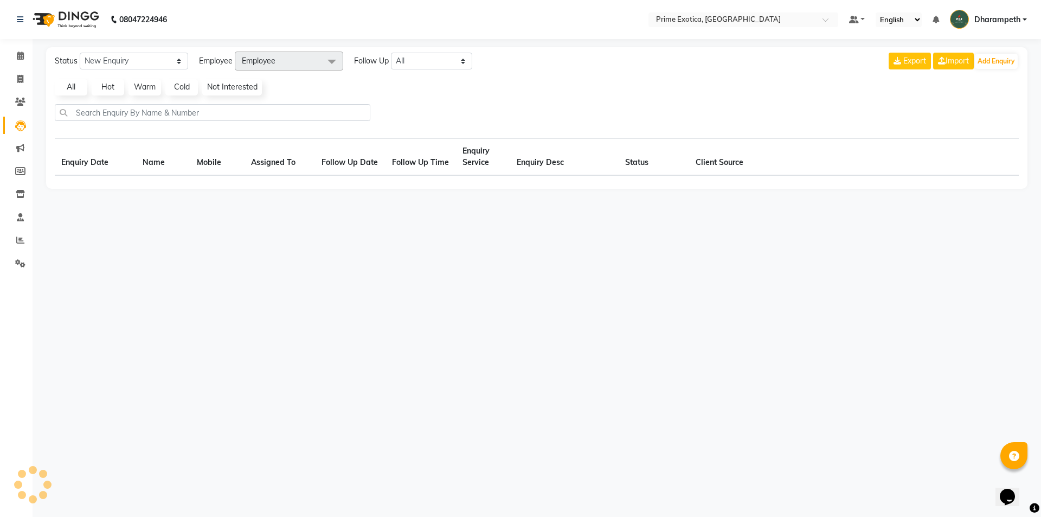
select select "10"
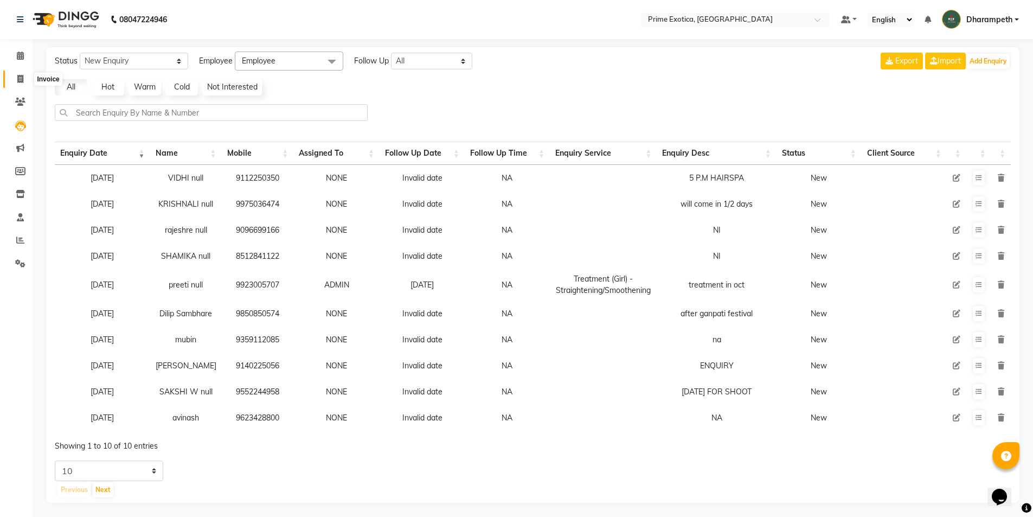
click at [18, 75] on icon at bounding box center [20, 79] width 6 height 8
select select "5380"
select select "service"
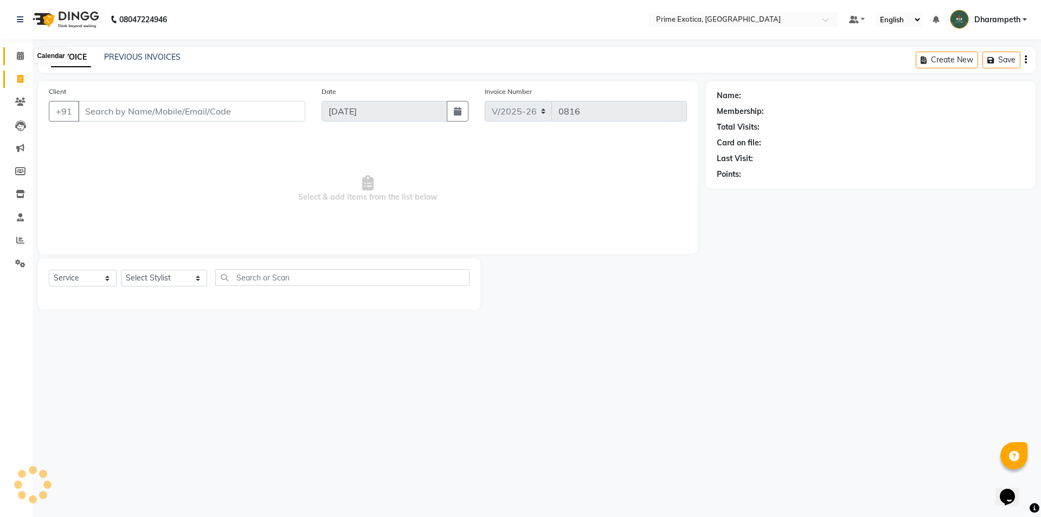
click at [12, 55] on span at bounding box center [20, 56] width 19 height 12
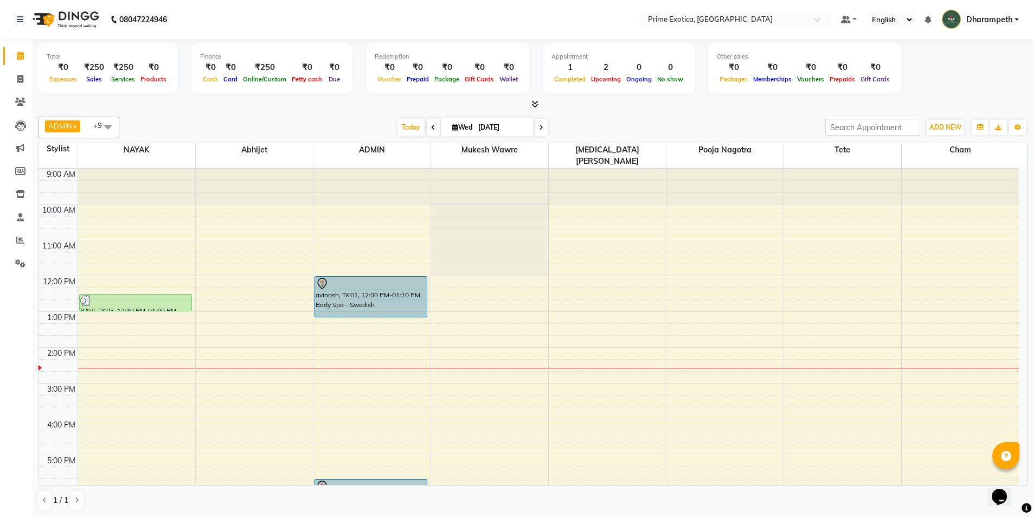
scroll to position [54, 0]
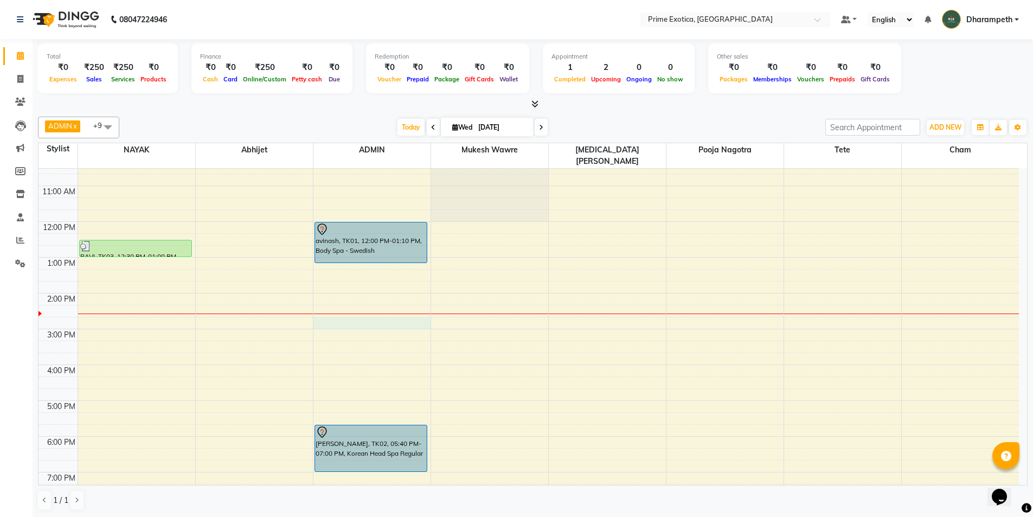
click at [330, 308] on div "9:00 AM 10:00 AM 11:00 AM 12:00 PM 1:00 PM 2:00 PM 3:00 PM 4:00 PM 5:00 PM 6:00…" at bounding box center [529, 364] width 981 height 501
select select "37067"
select select "885"
select select "tentative"
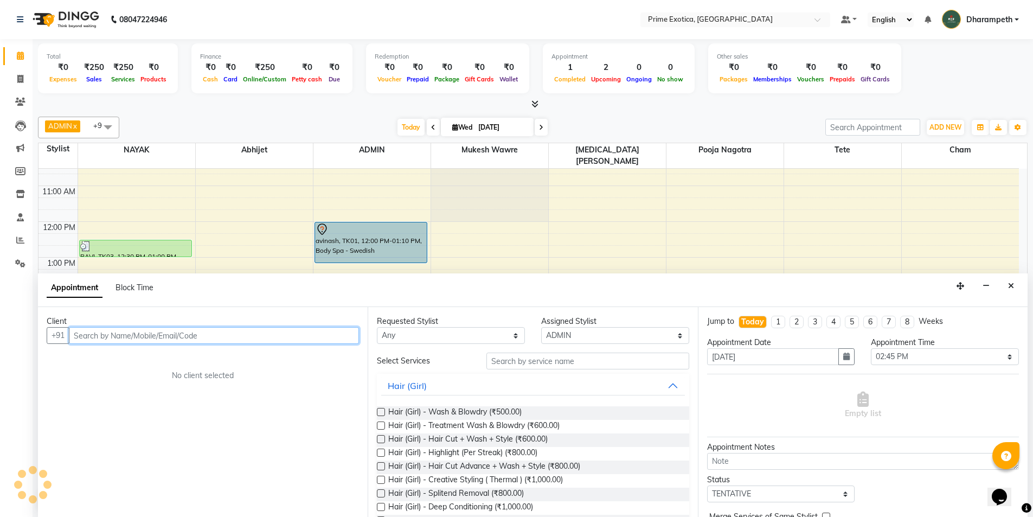
scroll to position [1, 0]
click at [113, 337] on input "text" at bounding box center [214, 335] width 290 height 17
type input "9607506161"
click at [322, 336] on span "Add Client" at bounding box center [336, 335] width 36 height 10
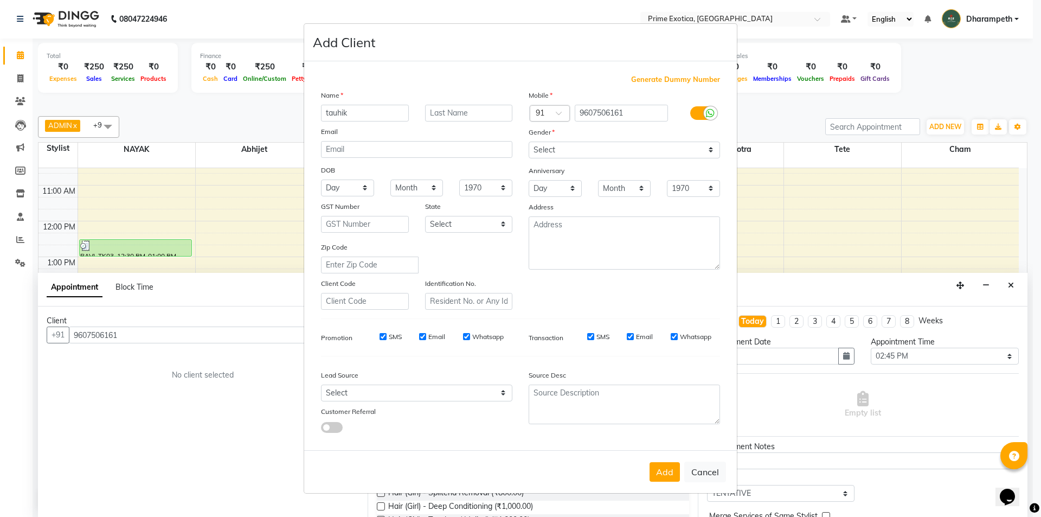
click at [338, 112] on input "tauhik" at bounding box center [365, 113] width 88 height 17
type input "[PERSON_NAME]"
click at [578, 144] on select "Select Male Female Other Prefer Not To Say" at bounding box center [624, 150] width 191 height 17
select select "male"
click at [529, 142] on select "Select Male Female Other Prefer Not To Say" at bounding box center [624, 150] width 191 height 17
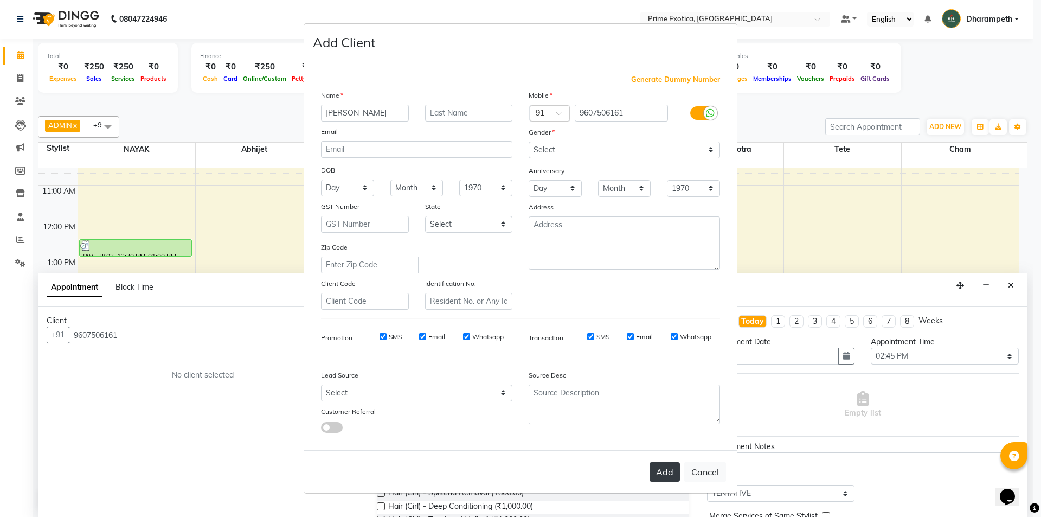
click at [677, 477] on button "Add" at bounding box center [665, 472] width 30 height 20
select select
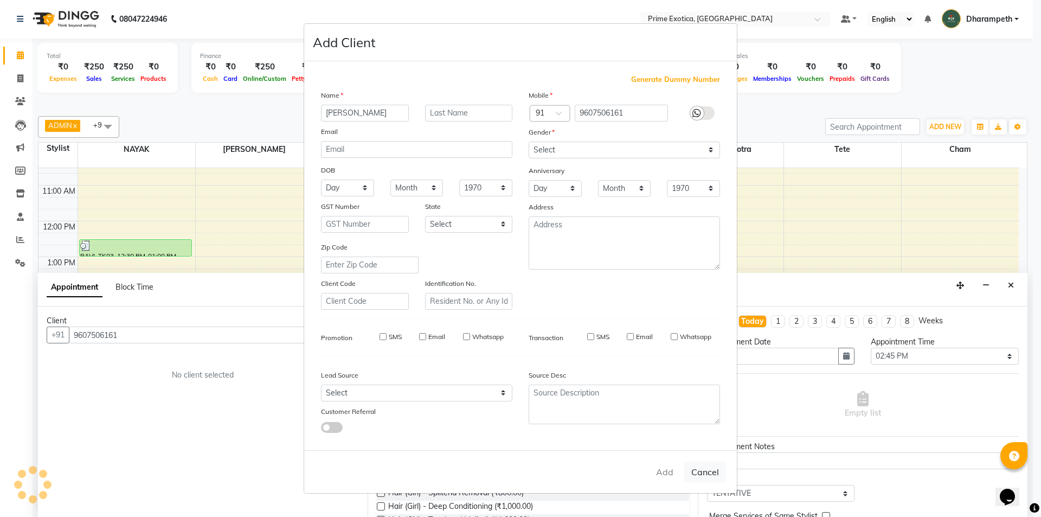
select select
checkbox input "false"
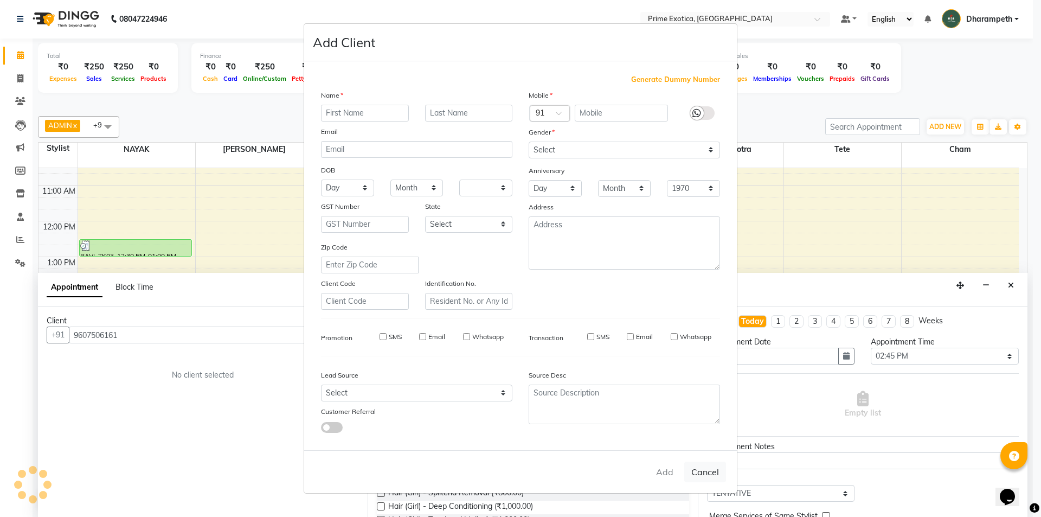
checkbox input "false"
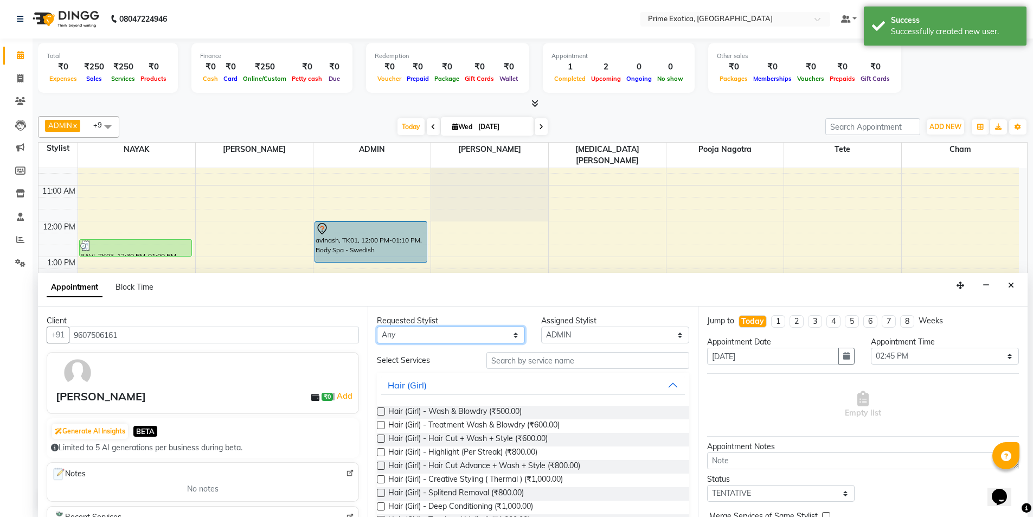
click at [470, 340] on select "Any Abhijet ADMIN ANGELA S JOHN cham Darshan Gaikwad Kashish Mukesh Wawre NAYAK…" at bounding box center [451, 335] width 148 height 17
select select "37067"
click at [377, 327] on select "Any Abhijet ADMIN ANGELA S JOHN cham Darshan Gaikwad Kashish Mukesh Wawre NAYAK…" at bounding box center [451, 335] width 148 height 17
click at [538, 362] on input "text" at bounding box center [588, 360] width 203 height 17
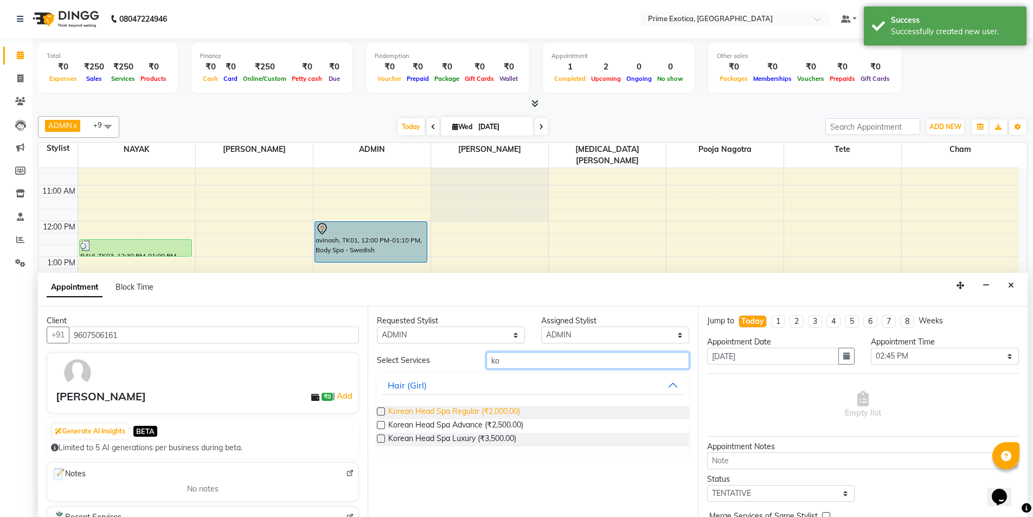
type input "ko"
click at [493, 414] on span "Korean Head Spa Regular (₹2,000.00)" at bounding box center [454, 413] width 132 height 14
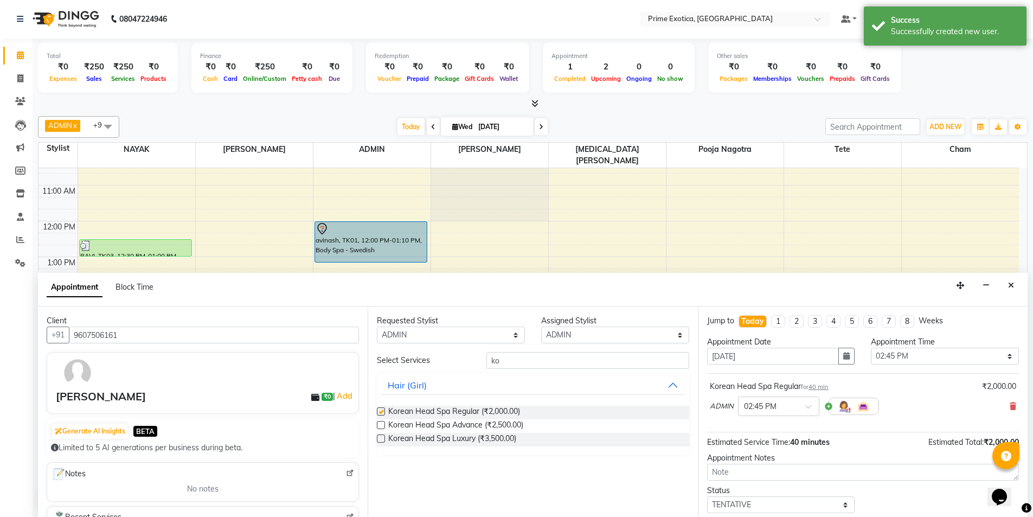
checkbox input "false"
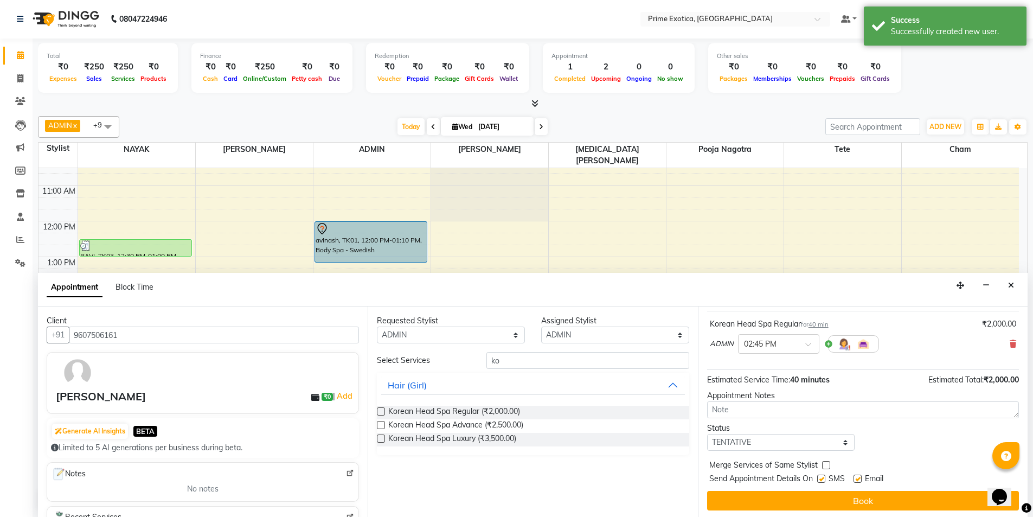
scroll to position [65, 0]
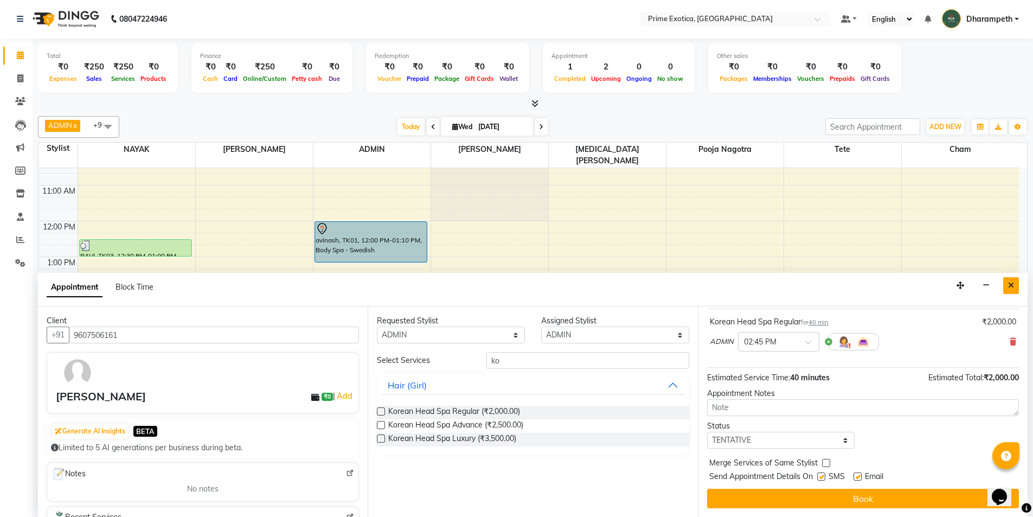
click at [1009, 286] on icon "Close" at bounding box center [1011, 286] width 6 height 8
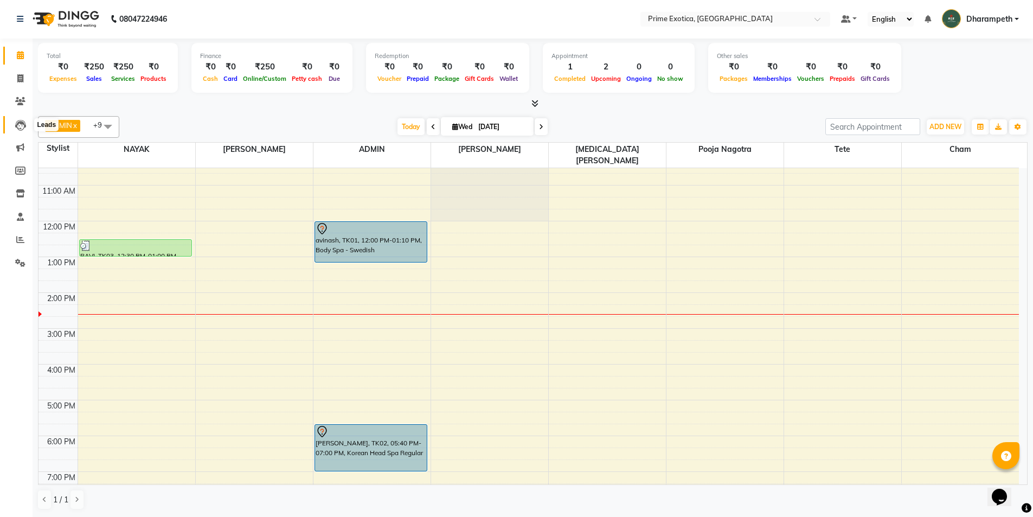
click at [16, 123] on icon at bounding box center [20, 125] width 11 height 11
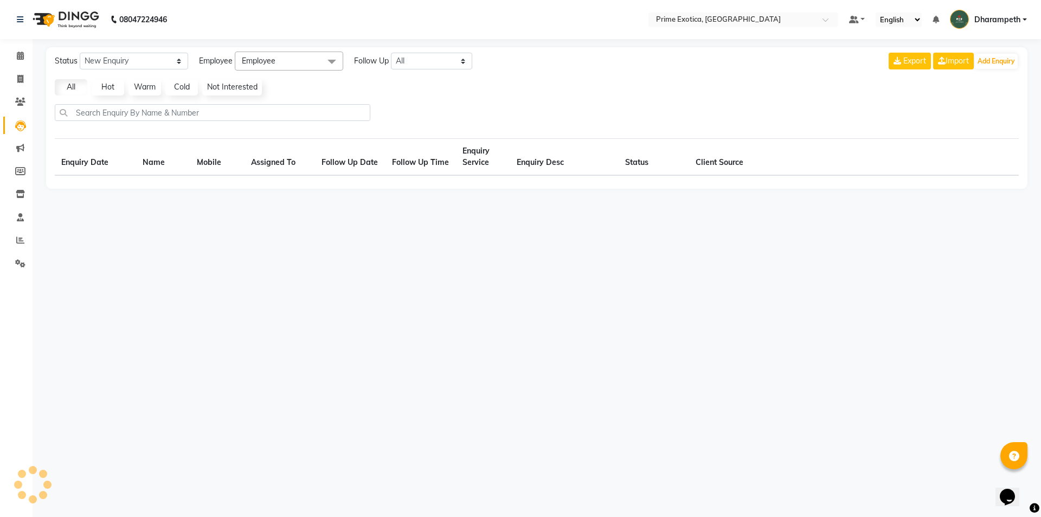
select select "10"
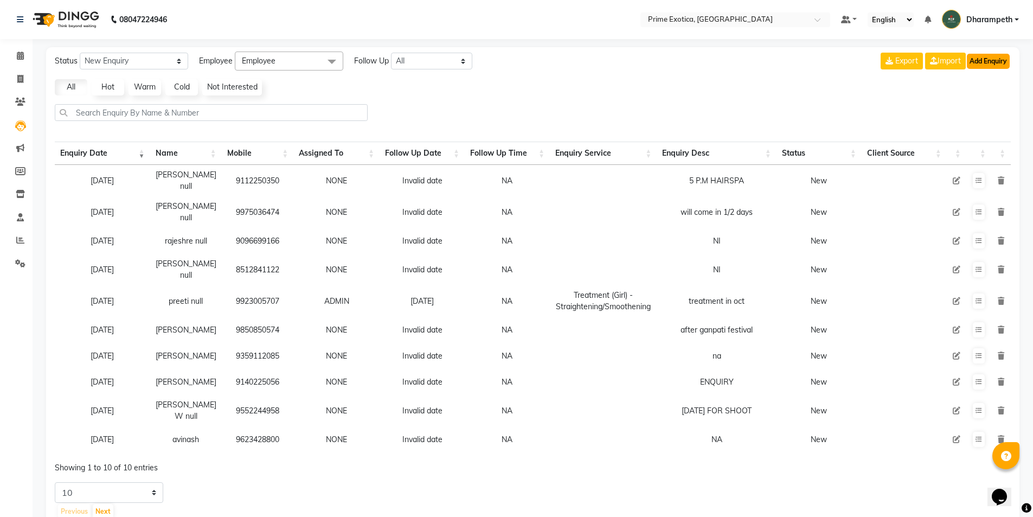
click at [1001, 64] on button "Add Enquiry" at bounding box center [988, 61] width 43 height 15
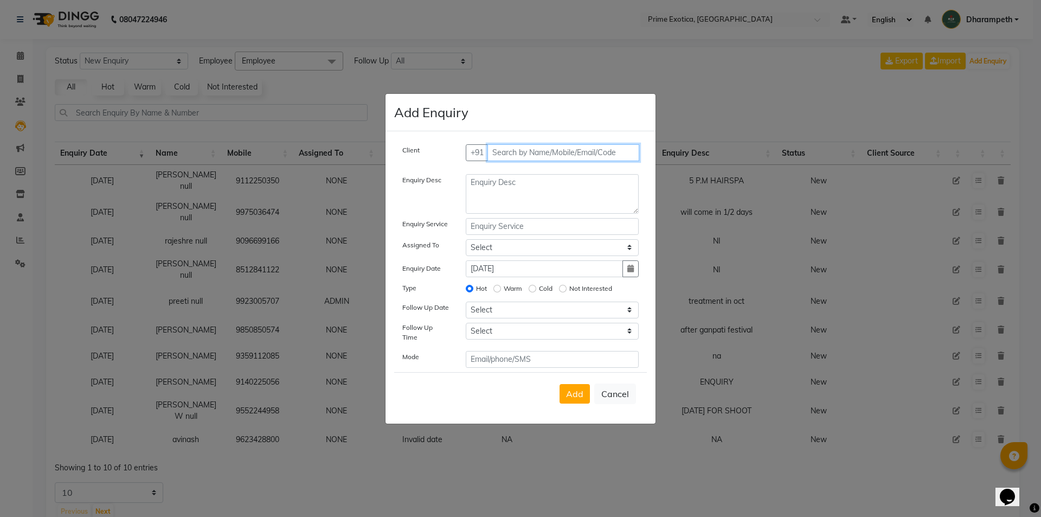
click at [528, 158] on input "text" at bounding box center [564, 152] width 152 height 17
type input "9172164008"
click at [621, 161] on button "Add Client" at bounding box center [616, 152] width 45 height 17
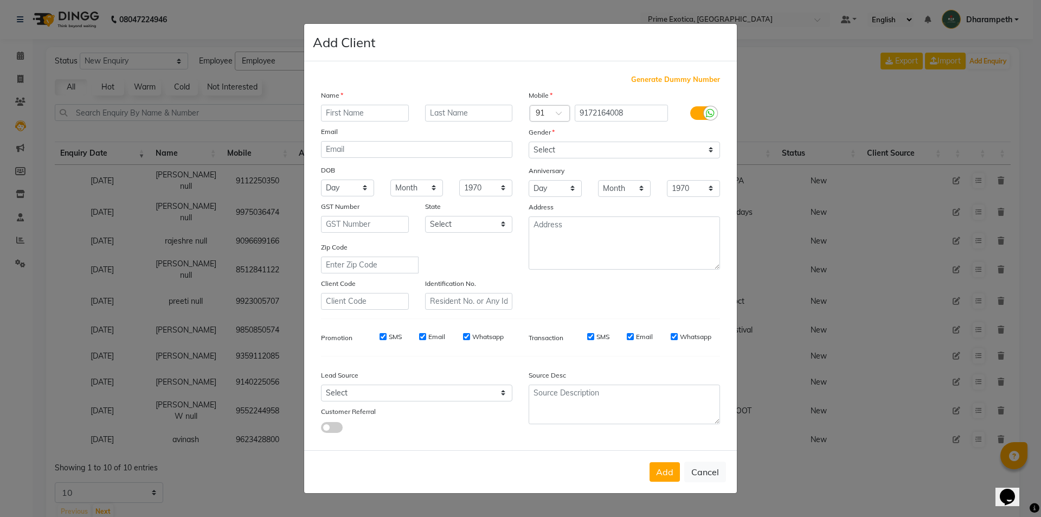
click at [353, 114] on input "text" at bounding box center [365, 113] width 88 height 17
type input "[PERSON_NAME]"
drag, startPoint x: 533, startPoint y: 142, endPoint x: 561, endPoint y: 157, distance: 32.5
click at [533, 142] on select "Select Male Female Other Prefer Not To Say" at bounding box center [624, 150] width 191 height 17
select select "[DEMOGRAPHIC_DATA]"
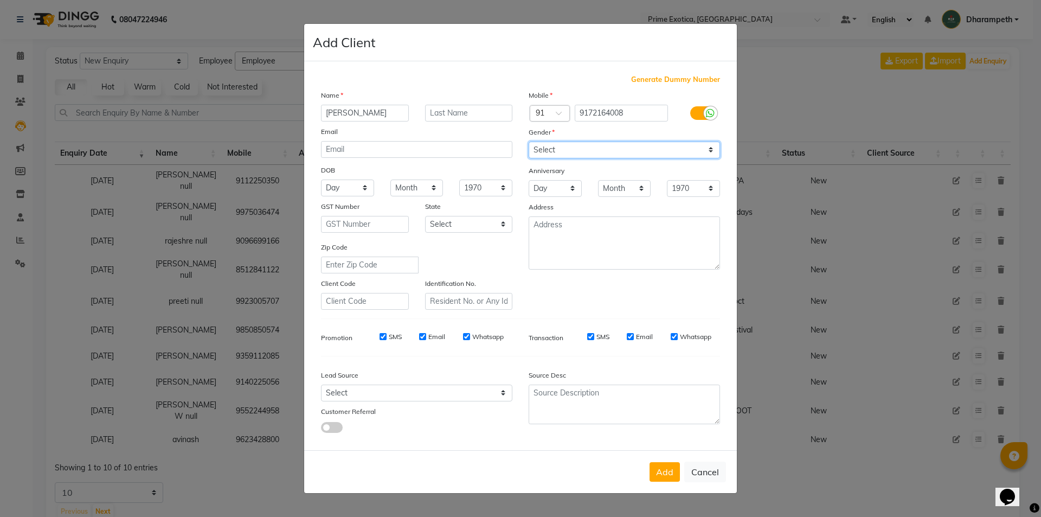
click at [529, 142] on select "Select Male Female Other Prefer Not To Say" at bounding box center [624, 150] width 191 height 17
click at [667, 468] on button "Add" at bounding box center [665, 472] width 30 height 20
select select
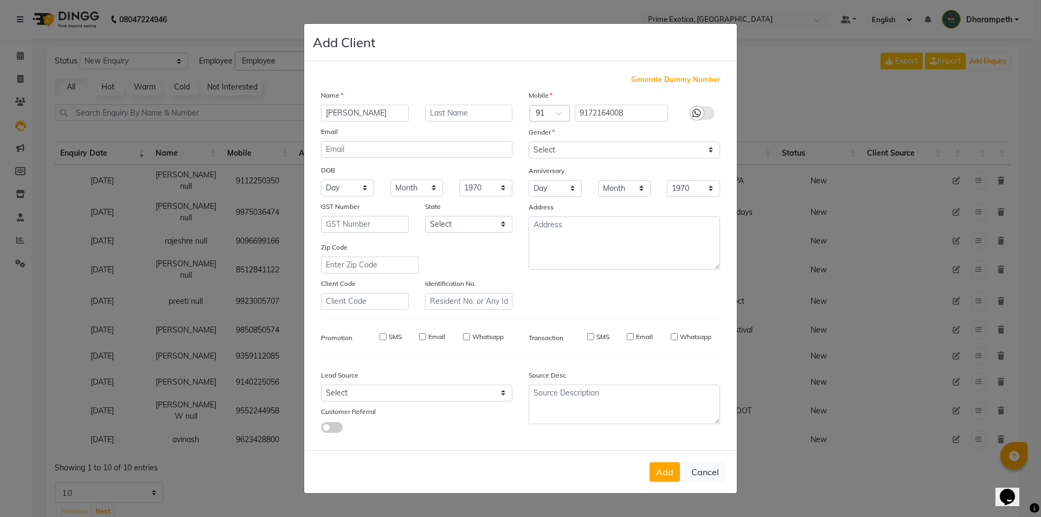
select select
checkbox input "false"
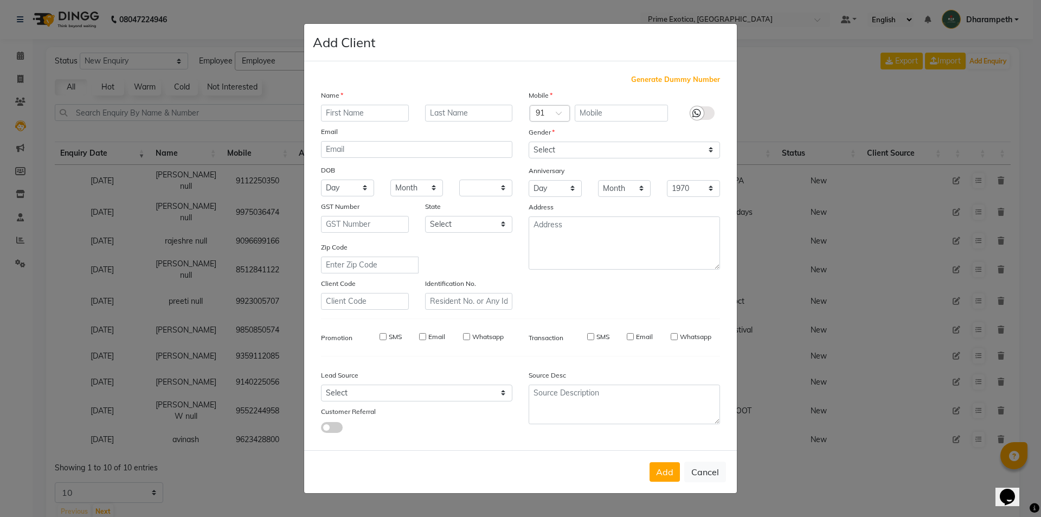
checkbox input "false"
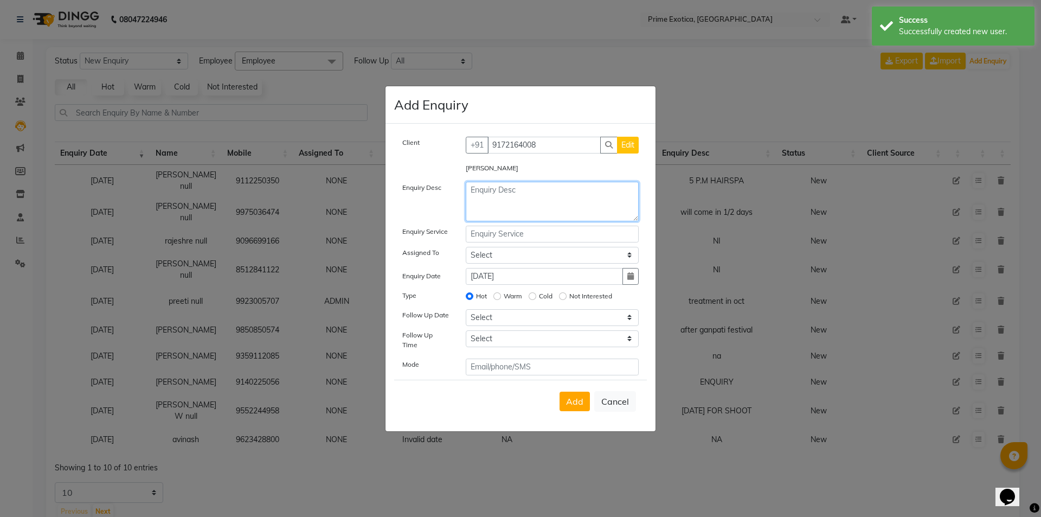
click at [530, 196] on textarea at bounding box center [553, 202] width 174 height 40
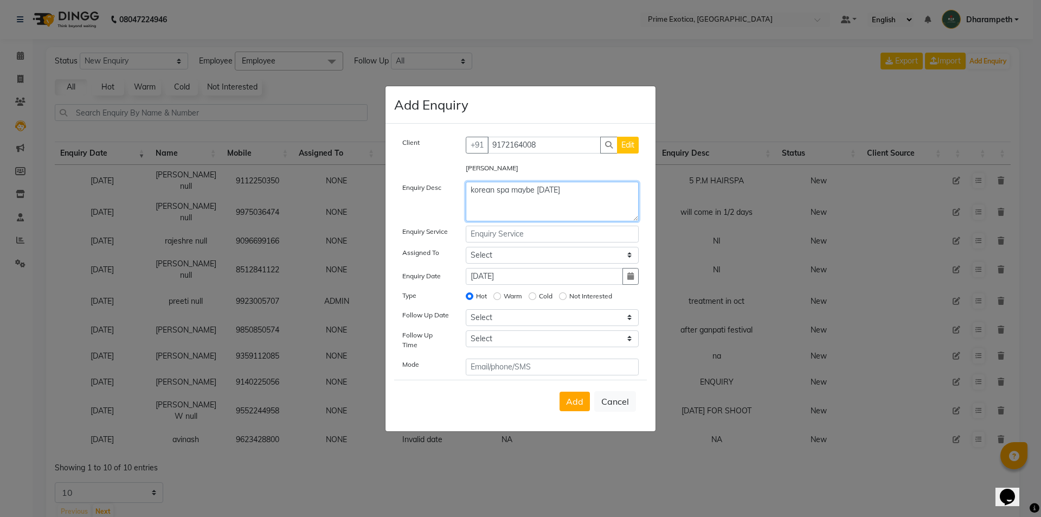
type textarea "korean spa maybe today"
click at [573, 411] on div "Add Cancel" at bounding box center [520, 401] width 253 height 43
click at [578, 397] on span "Add" at bounding box center [574, 401] width 17 height 11
select select
radio input "false"
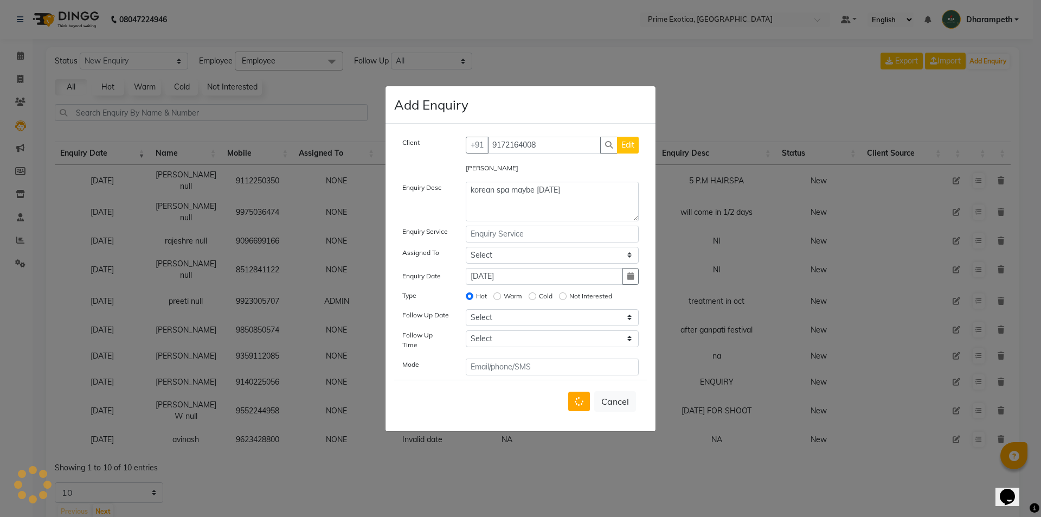
select select
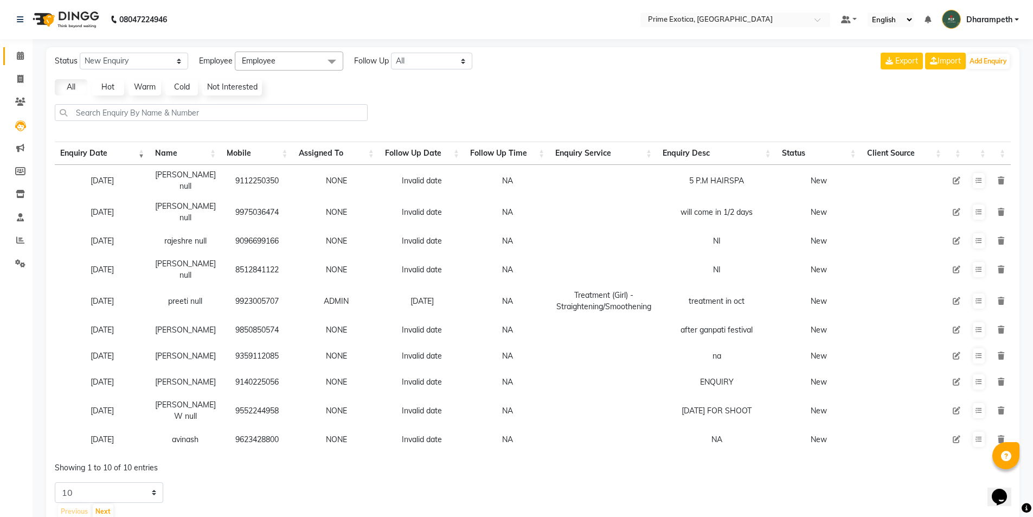
click at [8, 59] on link "Calendar" at bounding box center [16, 56] width 26 height 18
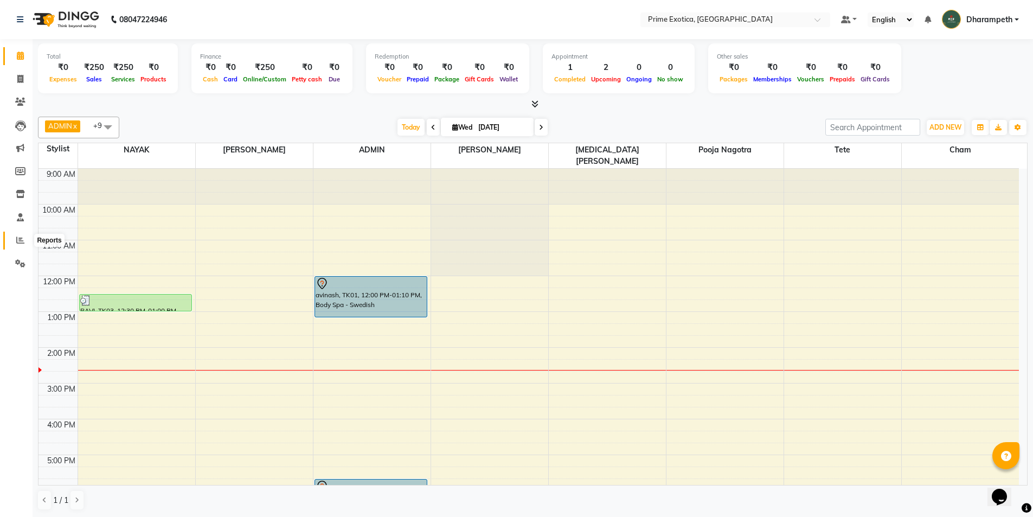
click at [16, 238] on icon at bounding box center [20, 240] width 8 height 8
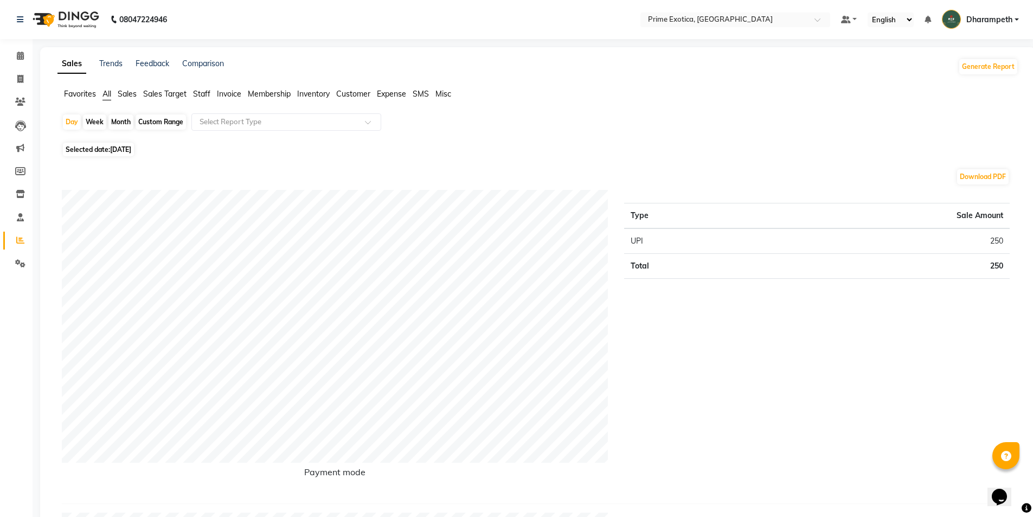
click at [120, 122] on div "Month" at bounding box center [120, 121] width 25 height 15
select select "9"
select select "2025"
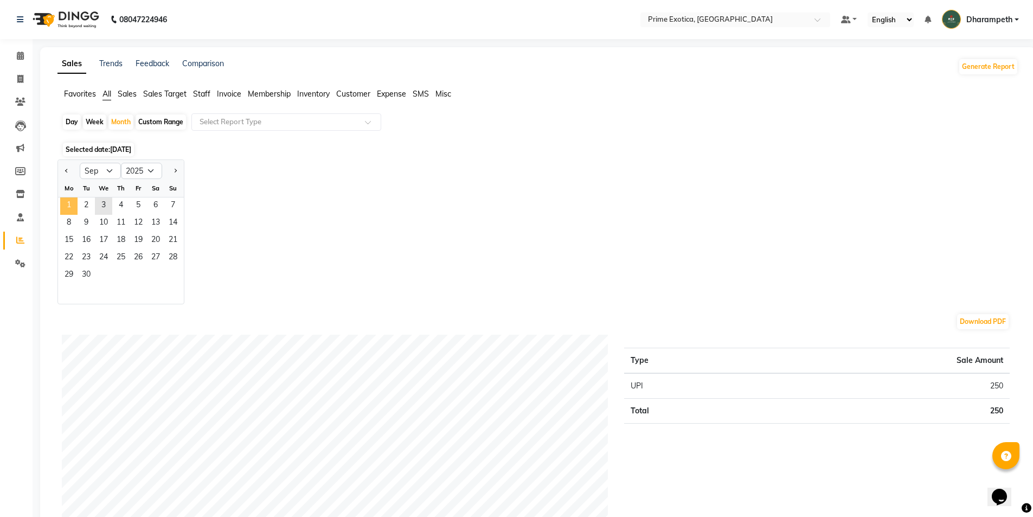
click at [74, 204] on span "1" at bounding box center [68, 205] width 17 height 17
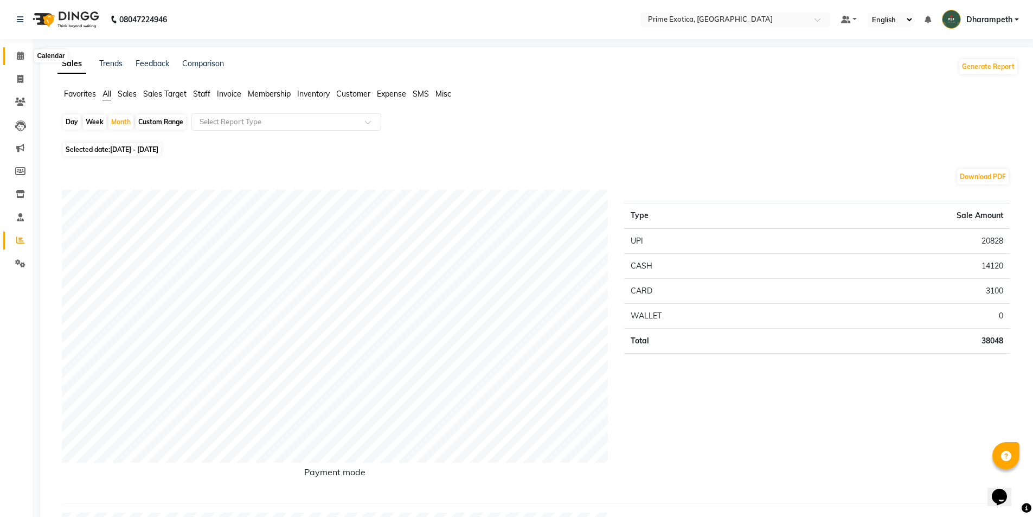
click at [23, 60] on span at bounding box center [20, 56] width 19 height 12
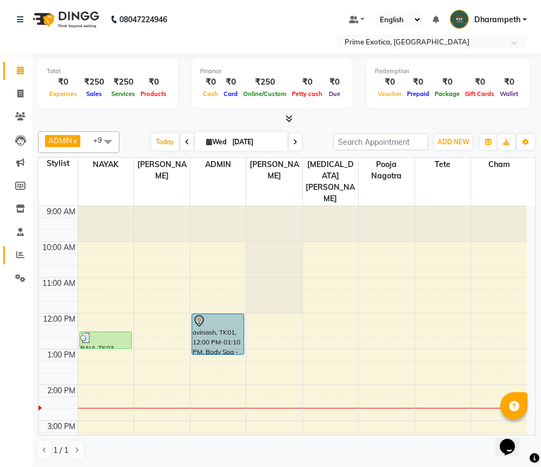
click at [17, 247] on link "Reports" at bounding box center [16, 255] width 26 height 18
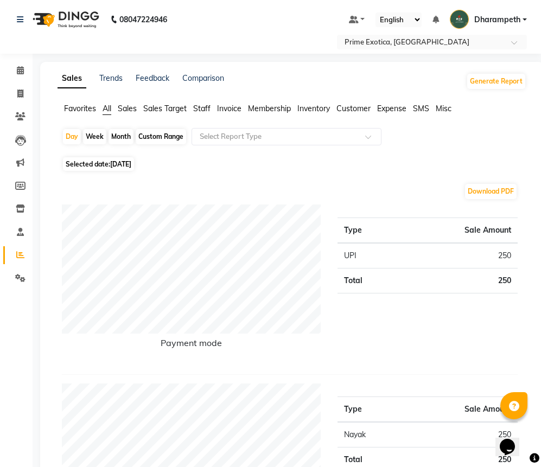
click at [94, 159] on span "Selected date: 03-09-2025" at bounding box center [98, 164] width 71 height 14
select select "9"
select select "2025"
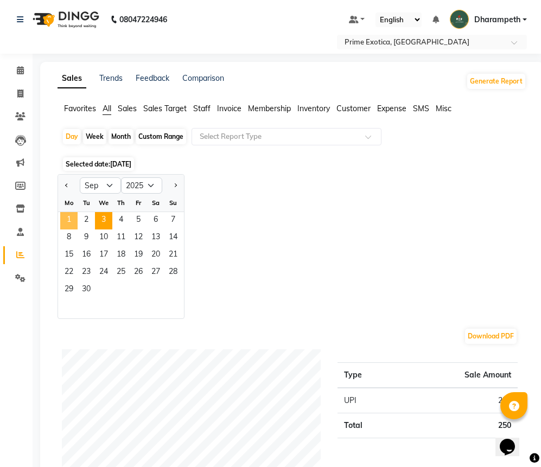
click at [70, 222] on span "1" at bounding box center [68, 220] width 17 height 17
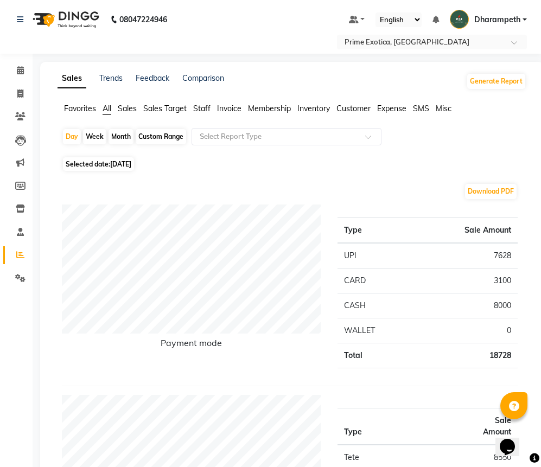
click at [107, 164] on span "Selected date: 01-09-2025" at bounding box center [98, 164] width 71 height 14
select select "9"
select select "2025"
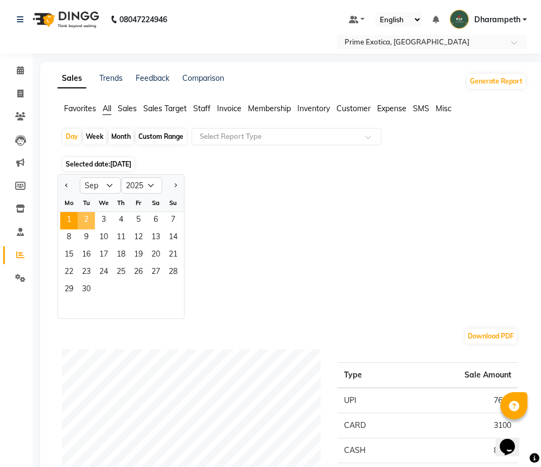
click at [91, 218] on span "2" at bounding box center [86, 220] width 17 height 17
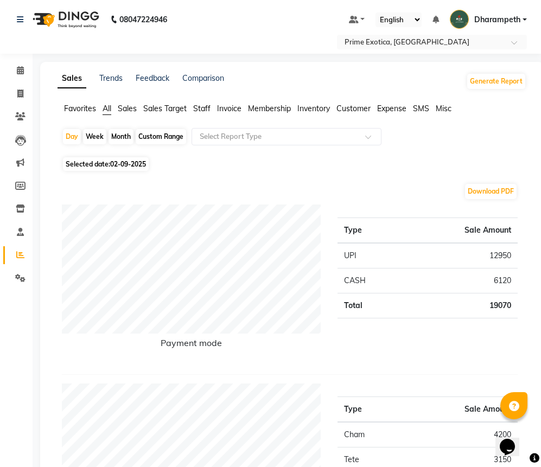
click at [130, 167] on span "02-09-2025" at bounding box center [128, 164] width 36 height 8
select select "9"
select select "2025"
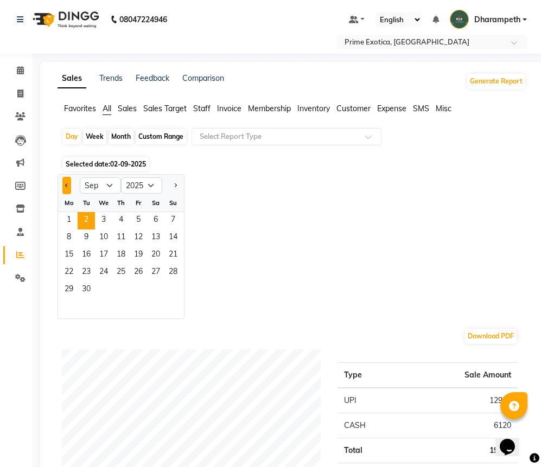
click at [71, 187] on button "Previous month" at bounding box center [66, 185] width 9 height 17
select select "8"
click at [125, 285] on span "28" at bounding box center [120, 290] width 17 height 17
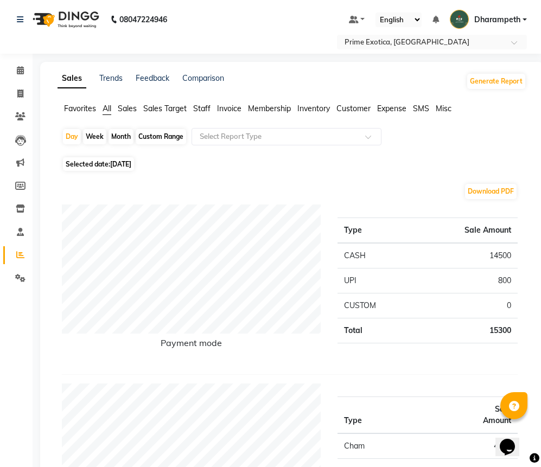
click at [131, 165] on span "28-08-2025" at bounding box center [120, 164] width 21 height 8
select select "8"
select select "2025"
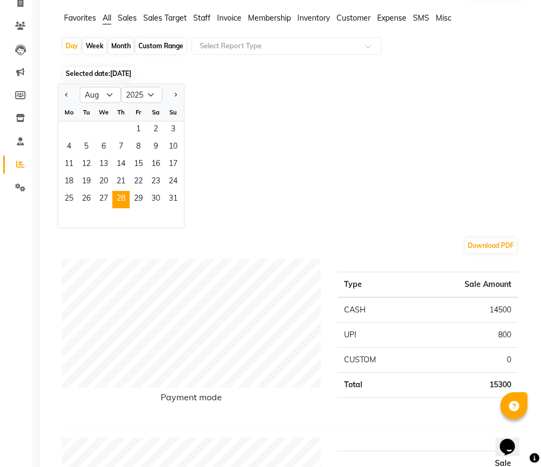
scroll to position [54, 0]
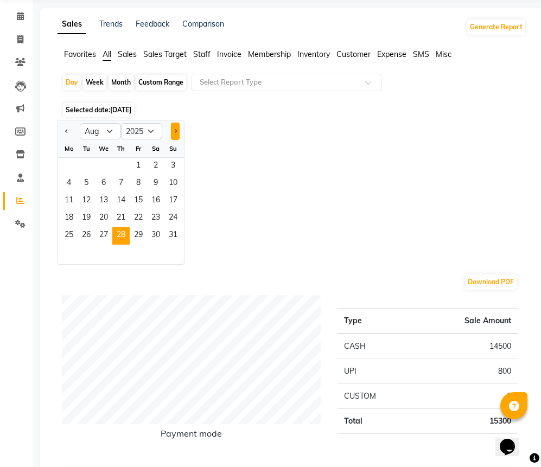
click at [175, 132] on span "Next month" at bounding box center [175, 131] width 4 height 4
select select "9"
click at [88, 160] on span "2" at bounding box center [86, 166] width 17 height 17
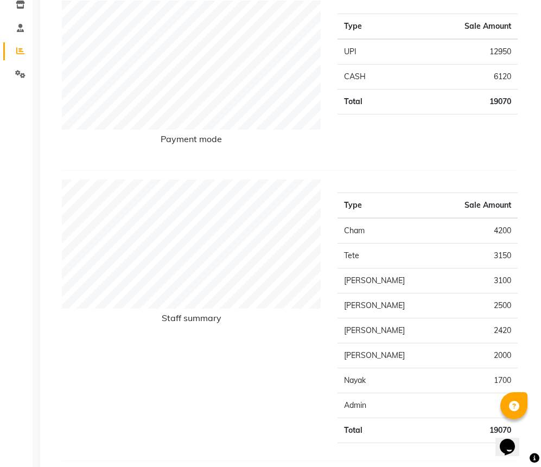
scroll to position [271, 0]
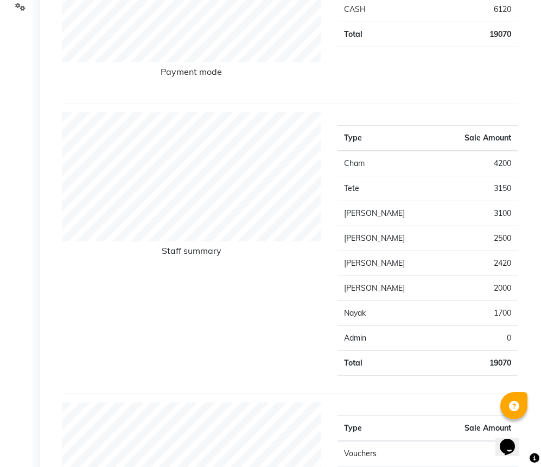
drag, startPoint x: 489, startPoint y: 312, endPoint x: 480, endPoint y: 317, distance: 10.0
click at [480, 317] on td "1700" at bounding box center [477, 313] width 81 height 25
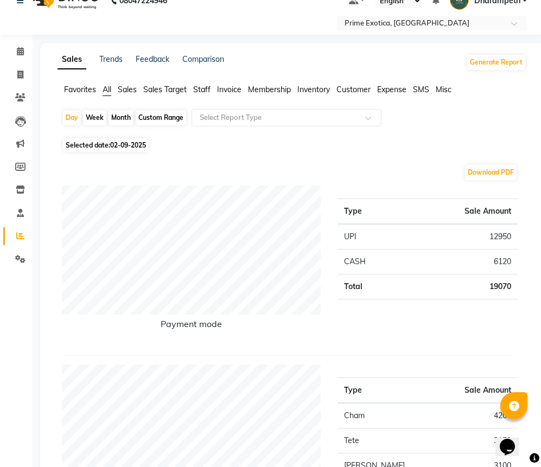
scroll to position [0, 0]
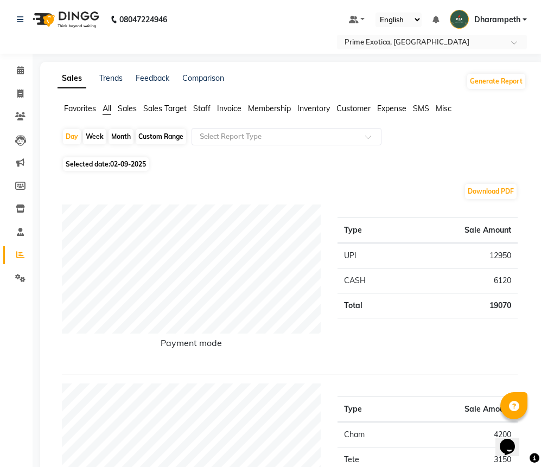
click at [116, 165] on span "02-09-2025" at bounding box center [128, 164] width 36 height 8
select select "9"
select select "2025"
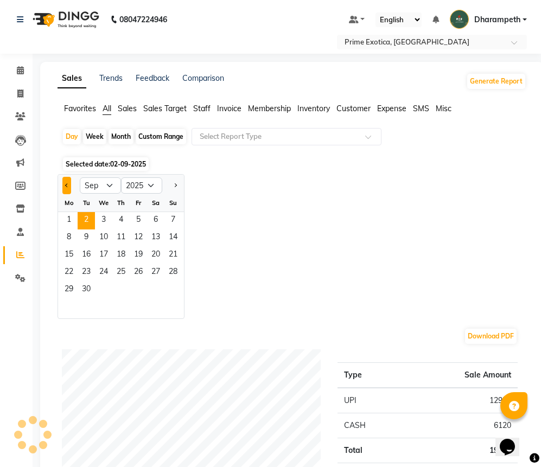
click at [67, 185] on span "Previous month" at bounding box center [67, 185] width 4 height 4
select select "8"
click at [137, 289] on span "29" at bounding box center [138, 290] width 17 height 17
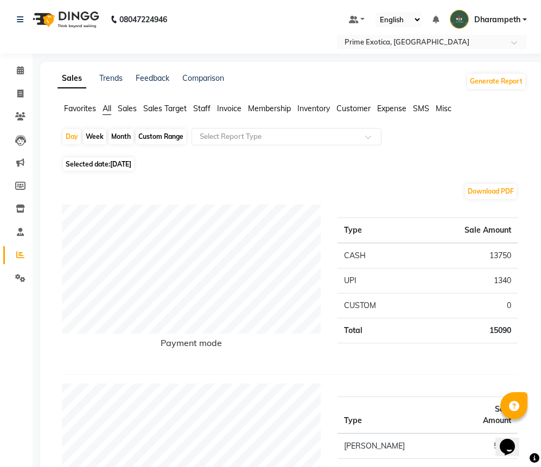
click at [123, 165] on span "29-08-2025" at bounding box center [120, 164] width 21 height 8
select select "8"
select select "2025"
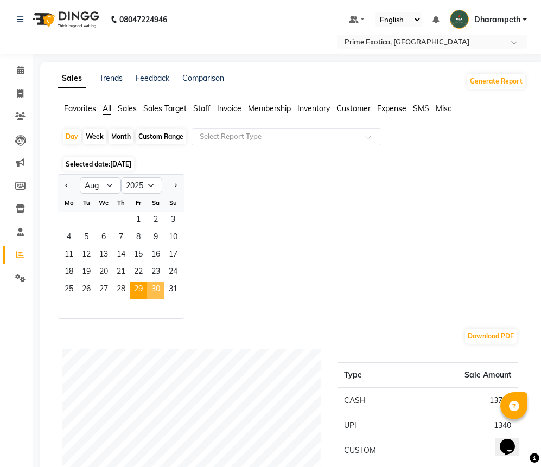
click at [155, 294] on span "30" at bounding box center [155, 290] width 17 height 17
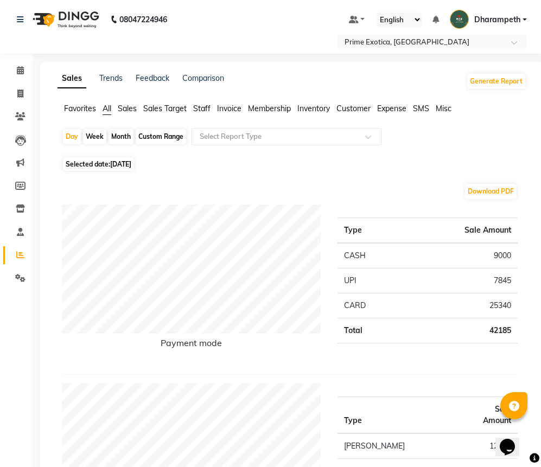
click at [100, 163] on span "Selected date: 30-08-2025" at bounding box center [98, 164] width 71 height 14
select select "8"
select select "2025"
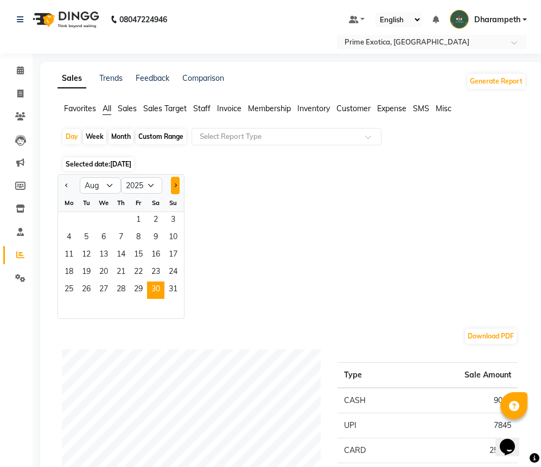
click at [177, 184] on button "Next month" at bounding box center [175, 185] width 9 height 17
select select "9"
click at [87, 216] on span "2" at bounding box center [86, 220] width 17 height 17
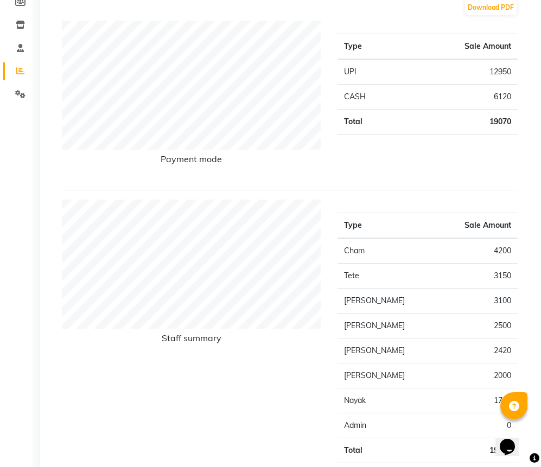
scroll to position [54, 0]
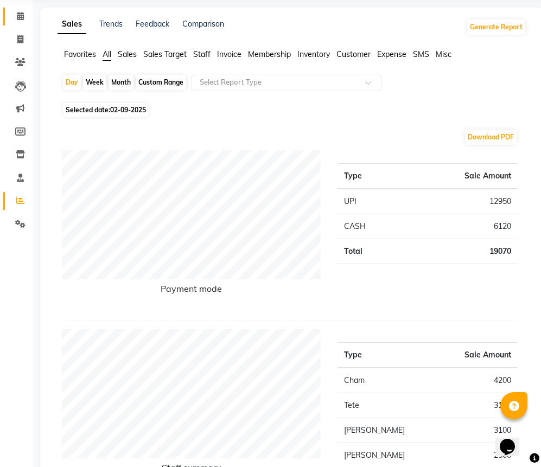
click at [20, 24] on link "Calendar" at bounding box center [16, 17] width 26 height 18
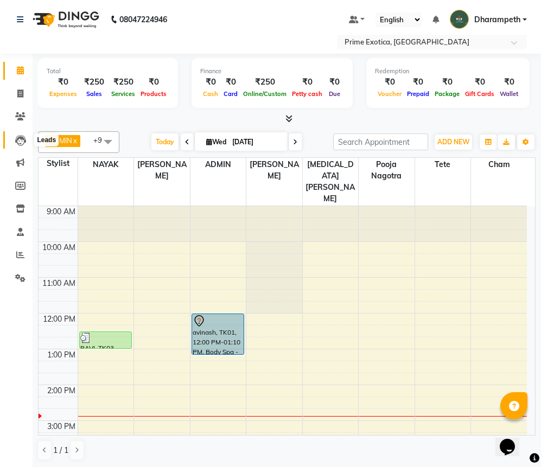
click at [25, 139] on icon at bounding box center [20, 140] width 11 height 11
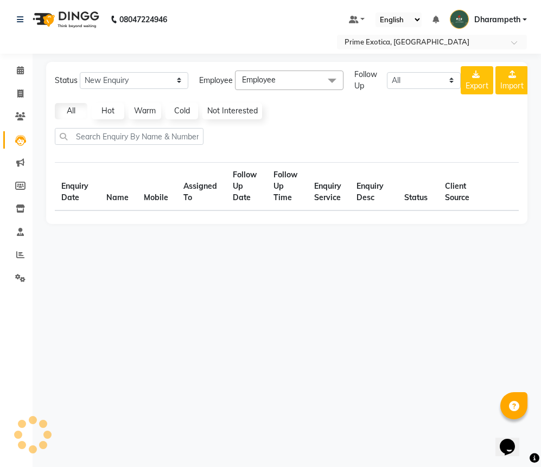
select select "10"
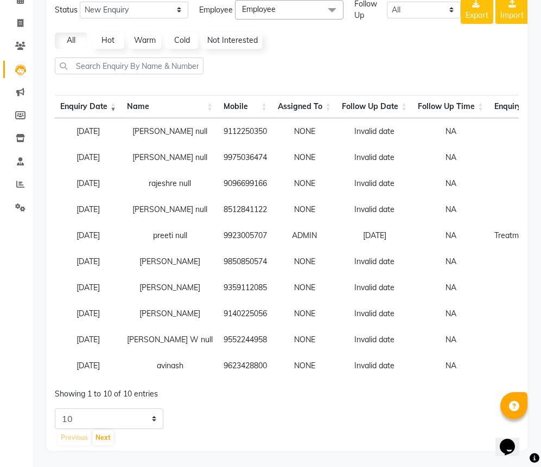
scroll to position [79, 0]
click at [23, 42] on icon at bounding box center [20, 46] width 10 height 8
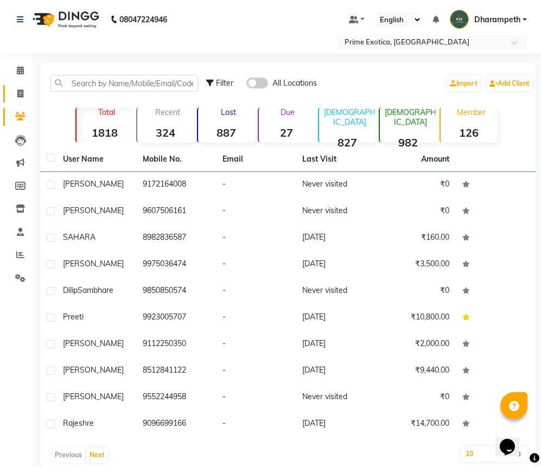
drag, startPoint x: 8, startPoint y: 89, endPoint x: 20, endPoint y: 91, distance: 11.5
click at [10, 89] on link "Invoice" at bounding box center [16, 94] width 26 height 18
select select "5380"
select select "service"
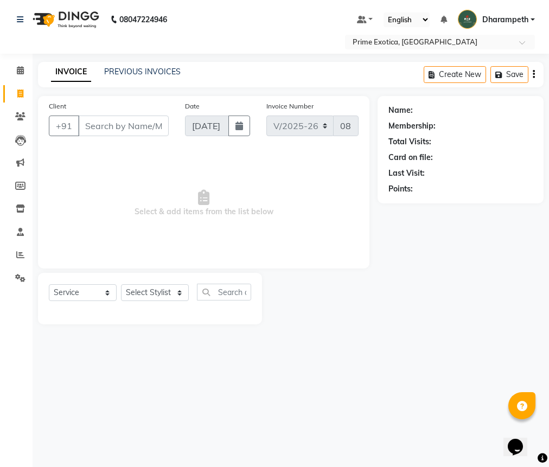
click at [100, 123] on input "Client" at bounding box center [123, 126] width 91 height 21
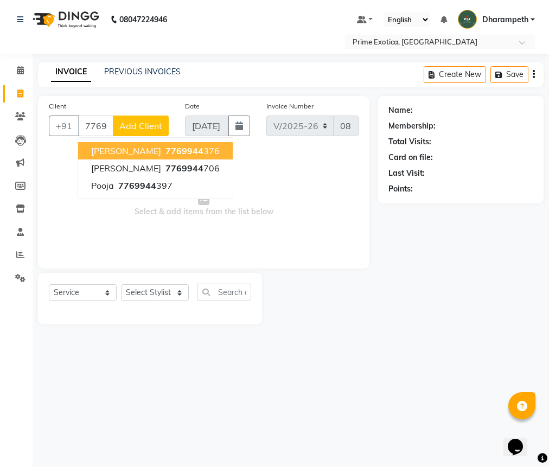
click at [177, 151] on button "ketki 7769944 376" at bounding box center [155, 150] width 155 height 17
type input "7769944376"
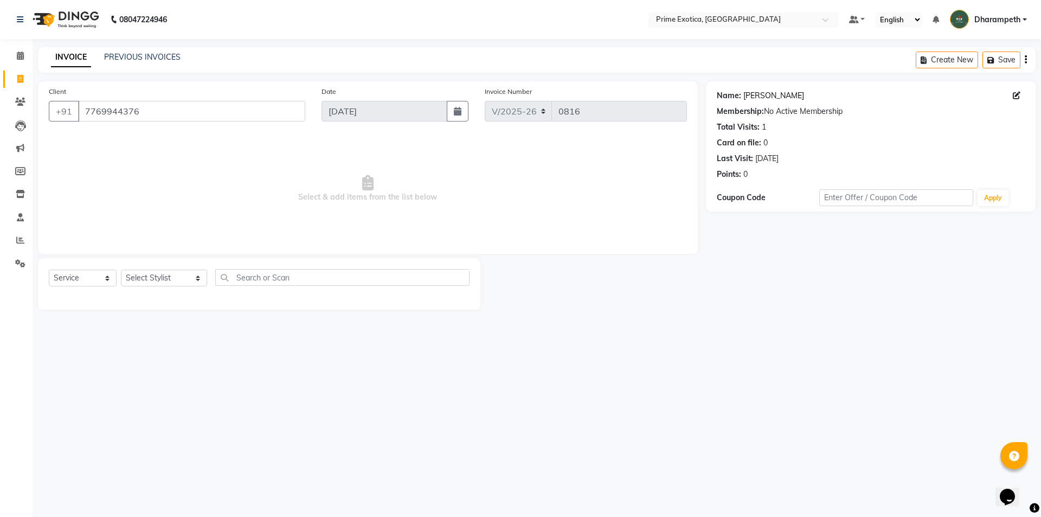
click at [747, 94] on link "Ketki" at bounding box center [774, 95] width 61 height 11
drag, startPoint x: 82, startPoint y: 107, endPoint x: 140, endPoint y: 110, distance: 58.1
click at [140, 110] on input "7769944376" at bounding box center [191, 111] width 227 height 21
click at [24, 54] on icon at bounding box center [20, 56] width 7 height 8
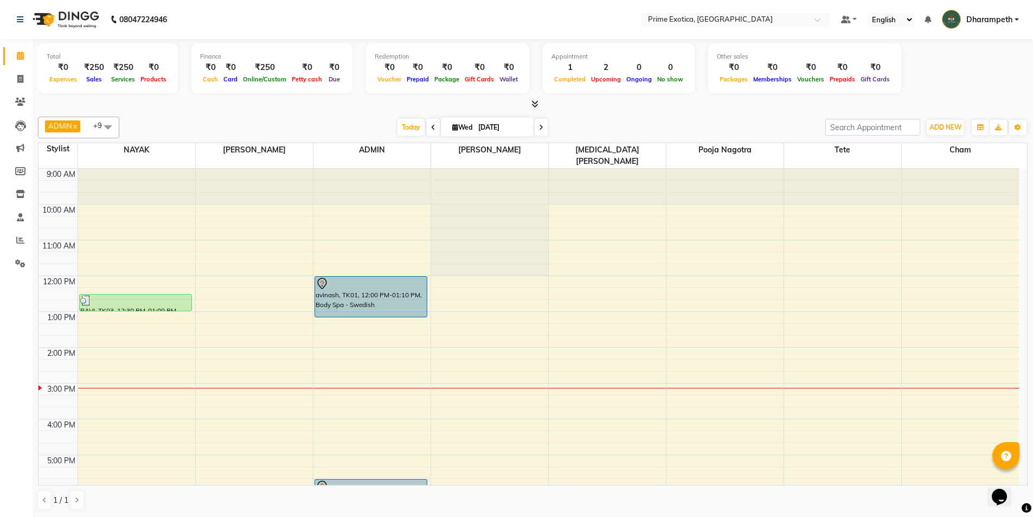
click at [331, 376] on div "9:00 AM 10:00 AM 11:00 AM 12:00 PM 1:00 PM 2:00 PM 3:00 PM 4:00 PM 5:00 PM 6:00…" at bounding box center [529, 419] width 981 height 501
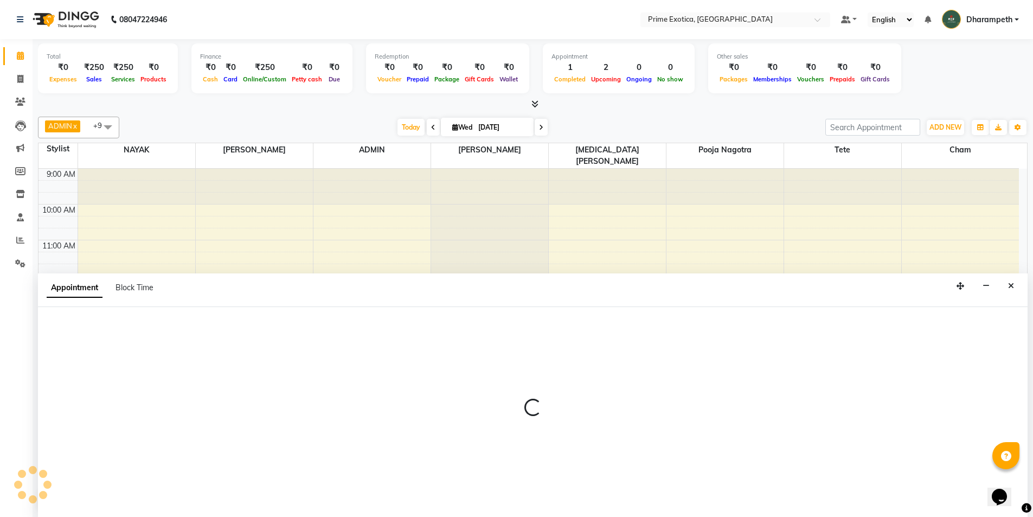
scroll to position [1, 0]
select select "37067"
select select "900"
select select "tentative"
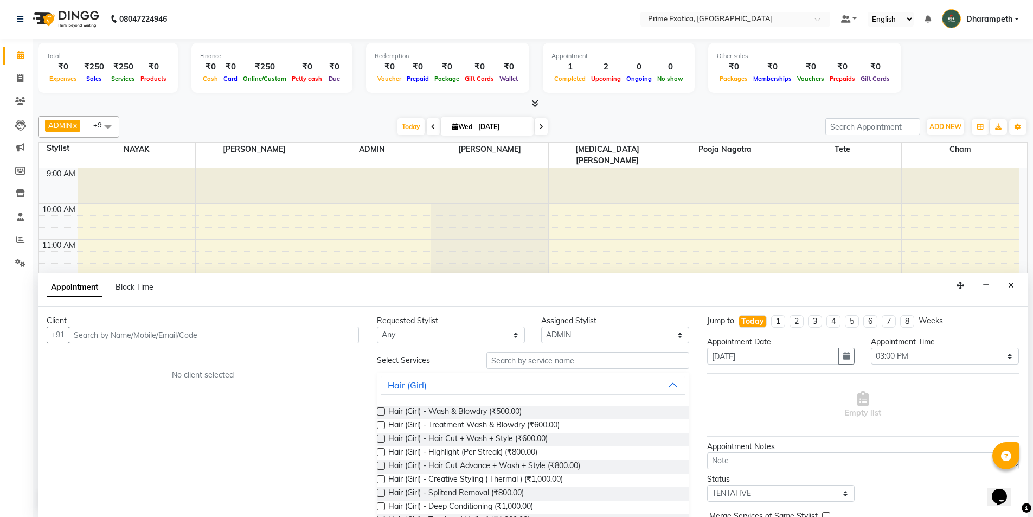
click at [132, 334] on input "text" at bounding box center [214, 335] width 290 height 17
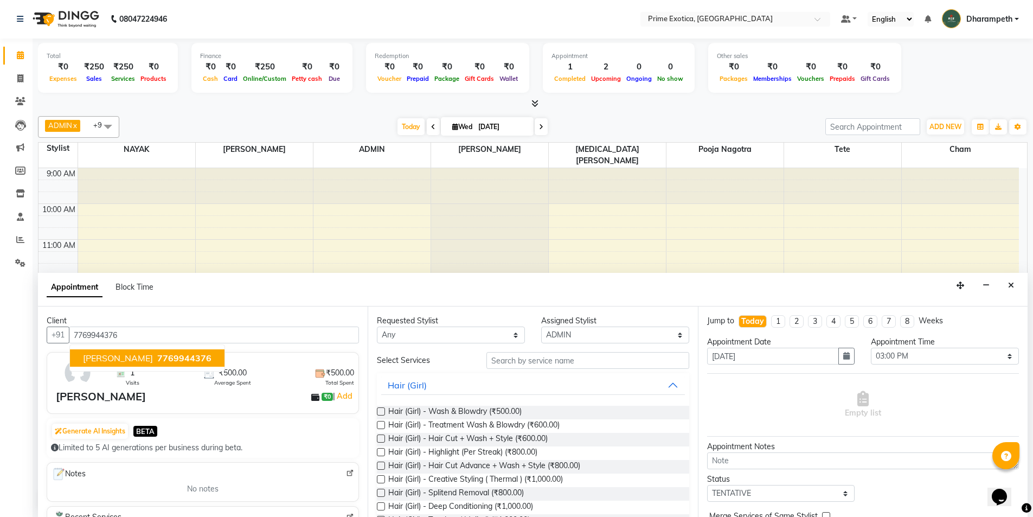
drag, startPoint x: 127, startPoint y: 362, endPoint x: 141, endPoint y: 365, distance: 14.3
click at [157, 362] on span "7769944376" at bounding box center [184, 358] width 54 height 11
type input "7769944376"
click at [438, 335] on select "Any Abhijet ADMIN ANGELA S JOHN cham Darshan Gaikwad Kashish Mukesh Wawre NAYAK…" at bounding box center [451, 335] width 148 height 17
select select "37067"
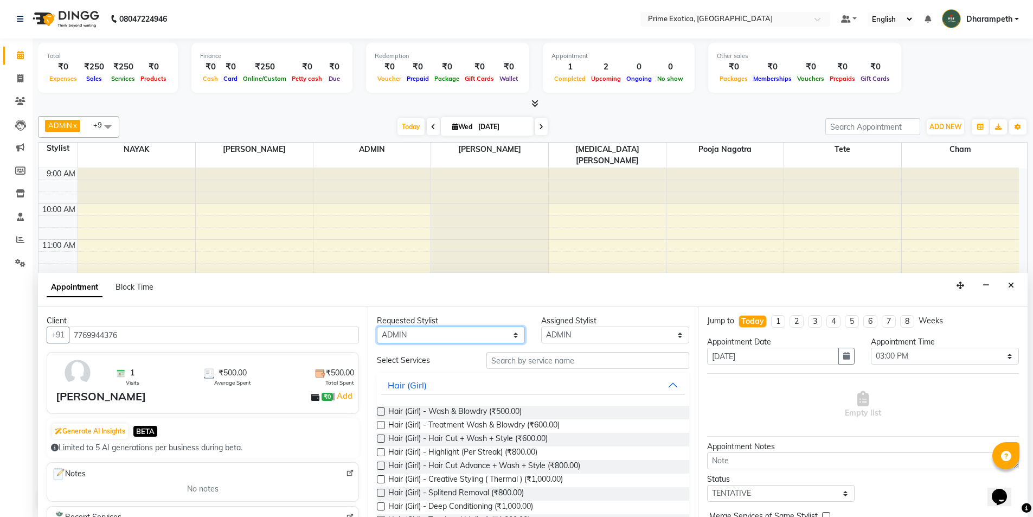
click at [377, 327] on select "Any Abhijet ADMIN ANGELA S JOHN cham Darshan Gaikwad Kashish Mukesh Wawre NAYAK…" at bounding box center [451, 335] width 148 height 17
click at [504, 363] on input "text" at bounding box center [588, 360] width 203 height 17
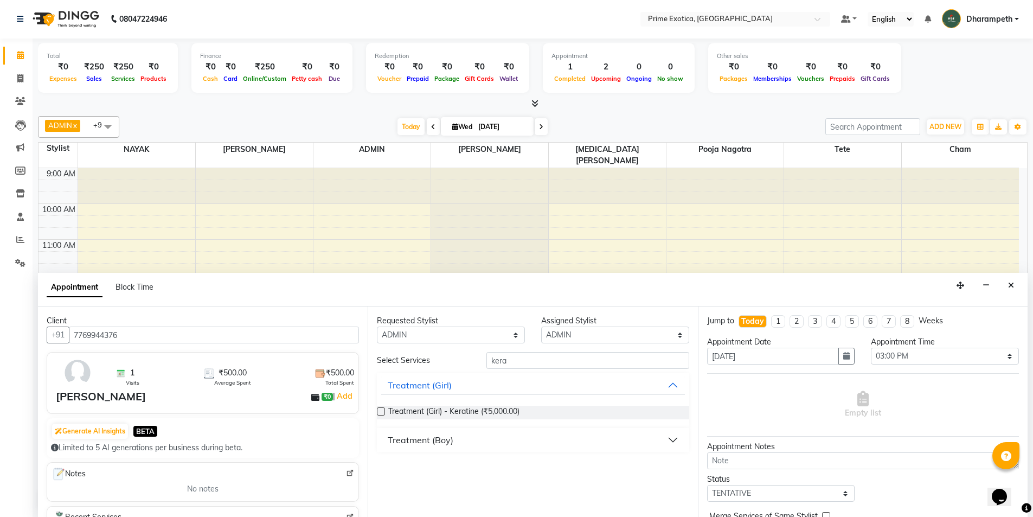
click at [424, 445] on div "Treatment (Boy)" at bounding box center [421, 439] width 66 height 13
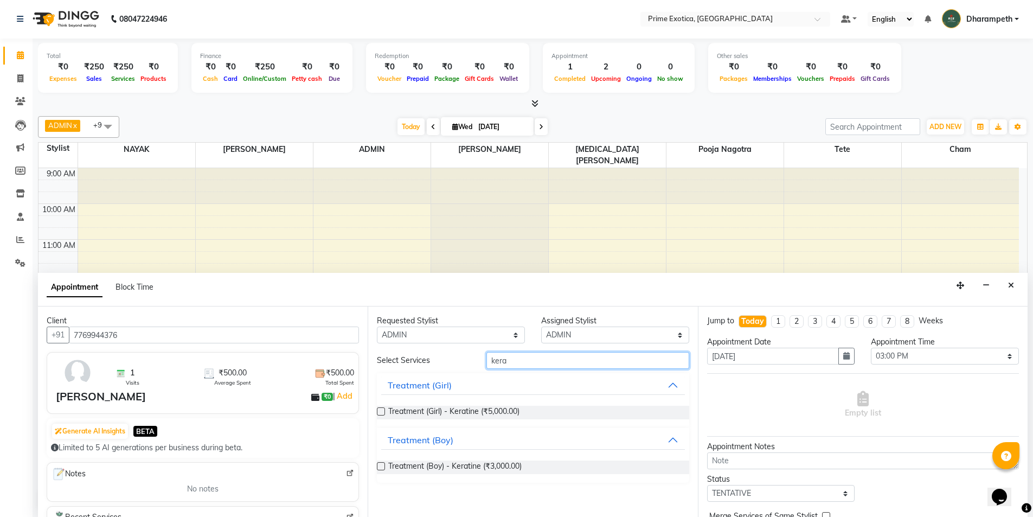
click at [573, 360] on input "kera" at bounding box center [588, 360] width 203 height 17
type input "k"
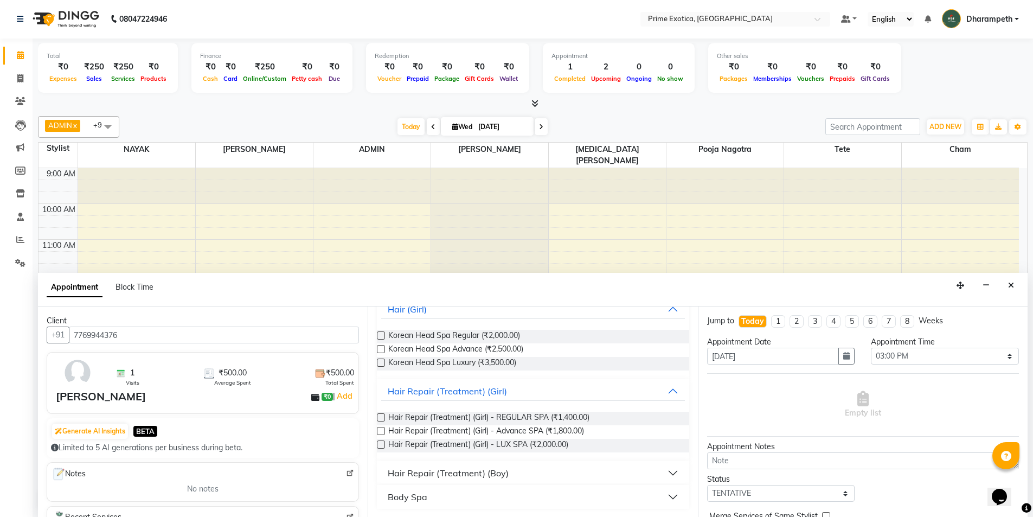
scroll to position [76, 0]
type input "spa"
click at [449, 440] on span "Hair Repair (Treatment) (Girl) - LUX SPA (₹2,000.00)" at bounding box center [478, 445] width 180 height 14
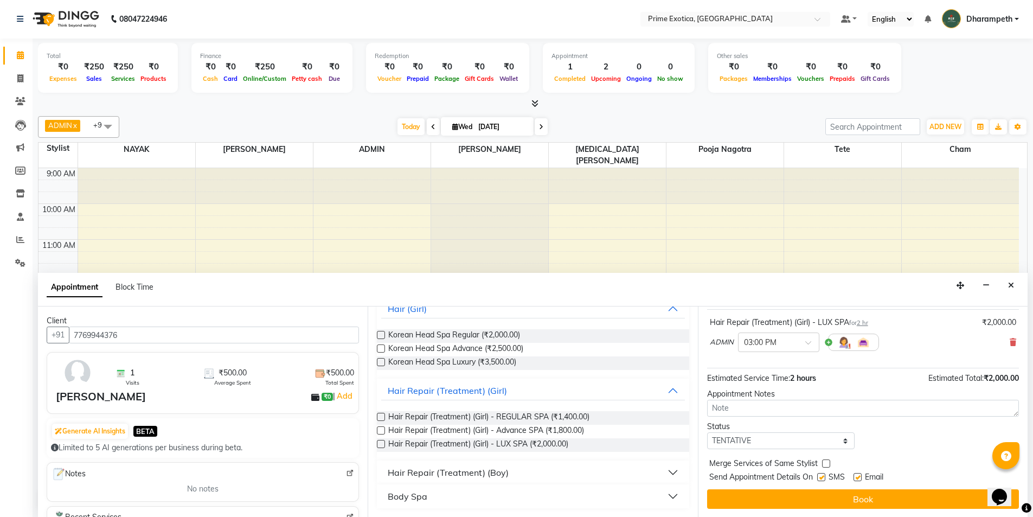
scroll to position [65, 0]
click at [381, 445] on label at bounding box center [381, 444] width 8 height 8
click at [381, 445] on input "checkbox" at bounding box center [380, 445] width 7 height 7
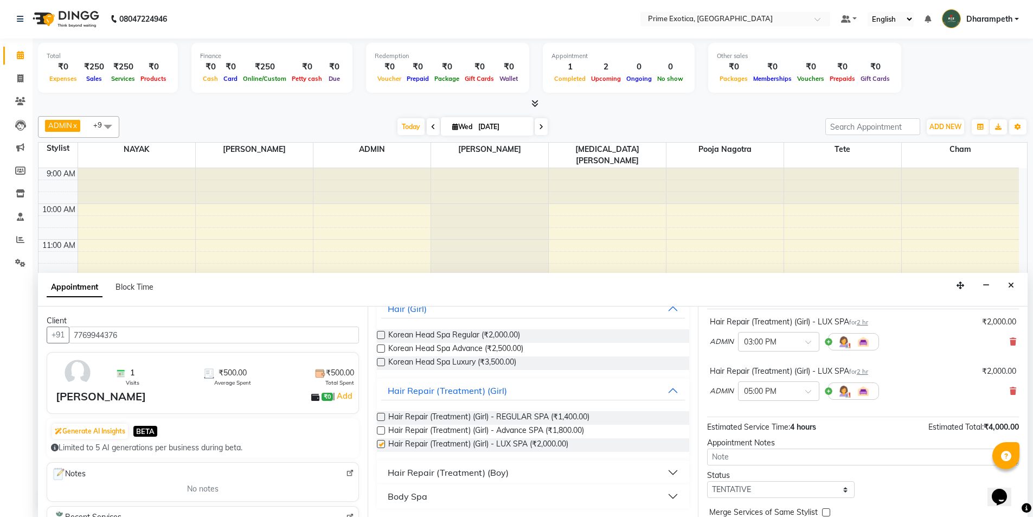
checkbox input "false"
click at [379, 357] on div "Korean Head Spa Luxury (₹3,500.00)" at bounding box center [533, 363] width 312 height 14
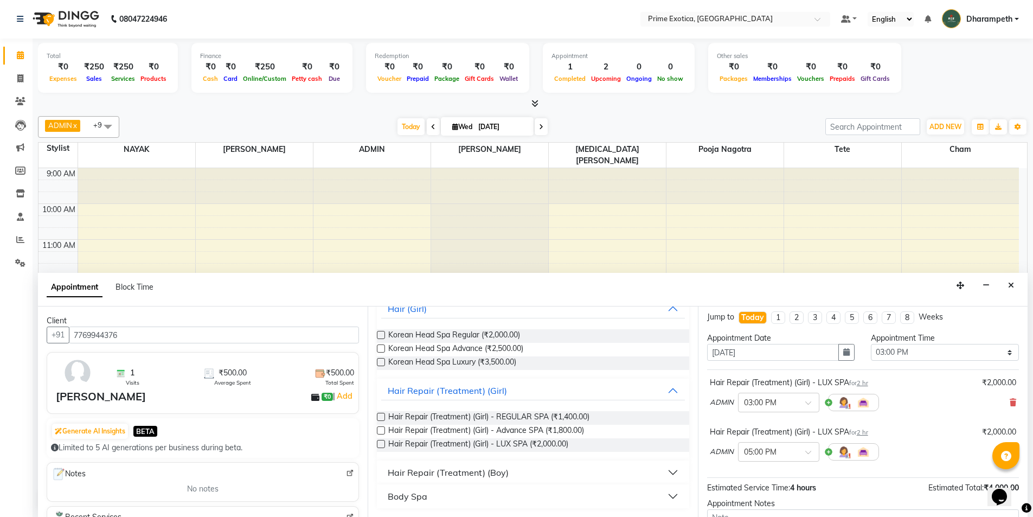
scroll to position [0, 0]
click at [1010, 406] on icon at bounding box center [1013, 406] width 7 height 8
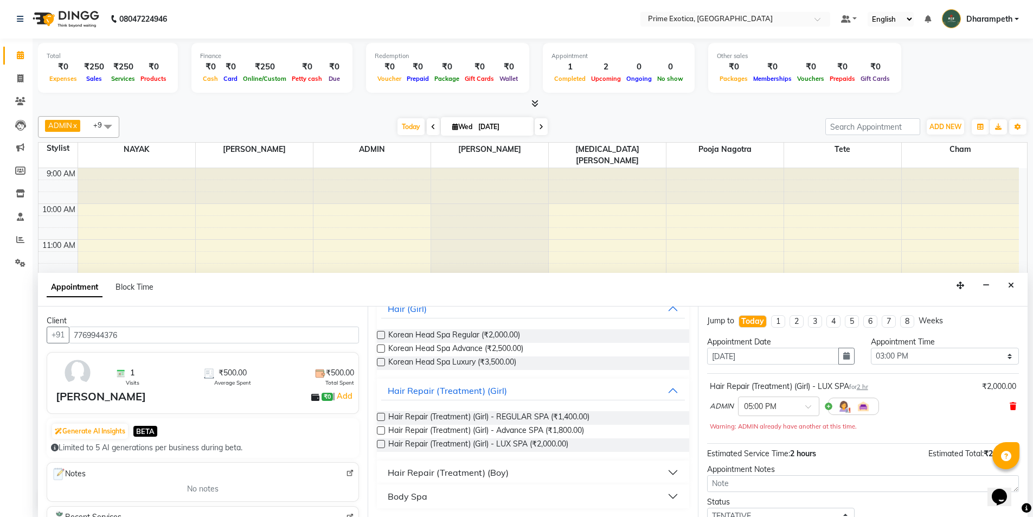
click at [1010, 401] on span at bounding box center [1013, 406] width 7 height 11
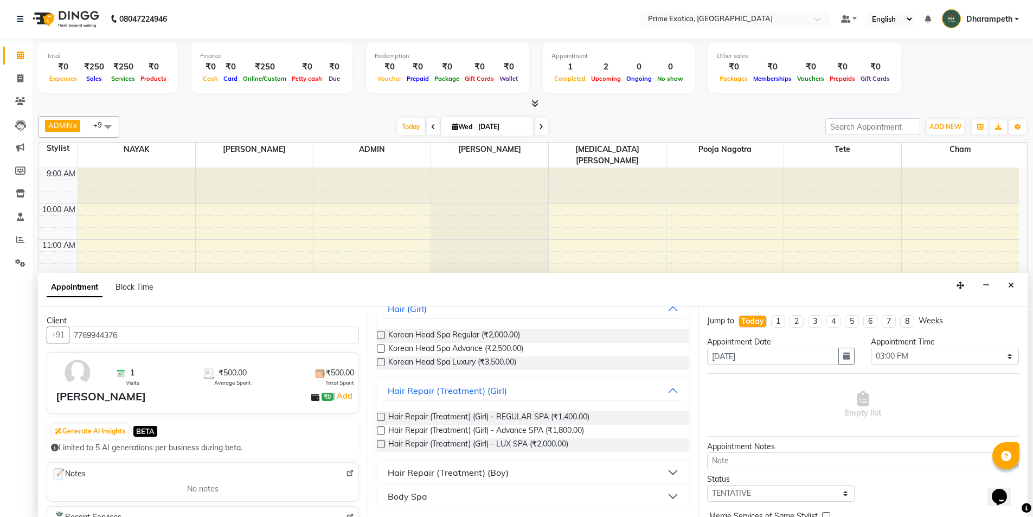
click at [384, 363] on label at bounding box center [381, 362] width 8 height 8
click at [384, 363] on input "checkbox" at bounding box center [380, 363] width 7 height 7
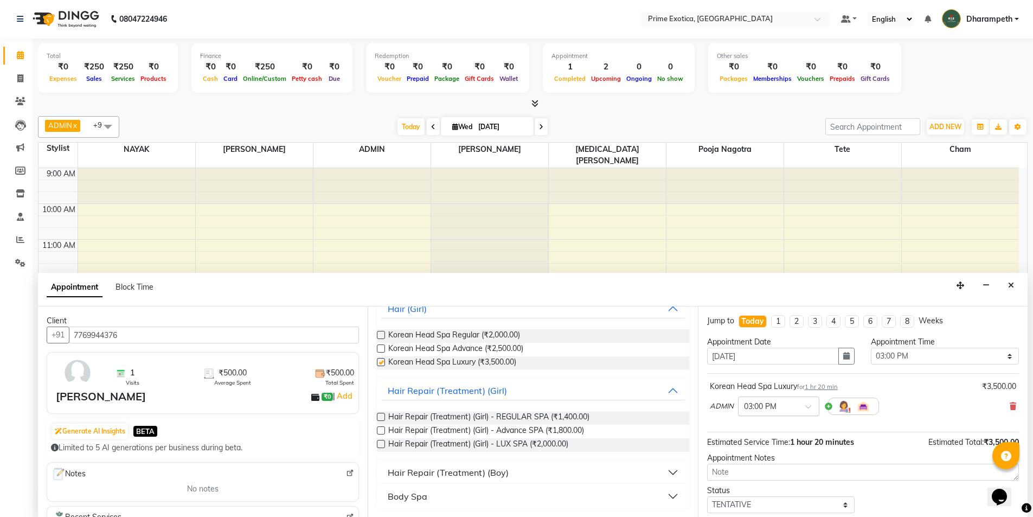
checkbox input "false"
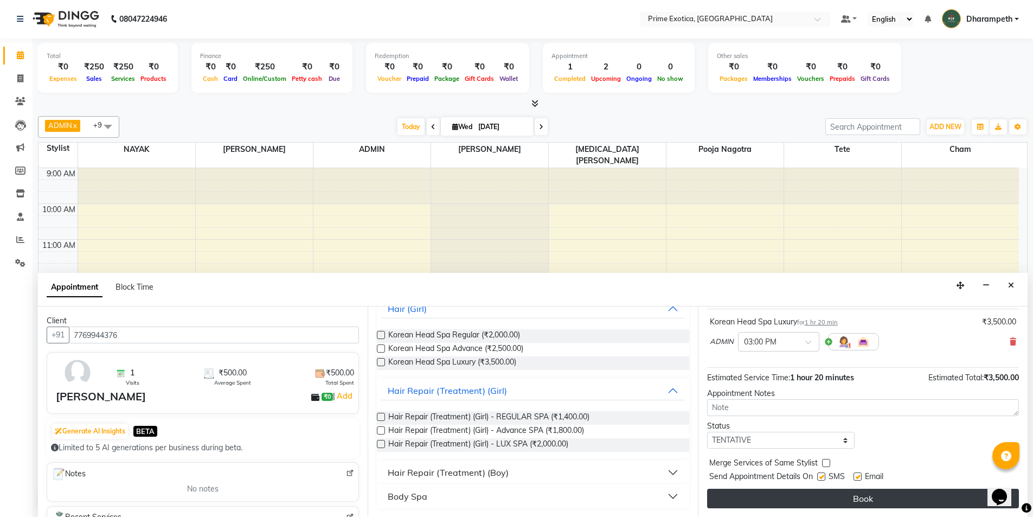
click at [859, 490] on button "Book" at bounding box center [863, 499] width 312 height 20
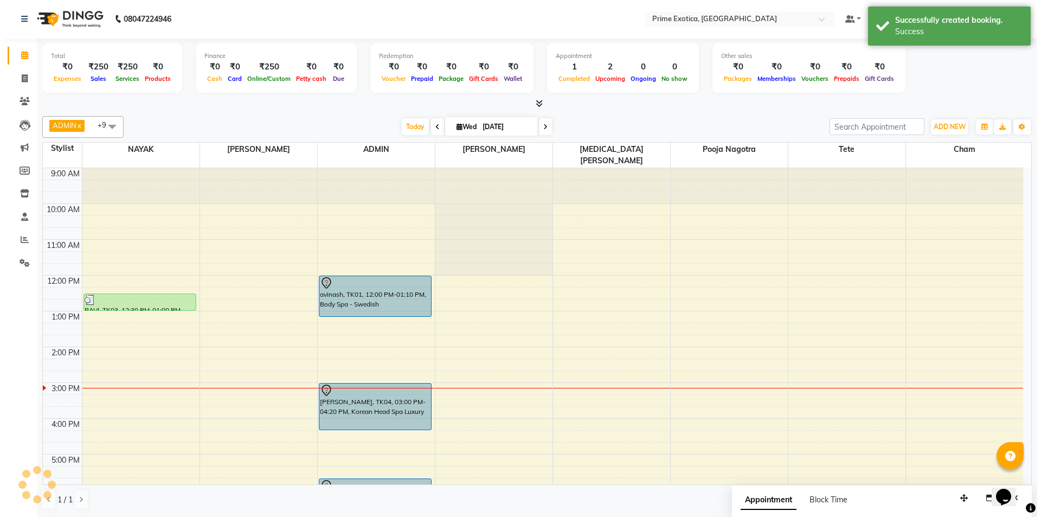
scroll to position [0, 0]
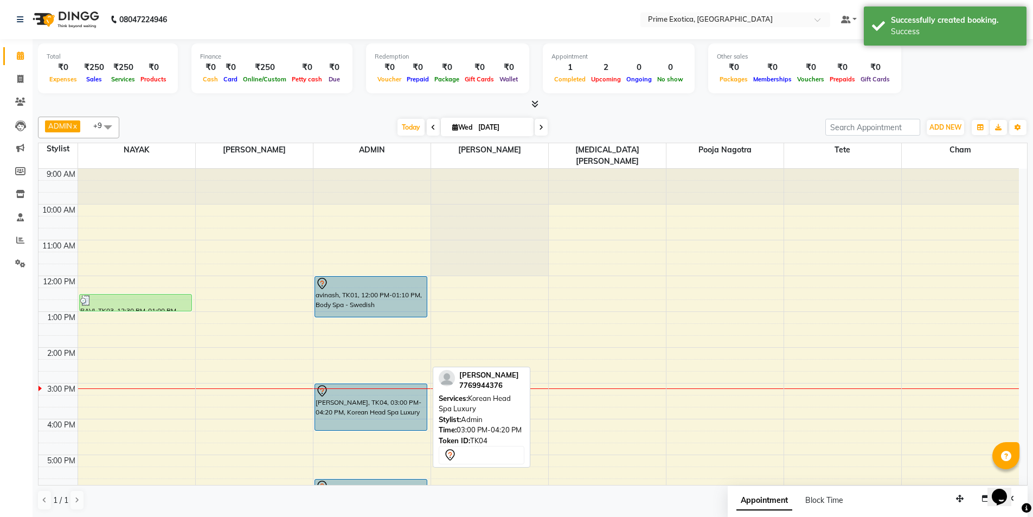
click at [386, 392] on div "ketki, TK04, 03:00 PM-04:20 PM, Korean Head Spa Luxury" at bounding box center [371, 407] width 112 height 46
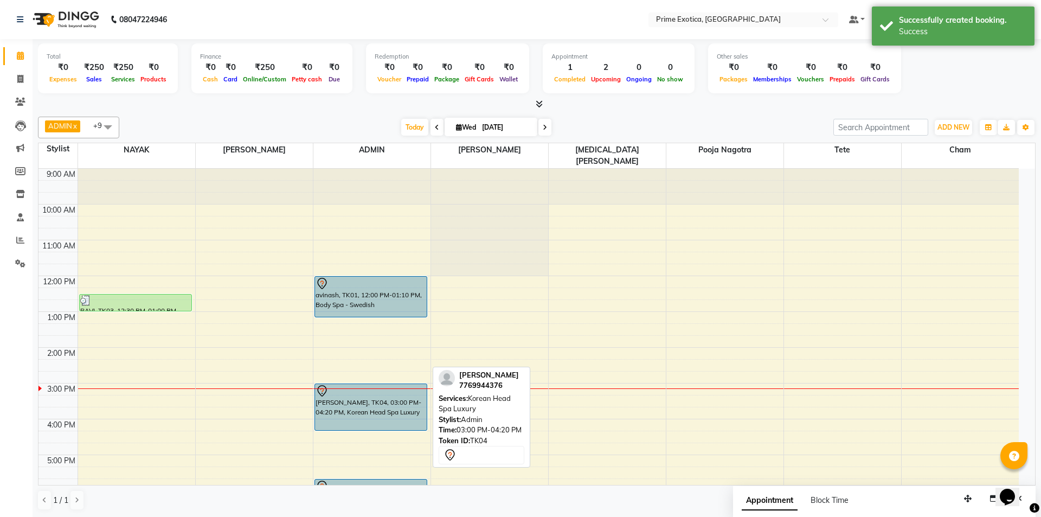
select select "7"
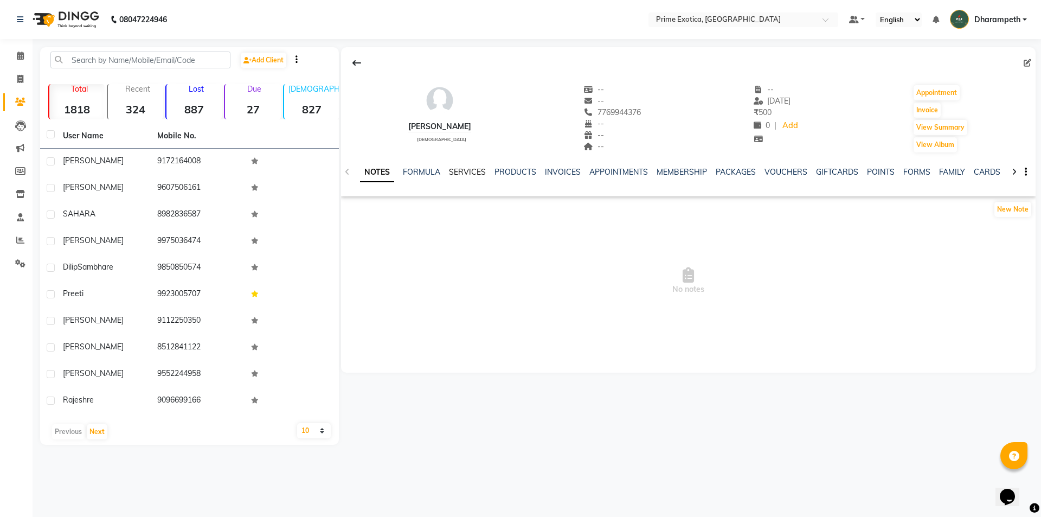
click at [464, 173] on link "SERVICES" at bounding box center [467, 172] width 37 height 10
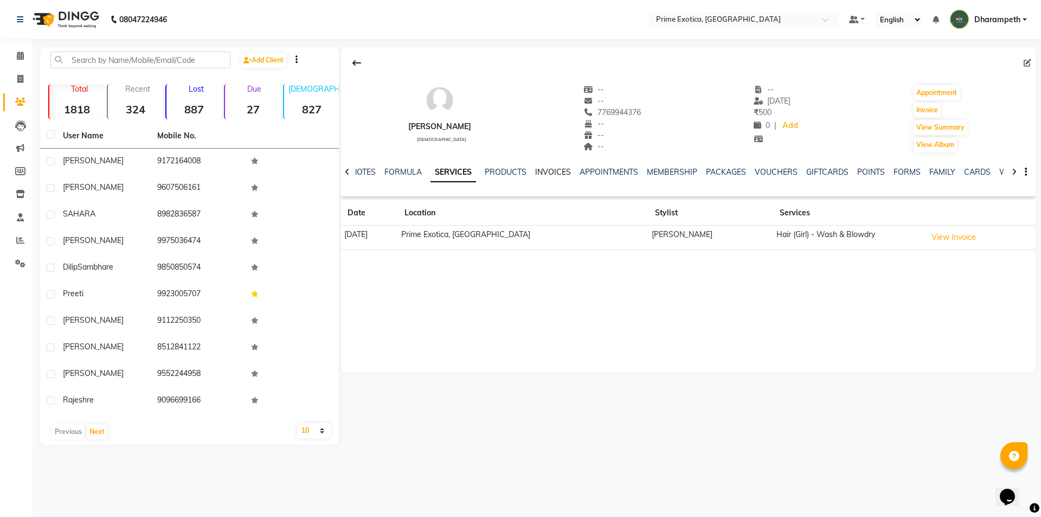
click at [545, 173] on link "INVOICES" at bounding box center [553, 172] width 36 height 10
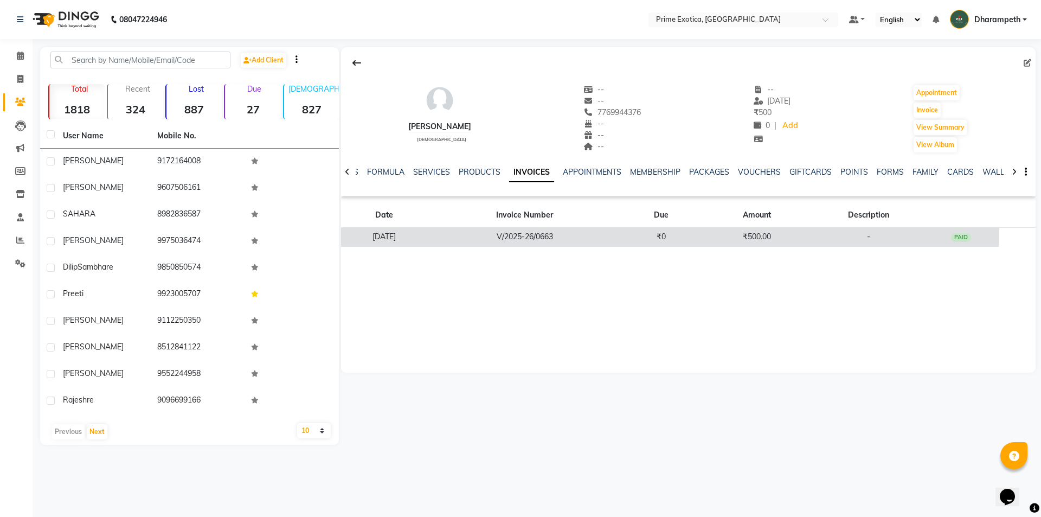
click at [608, 237] on td "V/2025-26/0663" at bounding box center [524, 237] width 195 height 19
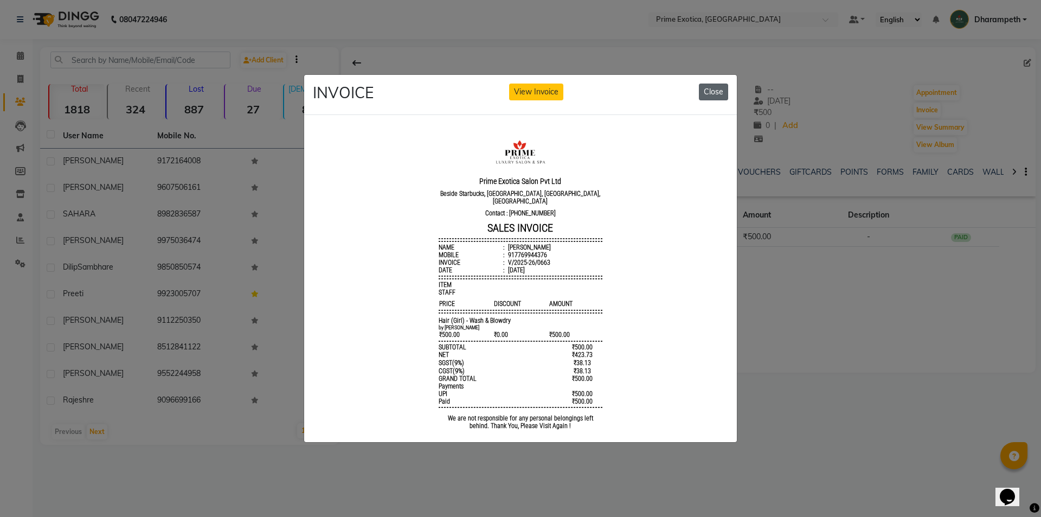
click at [720, 91] on button "Close" at bounding box center [713, 92] width 29 height 17
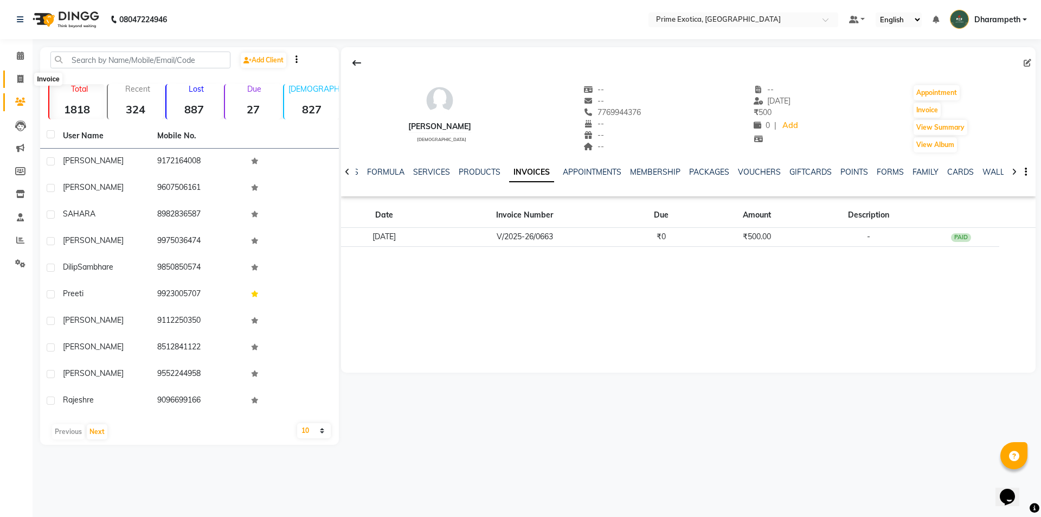
click at [11, 74] on span at bounding box center [20, 79] width 19 height 12
select select "5380"
select select "service"
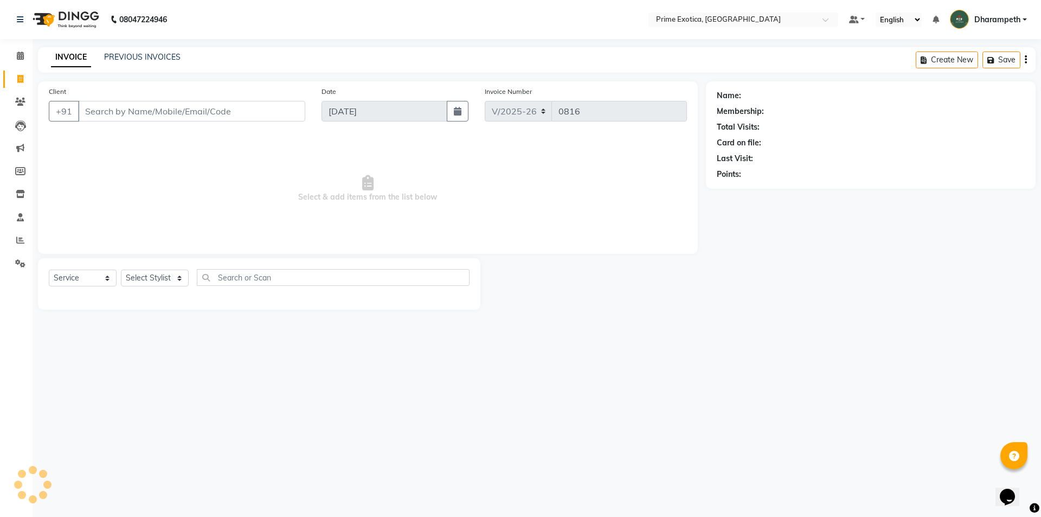
click at [111, 105] on input "Client" at bounding box center [191, 111] width 227 height 21
type input "9766541863"
drag, startPoint x: 161, startPoint y: 111, endPoint x: 67, endPoint y: 117, distance: 94.0
click at [67, 117] on div "[PHONE_NUMBER] Add Client" at bounding box center [177, 111] width 257 height 21
